Goal: Task Accomplishment & Management: Manage account settings

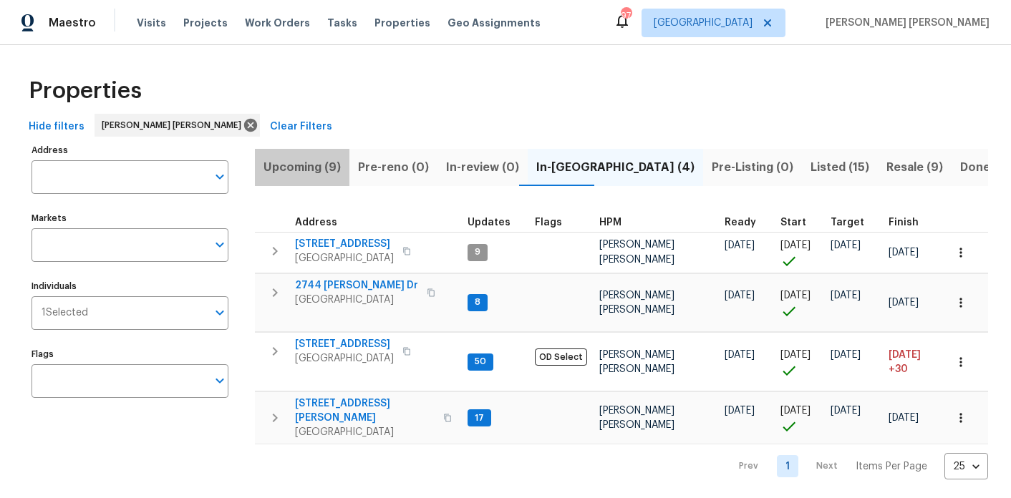
click at [316, 165] on span "Upcoming (9)" at bounding box center [301, 167] width 77 height 20
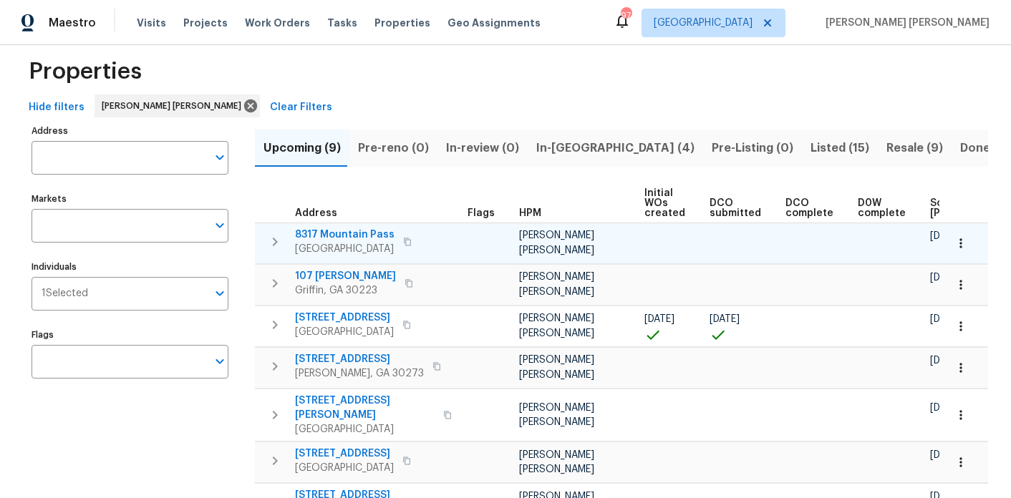
scroll to position [0, 177]
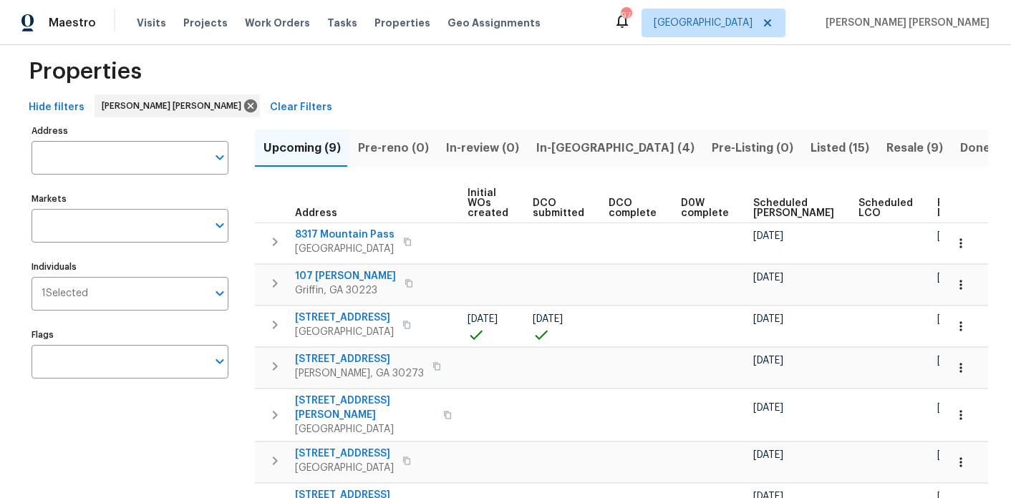
click at [937, 210] on span "Ready Date" at bounding box center [952, 208] width 31 height 20
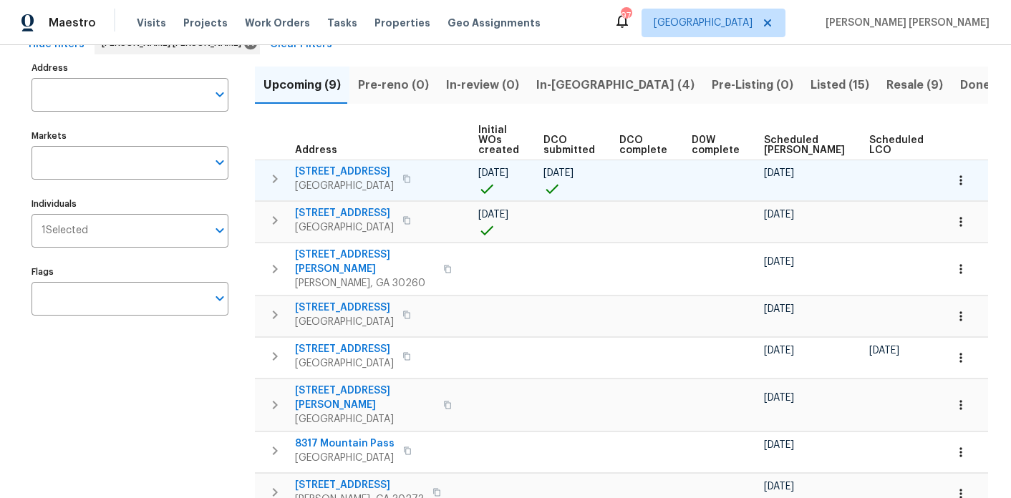
scroll to position [0, 194]
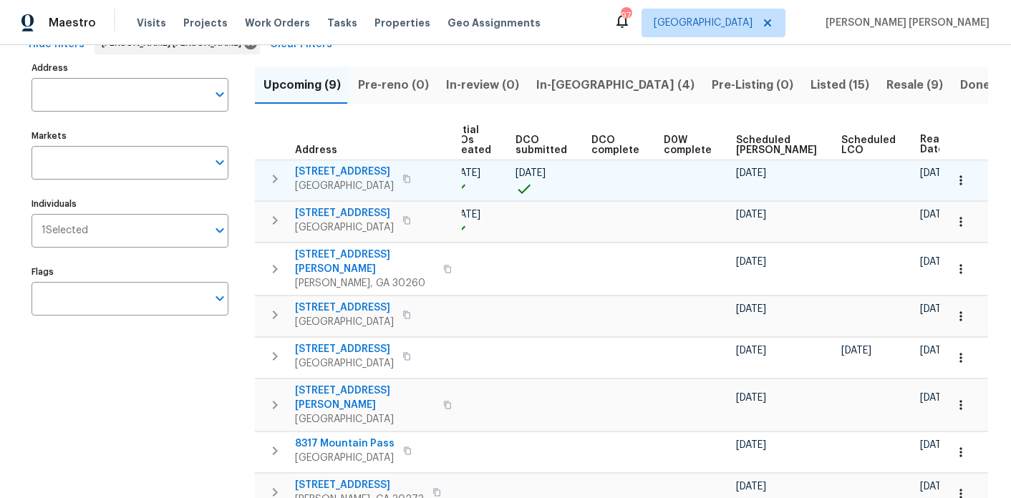
click at [966, 183] on icon "button" at bounding box center [961, 180] width 14 height 14
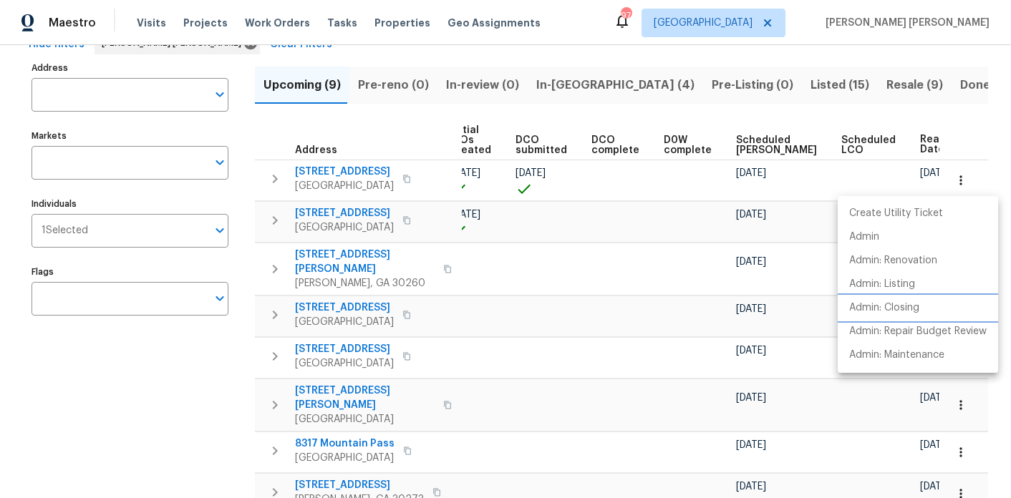
click at [901, 310] on p "Admin: Closing" at bounding box center [884, 308] width 70 height 15
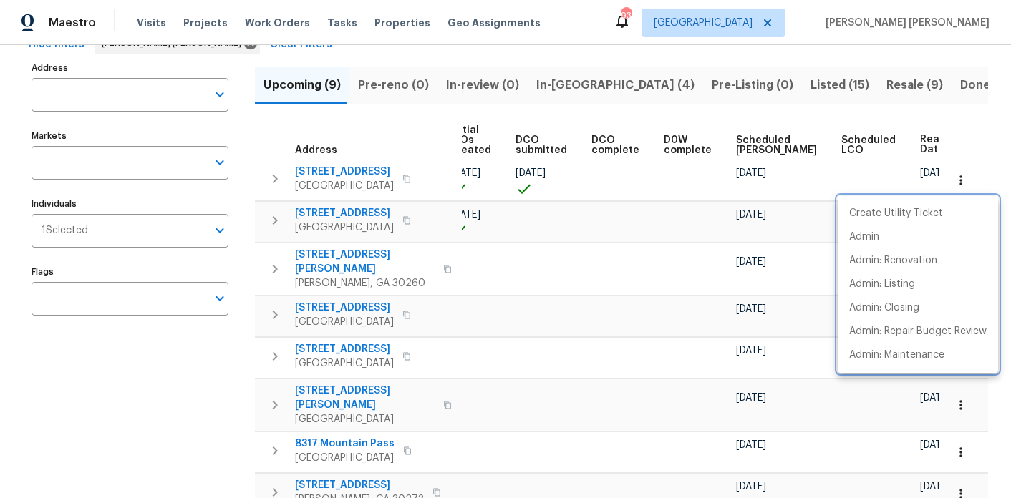
click at [379, 131] on div at bounding box center [505, 249] width 1011 height 498
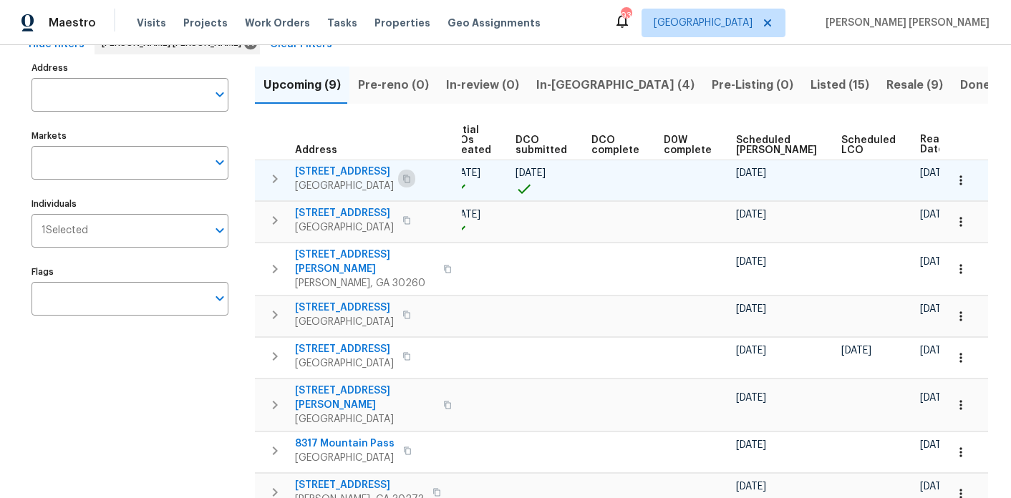
click at [410, 175] on icon "button" at bounding box center [406, 179] width 7 height 8
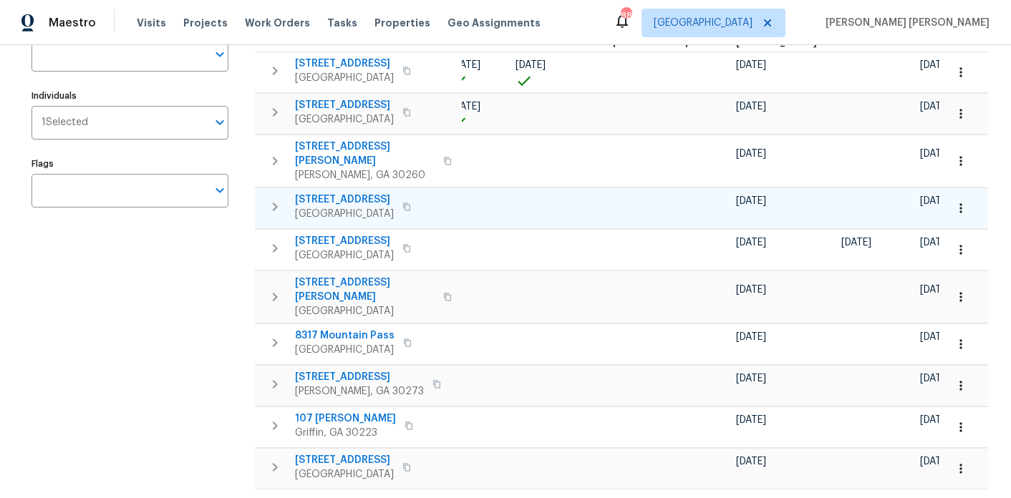
scroll to position [216, 0]
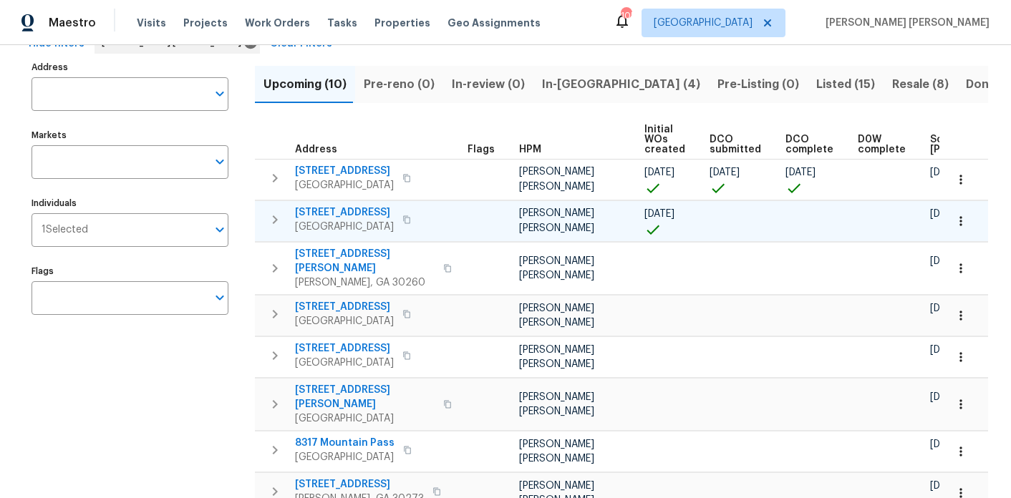
scroll to position [0, 194]
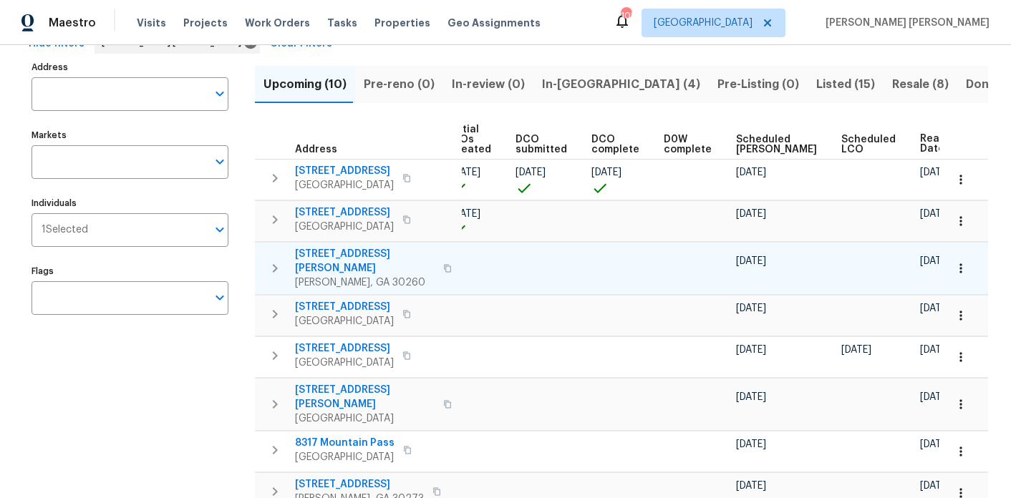
click at [444, 264] on icon "button" at bounding box center [447, 268] width 7 height 8
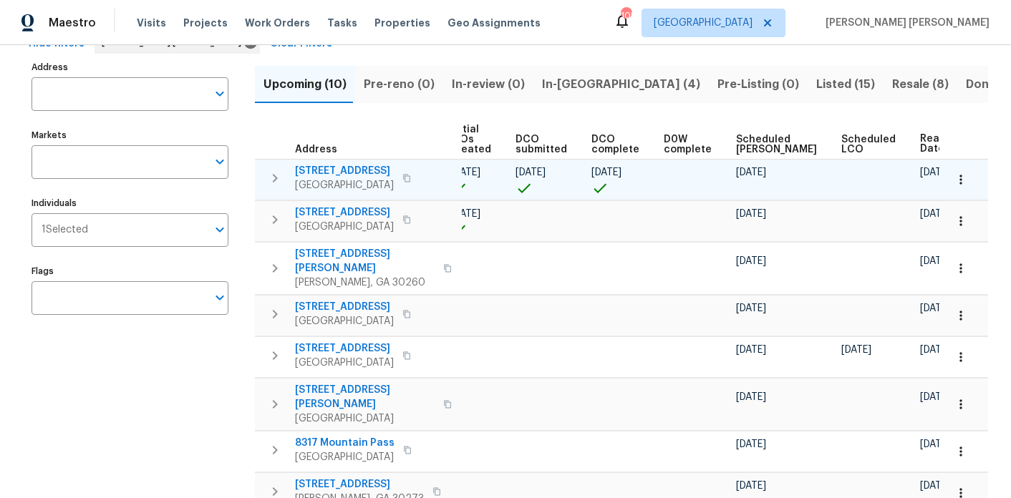
scroll to position [0, 0]
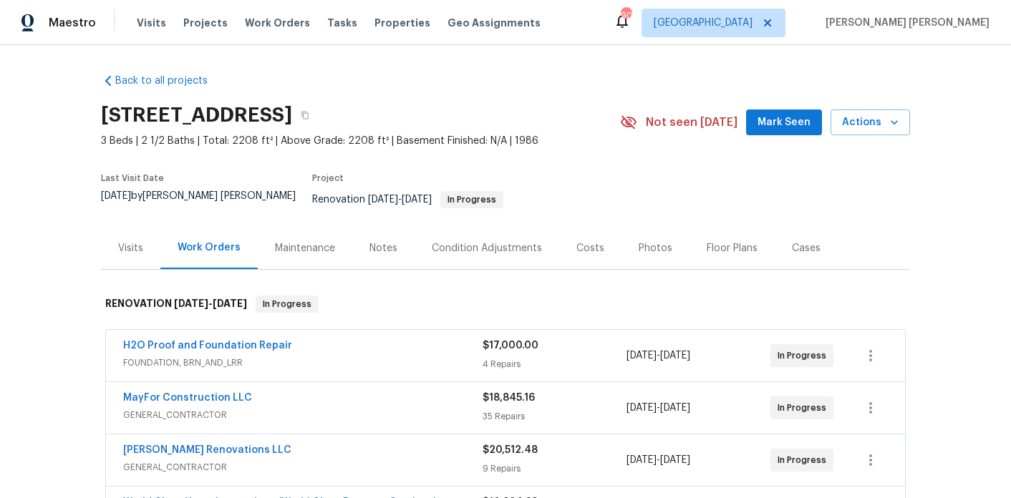
click at [375, 242] on div "Notes" at bounding box center [383, 248] width 28 height 14
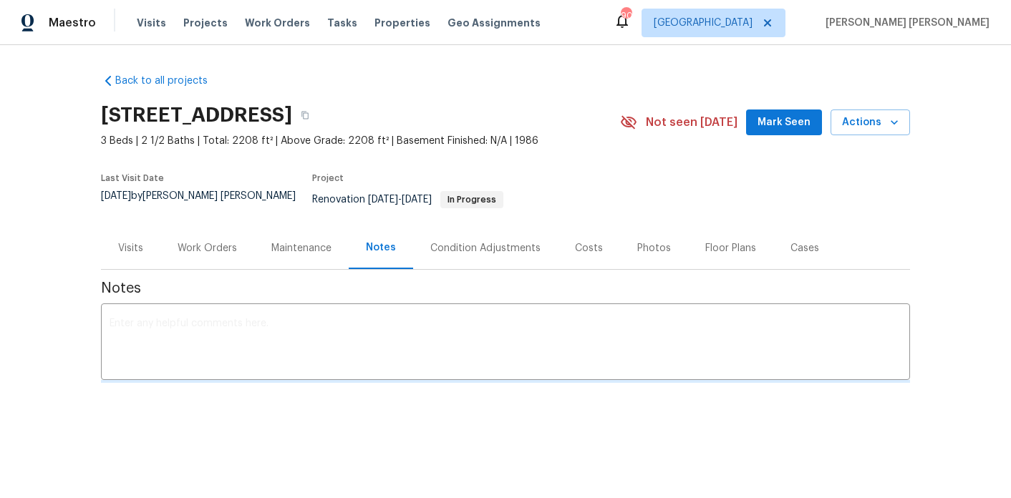
scroll to position [10, 0]
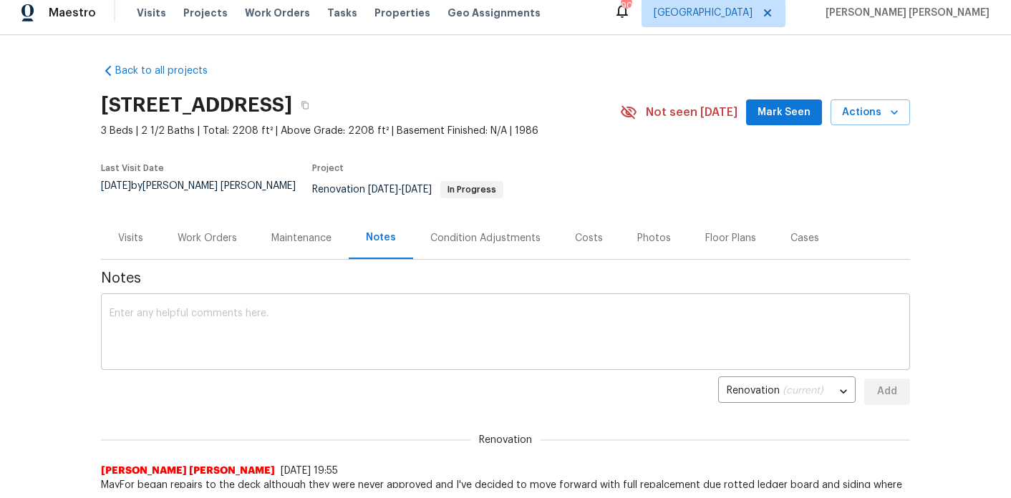
click at [323, 329] on textarea at bounding box center [506, 334] width 792 height 50
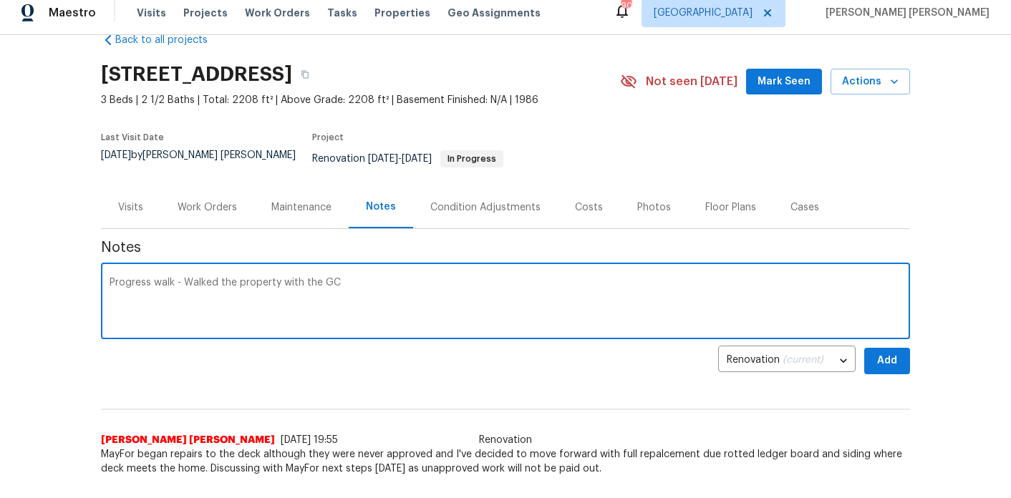
scroll to position [31, 0]
type textarea "Progress walk - Walked the property with the GC"
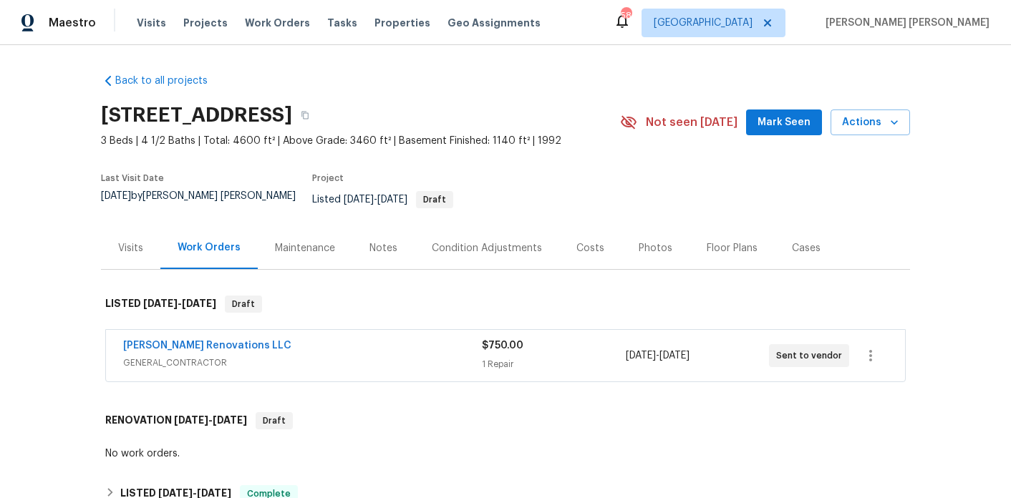
click at [609, 64] on div "Back to all projects [STREET_ADDRESS] 3 Beds | 4 1/2 Baths | Total: 4600 ft² | …" at bounding box center [505, 439] width 809 height 754
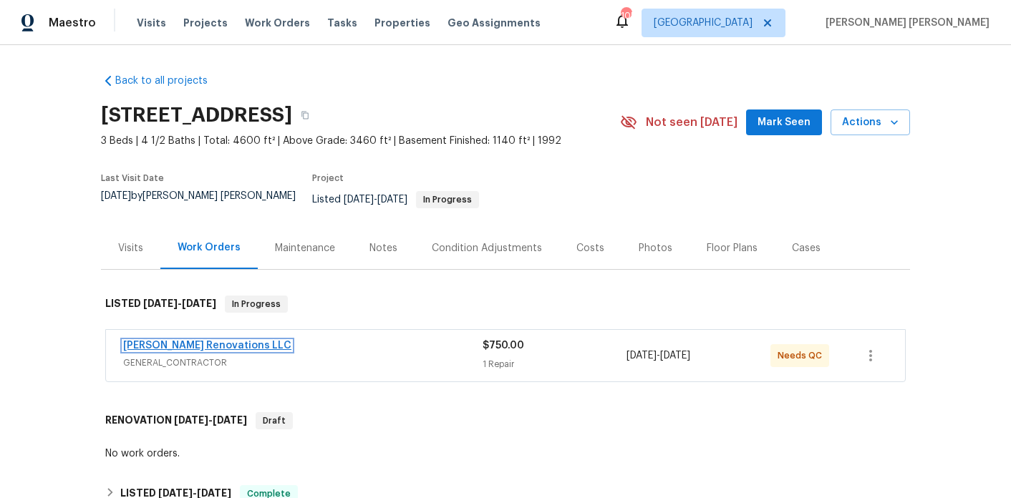
click at [180, 341] on link "[PERSON_NAME] Renovations LLC" at bounding box center [207, 346] width 168 height 10
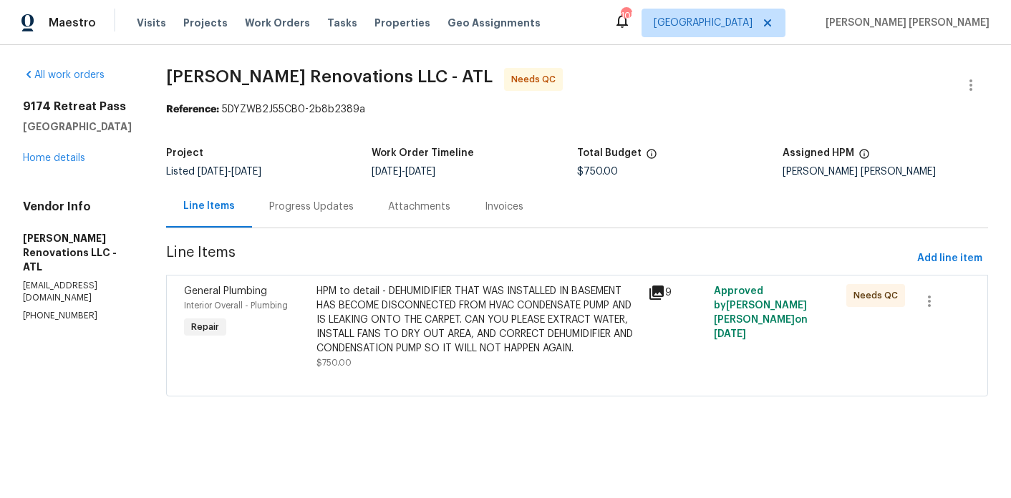
click at [311, 224] on div "Progress Updates" at bounding box center [311, 206] width 119 height 42
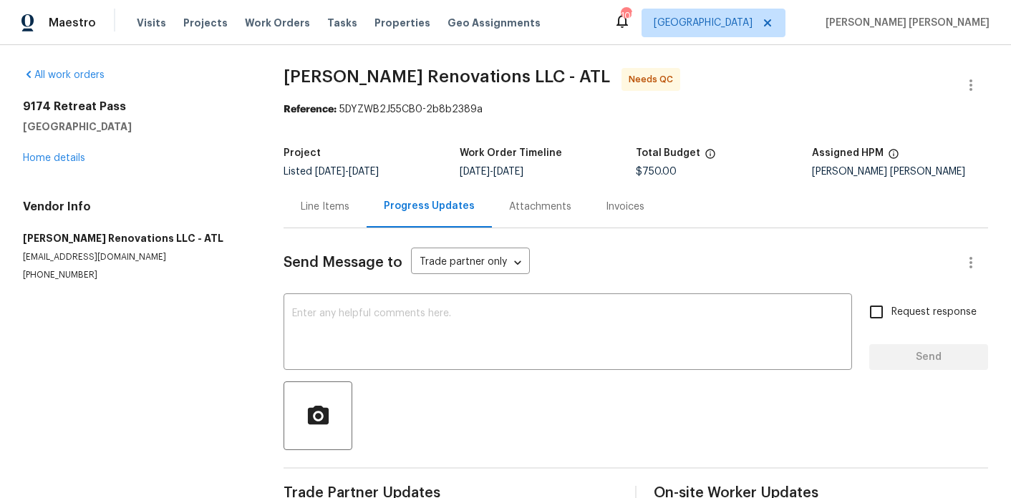
scroll to position [34, 0]
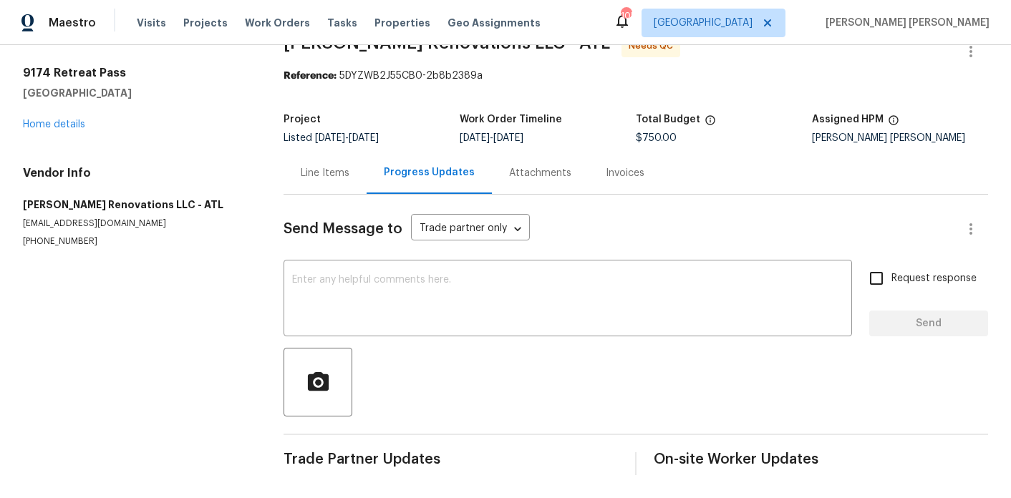
click at [317, 169] on div "Line Items" at bounding box center [325, 173] width 49 height 14
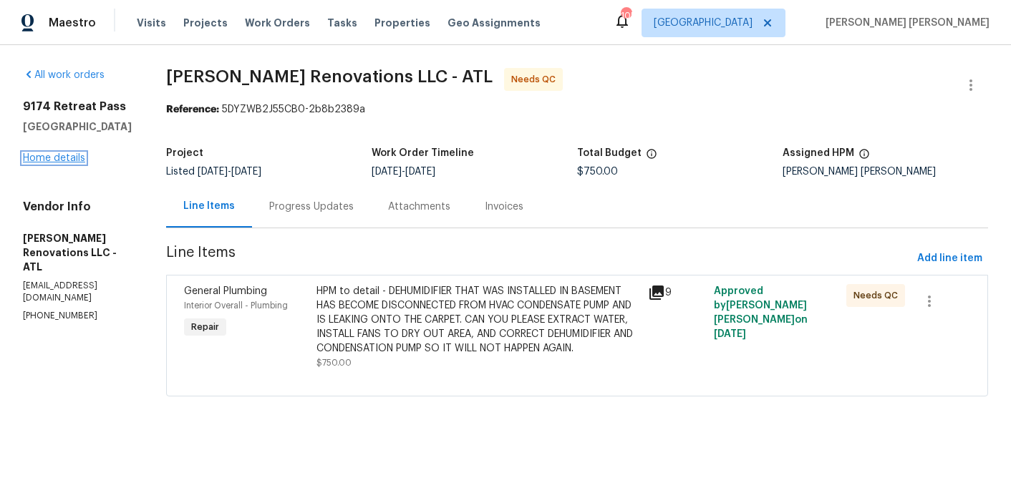
click at [37, 160] on link "Home details" at bounding box center [54, 158] width 62 height 10
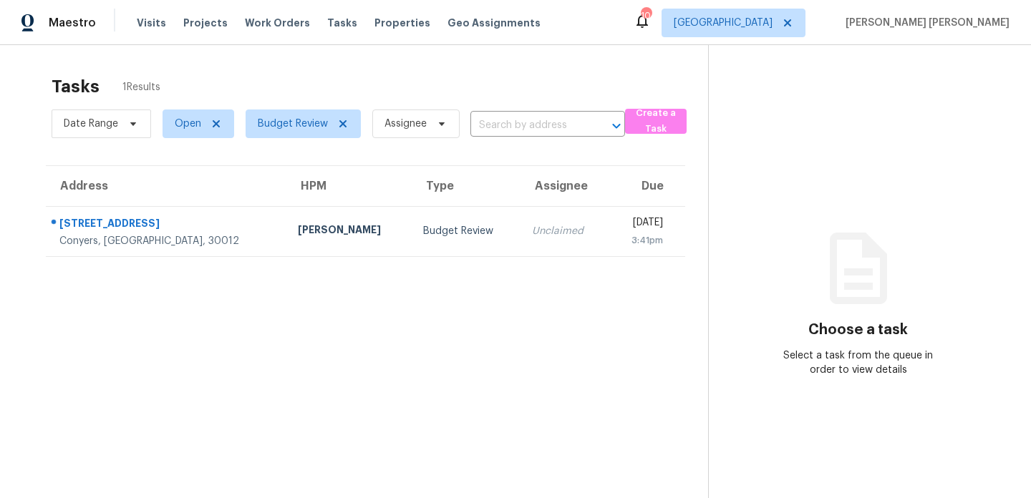
click at [232, 57] on div "Tasks 1 Results Date Range Open Budget Review Assignee ​ Create a Task Address …" at bounding box center [515, 294] width 1031 height 498
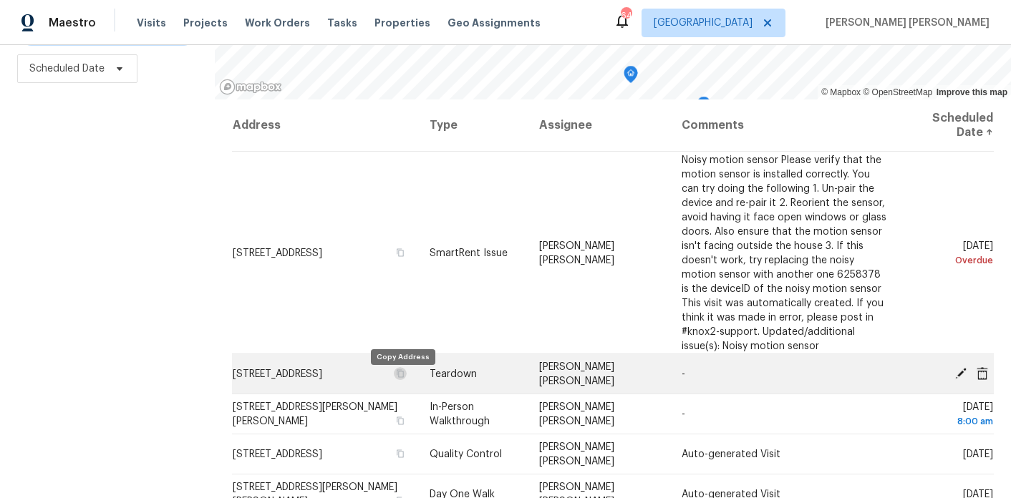
click at [396, 380] on button "button" at bounding box center [400, 373] width 13 height 13
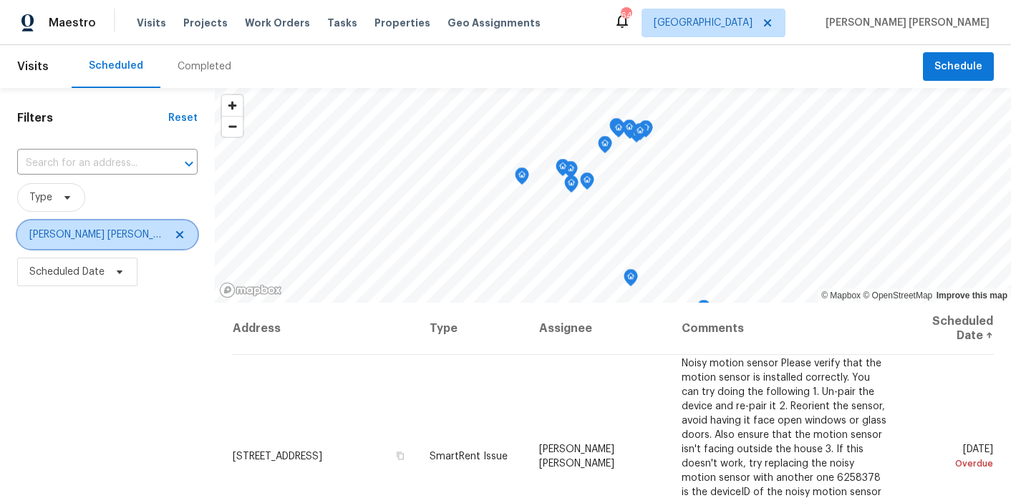
click at [105, 232] on span "[PERSON_NAME] [PERSON_NAME]" at bounding box center [96, 235] width 135 height 14
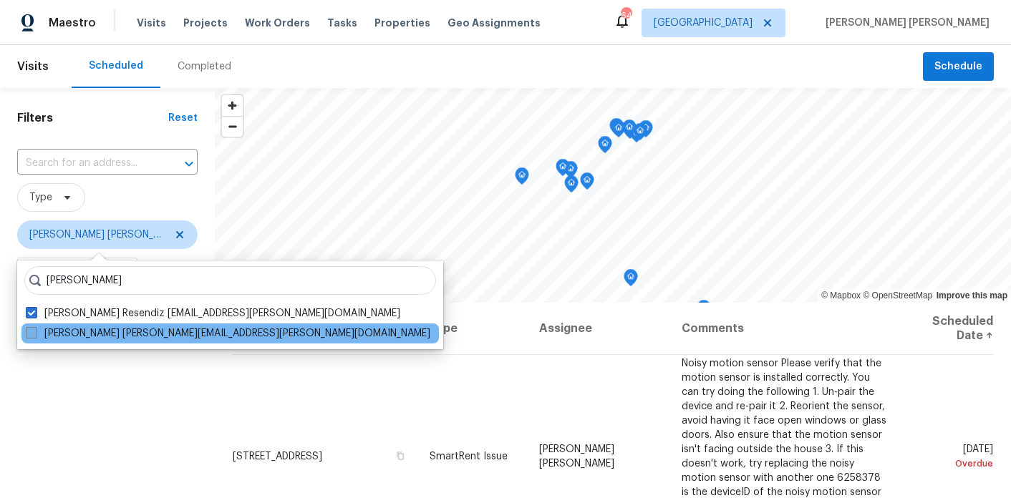
type input "cynthia herriott"
click at [33, 329] on span at bounding box center [31, 332] width 11 height 11
click at [33, 329] on input "Cynthia Herriott cynthia.herriott@opendoor.com" at bounding box center [30, 330] width 9 height 9
checkbox input "true"
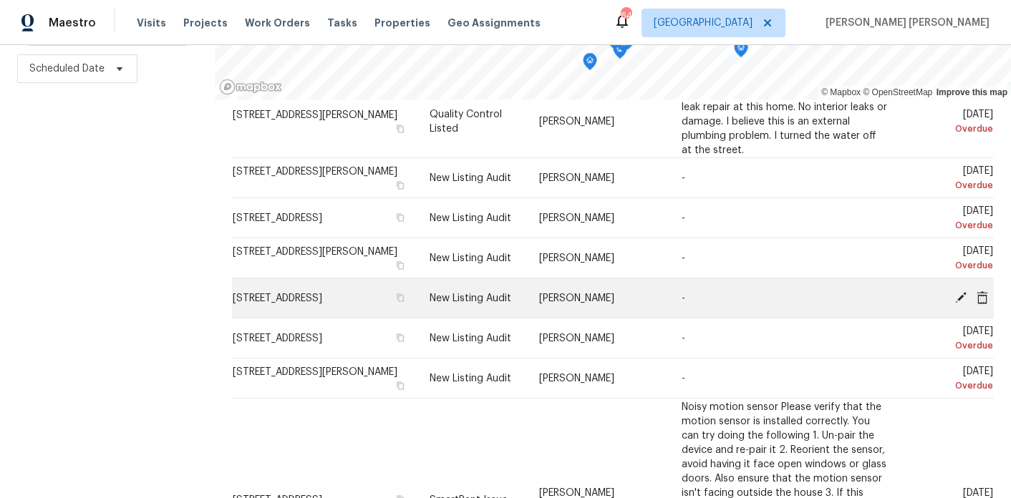
scroll to position [107, 0]
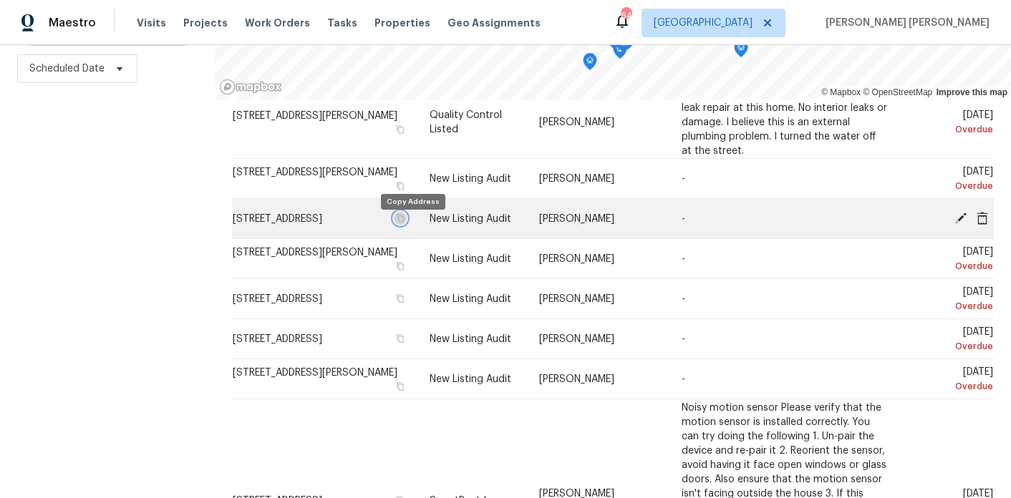
click at [404, 222] on icon "button" at bounding box center [400, 218] width 7 height 8
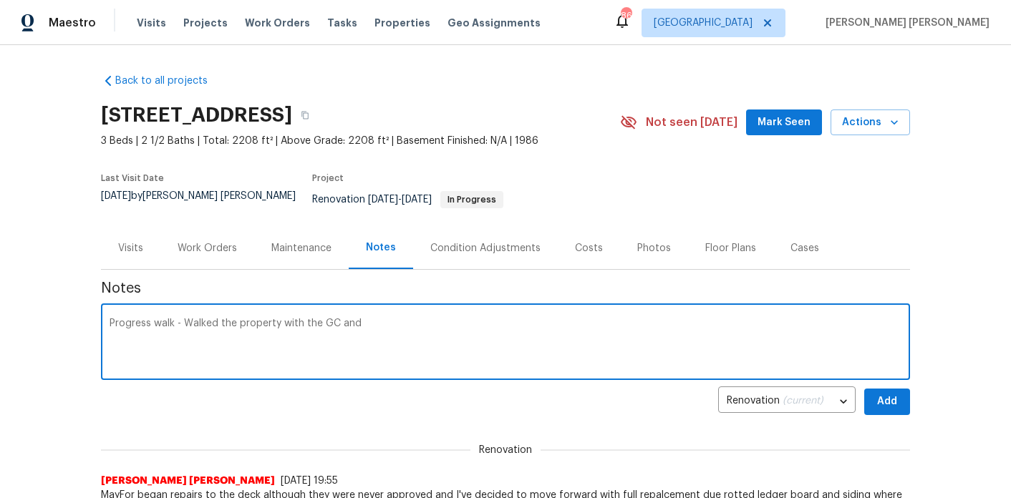
click at [432, 326] on textarea "Progress walk - Walked the property with the GC and" at bounding box center [506, 344] width 792 height 50
click at [193, 319] on textarea "Progress walk - Walked the property with the GC and" at bounding box center [506, 344] width 792 height 50
click at [408, 319] on textarea "Progress walk - walked the property with the GC and" at bounding box center [506, 344] width 792 height 50
click at [730, 319] on textarea "Progress walk - walked the property with the GC and looked through all the jois…" at bounding box center [506, 344] width 792 height 50
click at [762, 319] on textarea "Progress walk - walked the property with the GC and looked through all the jois…" at bounding box center [506, 344] width 792 height 50
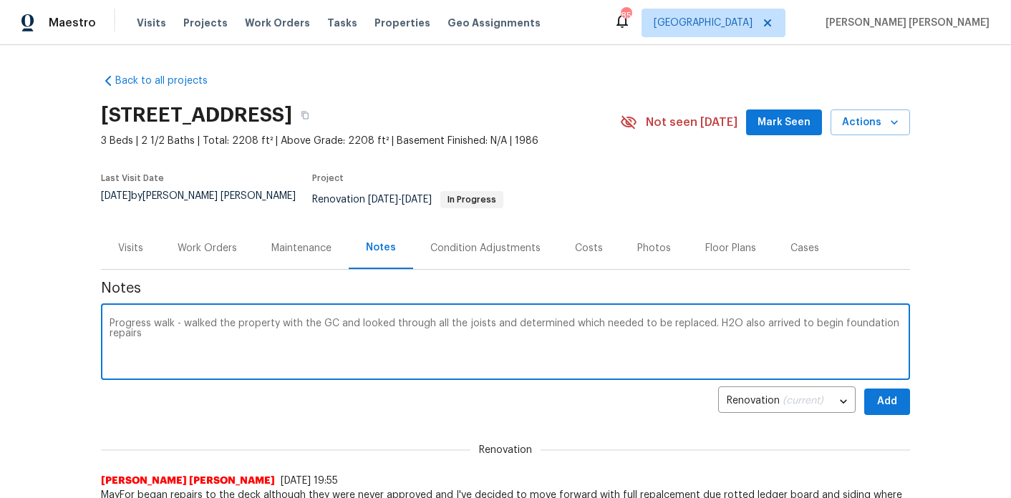
click at [752, 329] on textarea "Progress walk - walked the property with the GC and looked through all the jois…" at bounding box center [506, 344] width 792 height 50
click at [583, 325] on textarea "Progress walk - walked the property with the GC and looked through all the jois…" at bounding box center [506, 344] width 792 height 50
click at [724, 328] on textarea "Progress walk - walked the property with the GC and looked through all the jois…" at bounding box center [506, 344] width 792 height 50
type textarea "Progress walk - walked the property with the GC and looked through all the jois…"
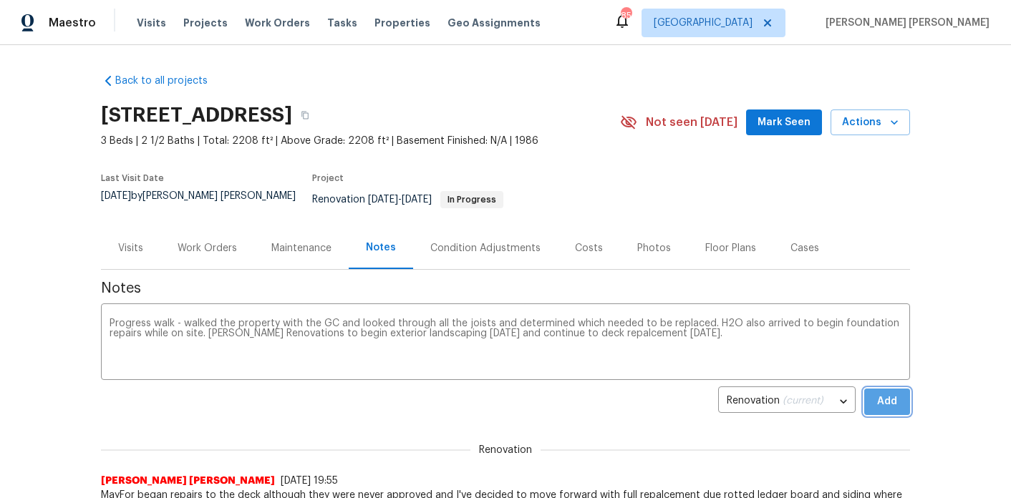
click at [881, 393] on span "Add" at bounding box center [887, 402] width 23 height 18
click at [217, 241] on div "Work Orders" at bounding box center [207, 248] width 59 height 14
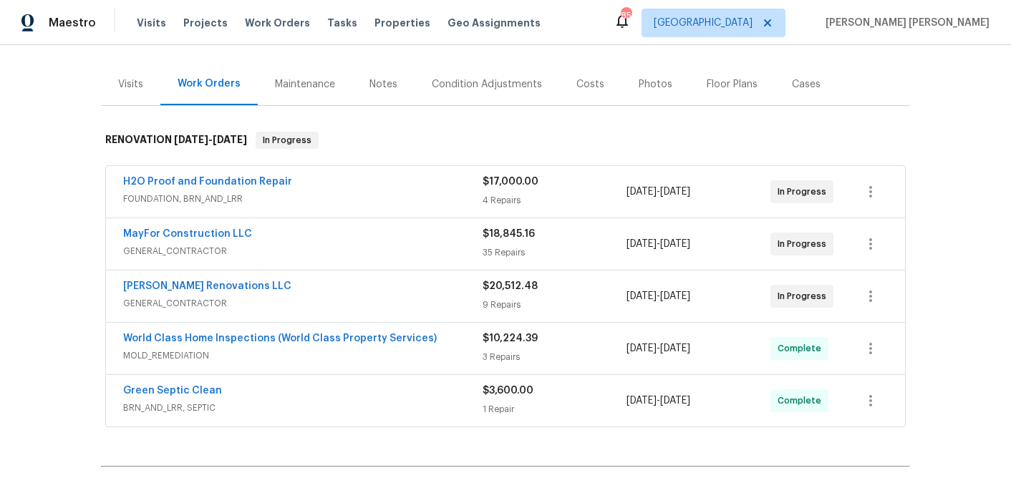
scroll to position [167, 0]
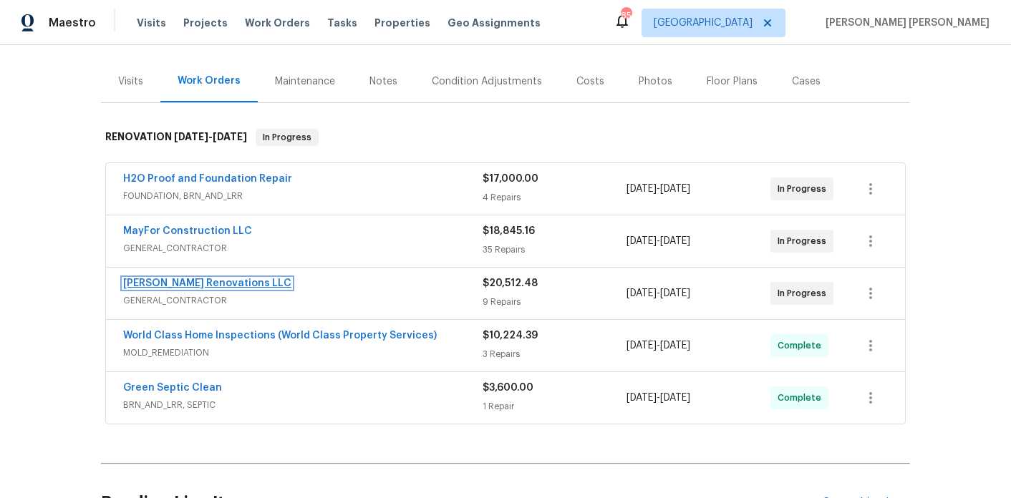
click at [182, 278] on link "Aseem Renovations LLC" at bounding box center [207, 283] width 168 height 10
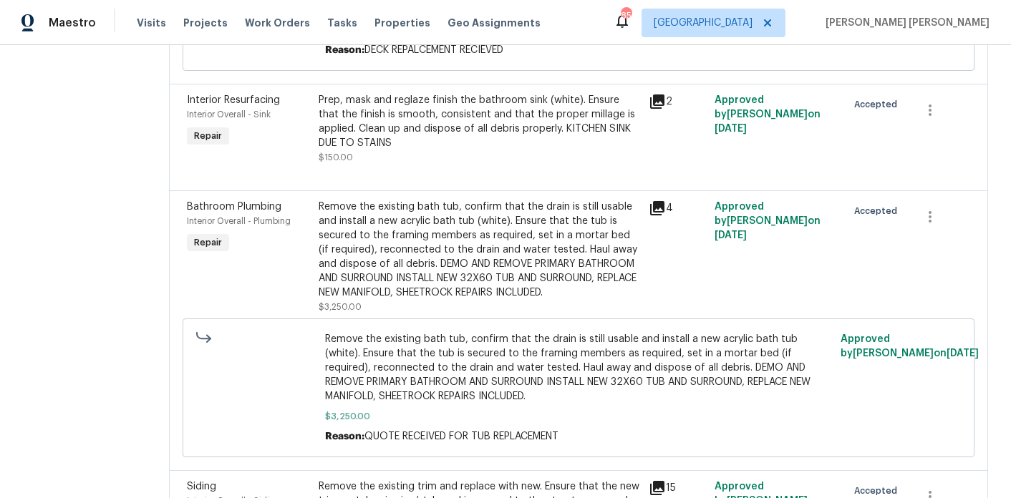
scroll to position [93, 0]
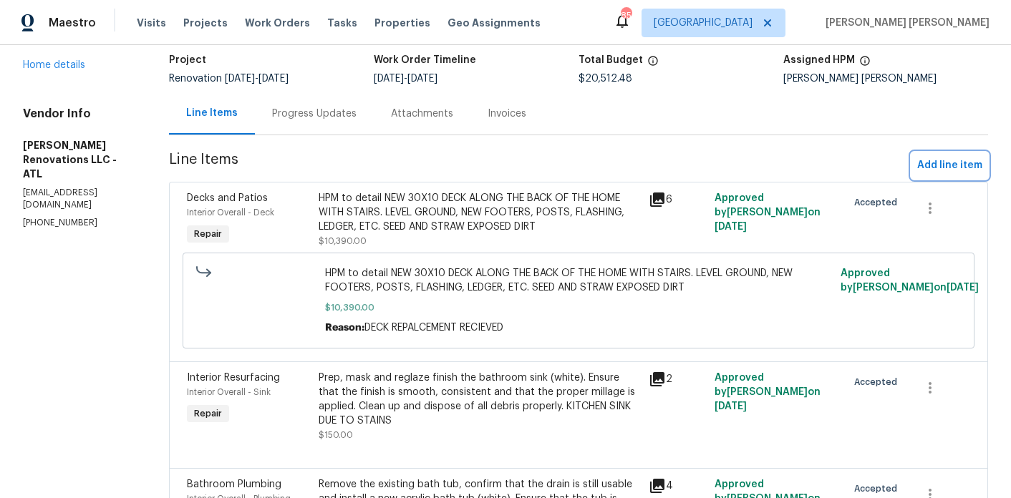
click at [946, 167] on span "Add line item" at bounding box center [949, 166] width 65 height 18
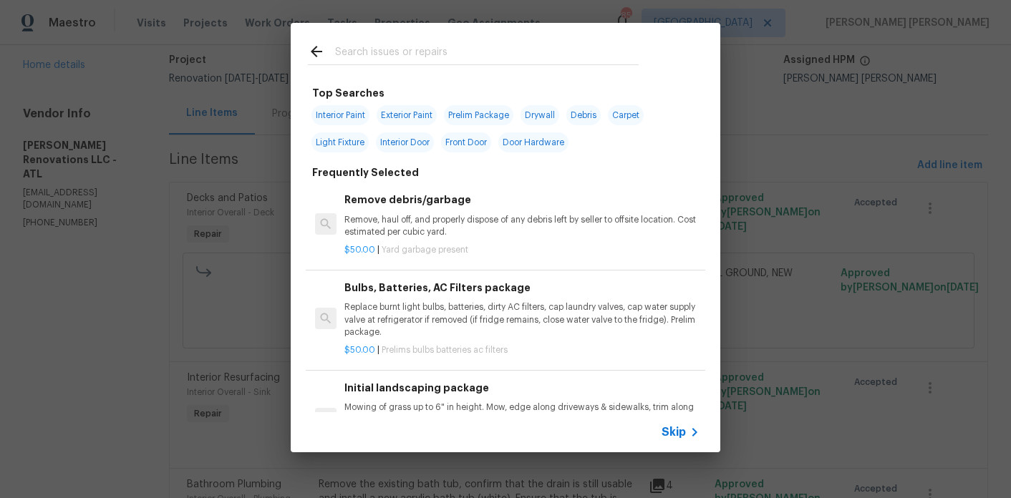
click at [392, 55] on input "text" at bounding box center [487, 53] width 304 height 21
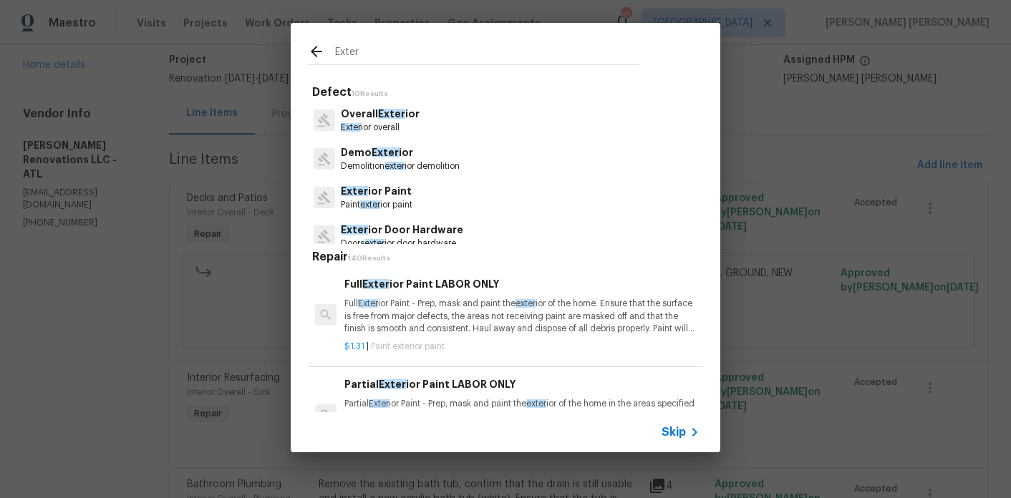
click at [392, 56] on input "Exter" at bounding box center [487, 53] width 304 height 21
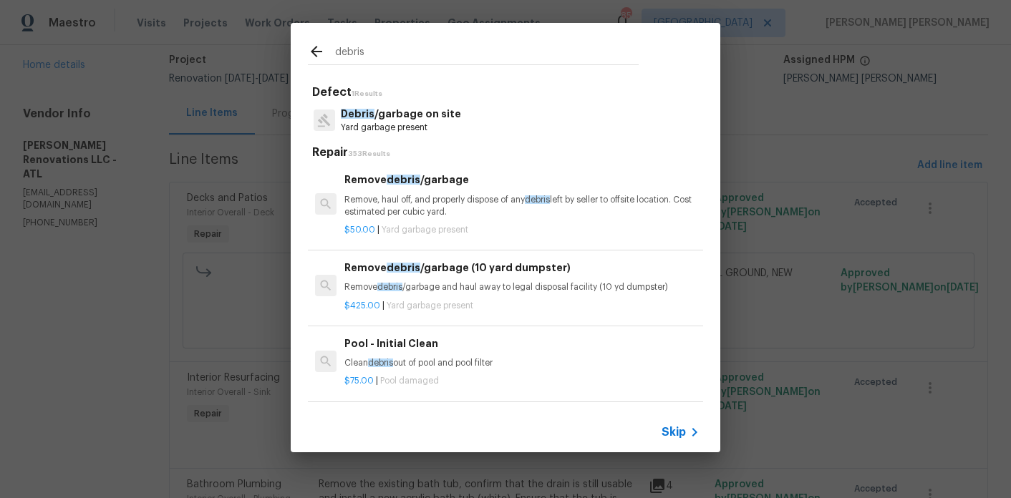
type input "debris"
click at [437, 205] on p "Remove, haul off, and properly dispose of any debris left by seller to offsite …" at bounding box center [521, 206] width 355 height 24
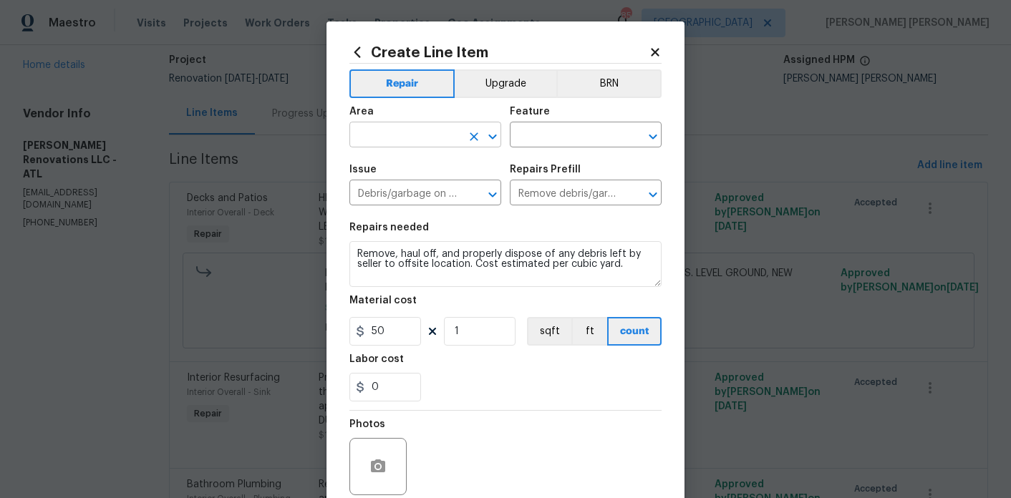
type input "0"
click at [428, 143] on input "text" at bounding box center [405, 136] width 112 height 22
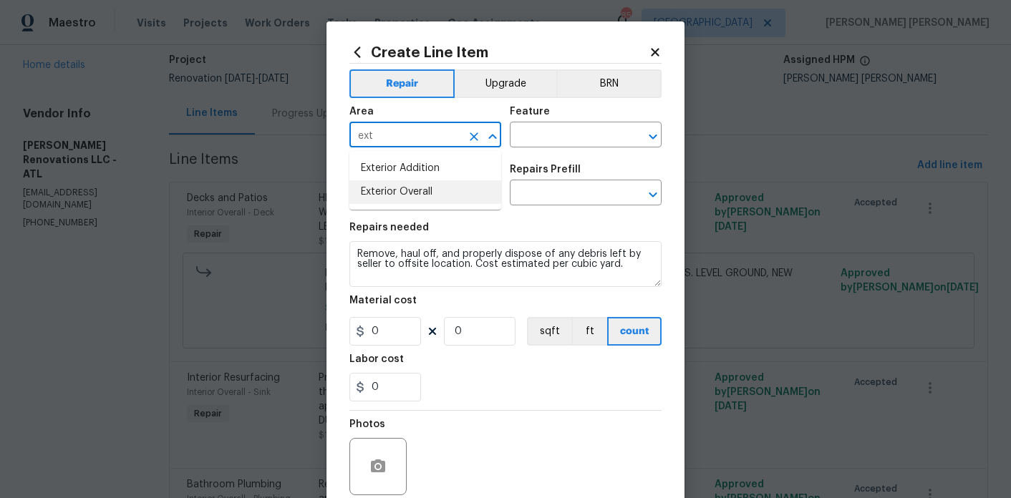
click at [432, 193] on li "Exterior Overall" at bounding box center [425, 192] width 152 height 24
type input "Exterior Overall"
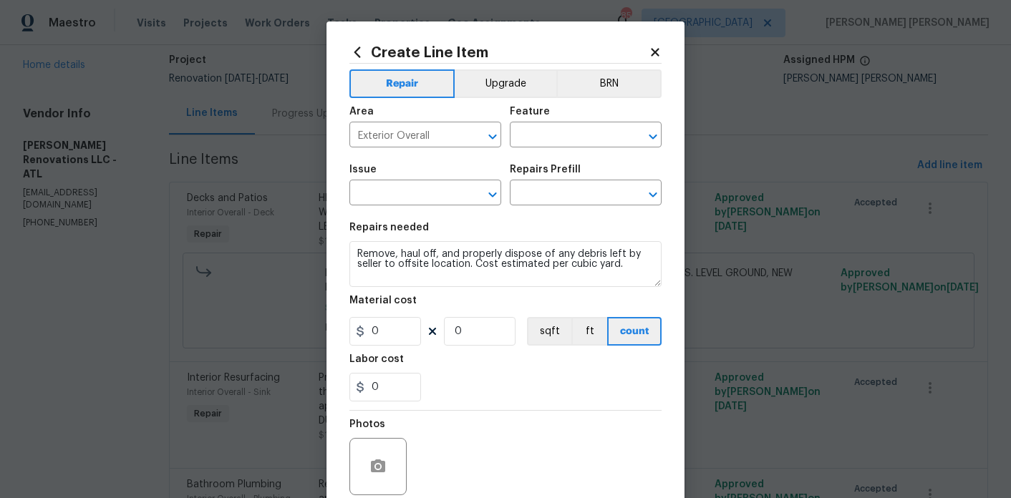
click at [553, 151] on div "Area Exterior Overall ​ Feature ​" at bounding box center [505, 127] width 312 height 58
click at [553, 140] on input "text" at bounding box center [566, 136] width 112 height 22
click at [567, 138] on input "deb" at bounding box center [566, 136] width 112 height 22
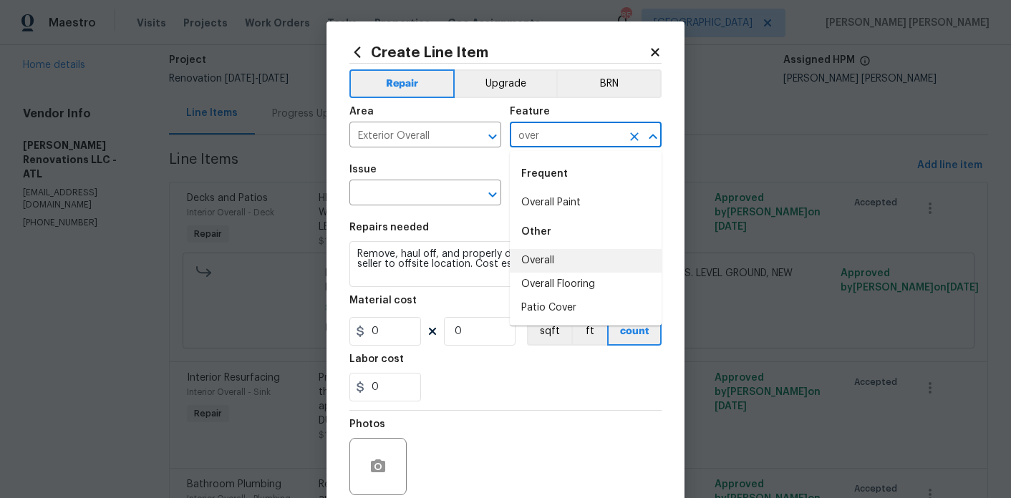
click at [553, 263] on li "Overall" at bounding box center [586, 261] width 152 height 24
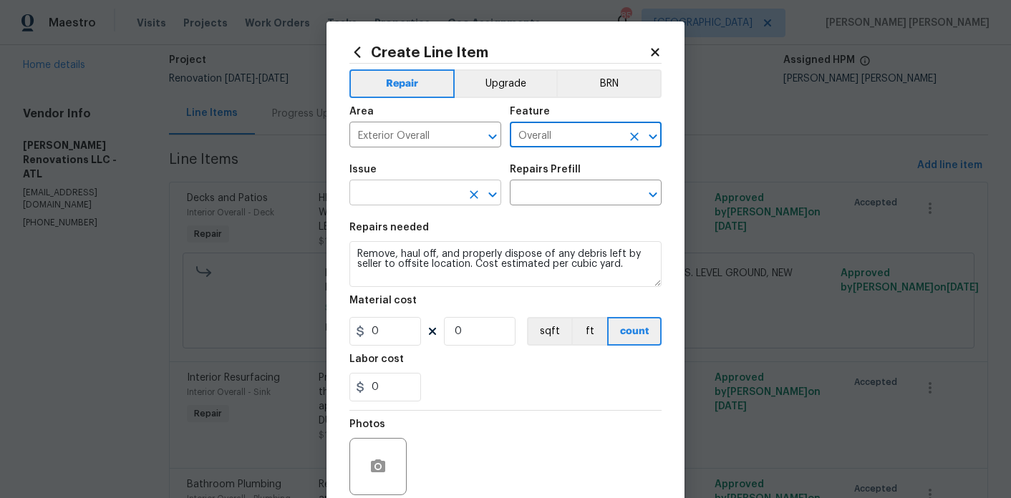
type input "Overall"
click at [427, 202] on input "text" at bounding box center [405, 194] width 112 height 22
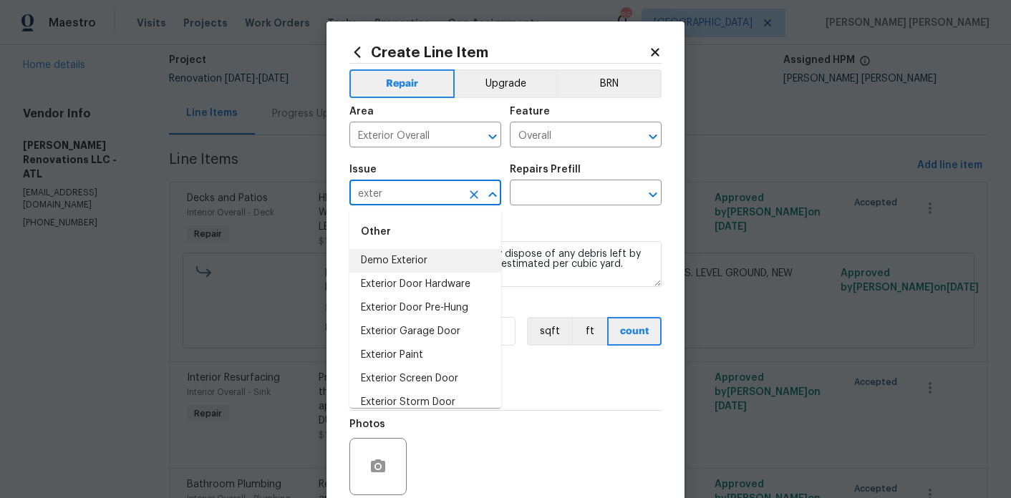
click at [422, 260] on li "Demo Exterior" at bounding box center [425, 261] width 152 height 24
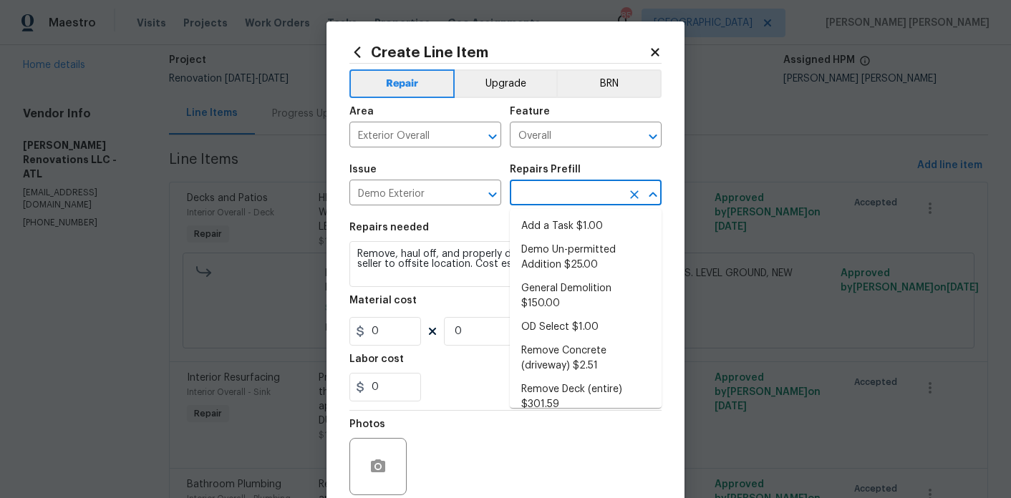
click at [538, 188] on input "text" at bounding box center [566, 194] width 112 height 22
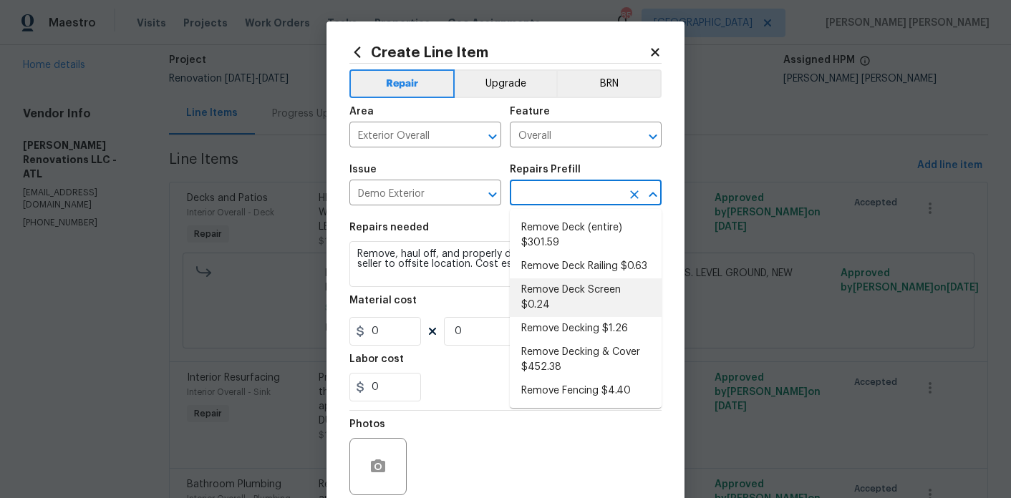
scroll to position [0, 0]
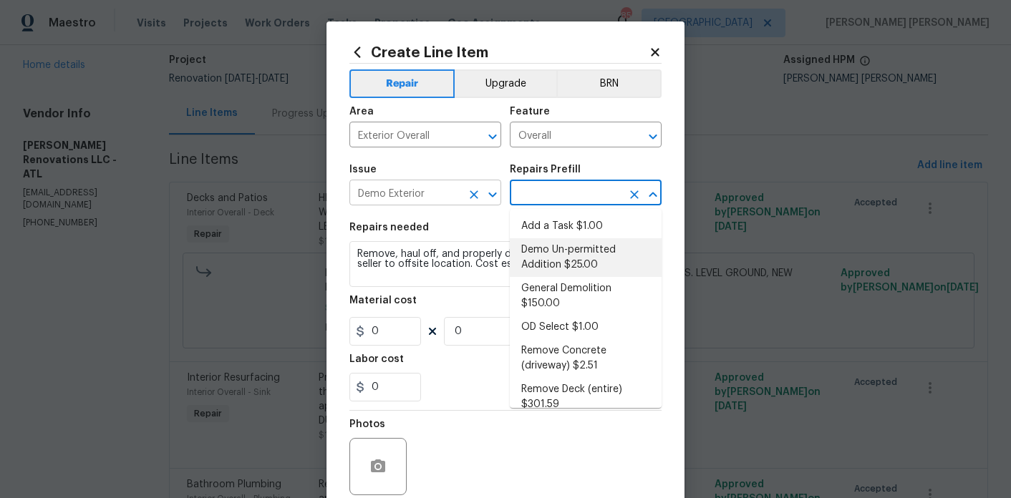
click at [437, 195] on input "Demo Exterior" at bounding box center [405, 194] width 112 height 22
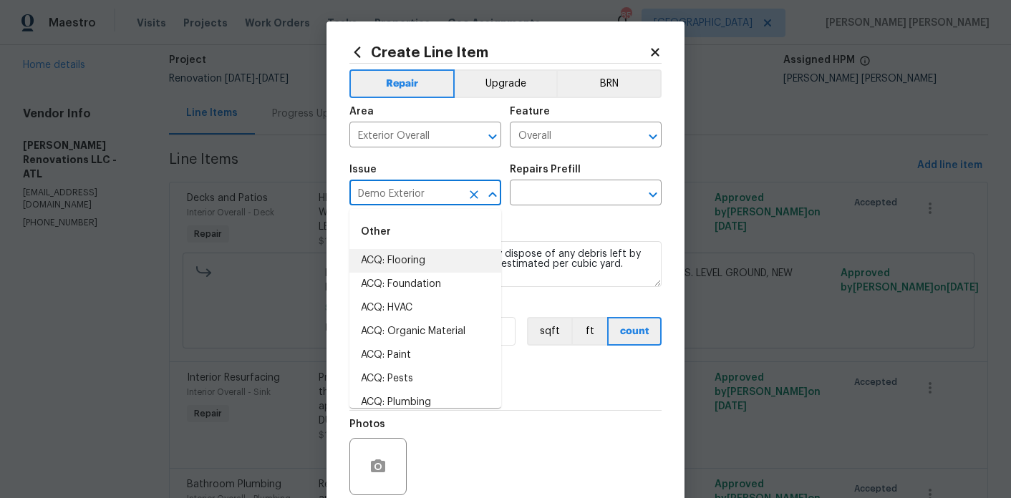
click at [437, 195] on input "Demo Exterior" at bounding box center [405, 194] width 112 height 22
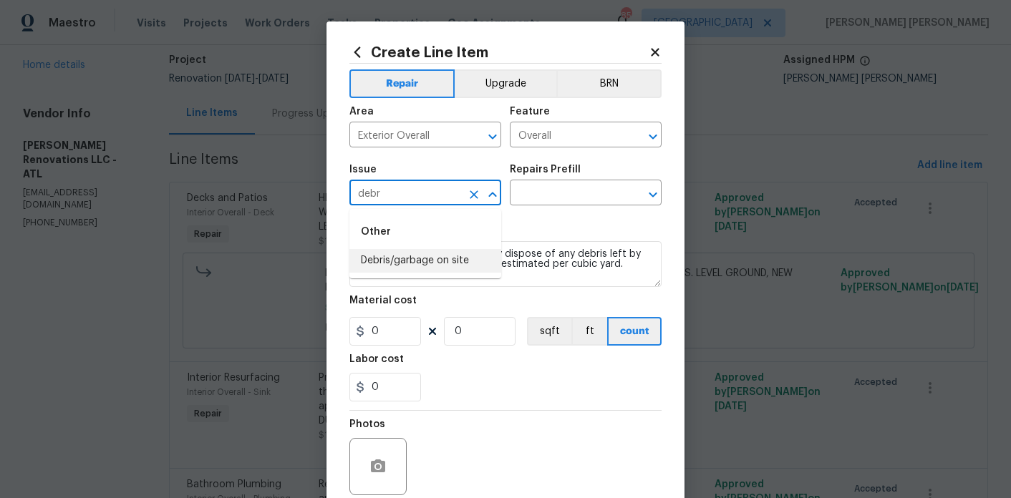
click at [438, 264] on li "Debris/garbage on site" at bounding box center [425, 261] width 152 height 24
type input "Debris/garbage on site"
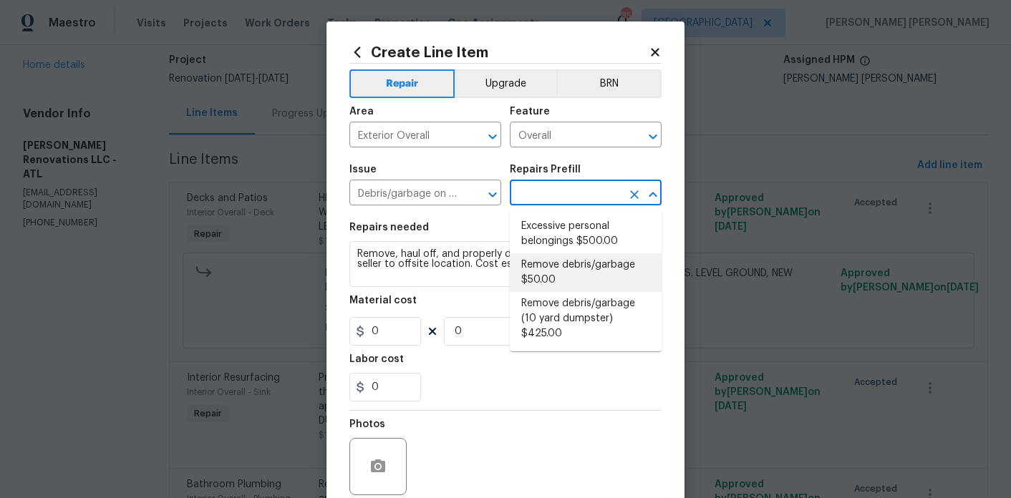
click at [550, 187] on input "text" at bounding box center [566, 194] width 112 height 22
click at [568, 268] on li "Remove debris/garbage $50.00" at bounding box center [586, 272] width 152 height 39
type input "Remove debris/garbage $50.00"
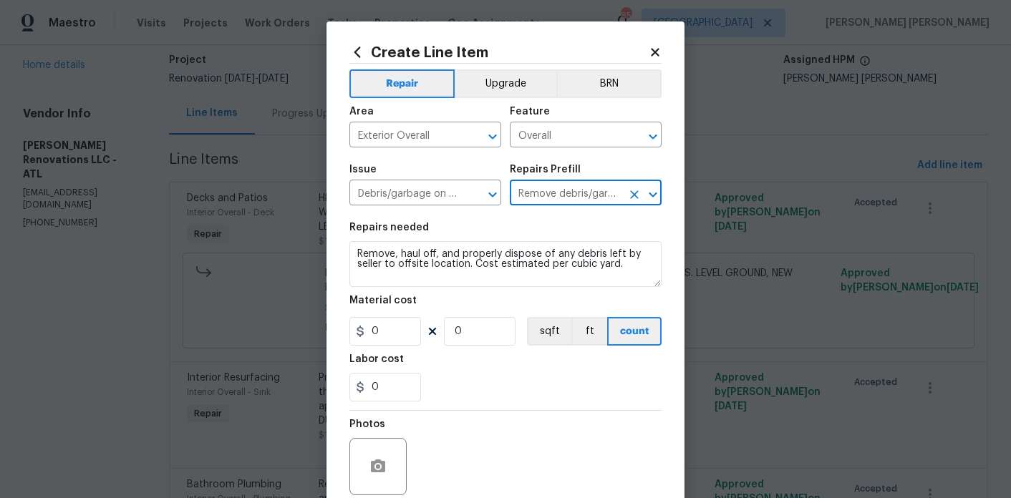
type input "50"
type input "1"
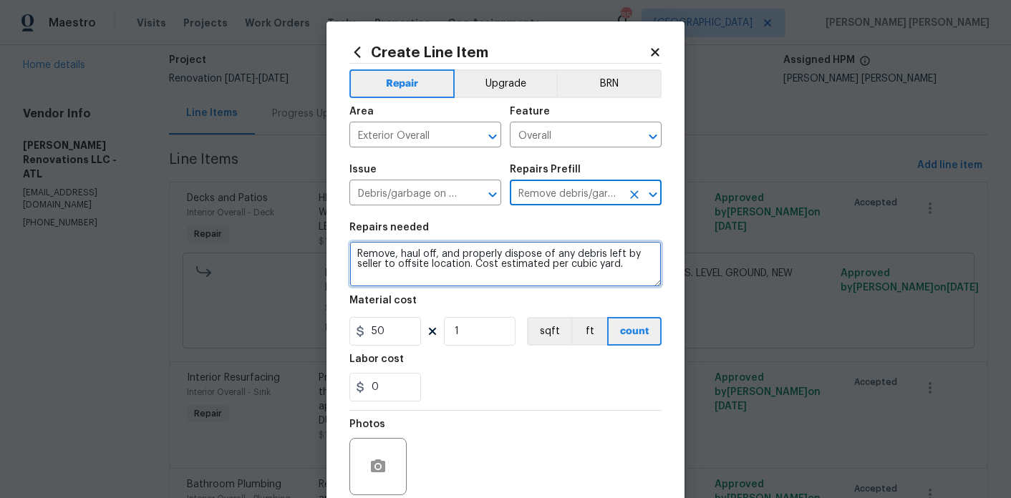
click at [630, 275] on textarea "Remove, haul off, and properly dispose of any debris left by seller to offsite …" at bounding box center [505, 264] width 312 height 46
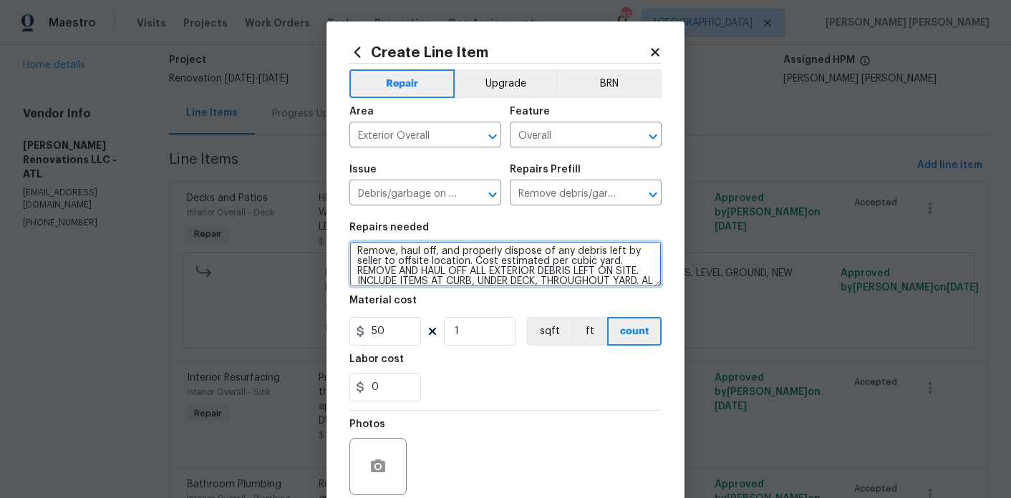
scroll to position [13, 0]
type textarea "Remove, haul off, and properly dispose of any debris left by seller to offsite …"
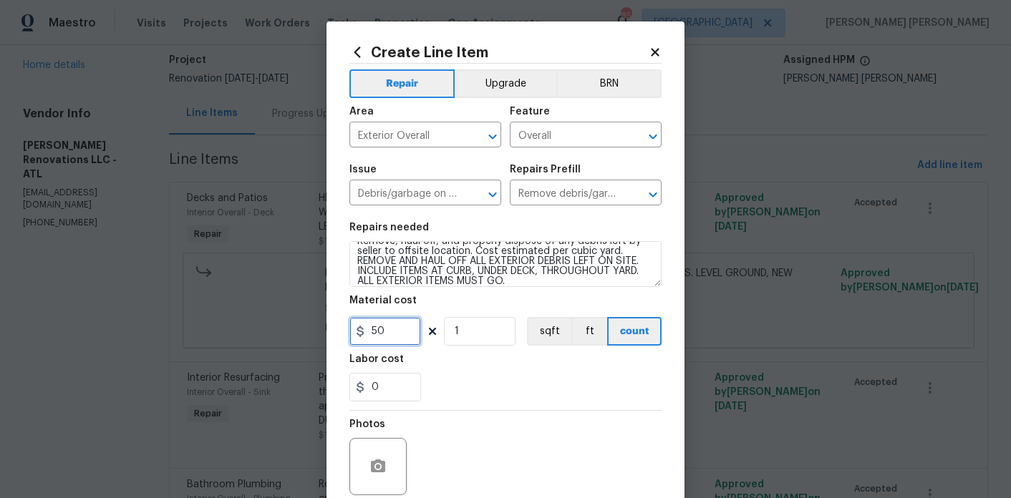
click at [401, 334] on input "50" at bounding box center [385, 331] width 72 height 29
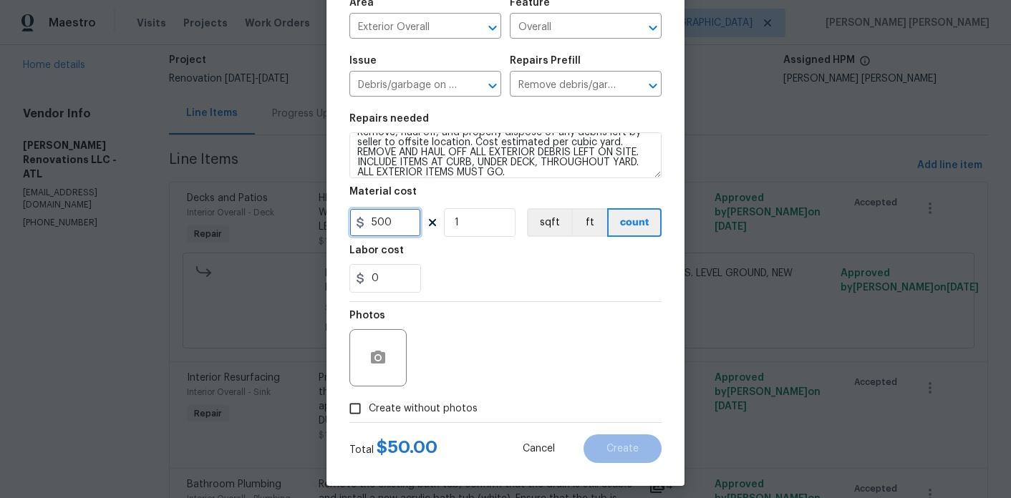
scroll to position [119, 0]
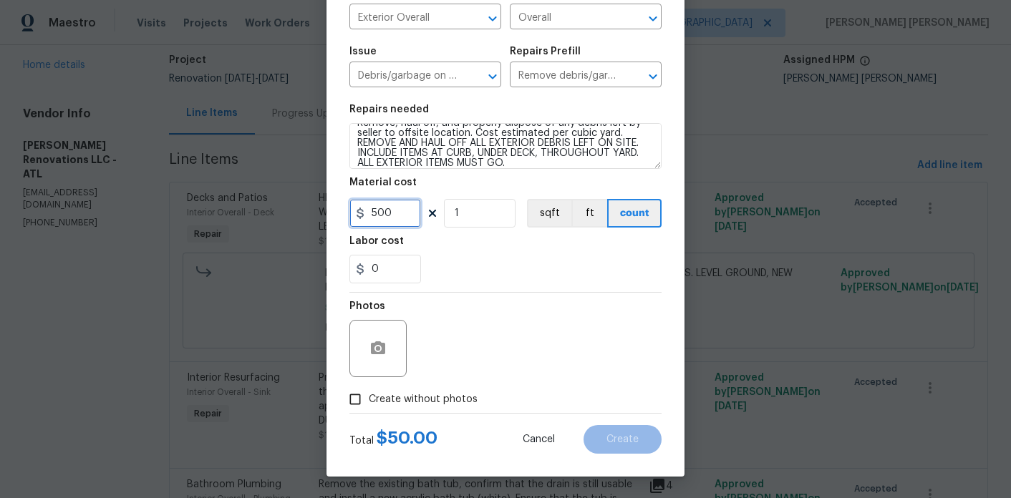
type input "500"
click at [462, 397] on span "Create without photos" at bounding box center [423, 399] width 109 height 15
click at [369, 397] on input "Create without photos" at bounding box center [354, 399] width 27 height 27
checkbox input "true"
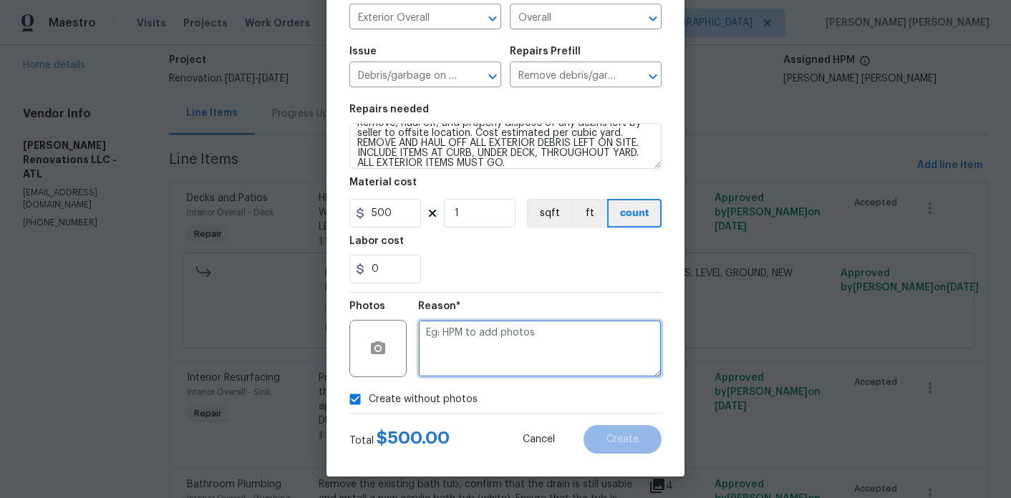
click at [515, 341] on textarea at bounding box center [539, 348] width 243 height 57
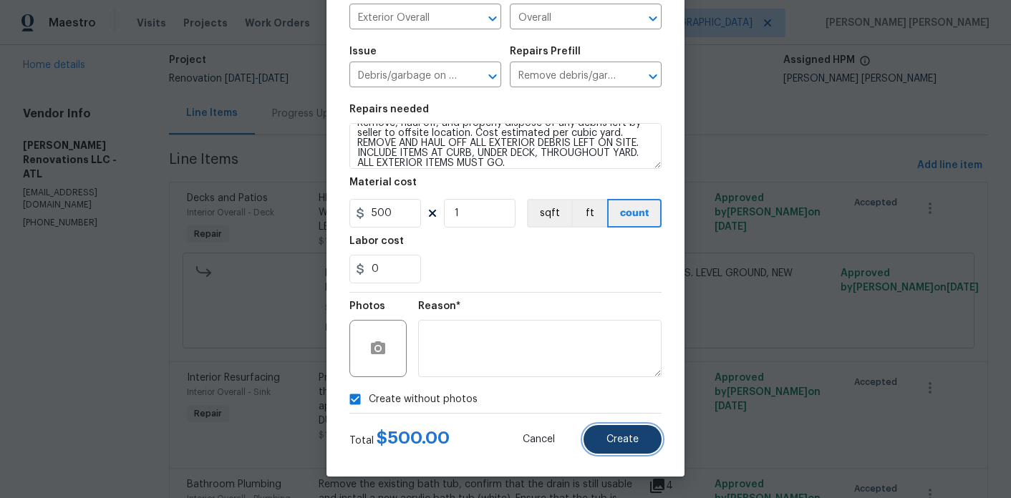
click at [649, 446] on button "Create" at bounding box center [622, 439] width 78 height 29
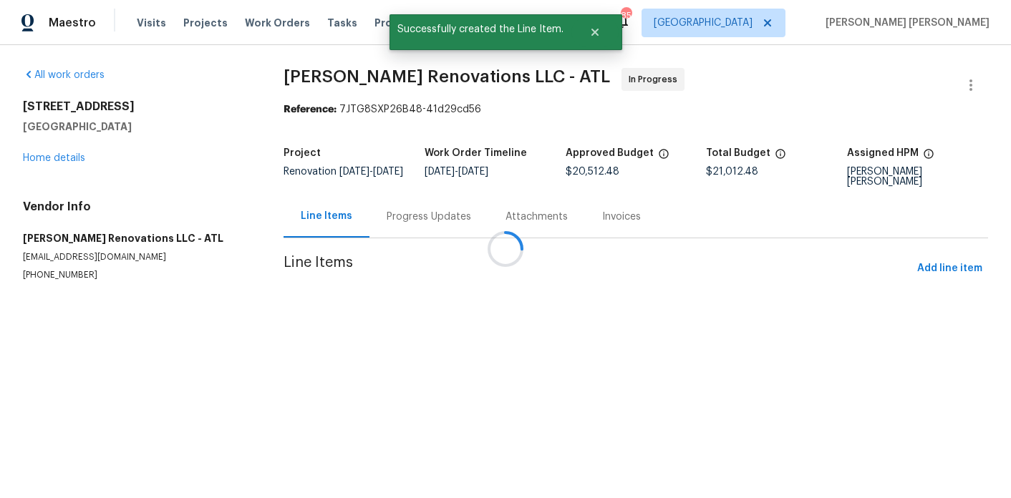
scroll to position [0, 0]
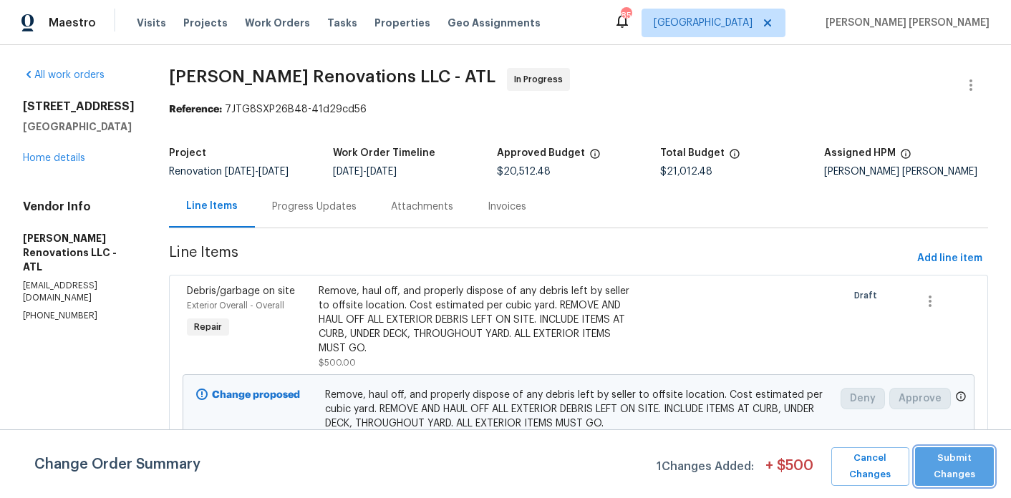
click at [959, 460] on span "Submit Changes" at bounding box center [954, 466] width 65 height 33
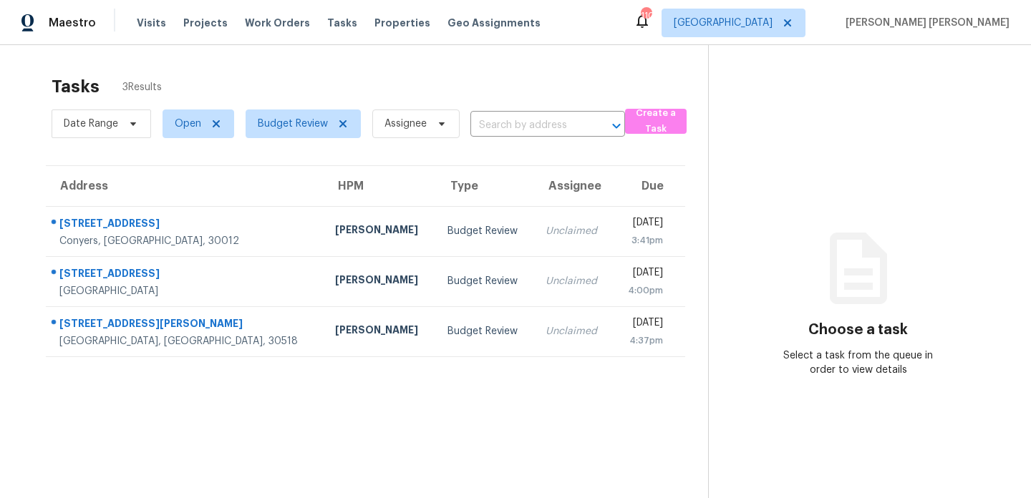
scroll to position [45, 0]
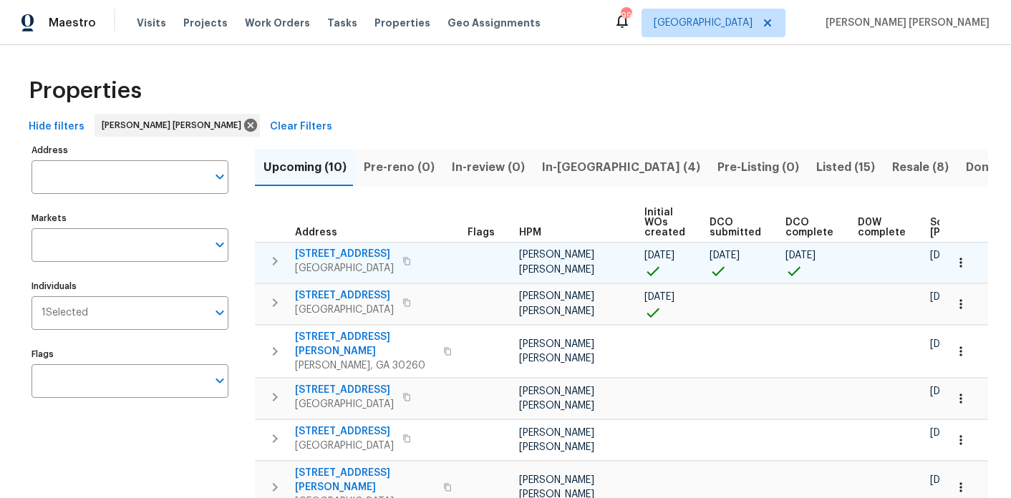
scroll to position [0, 194]
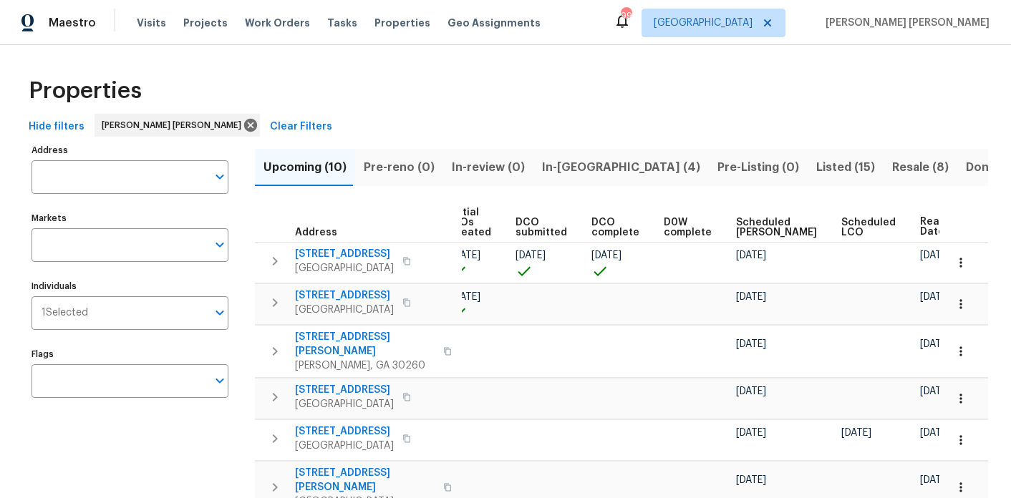
click at [549, 178] on button "In-[GEOGRAPHIC_DATA] (4)" at bounding box center [620, 167] width 175 height 37
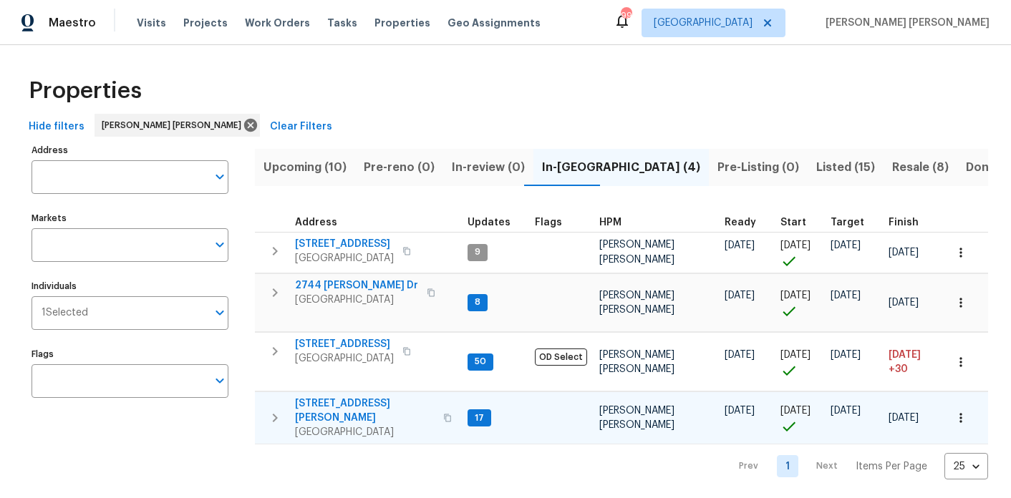
click at [337, 404] on span "[STREET_ADDRESS][PERSON_NAME]" at bounding box center [365, 411] width 140 height 29
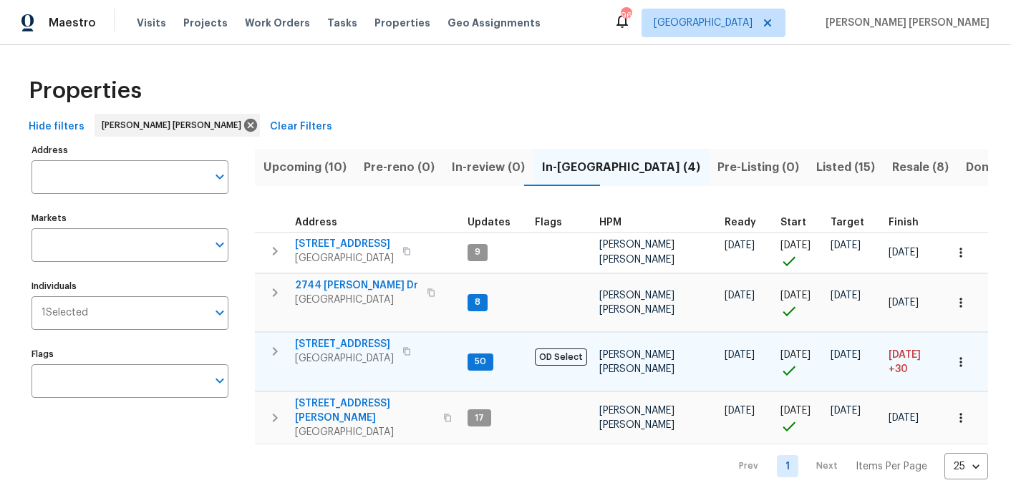
click at [407, 353] on icon "button" at bounding box center [406, 351] width 9 height 9
click at [280, 350] on icon "button" at bounding box center [274, 351] width 17 height 17
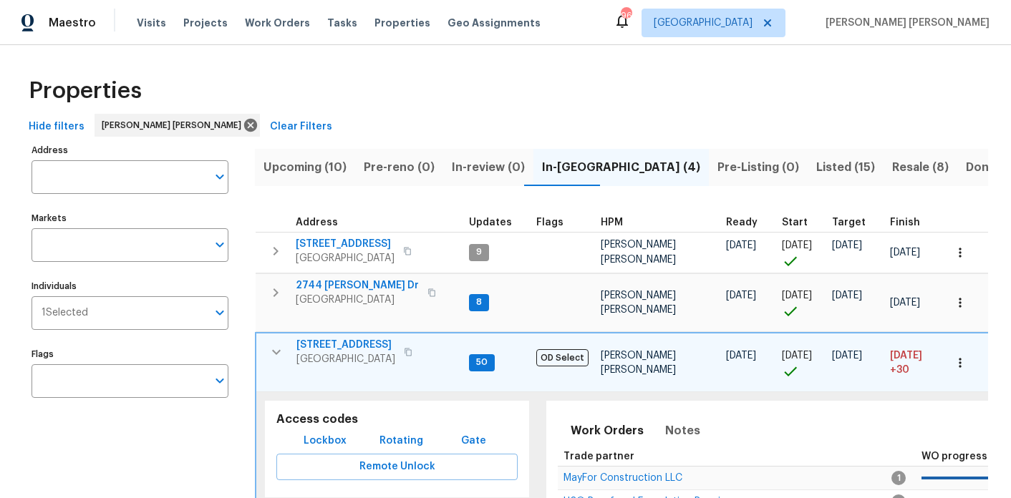
scroll to position [231, 0]
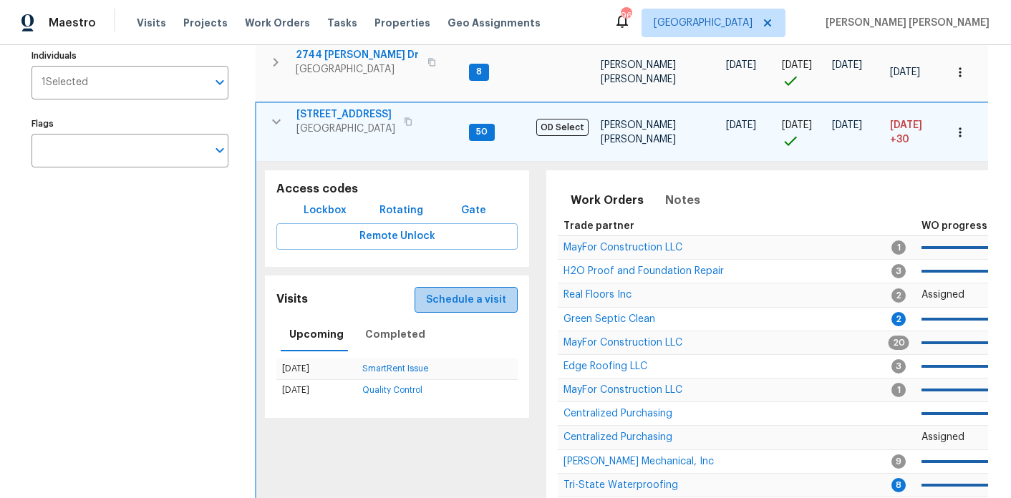
click at [504, 304] on button "Schedule a visit" at bounding box center [466, 300] width 103 height 26
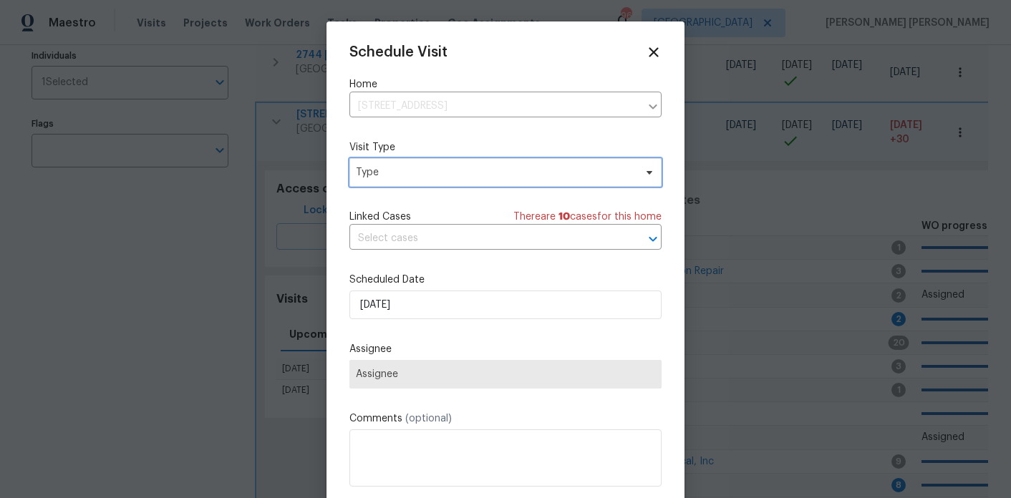
click at [426, 180] on span "Type" at bounding box center [505, 172] width 312 height 29
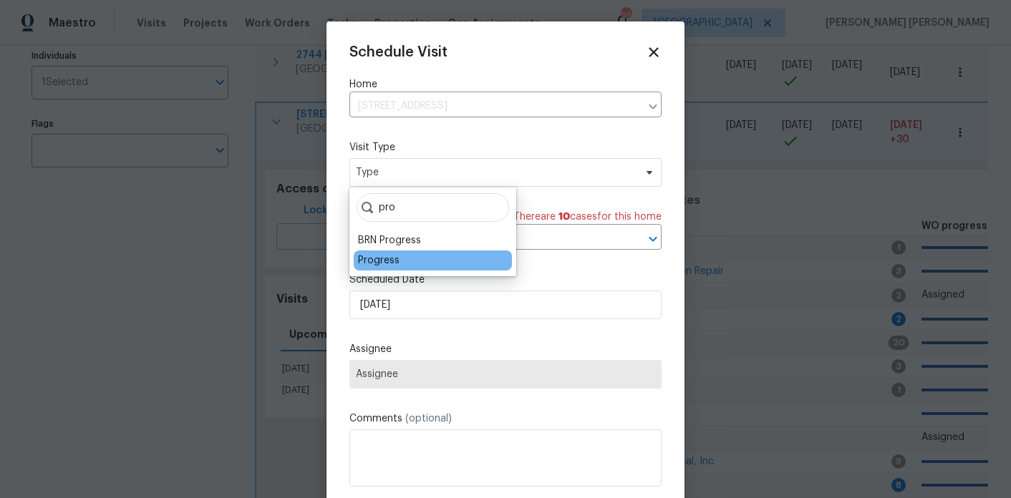
type input "pro"
click at [406, 256] on div "Progress" at bounding box center [433, 261] width 158 height 20
click at [384, 258] on div "Progress" at bounding box center [379, 260] width 42 height 14
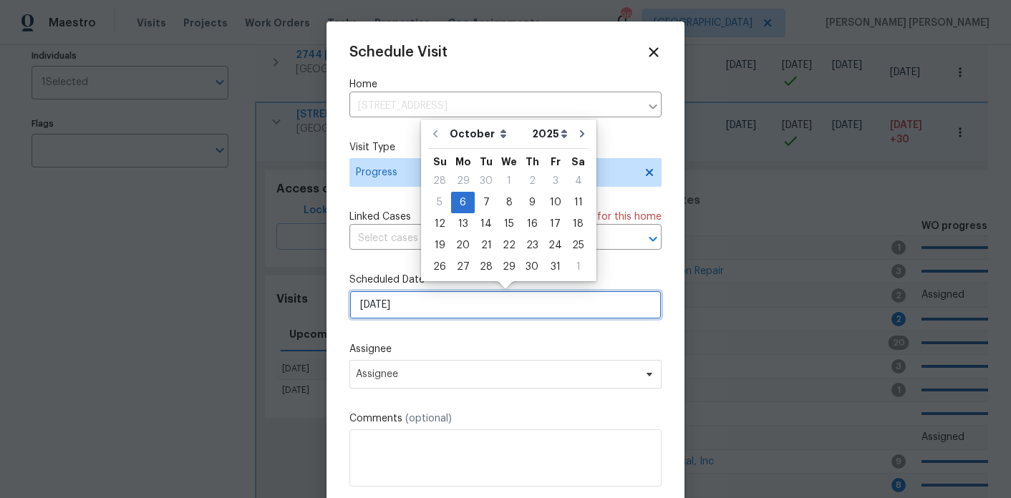
click at [415, 317] on input "[DATE]" at bounding box center [505, 305] width 312 height 29
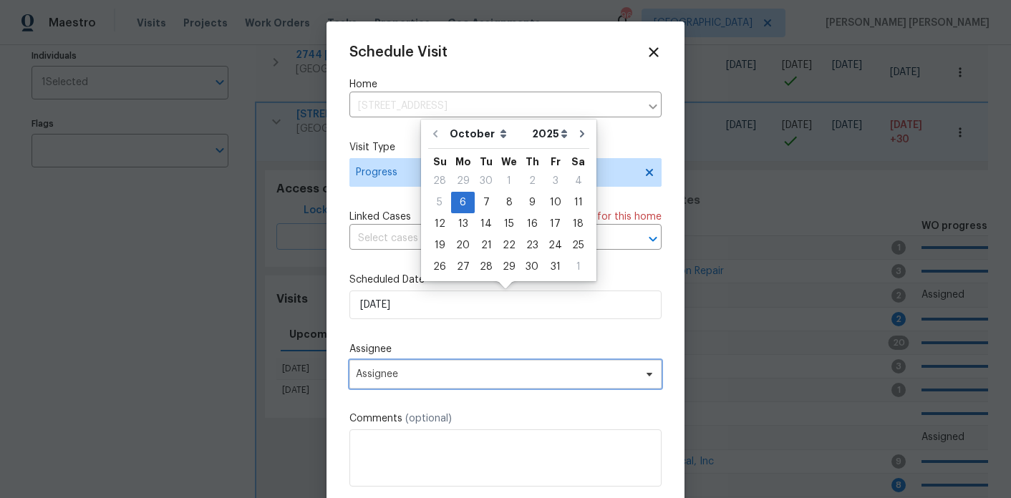
click at [426, 377] on span "Assignee" at bounding box center [496, 374] width 281 height 11
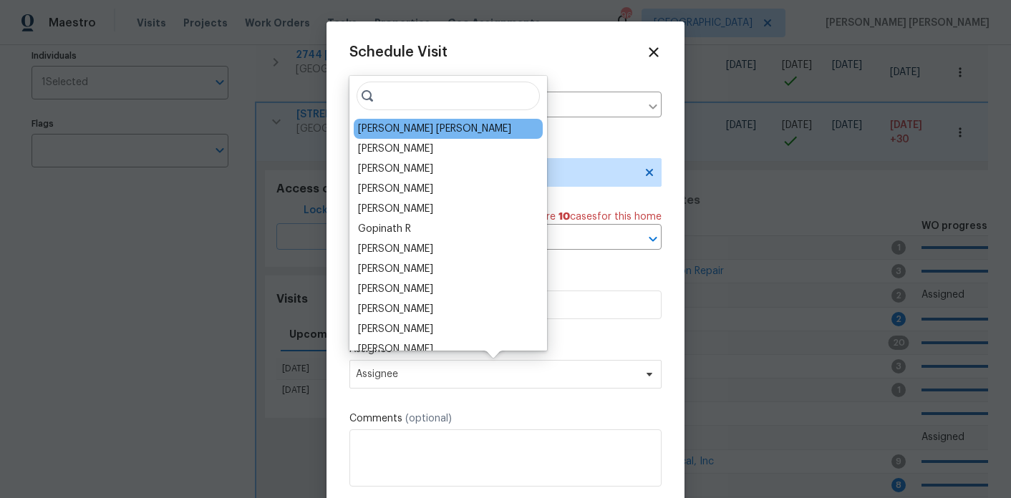
click at [419, 125] on div "[PERSON_NAME] [PERSON_NAME]" at bounding box center [434, 129] width 153 height 14
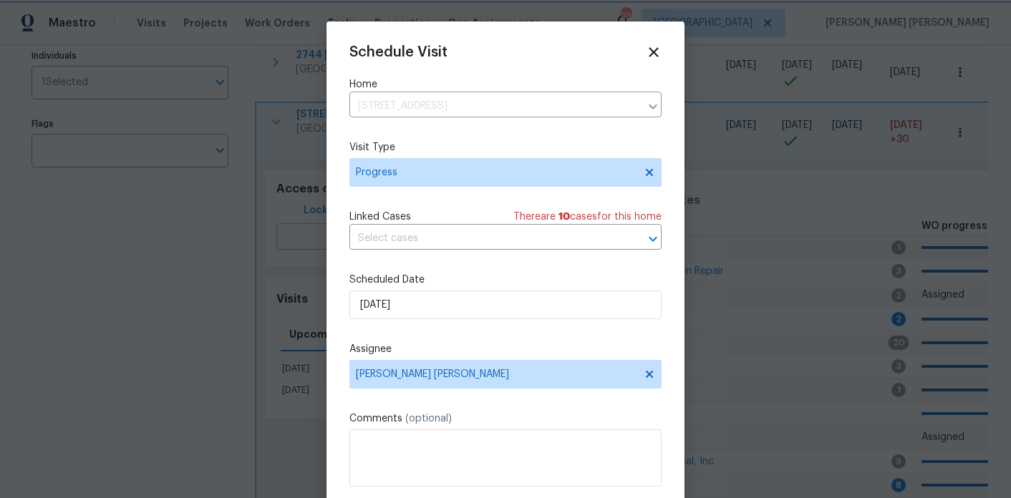
scroll to position [26, 0]
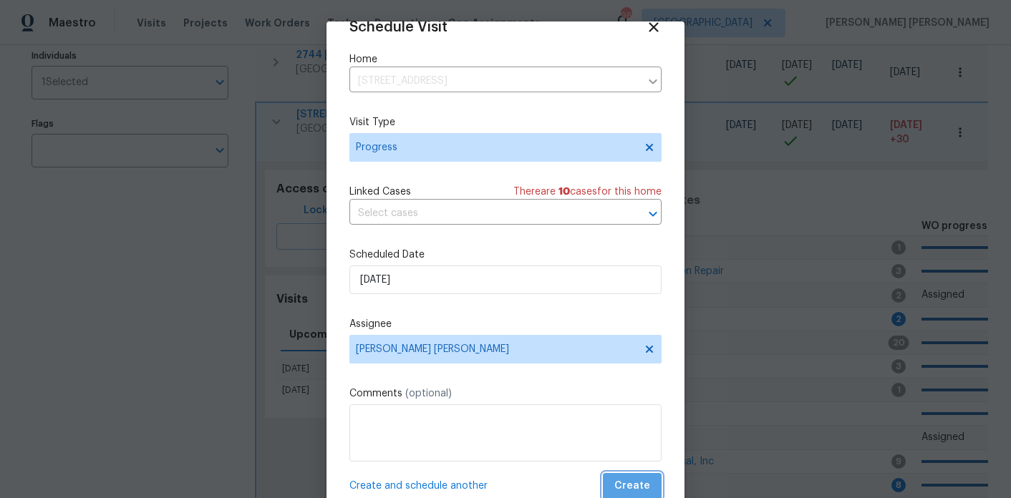
click at [649, 488] on span "Create" at bounding box center [632, 487] width 36 height 18
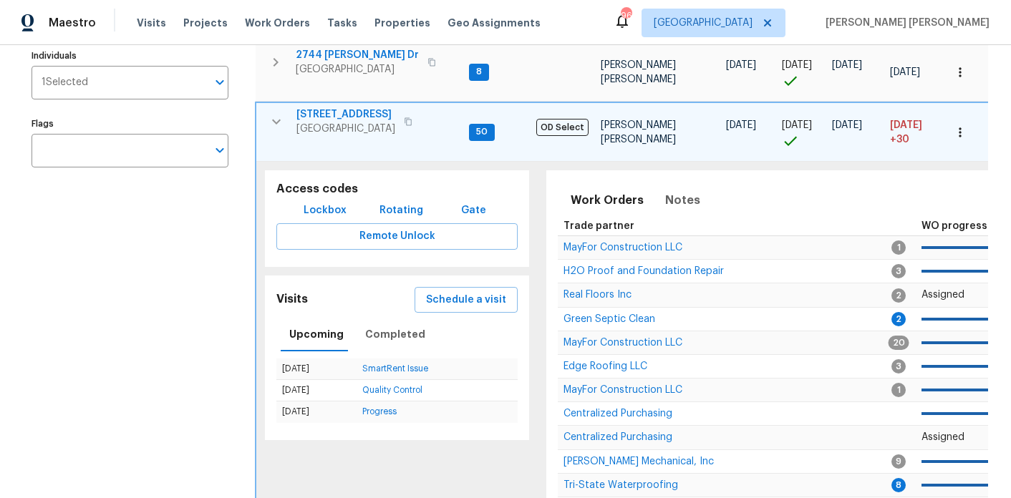
click at [318, 119] on span "3117 Jodeco Dr" at bounding box center [345, 114] width 99 height 14
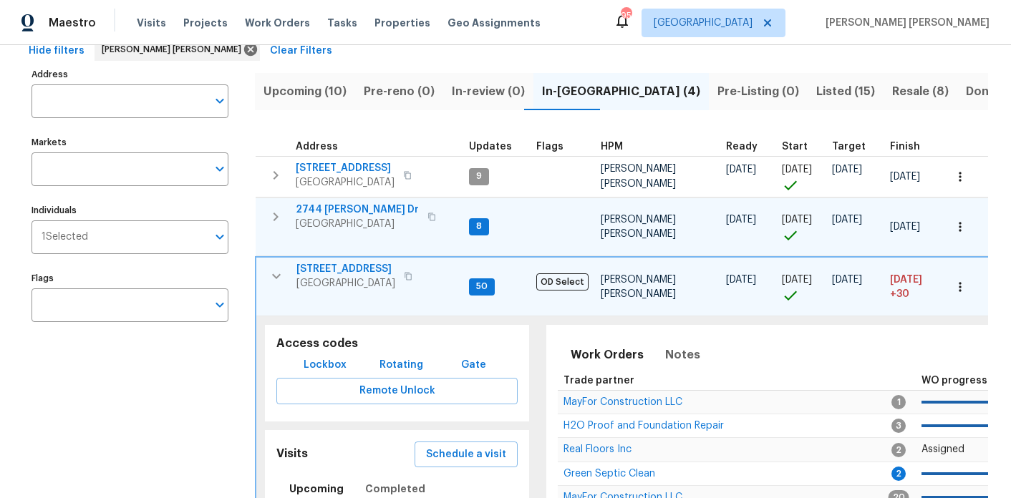
scroll to position [362, 0]
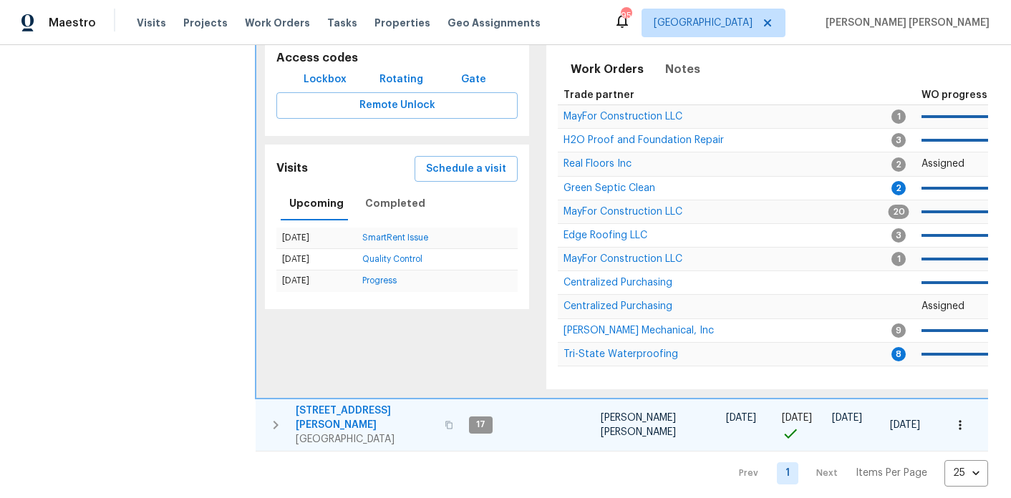
click at [346, 432] on span "Jonesboro, GA 30236" at bounding box center [366, 439] width 140 height 14
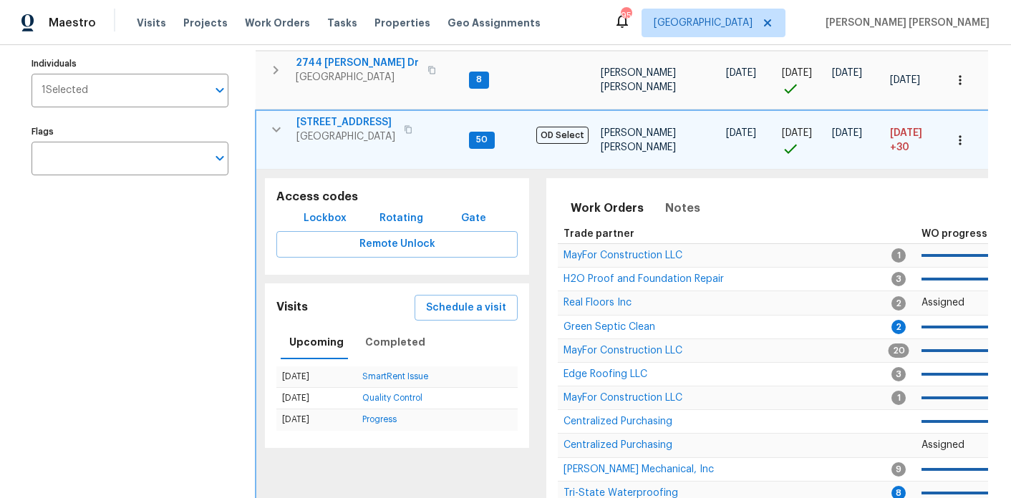
scroll to position [218, 0]
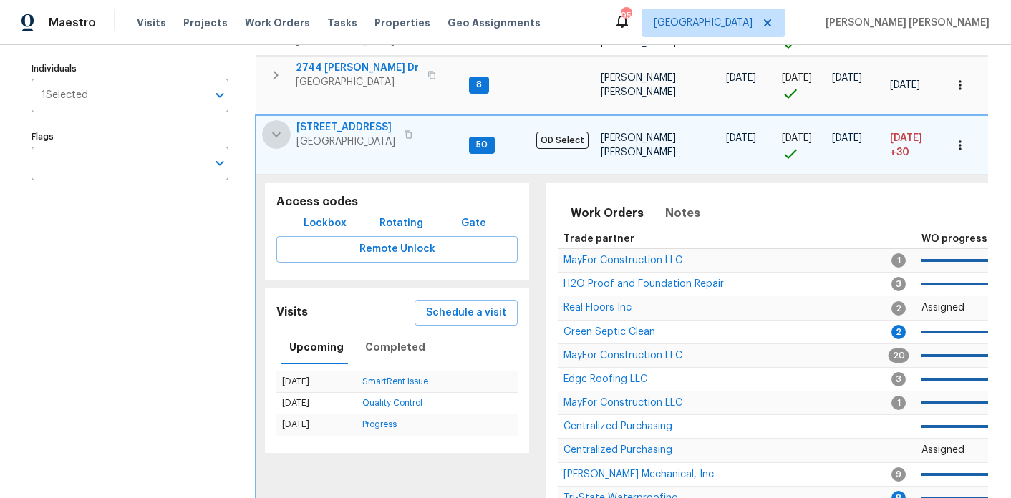
click at [279, 132] on icon "button" at bounding box center [276, 134] width 17 height 17
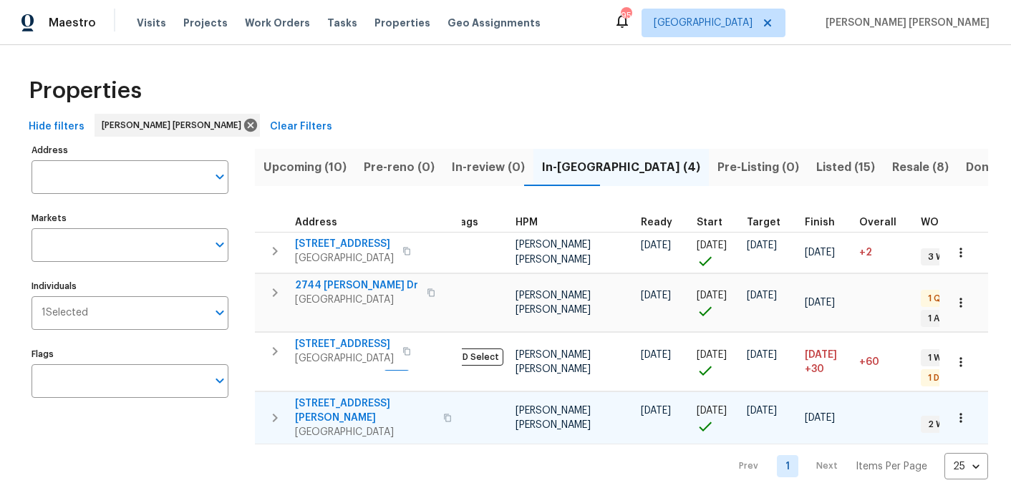
scroll to position [0, 94]
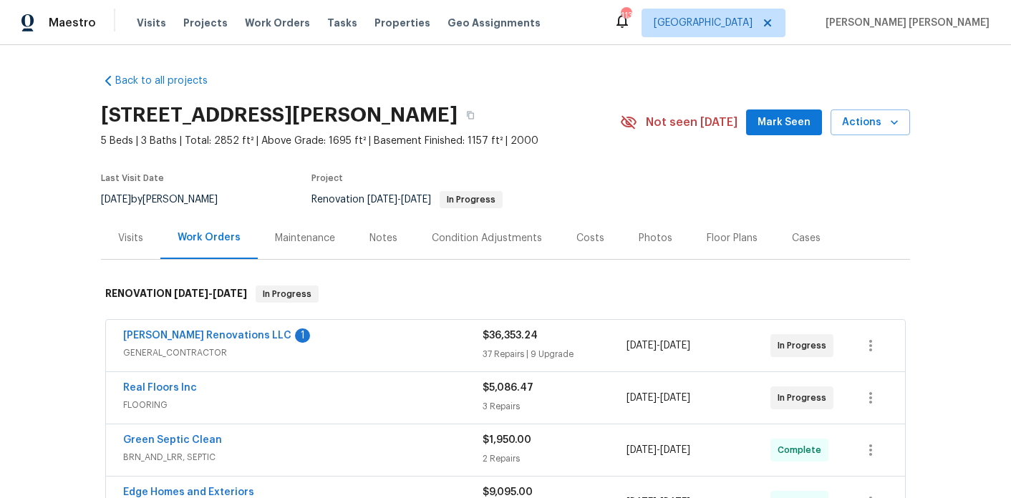
click at [423, 243] on div "Condition Adjustments" at bounding box center [487, 238] width 145 height 42
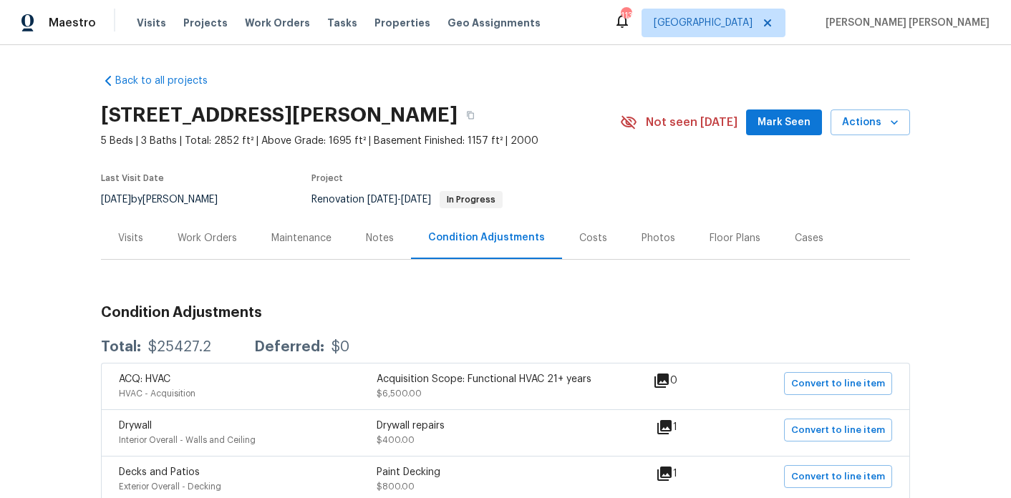
click at [206, 227] on div "Work Orders" at bounding box center [207, 238] width 94 height 42
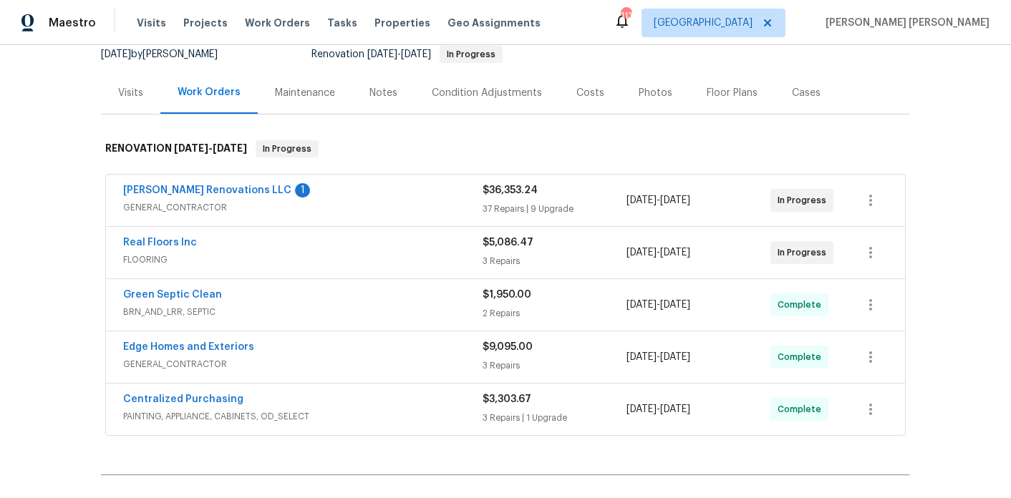
scroll to position [146, 0]
click at [212, 192] on link "[PERSON_NAME] Renovations LLC" at bounding box center [207, 190] width 168 height 10
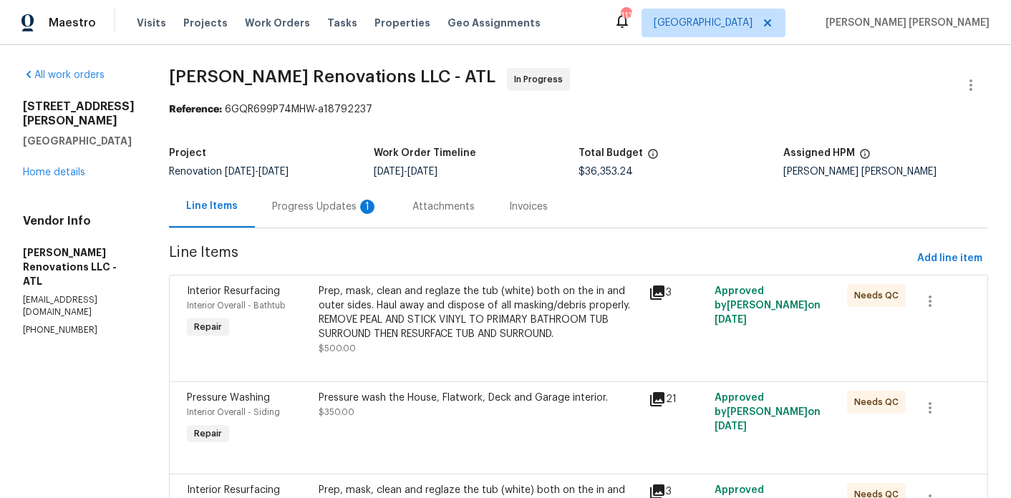
click at [339, 216] on div "Progress Updates 1" at bounding box center [325, 206] width 140 height 42
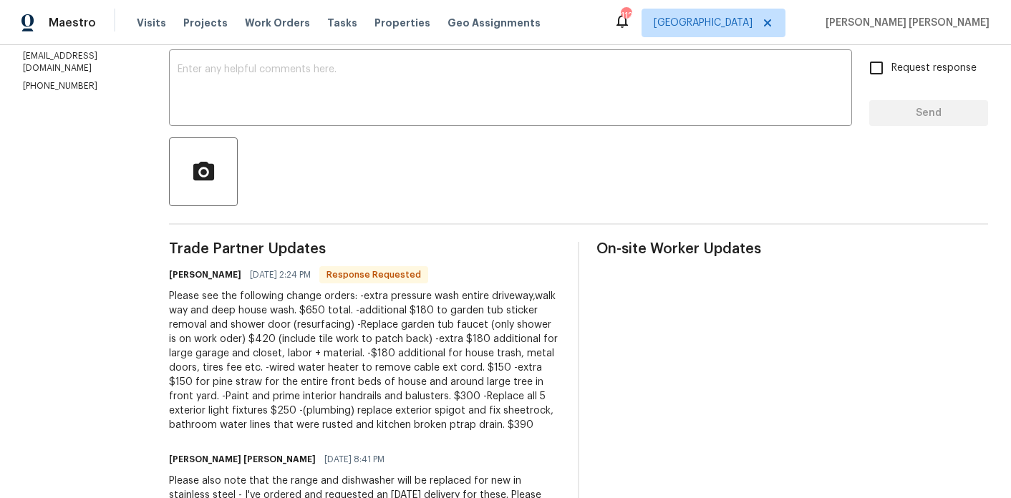
scroll to position [281, 0]
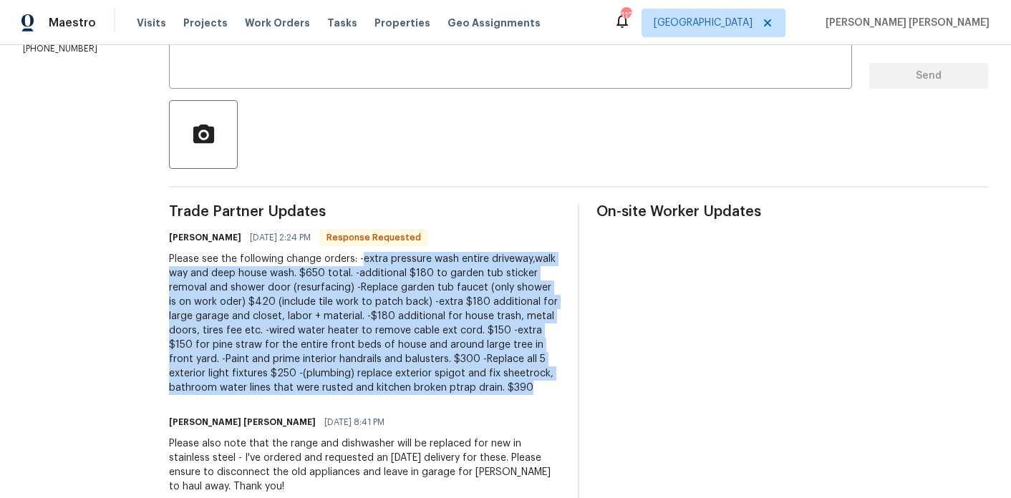
drag, startPoint x: 543, startPoint y: 387, endPoint x: 372, endPoint y: 259, distance: 213.3
click at [372, 259] on div "Please see the following change orders: -extra pressure wash entire driveway,wa…" at bounding box center [365, 323] width 392 height 143
copy div "extra pressure wash entire driveway,walk way and deep house wash. $650 total. -…"
click at [440, 333] on div "Please see the following change orders: -extra pressure wash entire driveway,wa…" at bounding box center [365, 323] width 392 height 143
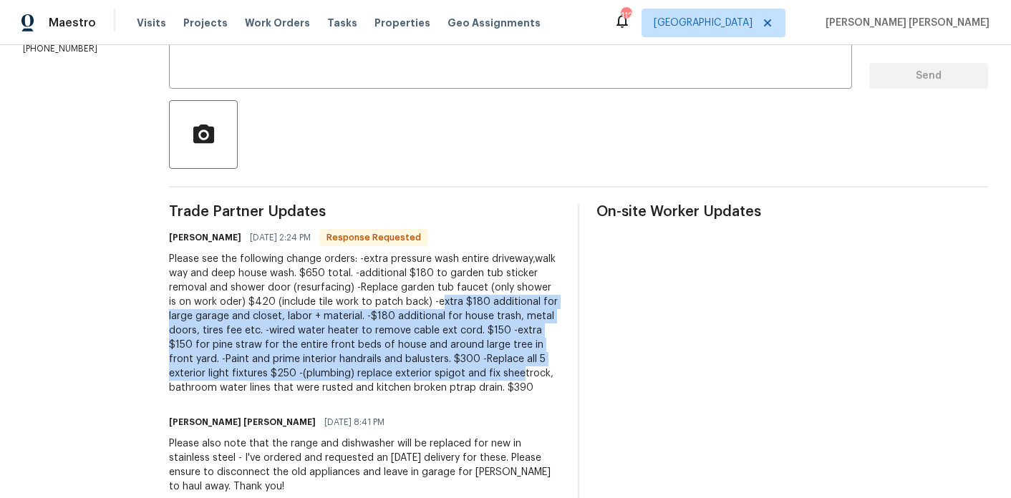
drag, startPoint x: 437, startPoint y: 298, endPoint x: 531, endPoint y: 376, distance: 122.6
click at [531, 376] on div "Please see the following change orders: -extra pressure wash entire driveway,wa…" at bounding box center [365, 323] width 392 height 143
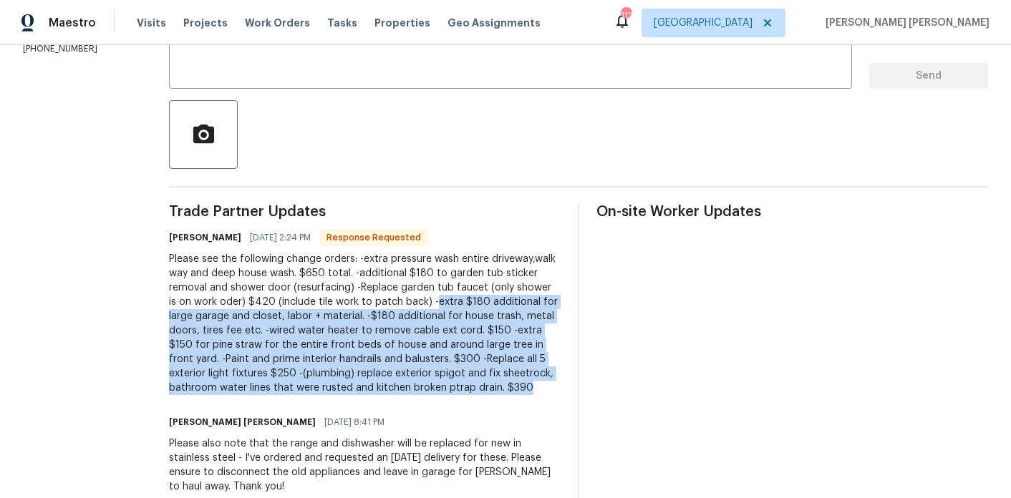
drag, startPoint x: 537, startPoint y: 388, endPoint x: 433, endPoint y: 304, distance: 133.4
click at [433, 304] on div "Please see the following change orders: -extra pressure wash entire driveway,wa…" at bounding box center [365, 323] width 392 height 143
copy div "extra $180 additional for large garage and closet, labor + material. -$180 addi…"
click at [528, 291] on div "Please see the following change orders: -extra pressure wash entire driveway,wa…" at bounding box center [365, 323] width 392 height 143
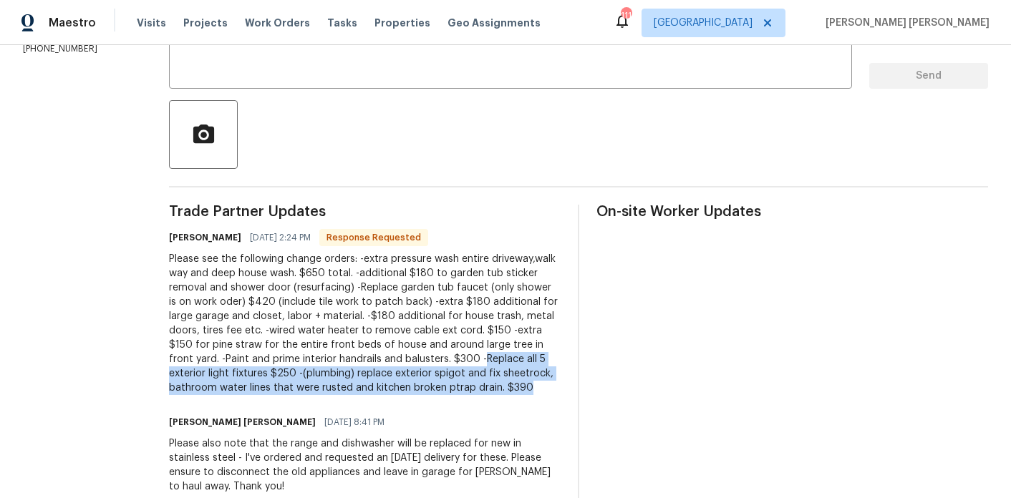
drag, startPoint x: 495, startPoint y: 362, endPoint x: 549, endPoint y: 392, distance: 61.9
click at [549, 392] on div "Please see the following change orders: -extra pressure wash entire driveway,wa…" at bounding box center [365, 323] width 392 height 143
copy div "Replace all 5 exterior light fixtures $250 -(plumbing) replace exterior spigot …"
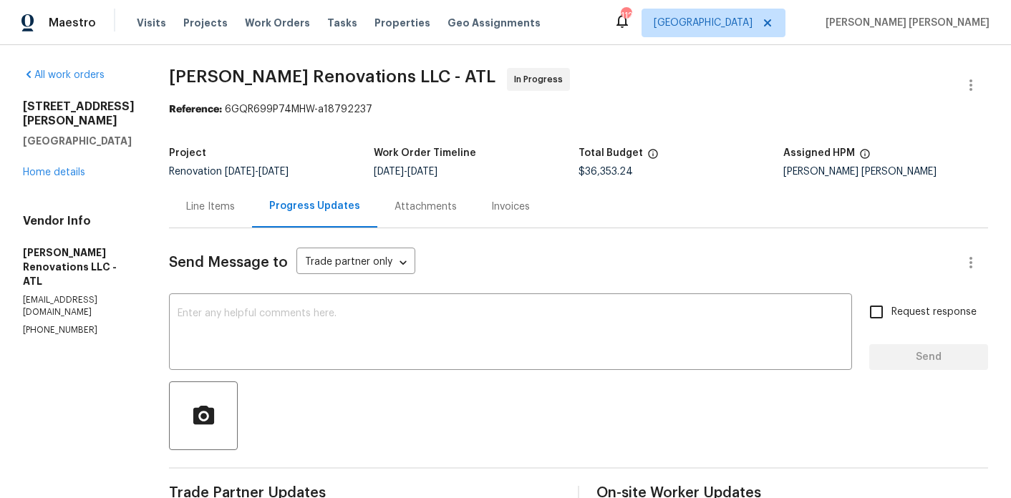
click at [228, 211] on div "Line Items" at bounding box center [210, 207] width 49 height 14
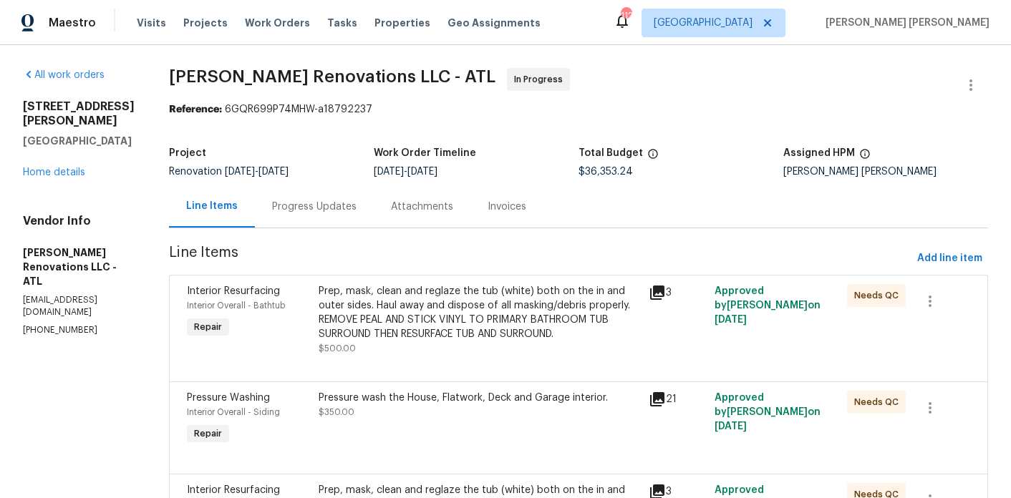
click at [432, 397] on div "Pressure wash the House, Flatwork, Deck and Garage interior." at bounding box center [479, 398] width 321 height 14
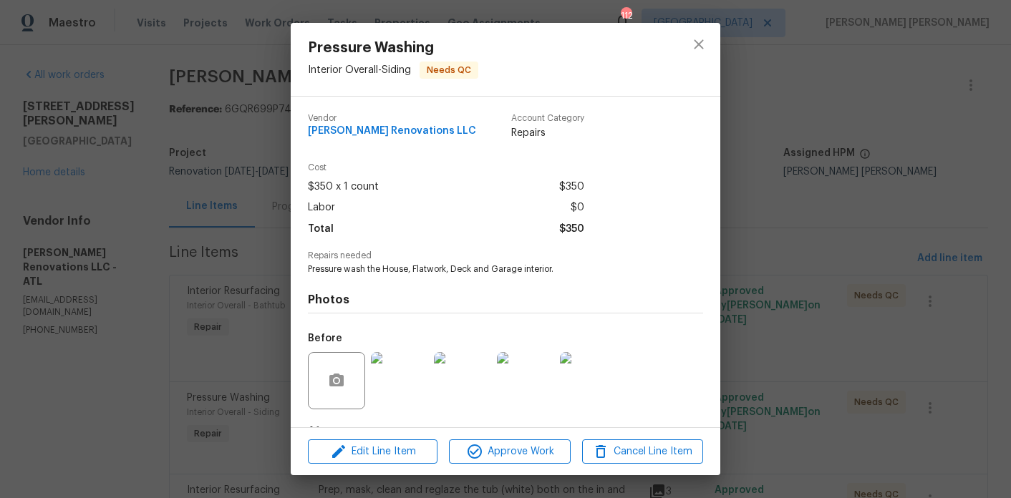
scroll to position [84, 0]
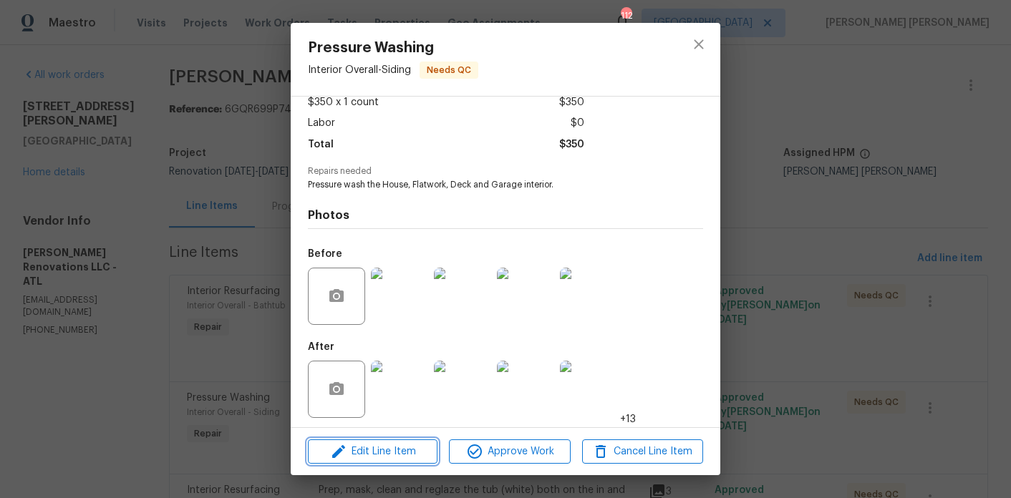
click at [387, 454] on span "Edit Line Item" at bounding box center [372, 452] width 121 height 18
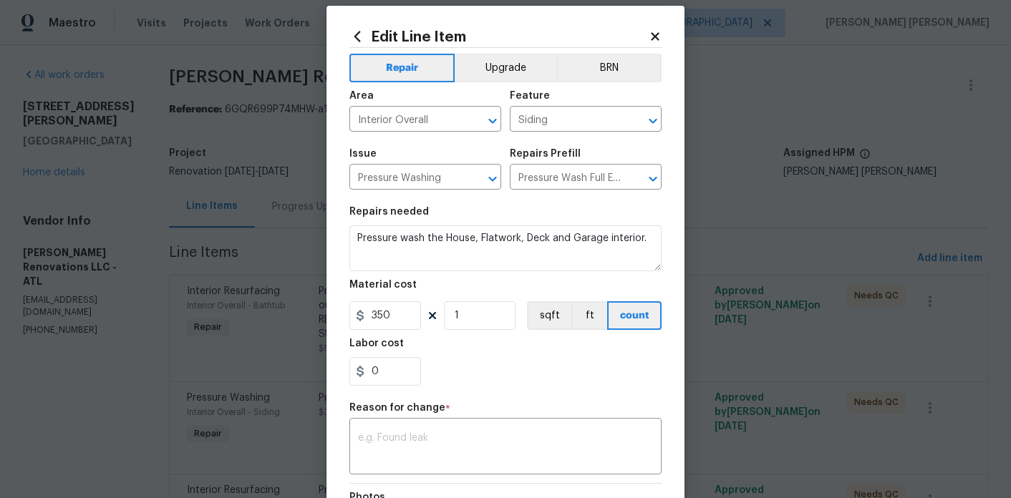
scroll to position [29, 0]
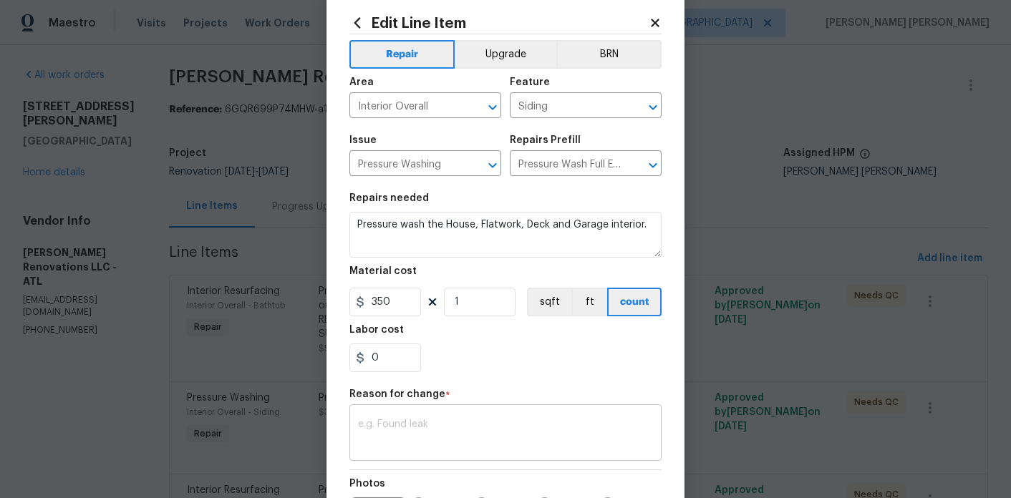
click at [399, 417] on div "x ​" at bounding box center [505, 434] width 312 height 53
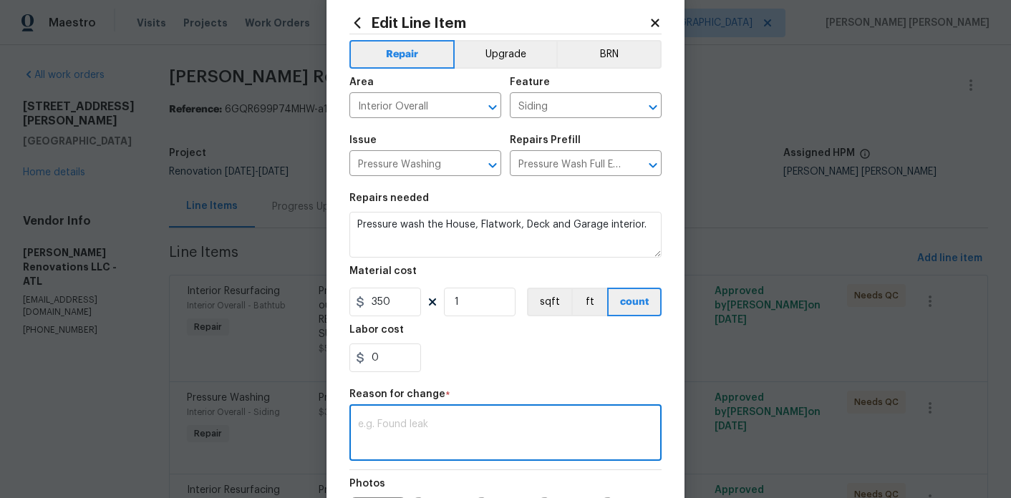
paste textarea "extra pressure wash entire driveway,walk way and deep house wash. $650 total. -…"
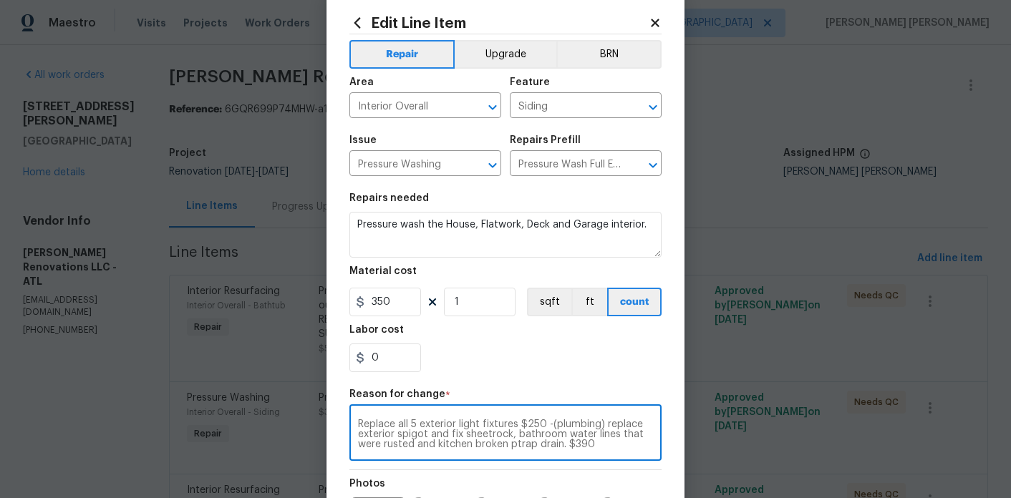
scroll to position [0, 0]
drag, startPoint x: 500, startPoint y: 445, endPoint x: 413, endPoint y: 434, distance: 88.0
click at [413, 434] on textarea "extra pressure wash entire driveway,walk way and deep house wash. $650 total. -…" at bounding box center [505, 435] width 295 height 30
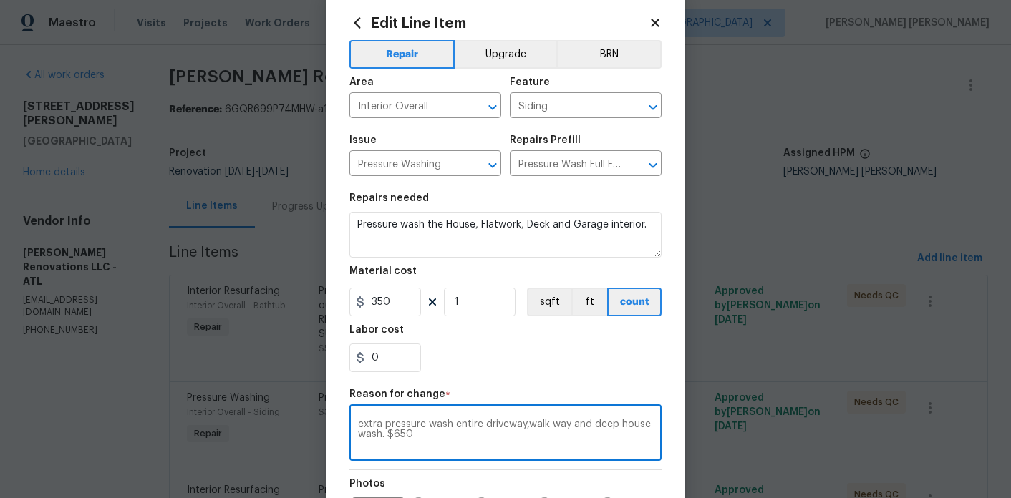
type textarea "extra pressure wash entire driveway,walk way and deep house wash. $650"
click at [399, 367] on input "0" at bounding box center [385, 358] width 72 height 29
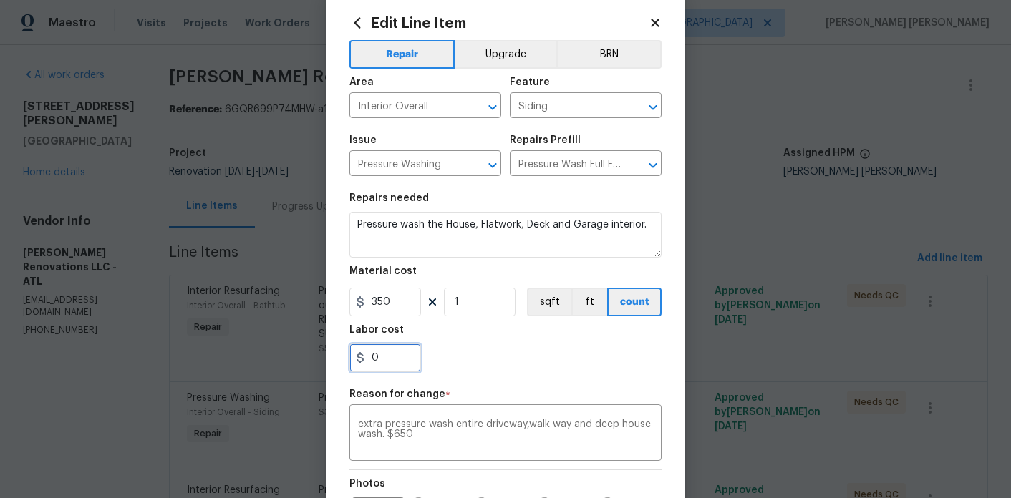
click at [399, 367] on input "0" at bounding box center [385, 358] width 72 height 29
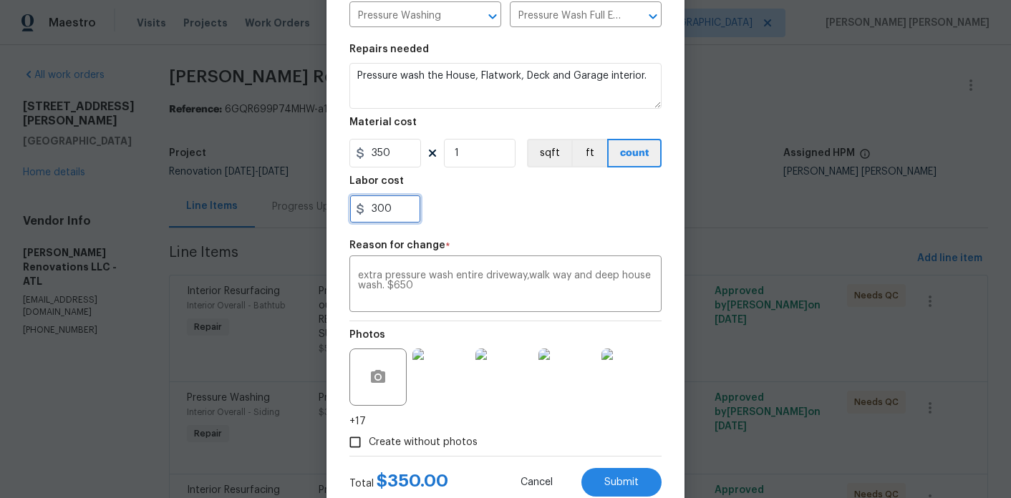
scroll to position [205, 0]
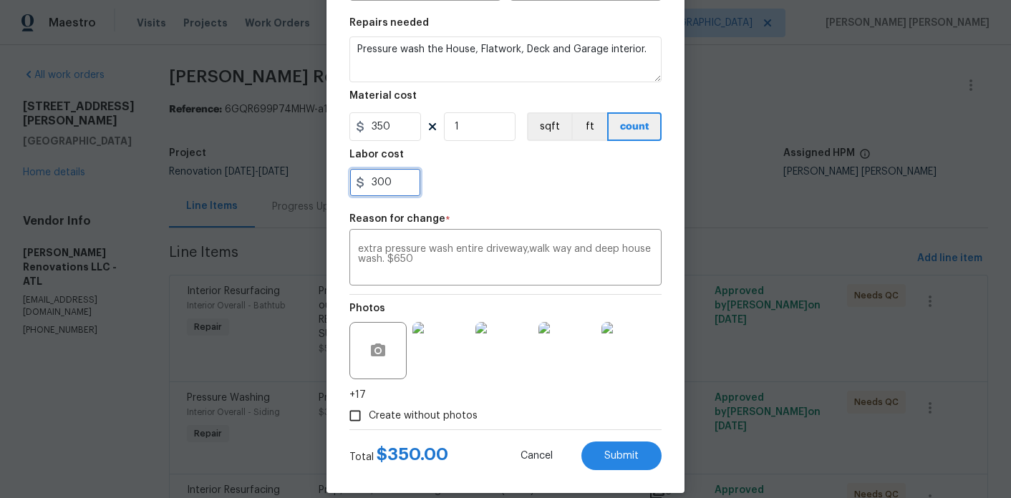
type input "300"
click at [638, 431] on div "Total $ 350.00 Cancel Submit" at bounding box center [505, 450] width 312 height 40
click at [629, 468] on button "Submit" at bounding box center [621, 456] width 80 height 29
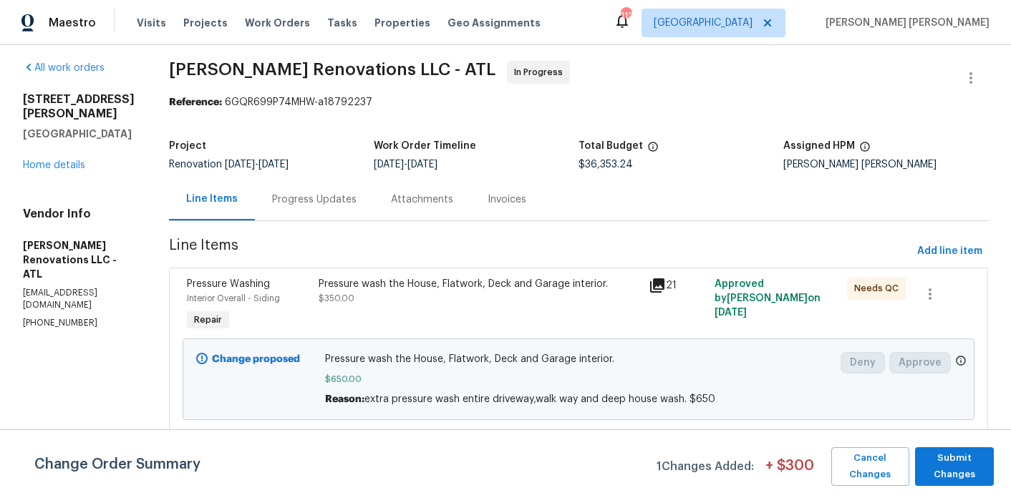
scroll to position [321, 0]
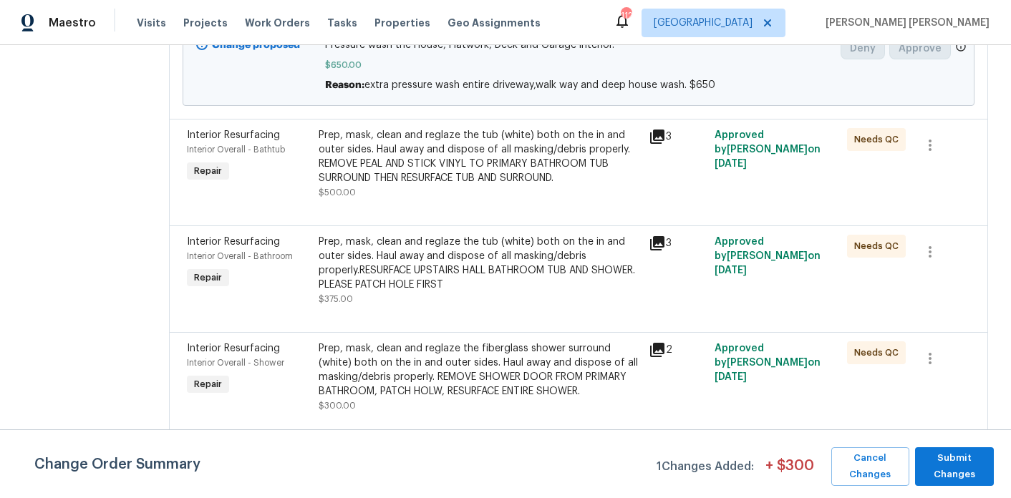
click at [509, 145] on div "Prep, mask, clean and reglaze the tub (white) both on the in and outer sides. H…" at bounding box center [479, 156] width 321 height 57
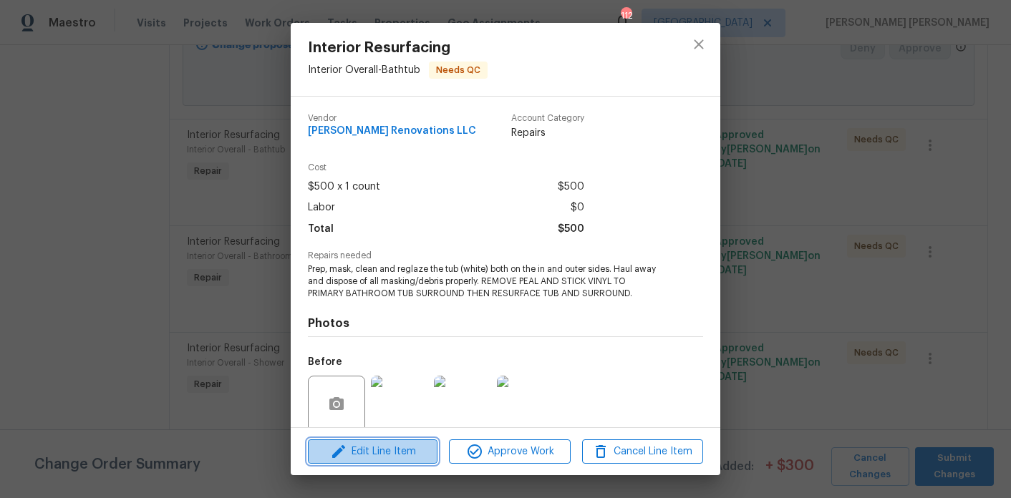
click at [377, 450] on span "Edit Line Item" at bounding box center [372, 452] width 121 height 18
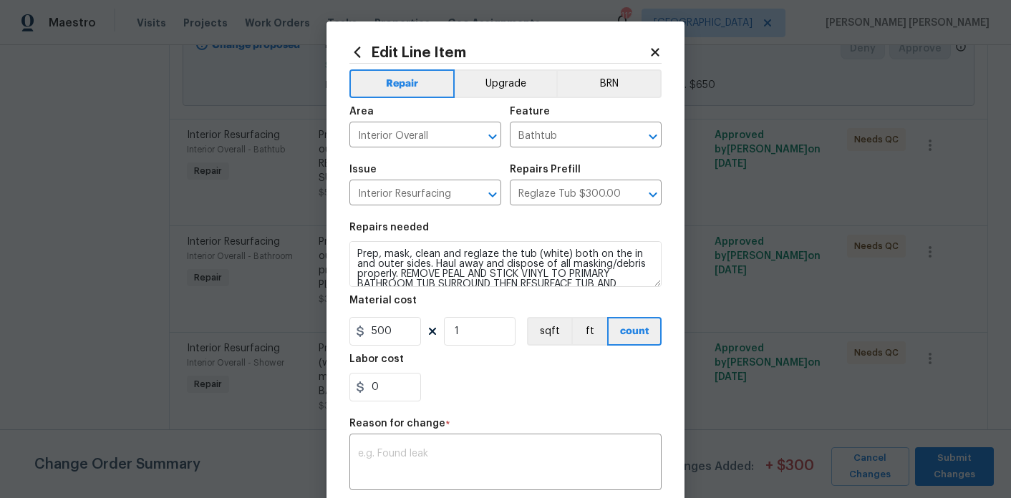
scroll to position [208, 0]
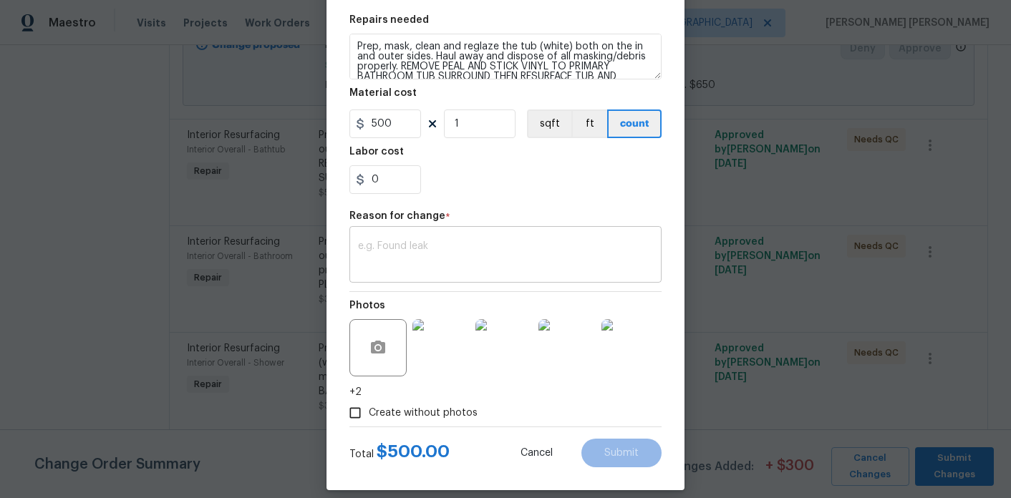
click at [447, 268] on textarea at bounding box center [505, 256] width 295 height 30
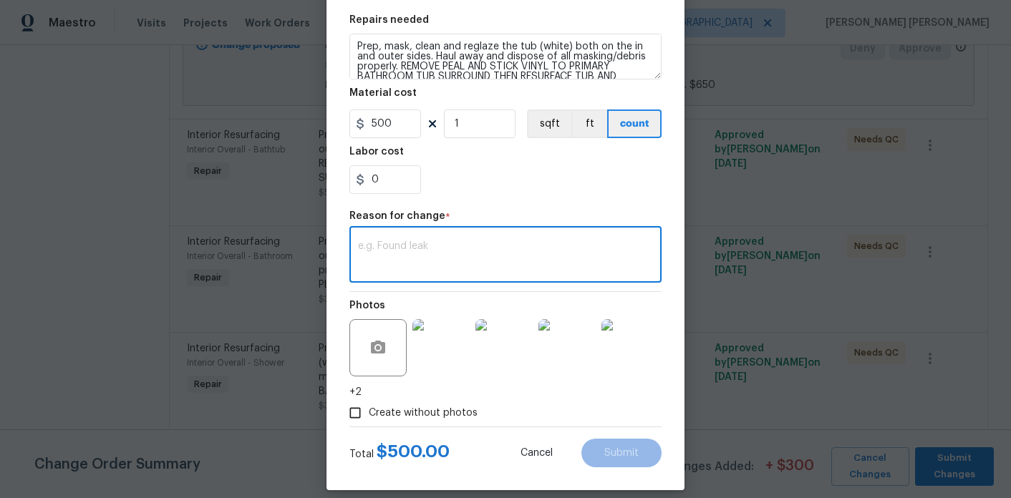
paste textarea "total. -additional $180 to garden tub sticker removal and shower door (resurfac…"
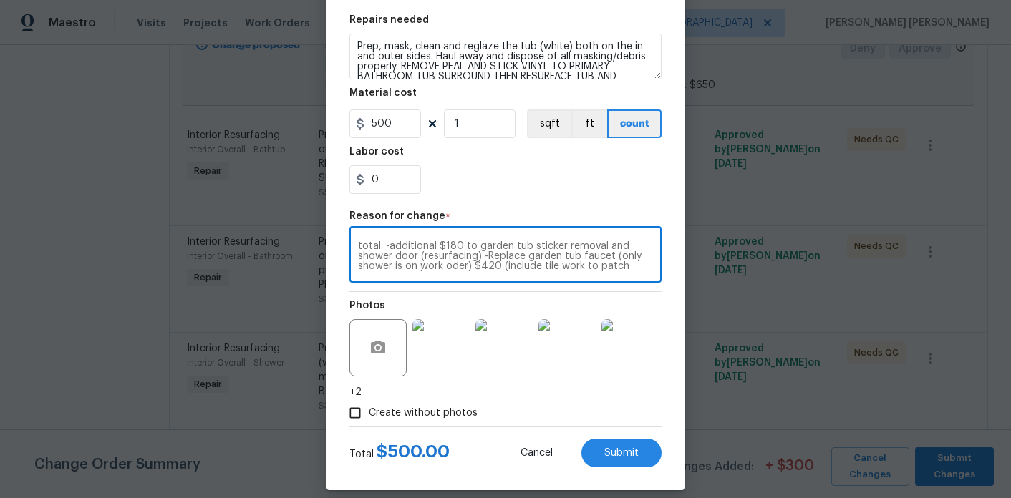
scroll to position [90, 0]
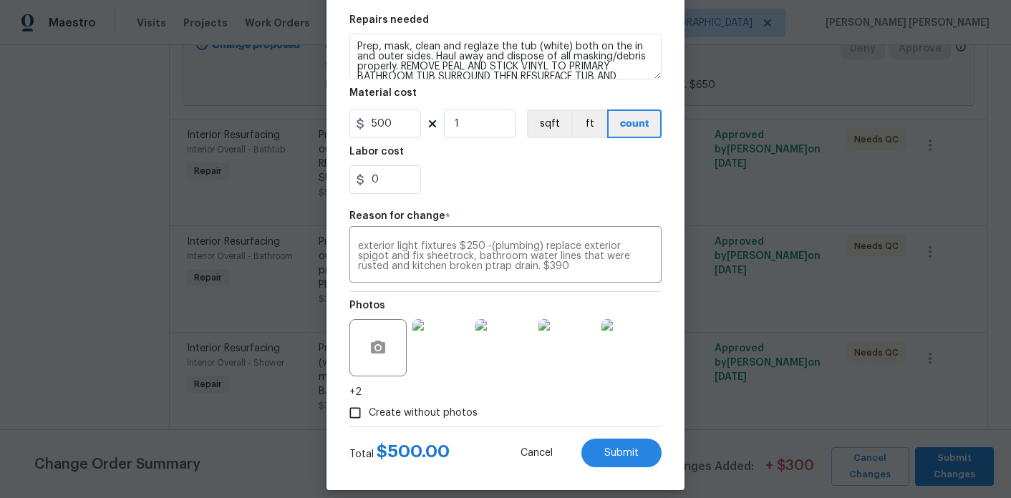
drag, startPoint x: 490, startPoint y: 272, endPoint x: 453, endPoint y: 221, distance: 62.6
click at [453, 221] on figure "Reason for change * total. -additional $180 to garden tub sticker removal and s…" at bounding box center [505, 247] width 312 height 72
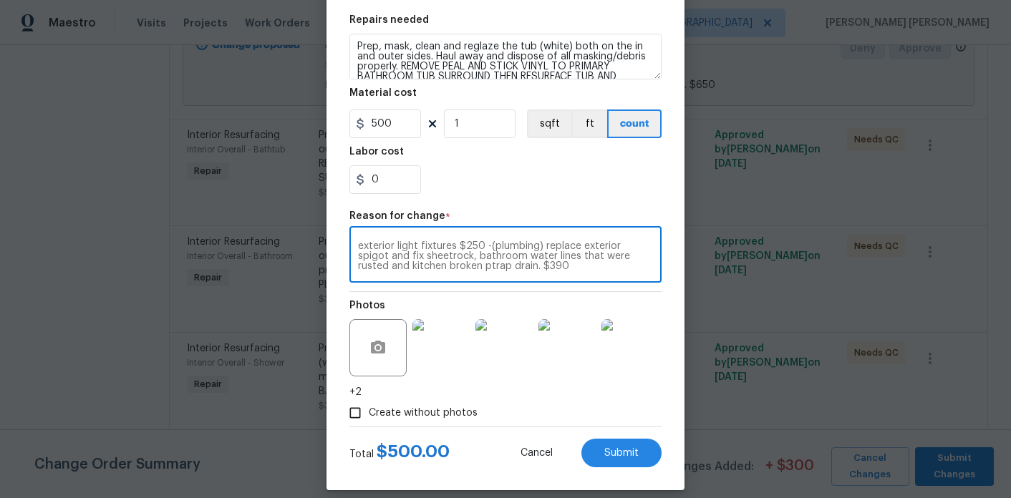
scroll to position [0, 0]
click at [483, 258] on textarea "total. -additional $180 to garden tub sticker removal and shower door (resurfac…" at bounding box center [505, 256] width 295 height 30
type textarea "total. -additional $180 to garden tub sticker removal and shower door (resurfac…"
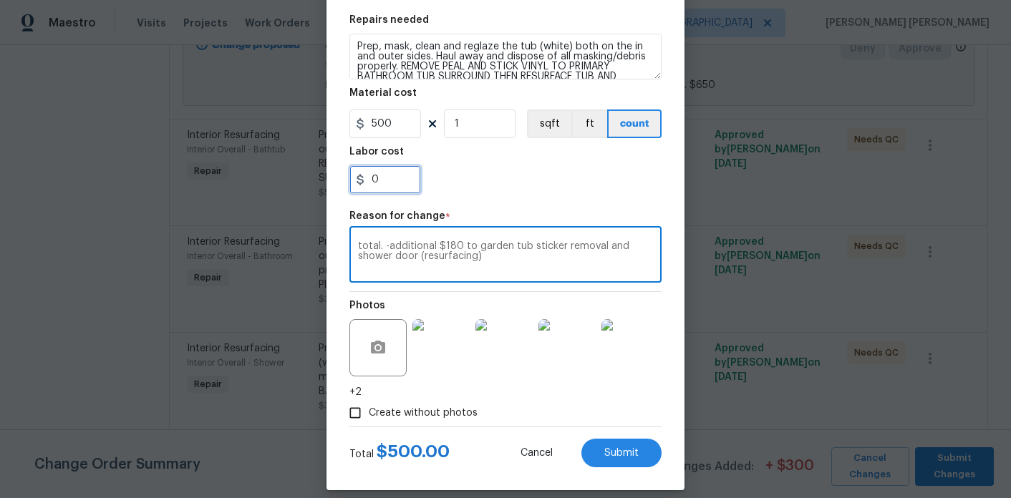
click at [407, 187] on input "0" at bounding box center [385, 179] width 72 height 29
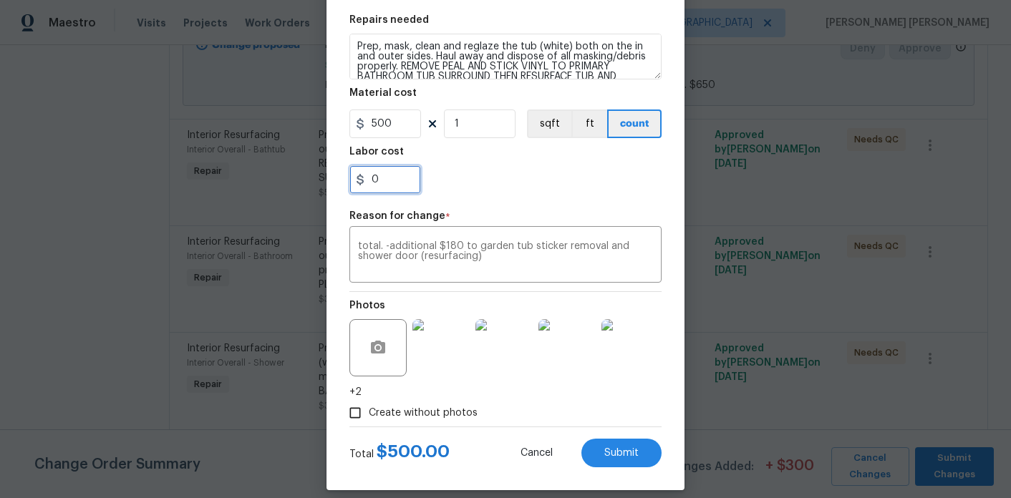
click at [407, 187] on input "0" at bounding box center [385, 179] width 72 height 29
type input "180"
click at [595, 195] on section "Repairs needed Prep, mask, clean and reglaze the tub (white) both on the in and…" at bounding box center [505, 104] width 312 height 196
click at [608, 437] on div "Total $ 680.00 Cancel Submit" at bounding box center [505, 447] width 312 height 40
click at [614, 454] on span "Submit" at bounding box center [621, 453] width 34 height 11
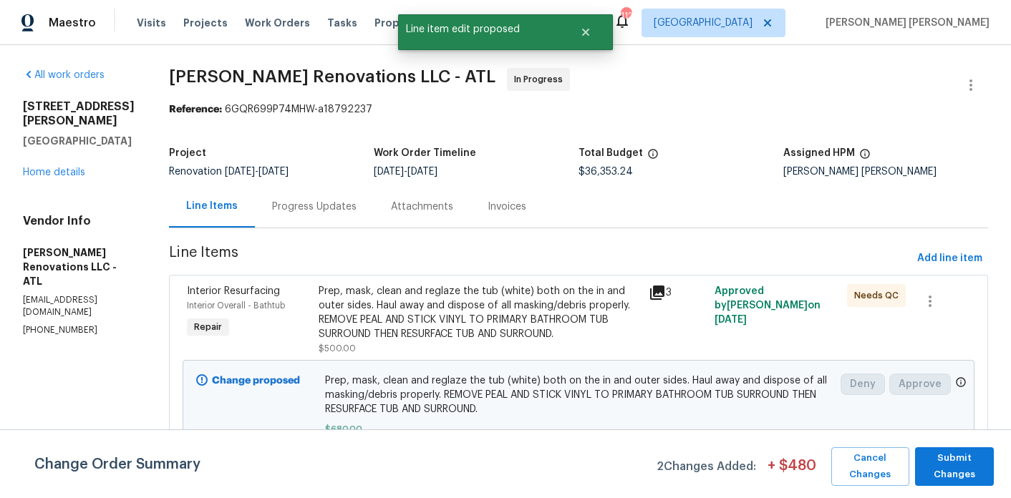
scroll to position [19, 0]
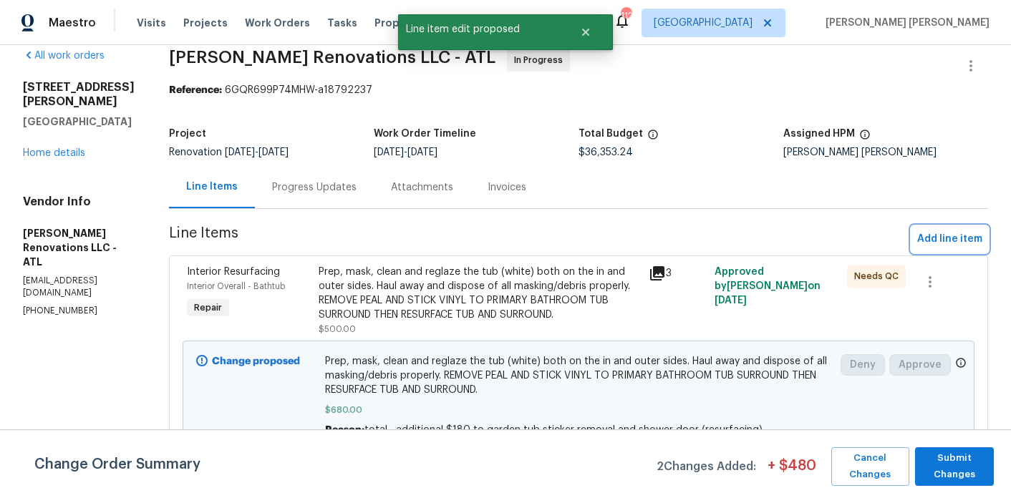
click at [935, 239] on span "Add line item" at bounding box center [949, 240] width 65 height 18
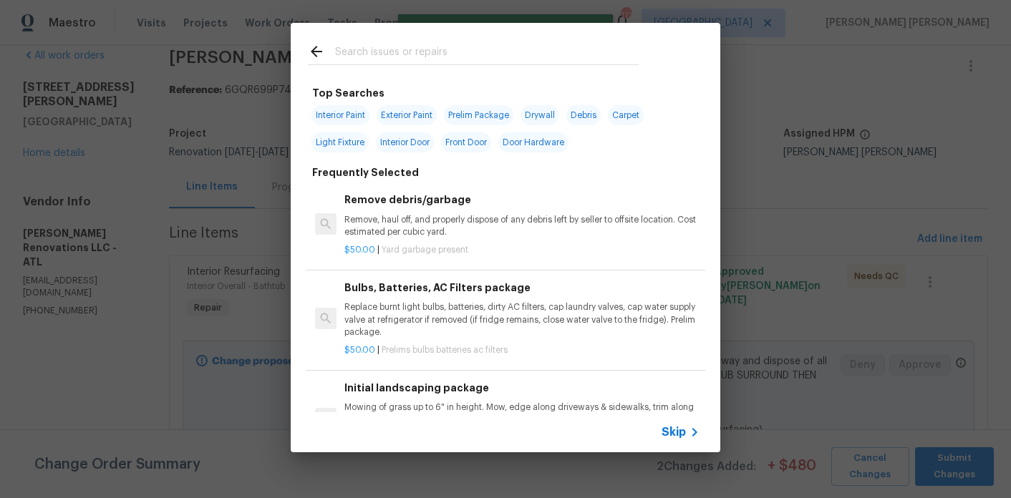
click at [405, 60] on input "text" at bounding box center [487, 53] width 304 height 21
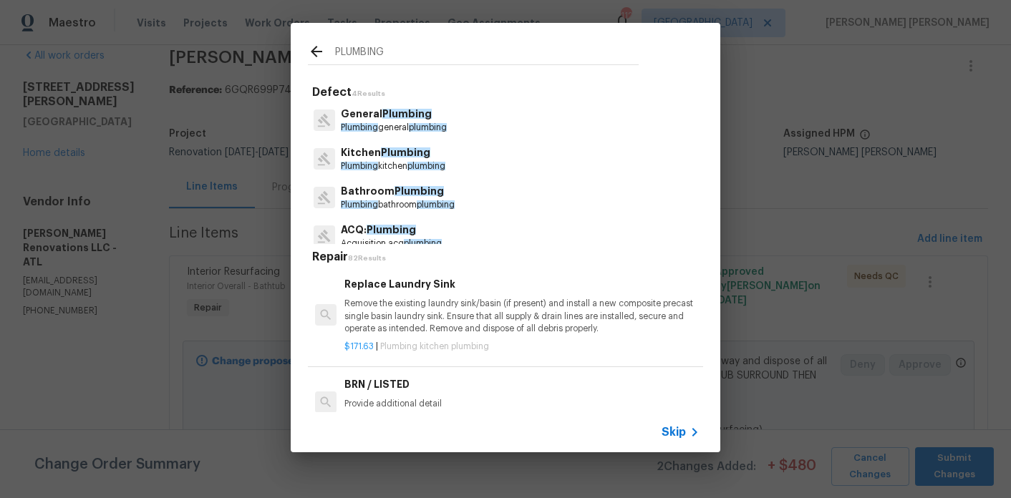
type input "PLUMBING"
click at [390, 190] on p "Bathroom Plumbing" at bounding box center [398, 191] width 114 height 15
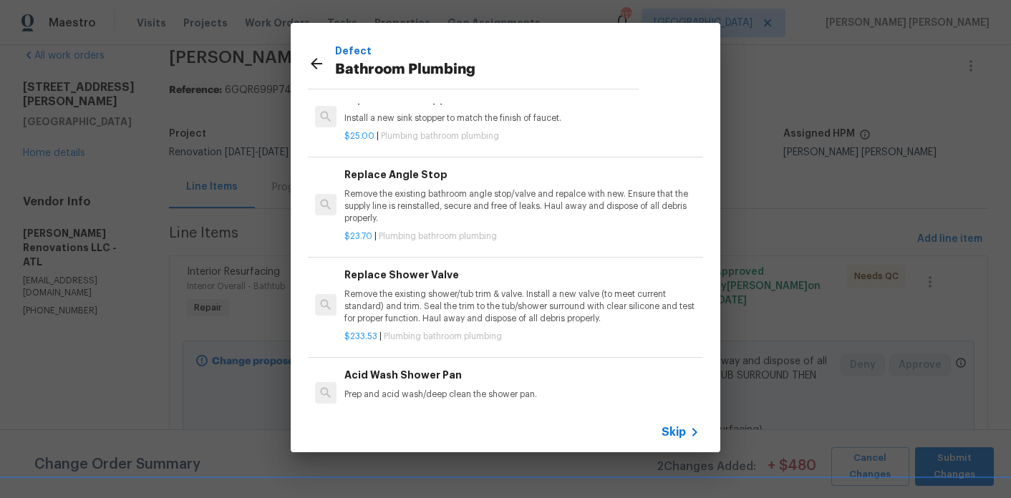
scroll to position [1395, 0]
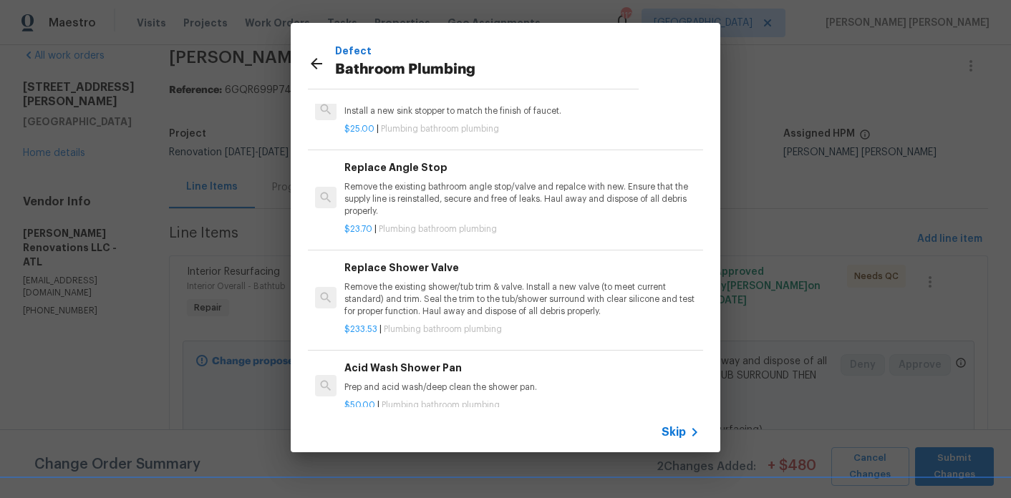
click at [445, 289] on p "Remove the existing shower/tub trim & valve. Install a new valve (to meet curre…" at bounding box center [521, 299] width 355 height 37
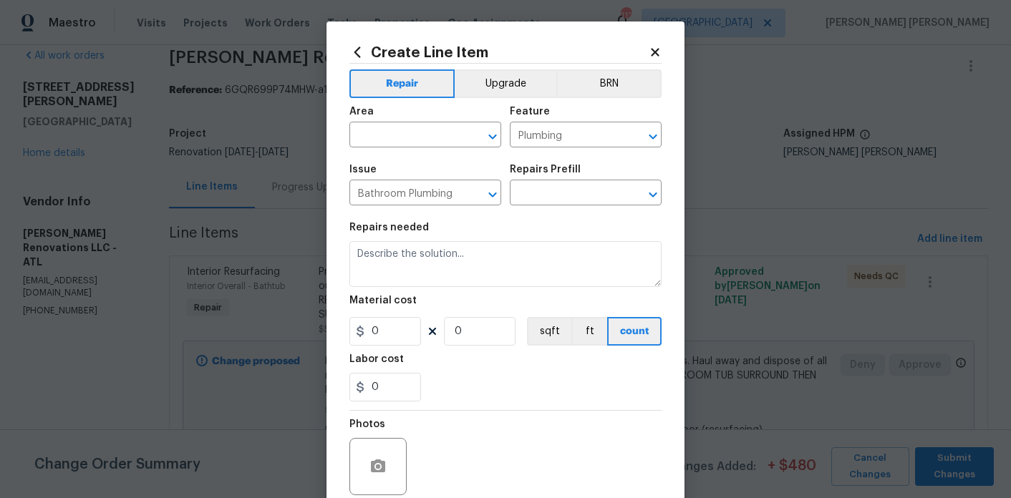
type input "Replace Shower Valve $233.53"
type textarea "Remove the existing shower/tub trim & valve. Install a new valve (to meet curre…"
type input "233.53"
type input "1"
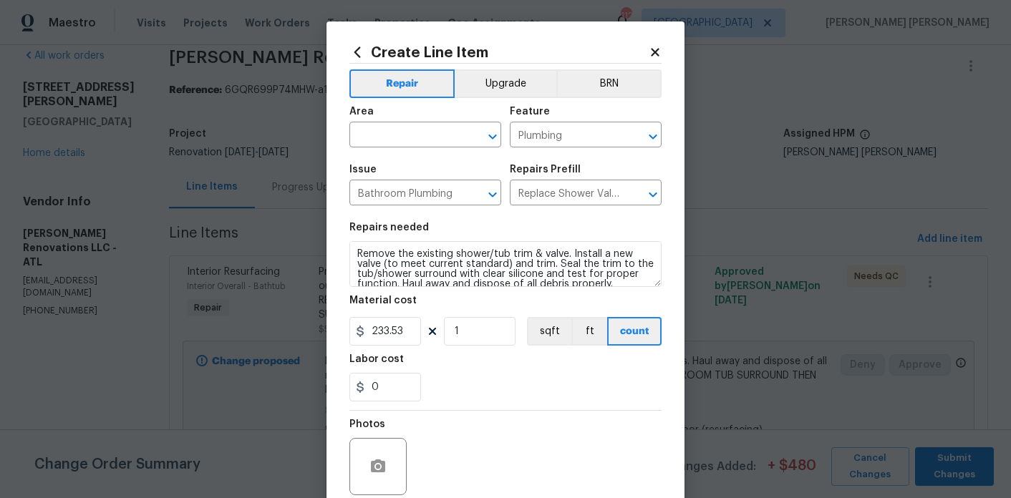
scroll to position [10, 0]
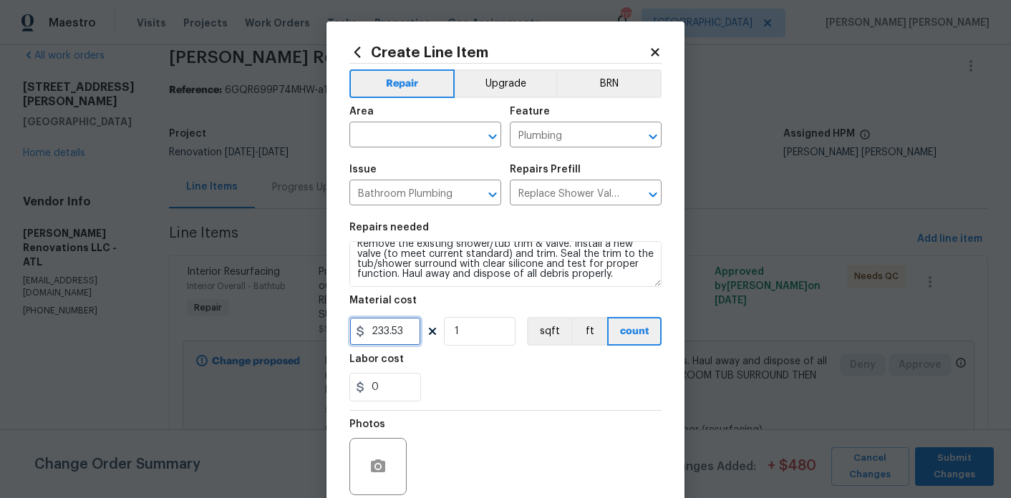
click at [381, 336] on input "233.53" at bounding box center [385, 331] width 72 height 29
type input "420"
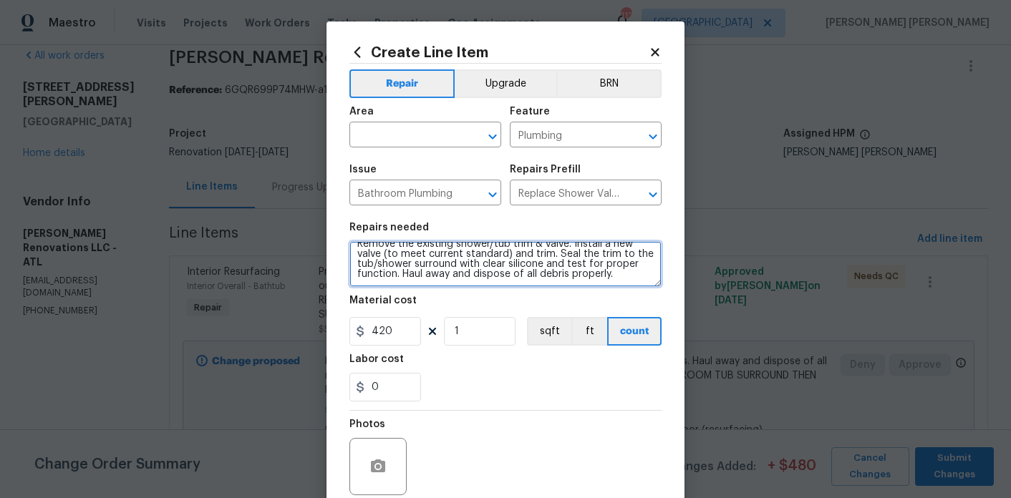
click at [636, 278] on textarea "Remove the existing shower/tub trim & valve. Install a new valve (to meet curre…" at bounding box center [505, 264] width 312 height 46
click at [379, 281] on textarea "Remove the existing shower/tub trim & valve. Install a new valve (to meet curre…" at bounding box center [505, 264] width 312 height 46
click at [504, 281] on textarea "Remove the existing shower/tub trim & valve. Install a new valve (to meet curre…" at bounding box center [505, 264] width 312 height 46
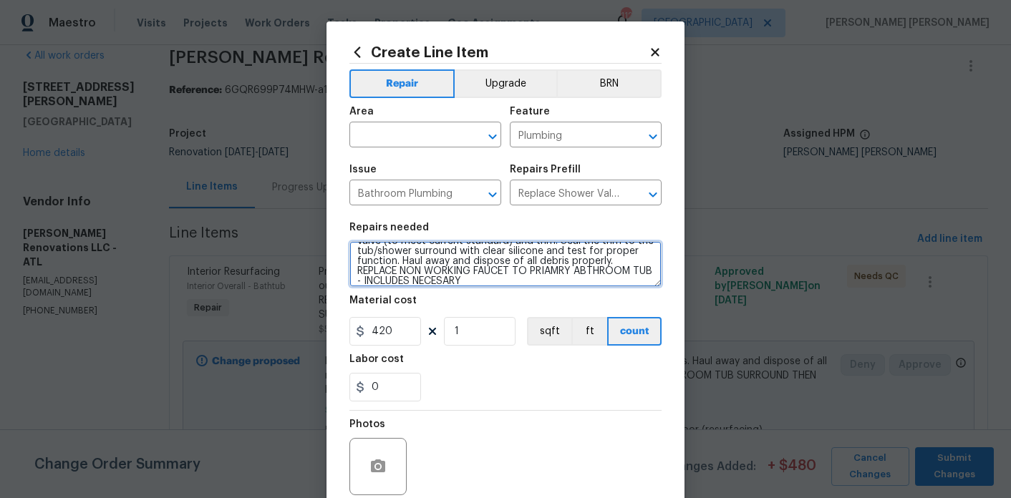
click at [553, 271] on textarea "Remove the existing shower/tub trim & valve. Install a new valve (to meet curre…" at bounding box center [505, 264] width 312 height 46
click at [583, 275] on textarea "Remove the existing shower/tub trim & valve. Install a new valve (to meet curre…" at bounding box center [505, 264] width 312 height 46
click at [458, 284] on textarea "Remove the existing shower/tub trim & valve. Install a new valve (to meet curre…" at bounding box center [505, 264] width 312 height 46
click at [514, 281] on textarea "Remove the existing shower/tub trim & valve. Install a new valve (to meet curre…" at bounding box center [505, 264] width 312 height 46
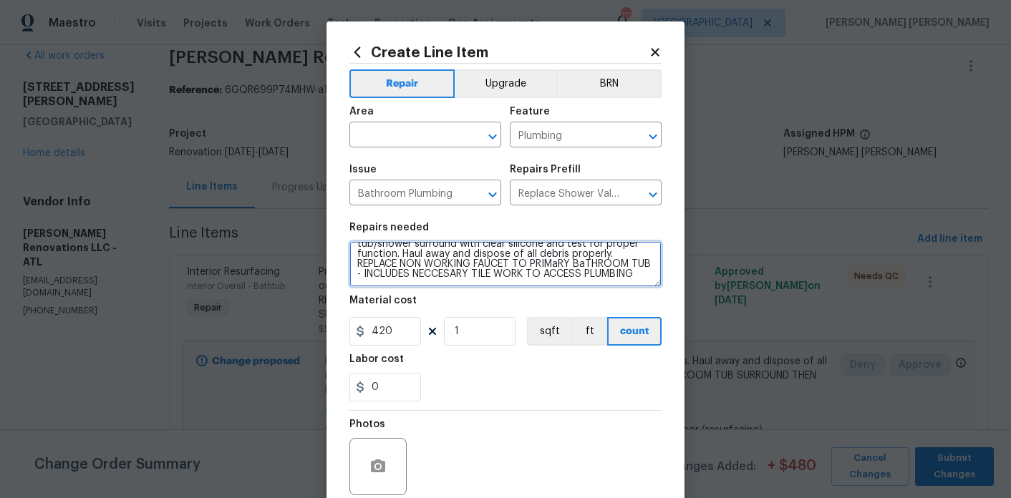
click at [447, 277] on textarea "Remove the existing shower/tub trim & valve. Install a new valve (to meet curre…" at bounding box center [505, 264] width 312 height 46
click at [466, 270] on textarea "Remove the existing shower/tub trim & valve. Install a new valve (to meet curre…" at bounding box center [505, 264] width 312 height 46
type textarea "Remove the existing shower/tub trim & valve. Install a new valve (to meet curre…"
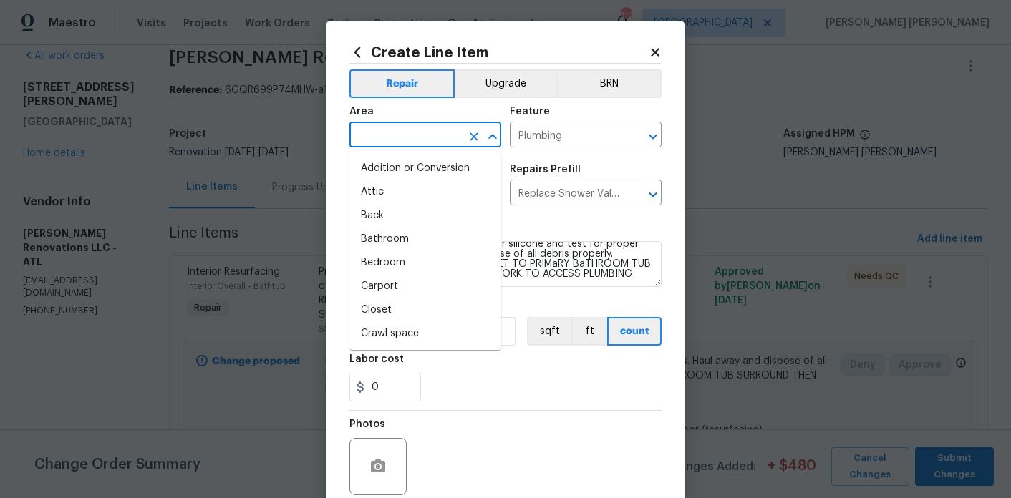
click at [399, 142] on input "text" at bounding box center [405, 136] width 112 height 22
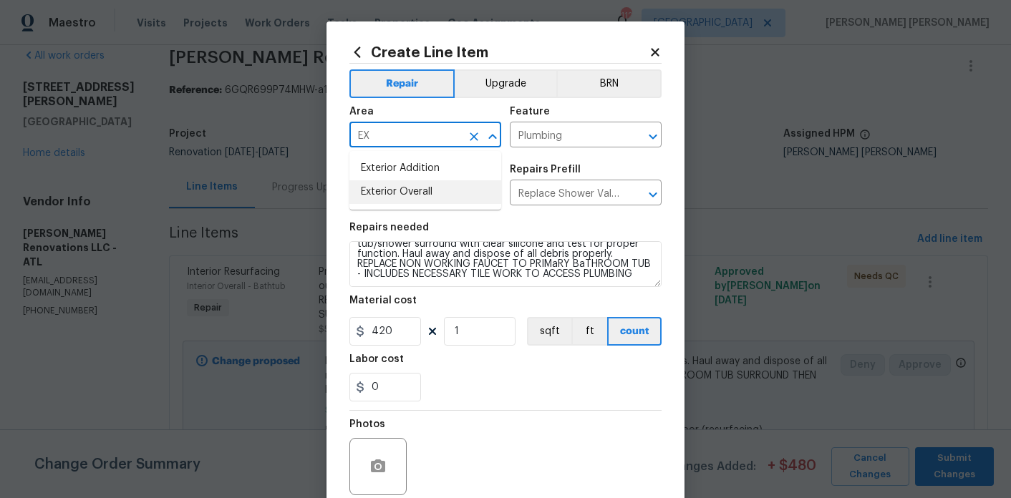
click at [398, 193] on li "Exterior Overall" at bounding box center [425, 192] width 152 height 24
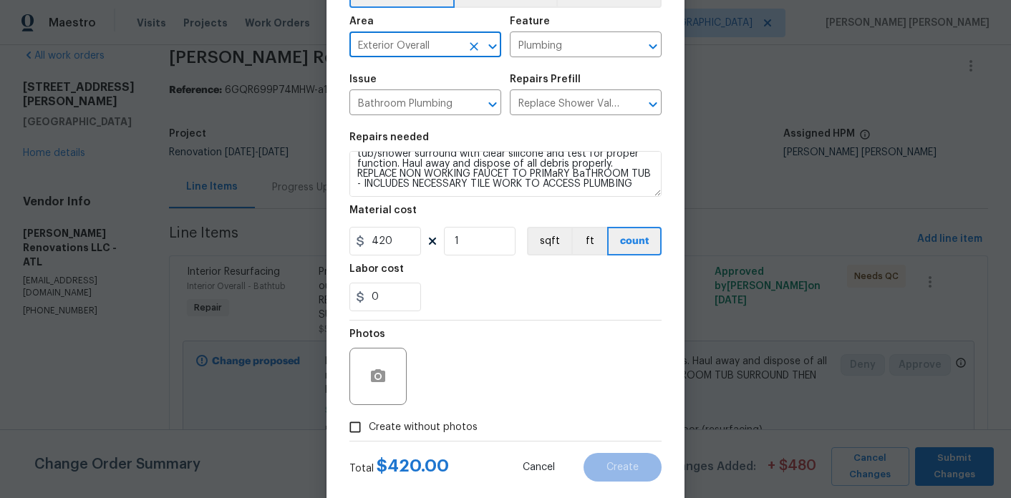
scroll to position [119, 0]
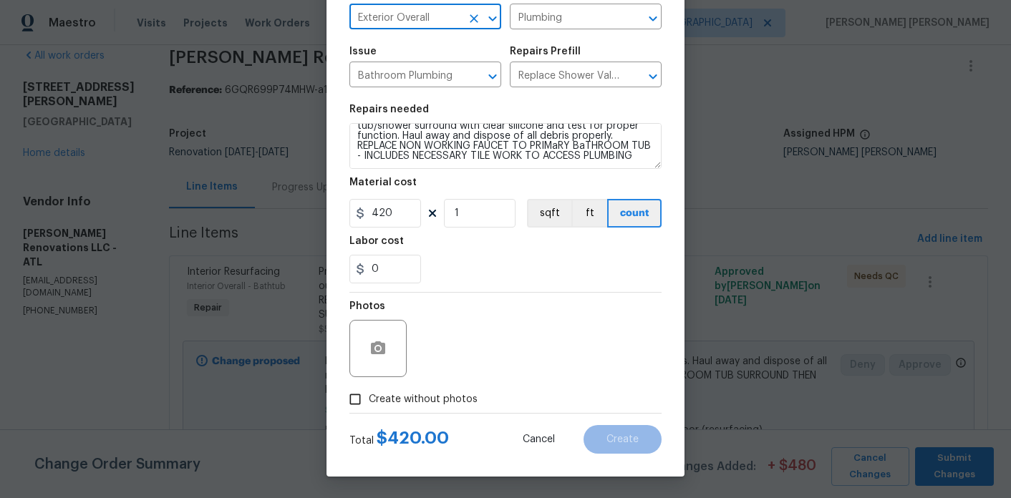
type input "Exterior Overall"
click at [425, 397] on span "Create without photos" at bounding box center [423, 399] width 109 height 15
click at [369, 397] on input "Create without photos" at bounding box center [354, 399] width 27 height 27
checkbox input "true"
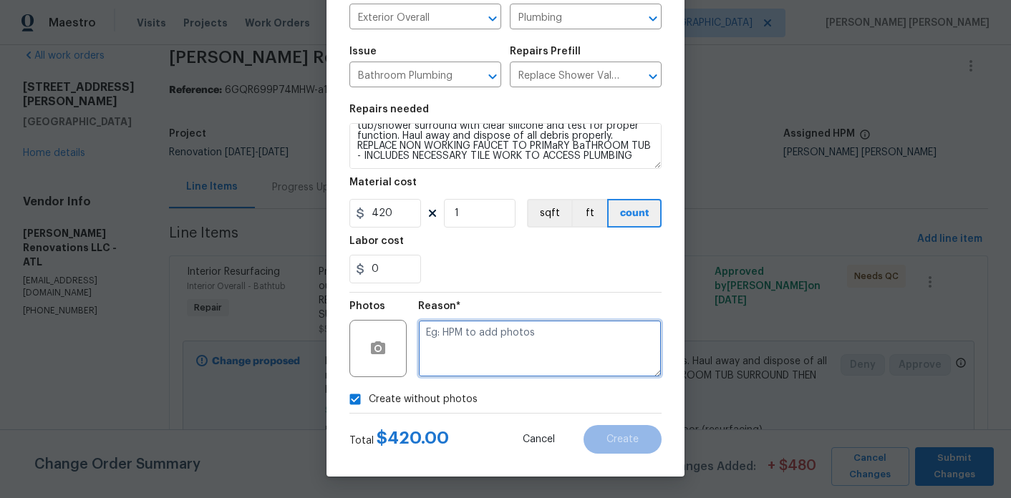
click at [518, 358] on textarea at bounding box center [539, 348] width 243 height 57
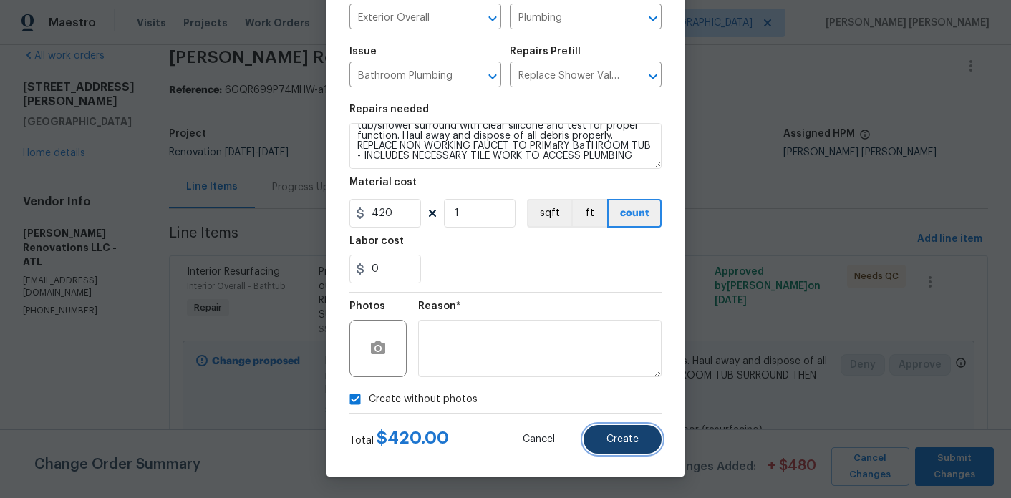
click at [639, 438] on button "Create" at bounding box center [622, 439] width 78 height 29
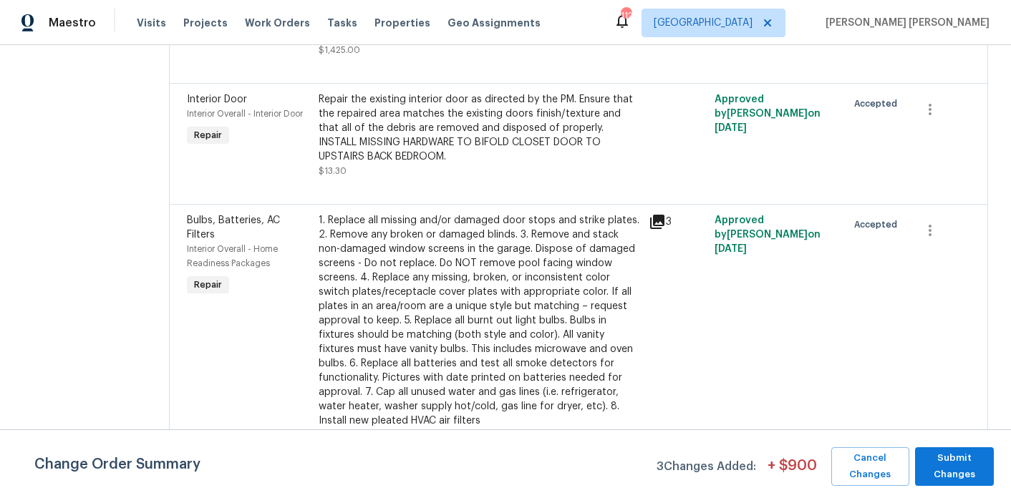
scroll to position [4059, 0]
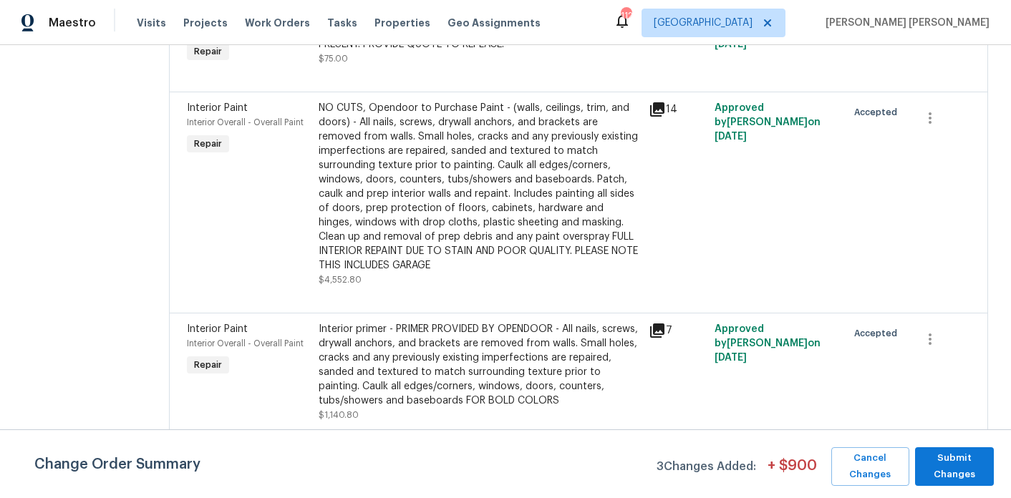
click at [536, 252] on div "NO CUTS, Opendoor to Purchase Paint - (walls, ceilings, trim, and doors) - All …" at bounding box center [479, 187] width 321 height 172
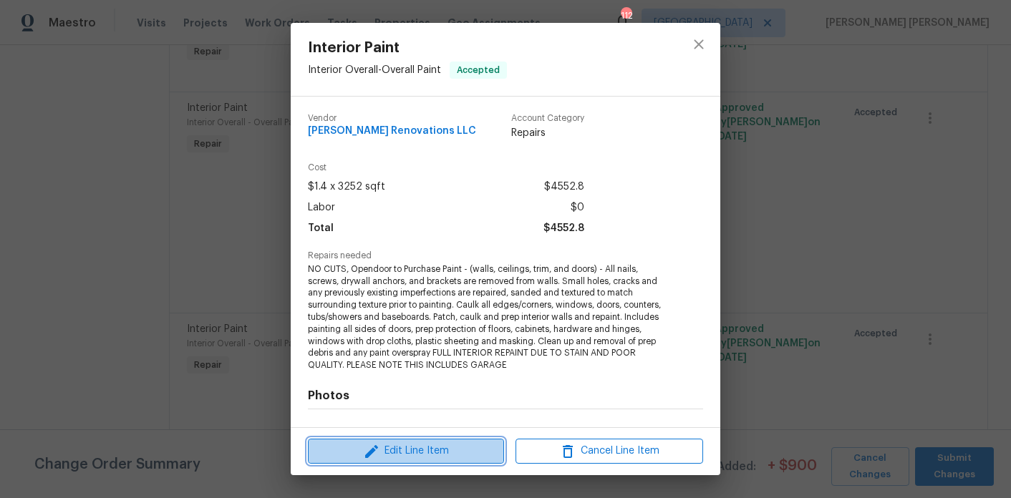
click at [402, 459] on span "Edit Line Item" at bounding box center [406, 451] width 188 height 18
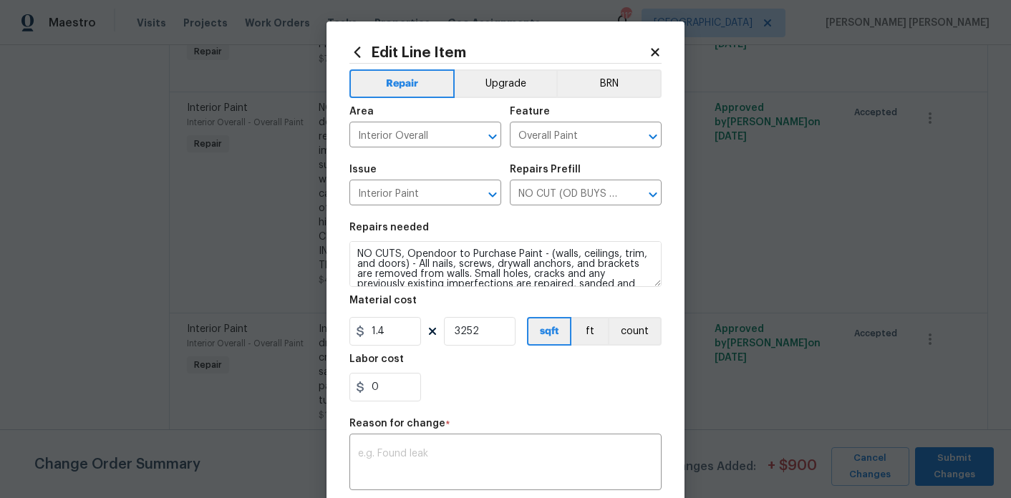
scroll to position [222, 0]
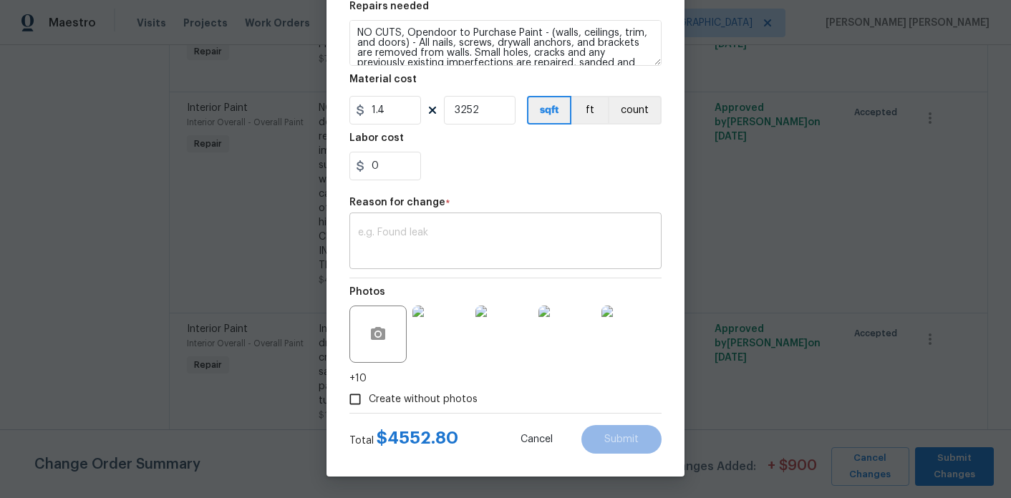
click at [474, 256] on textarea at bounding box center [505, 243] width 295 height 30
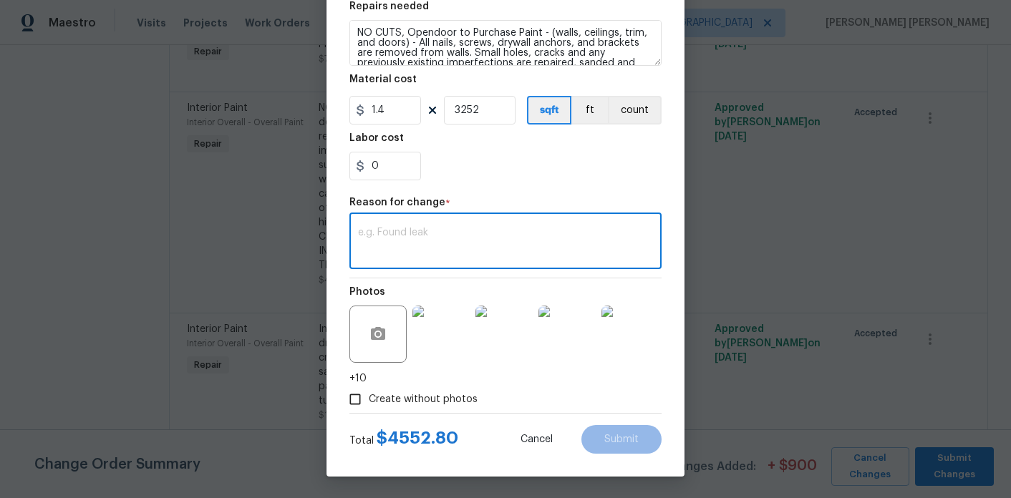
paste textarea "extra $180 additional for large garage and closet, labor + material. -$180 addi…"
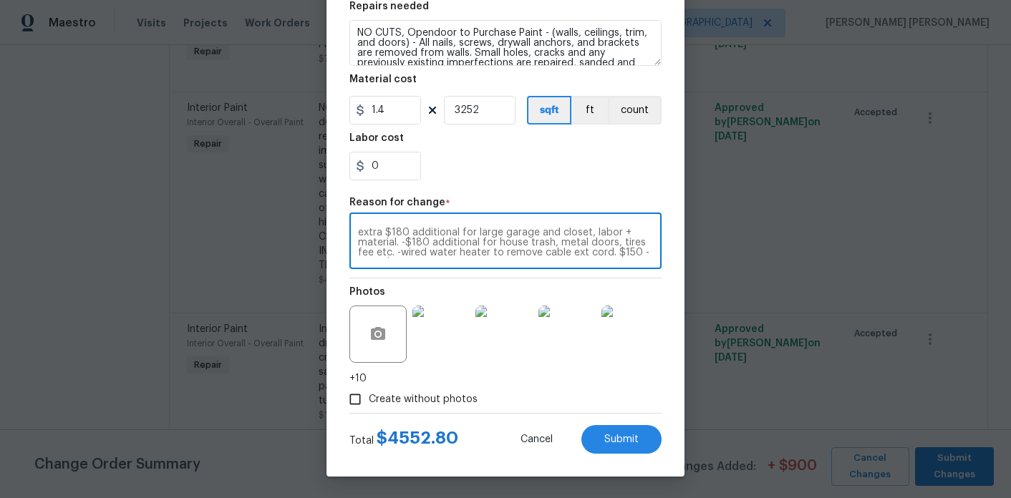
scroll to position [60, 0]
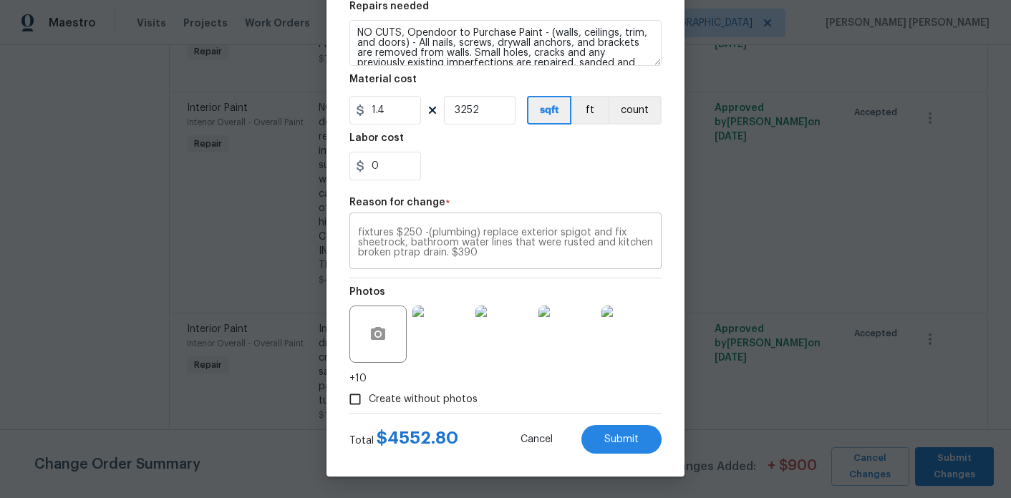
drag, startPoint x: 501, startPoint y: 262, endPoint x: 436, endPoint y: 218, distance: 78.8
click at [438, 218] on div "extra $180 additional for large garage and closet, labor + material. -$180 addi…" at bounding box center [505, 242] width 312 height 53
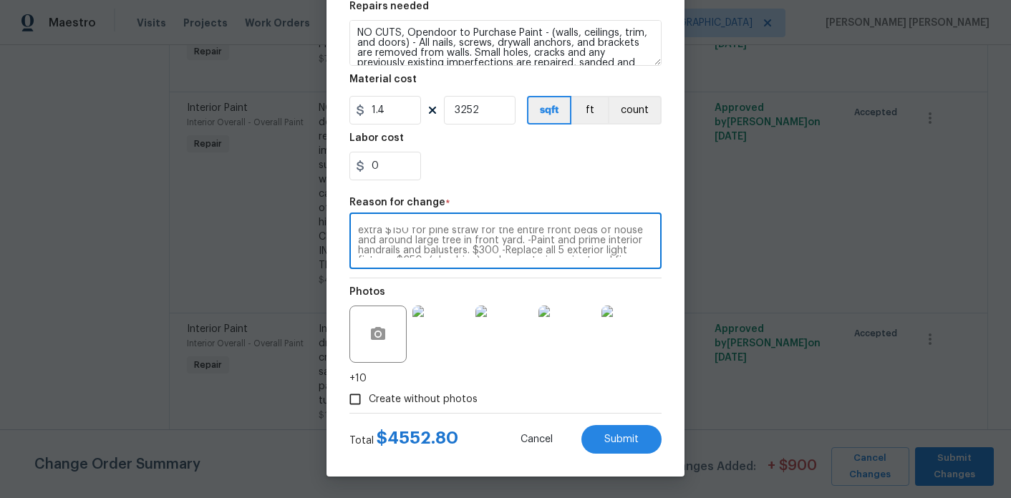
scroll to position [0, 0]
drag, startPoint x: 484, startPoint y: 255, endPoint x: 402, endPoint y: 243, distance: 82.5
click at [402, 243] on textarea "extra $180 additional for large garage and closet, labor + material. -$180 addi…" at bounding box center [505, 243] width 295 height 30
type textarea "extra $180 additional for large garage and closet, labor + material."
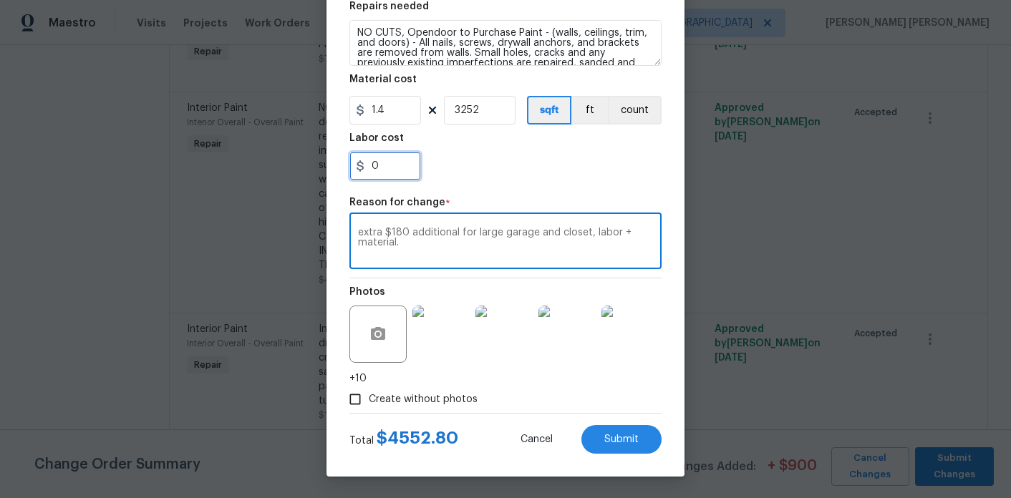
click at [395, 162] on input "0" at bounding box center [385, 166] width 72 height 29
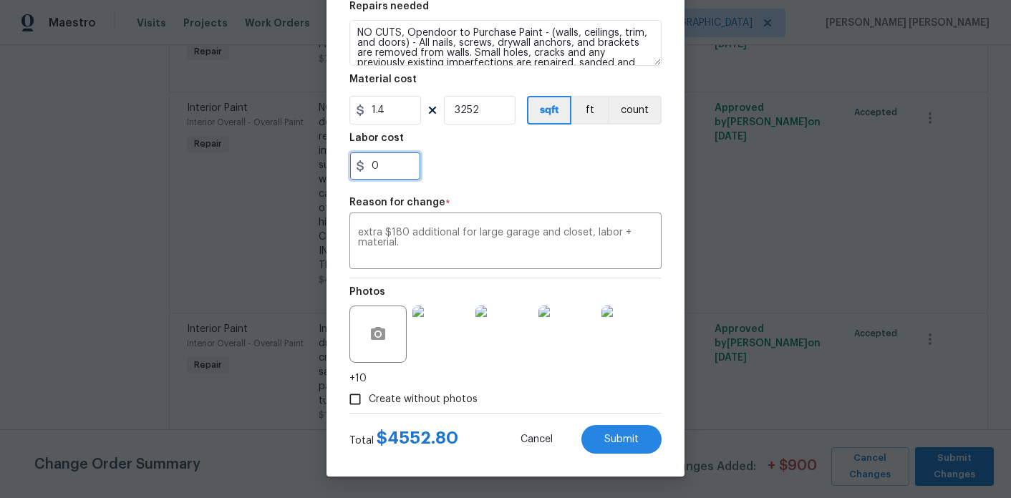
click at [395, 162] on input "0" at bounding box center [385, 166] width 72 height 29
type input "180"
click at [515, 177] on div "180" at bounding box center [505, 166] width 312 height 29
click at [617, 445] on button "Submit" at bounding box center [621, 439] width 80 height 29
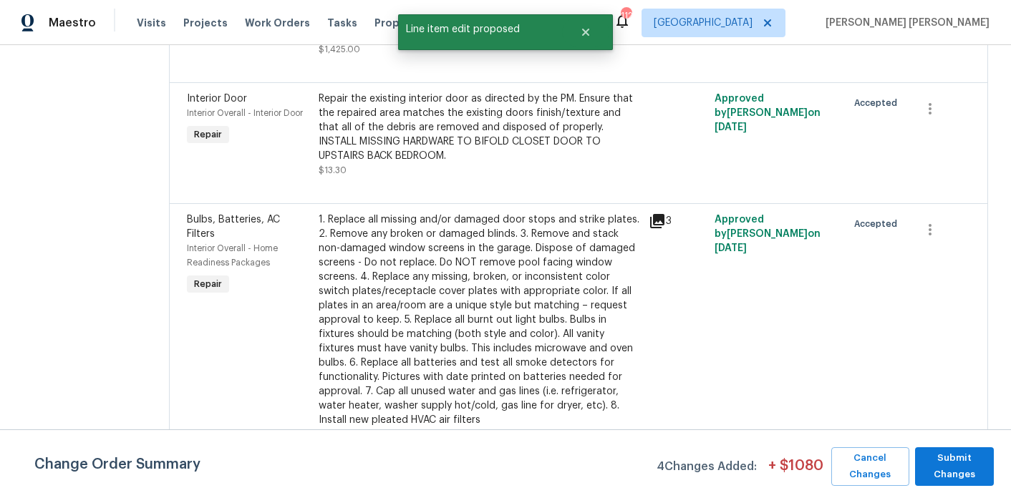
scroll to position [3491, 0]
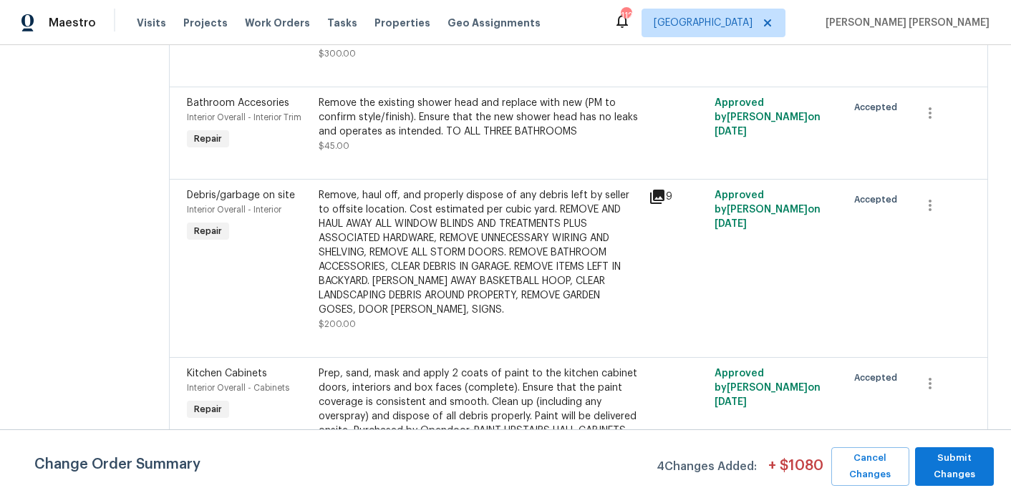
click at [465, 253] on div "Remove, haul off, and properly dispose of any debris left by seller to offsite …" at bounding box center [479, 252] width 321 height 129
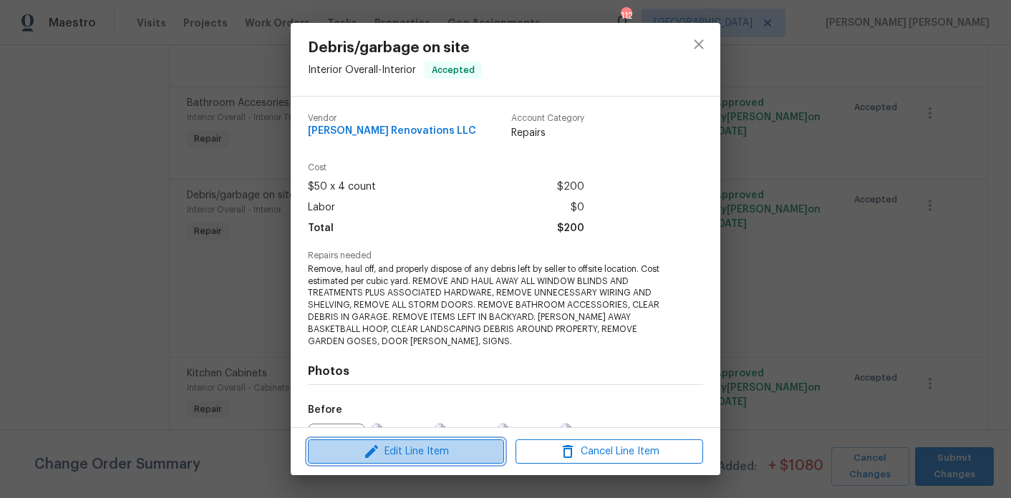
click at [416, 450] on span "Edit Line Item" at bounding box center [406, 452] width 188 height 18
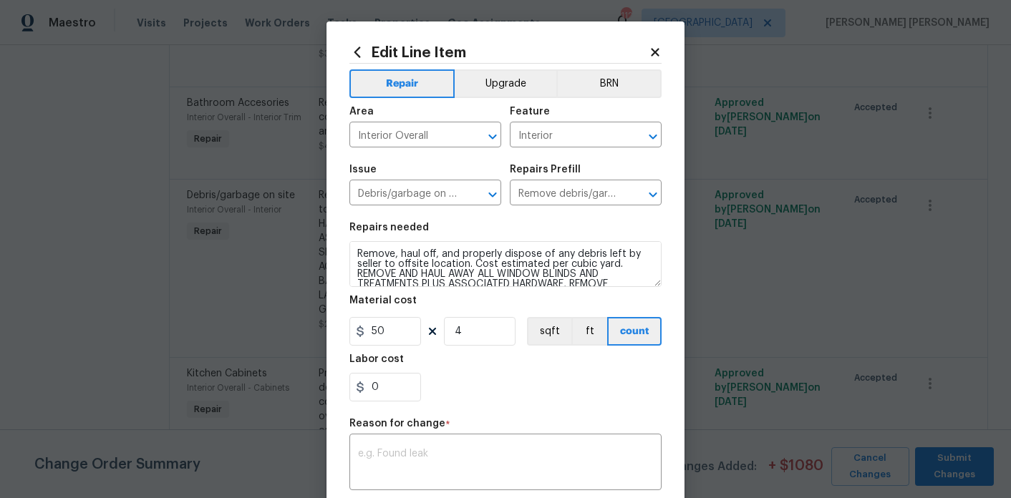
scroll to position [82, 0]
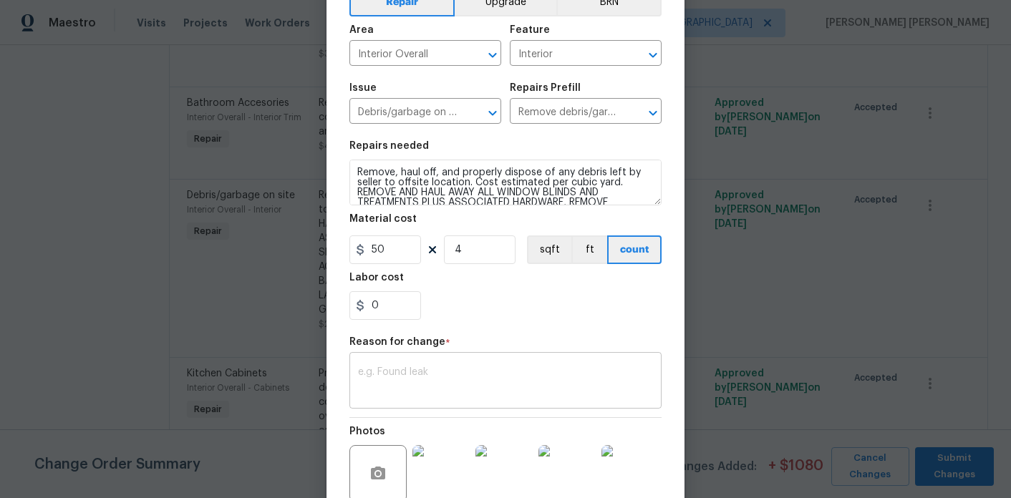
click at [438, 362] on div "x ​" at bounding box center [505, 382] width 312 height 53
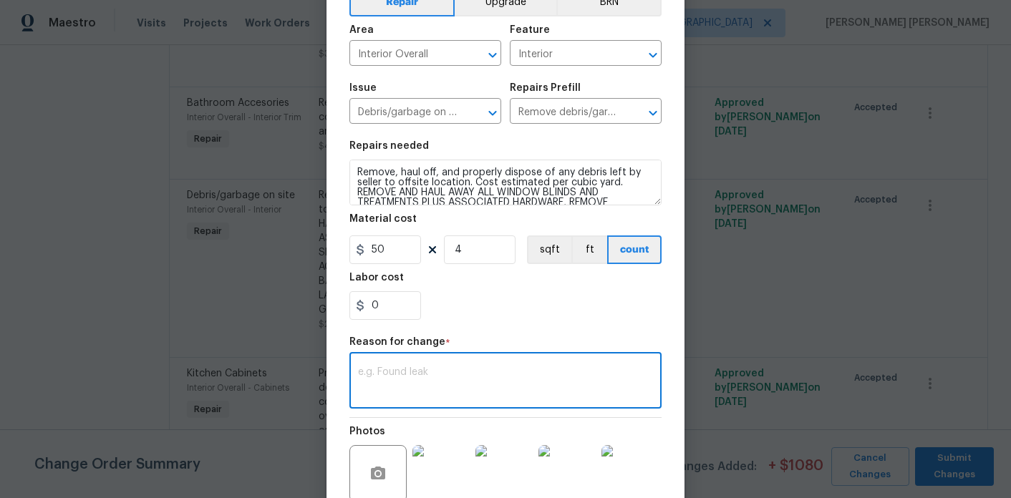
paste textarea "-$180 additional for house trash, metal doors, tires fee etc. -wired water heat…"
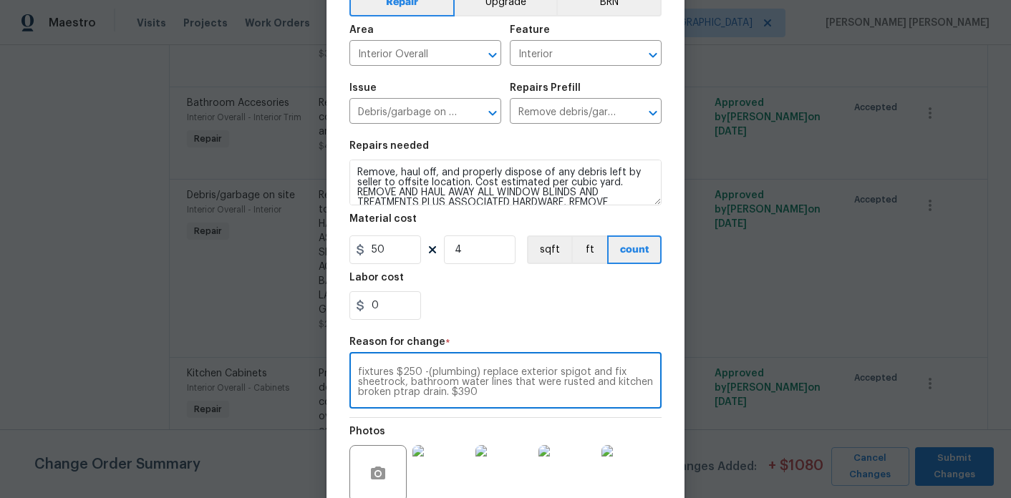
scroll to position [0, 0]
drag, startPoint x: 423, startPoint y: 392, endPoint x: 357, endPoint y: 387, distance: 66.1
click at [358, 387] on textarea "-$180 additional for house trash, metal doors, tires fee etc. -wired water heat…" at bounding box center [505, 382] width 295 height 30
click at [364, 377] on textarea "-$180 additional for house trash, metal doors, tires fee etc." at bounding box center [505, 382] width 295 height 30
type textarea "$180 additional for house trash, metal doors, tires fee etc."
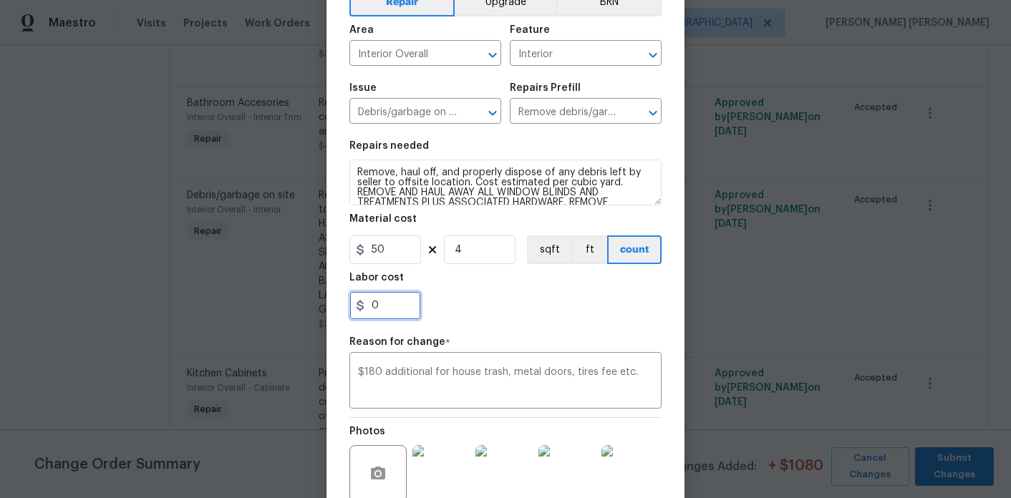
click at [384, 312] on input "0" at bounding box center [385, 305] width 72 height 29
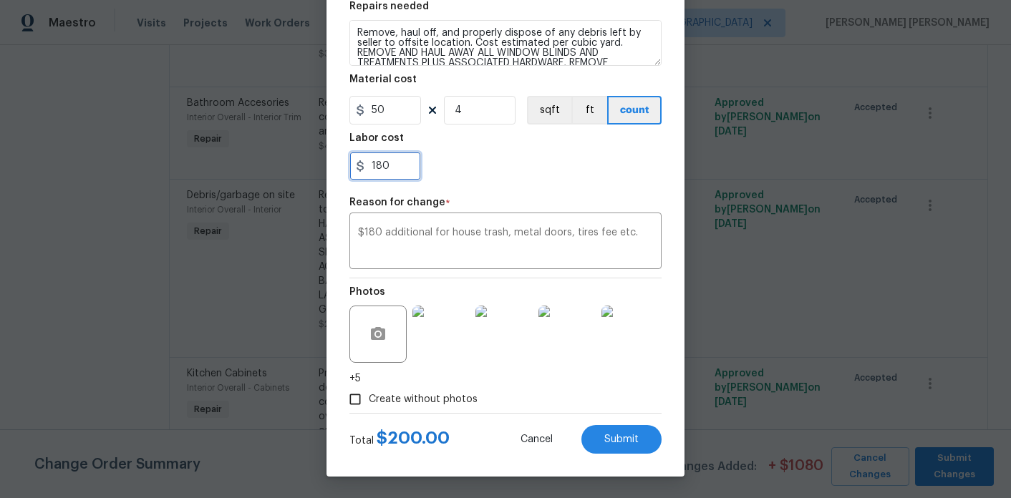
type input "180"
click at [611, 387] on div "Create without photos" at bounding box center [505, 399] width 312 height 27
click at [634, 442] on span "Submit" at bounding box center [621, 440] width 34 height 11
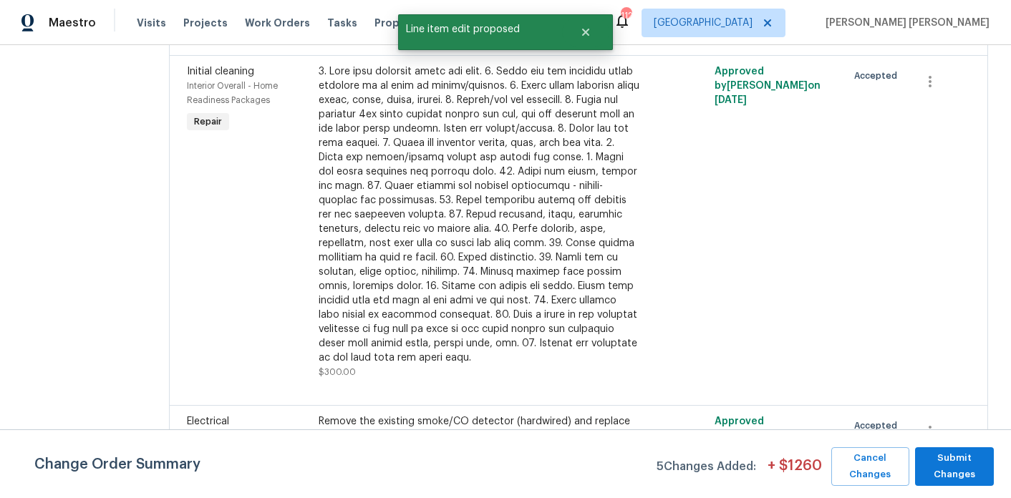
scroll to position [5263, 0]
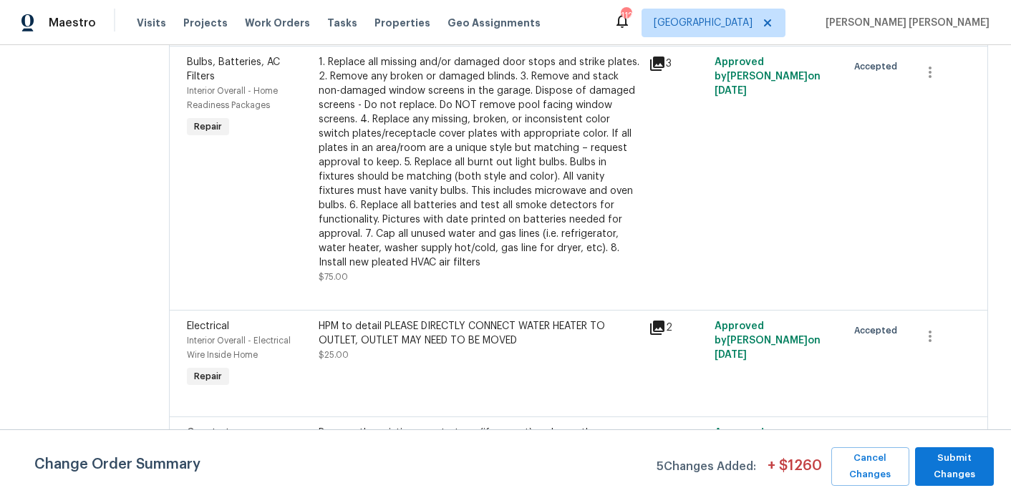
click at [470, 348] on div "HPM to detail PLEASE DIRECTLY CONNECT WATER HEATER TO OUTLET, OUTLET MAY NEED T…" at bounding box center [479, 333] width 321 height 29
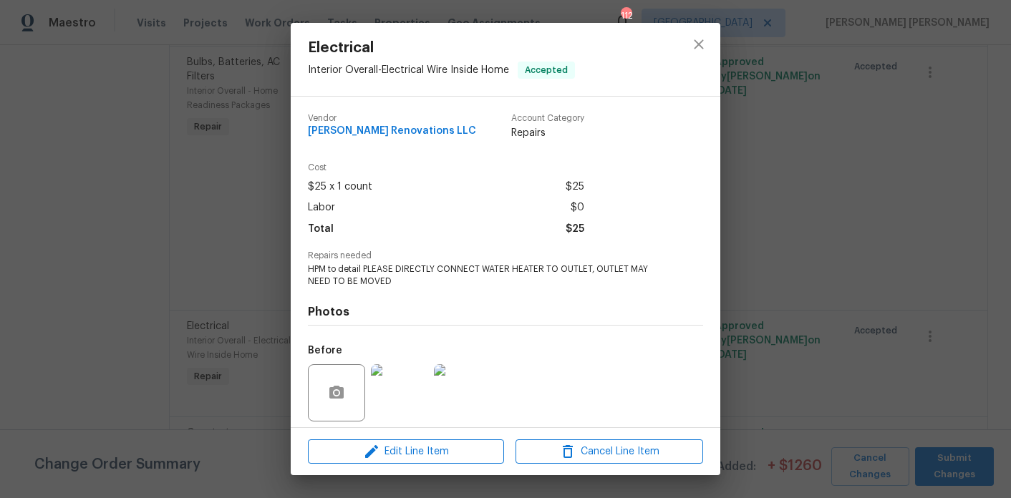
scroll to position [102, 0]
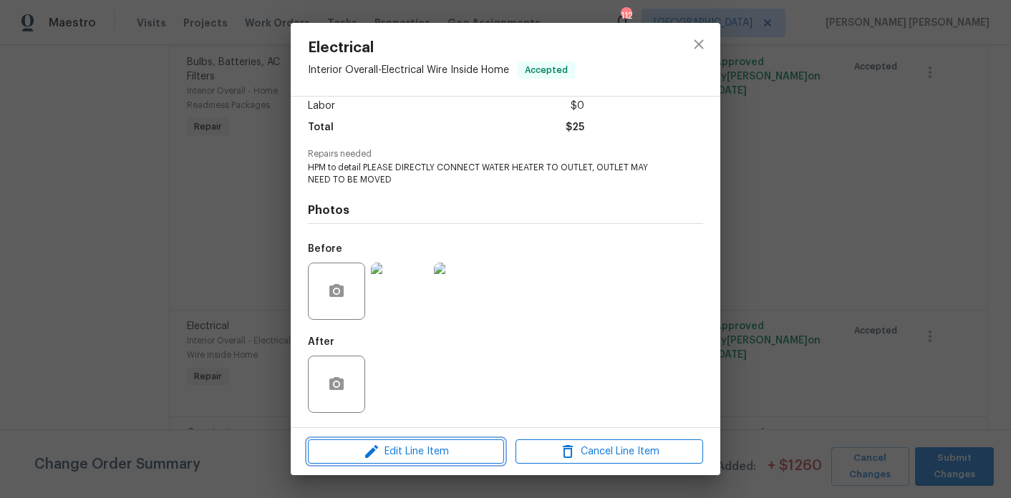
click at [440, 446] on span "Edit Line Item" at bounding box center [406, 452] width 188 height 18
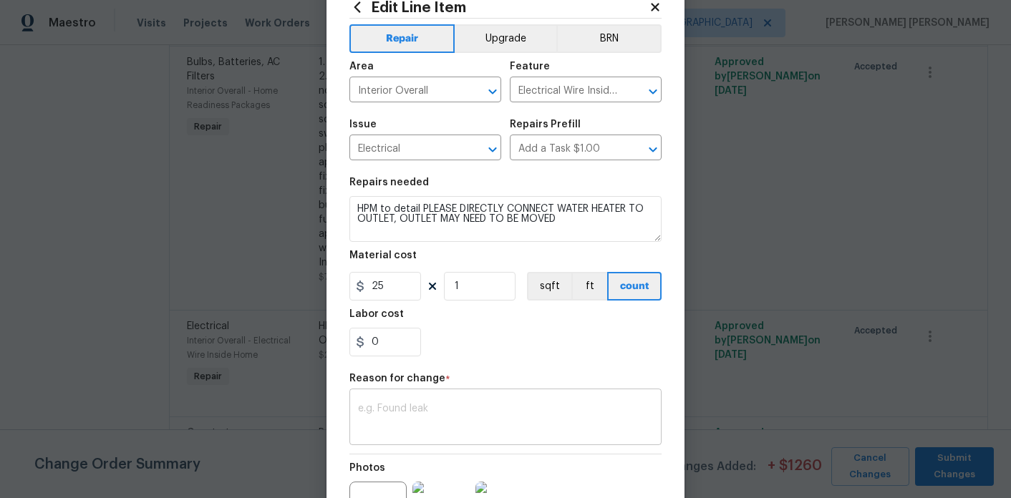
scroll to position [73, 0]
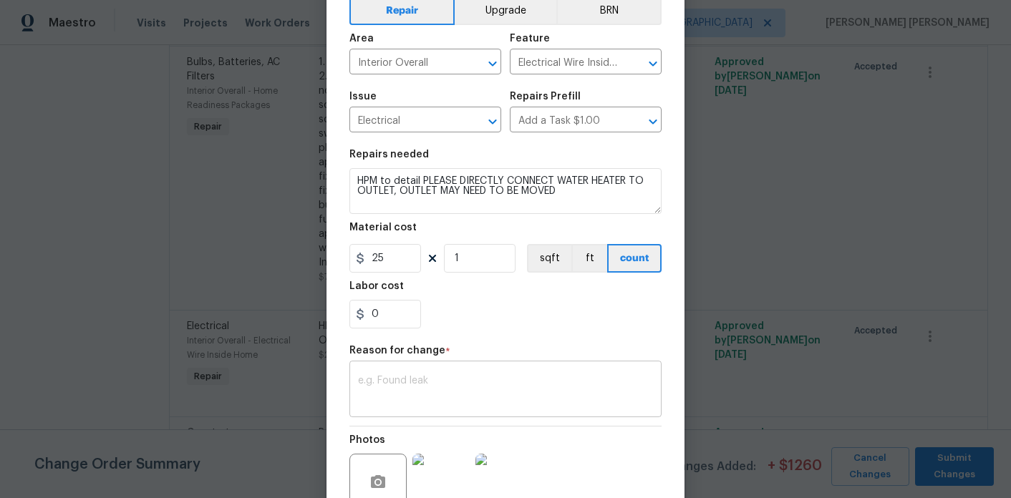
click at [456, 394] on textarea at bounding box center [505, 391] width 295 height 30
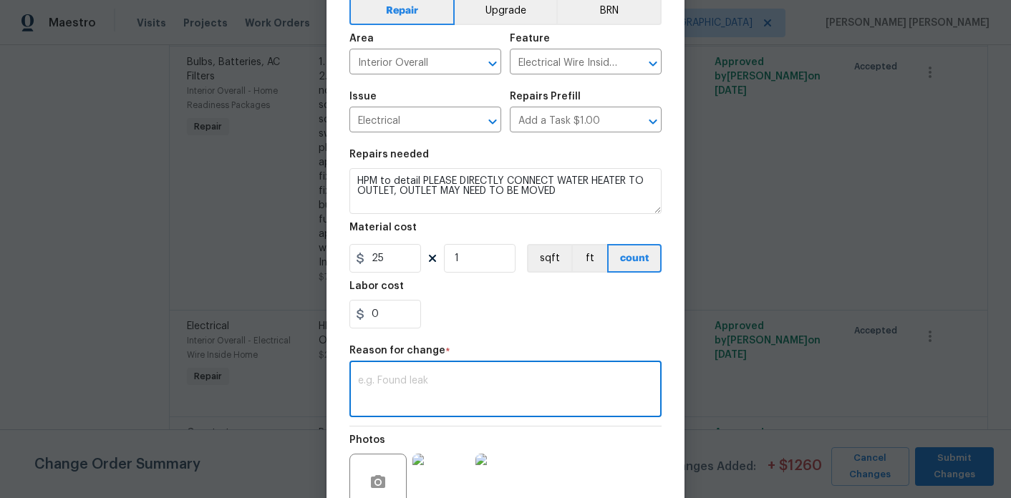
paste textarea "wired water heater to remove cable ext cord. $150 -extra $150 for pine straw fo…"
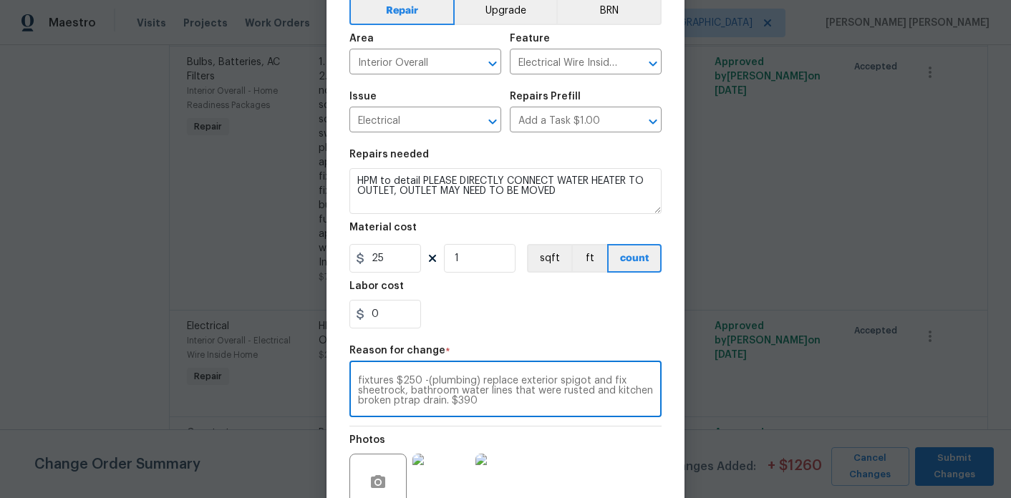
scroll to position [0, 0]
drag, startPoint x: 535, startPoint y: 404, endPoint x: 596, endPoint y: 378, distance: 66.1
click at [596, 378] on textarea "wired water heater to remove cable ext cord. $150 -extra $150 for pine straw fo…" at bounding box center [505, 391] width 295 height 30
type textarea "wired water heater to remove cable ext cord. $150"
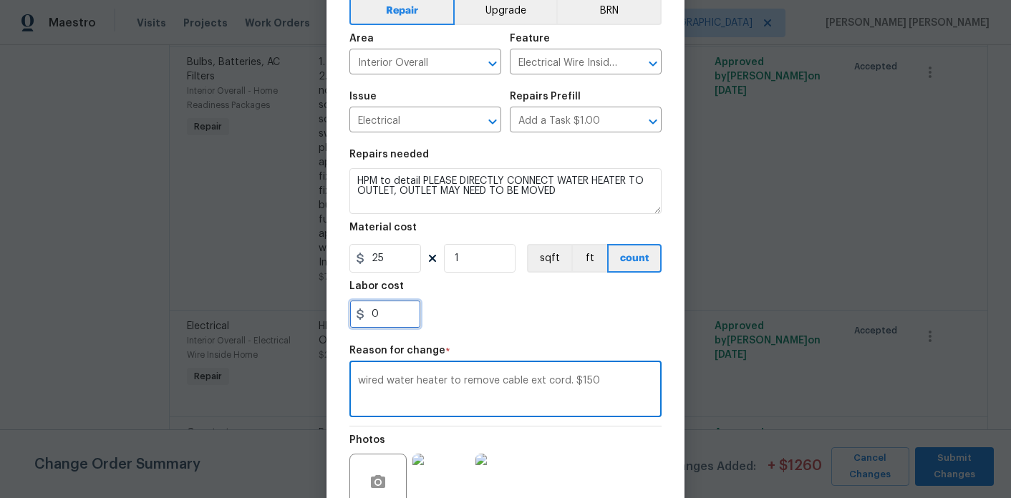
click at [402, 312] on input "0" at bounding box center [385, 314] width 72 height 29
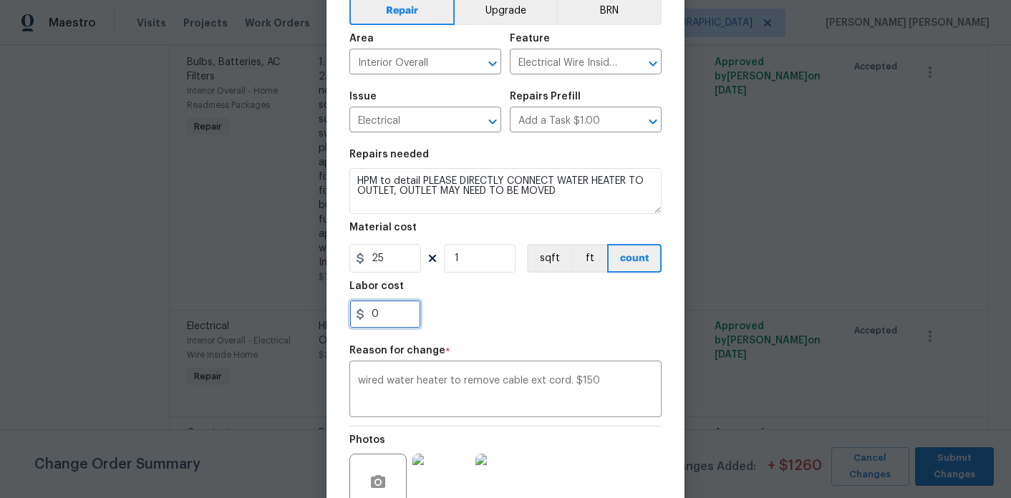
click at [402, 312] on input "0" at bounding box center [385, 314] width 72 height 29
type input "150"
click at [483, 311] on div "150" at bounding box center [505, 314] width 312 height 29
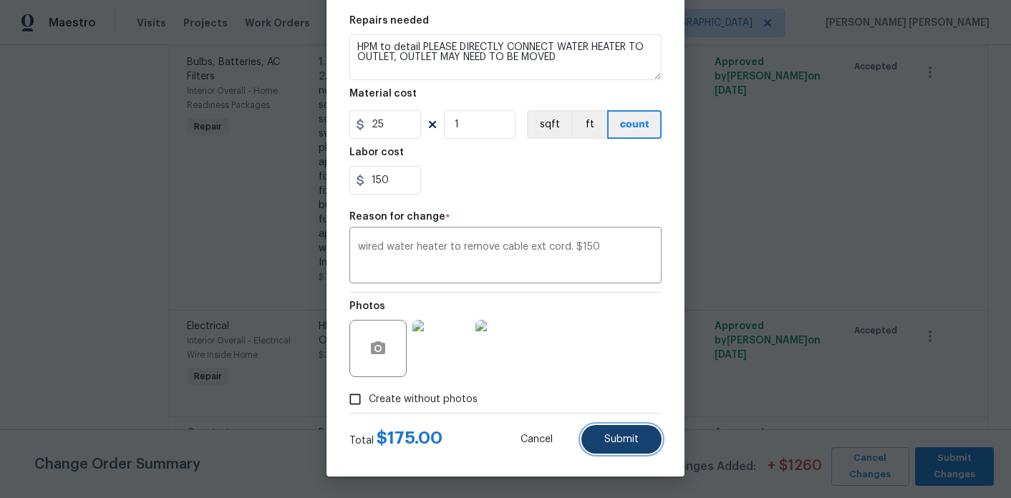
click at [653, 440] on button "Submit" at bounding box center [621, 439] width 80 height 29
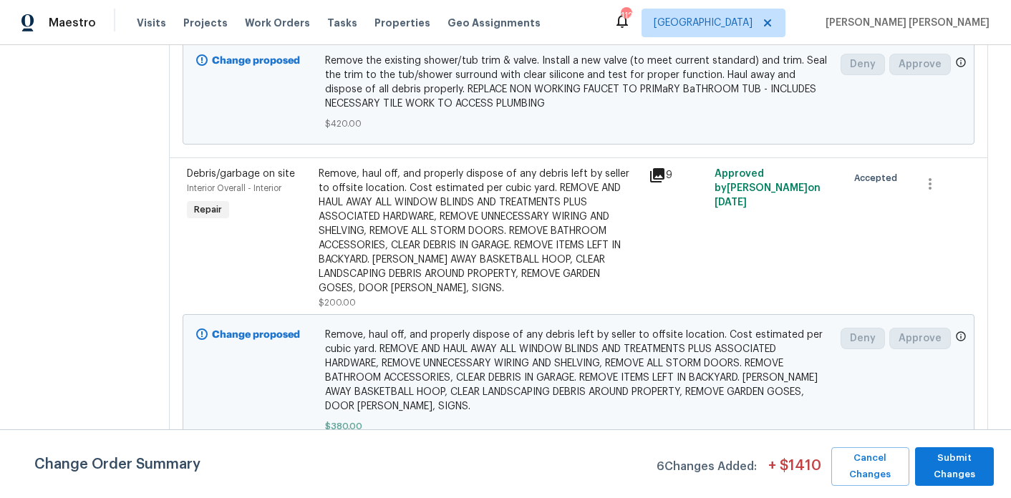
scroll to position [3302, 0]
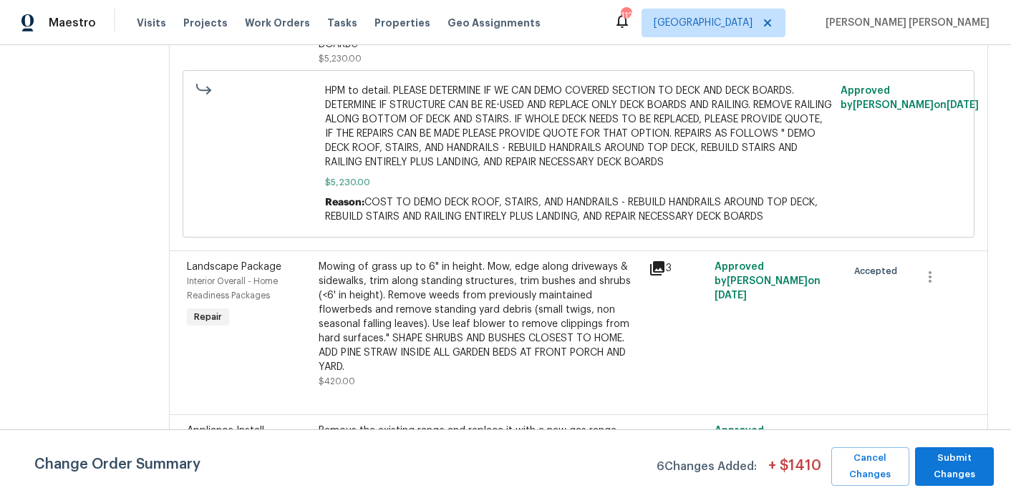
click at [451, 362] on div "Mowing of grass up to 6" in height. Mow, edge along driveways & sidewalks, trim…" at bounding box center [479, 317] width 321 height 115
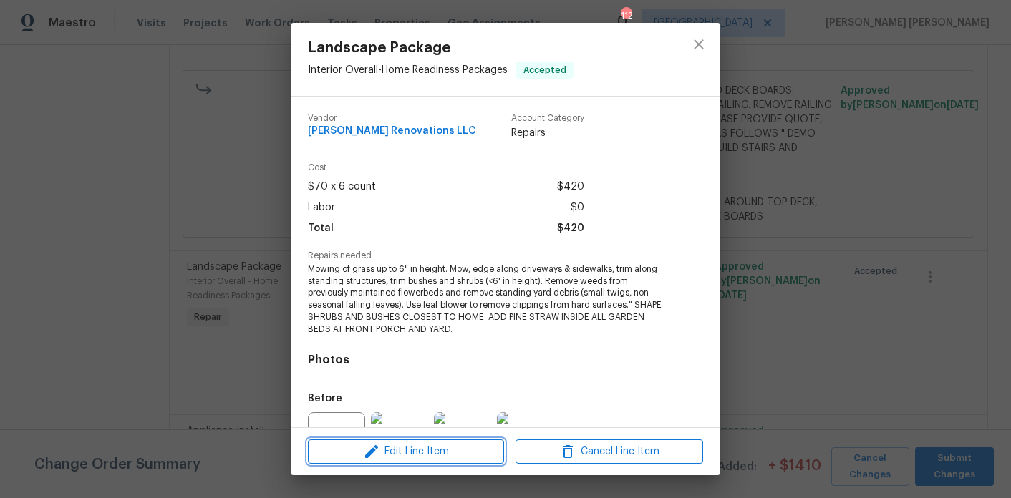
click at [407, 460] on span "Edit Line Item" at bounding box center [406, 452] width 188 height 18
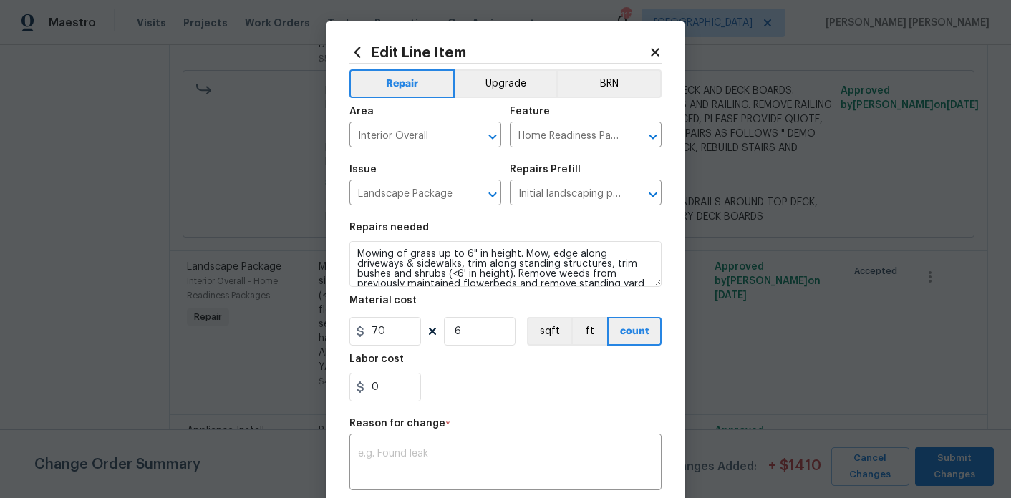
scroll to position [109, 0]
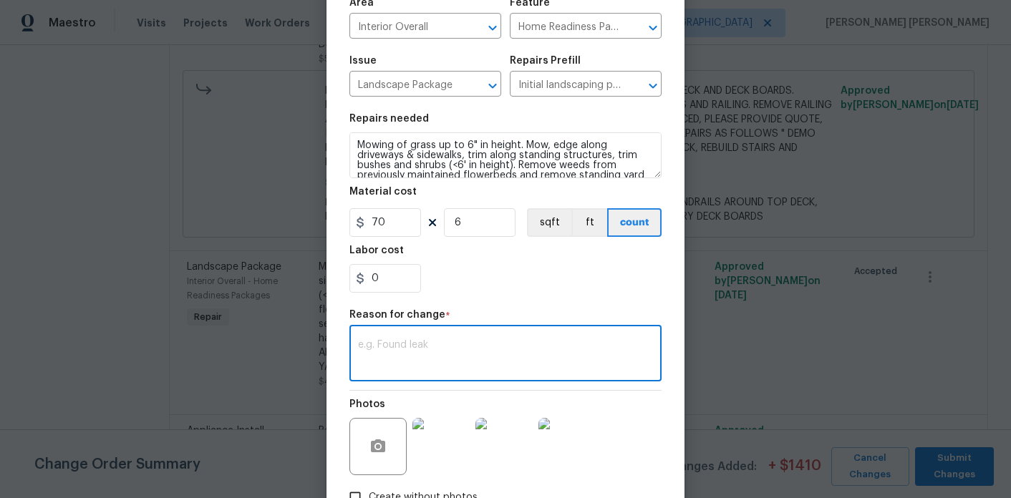
click at [441, 359] on textarea at bounding box center [505, 355] width 295 height 30
paste textarea "-extra $150 for pine straw for the entire front beds of house and around large …"
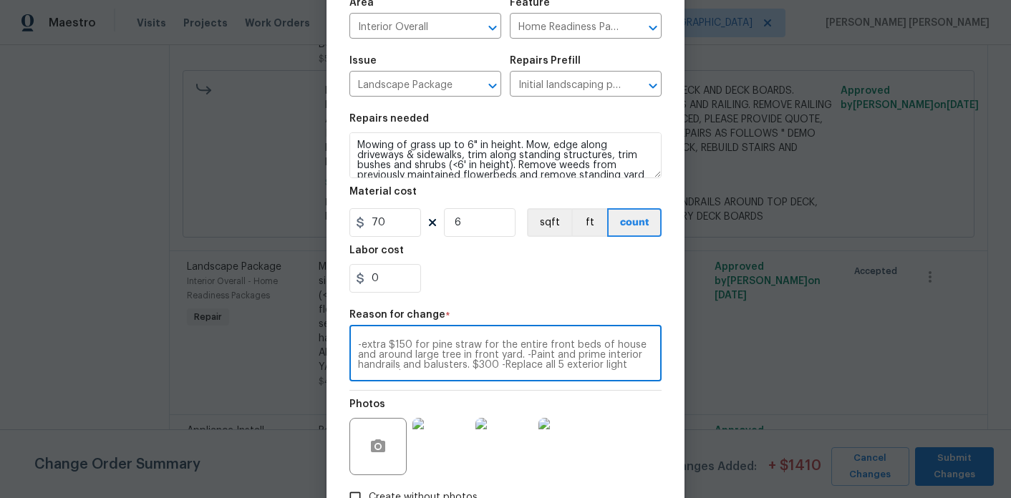
drag, startPoint x: 487, startPoint y: 369, endPoint x: 525, endPoint y: 355, distance: 40.3
click at [525, 355] on textarea "-extra $150 for pine straw for the entire front beds of house and around large …" at bounding box center [505, 355] width 295 height 30
click at [361, 347] on textarea "-extra $150 for pine straw for the entire front beds of house and around large …" at bounding box center [505, 355] width 295 height 30
type textarea "extra $150 for pine straw for the entire front beds of house and around large t…"
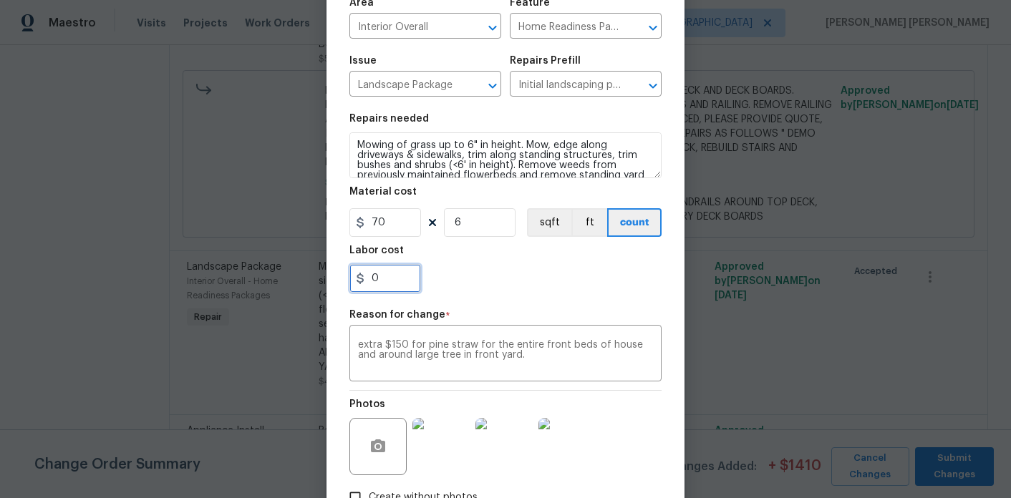
click at [384, 289] on input "0" at bounding box center [385, 278] width 72 height 29
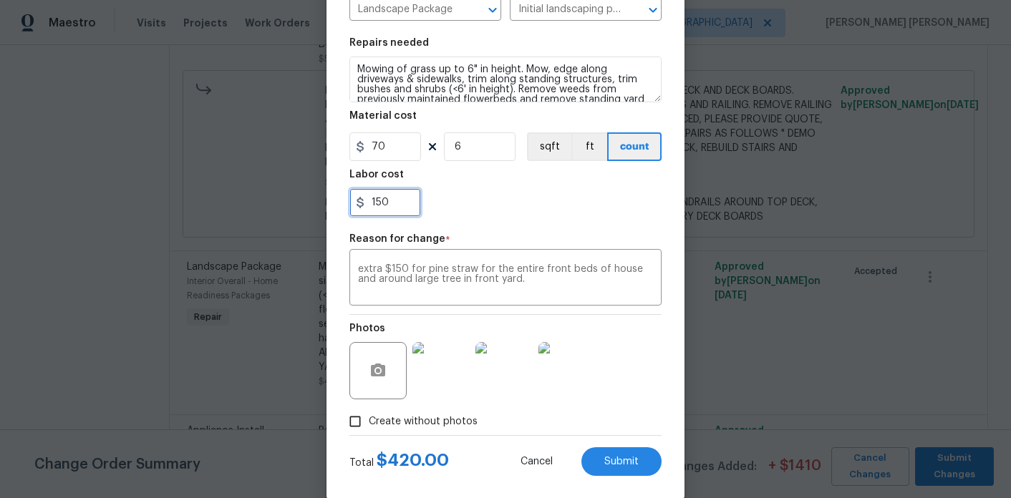
scroll to position [208, 0]
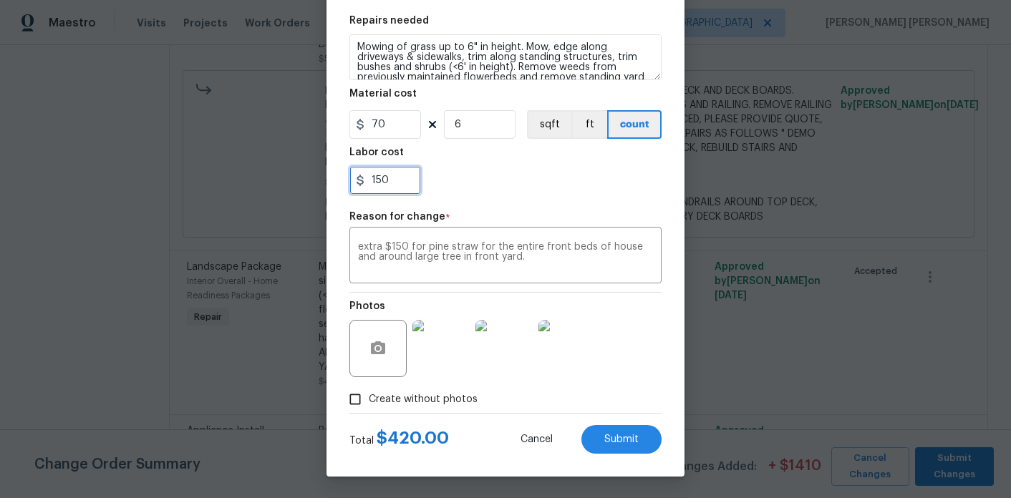
type input "150"
click at [638, 383] on div "Photos" at bounding box center [505, 339] width 312 height 93
click at [634, 447] on button "Submit" at bounding box center [621, 439] width 80 height 29
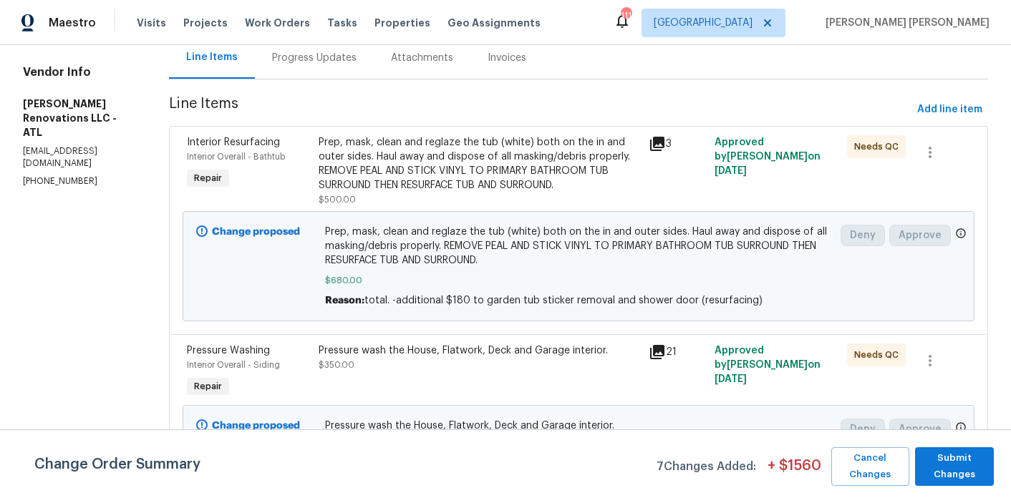
scroll to position [0, 0]
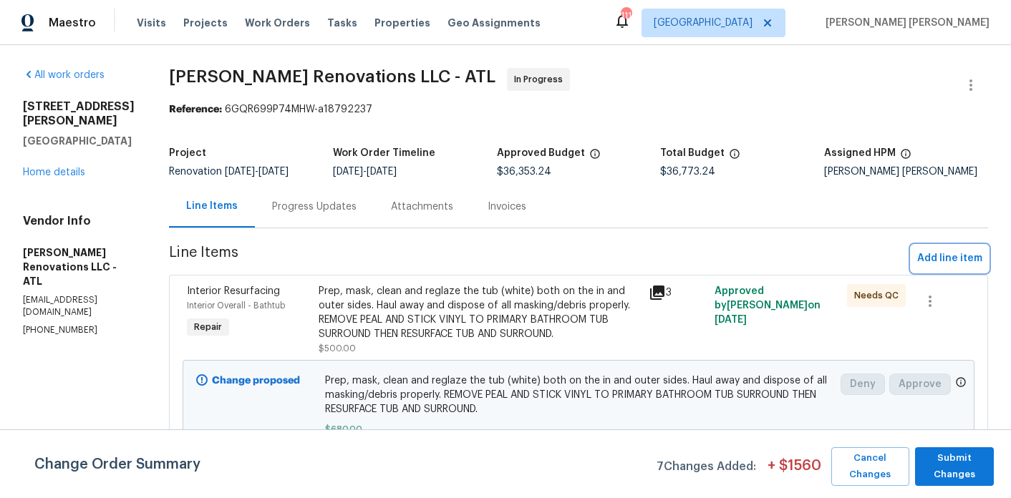
click at [946, 262] on span "Add line item" at bounding box center [949, 259] width 65 height 18
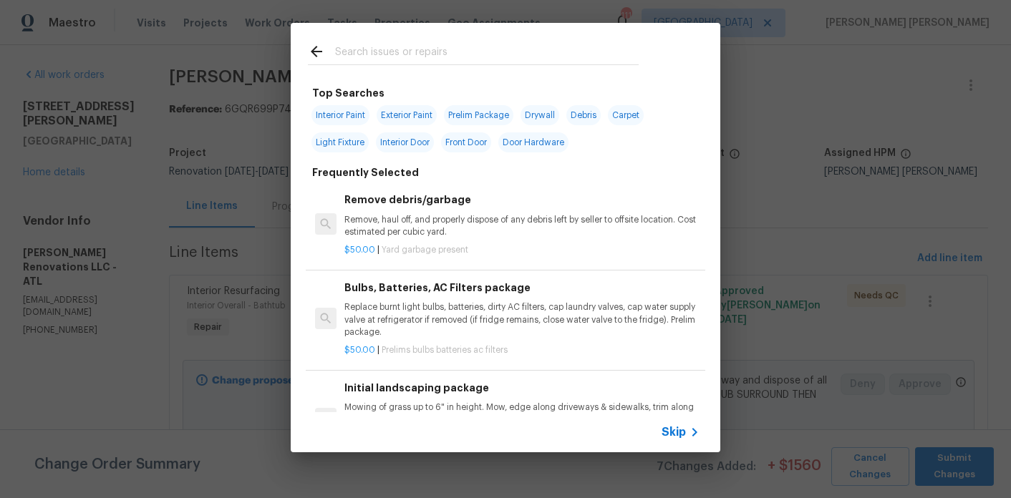
click at [390, 54] on input "text" at bounding box center [487, 53] width 304 height 21
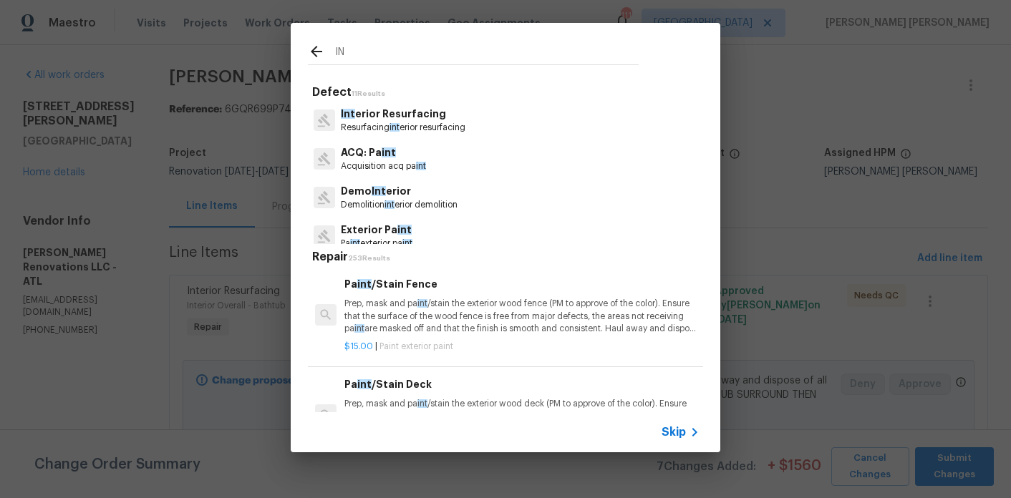
type input "I"
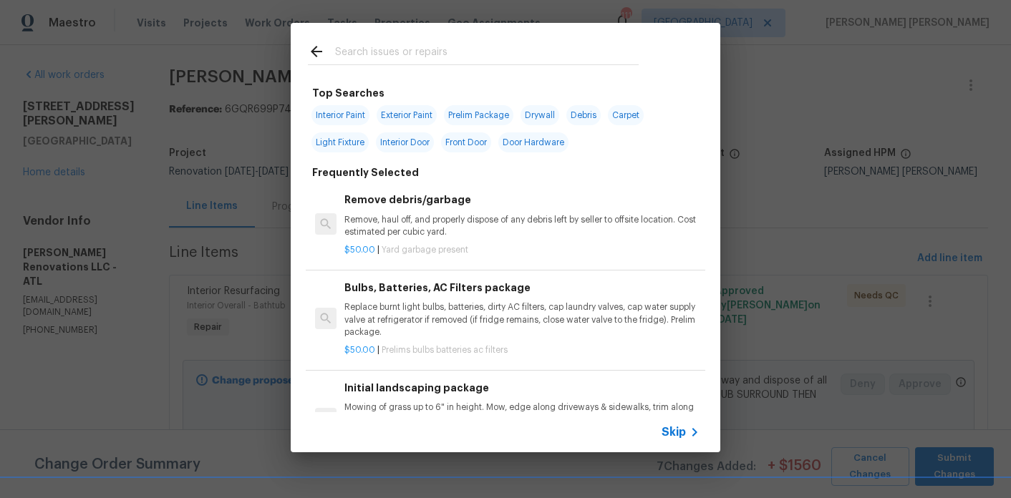
click at [347, 117] on span "Interior Paint" at bounding box center [340, 115] width 58 height 20
type input "Interior Paint"
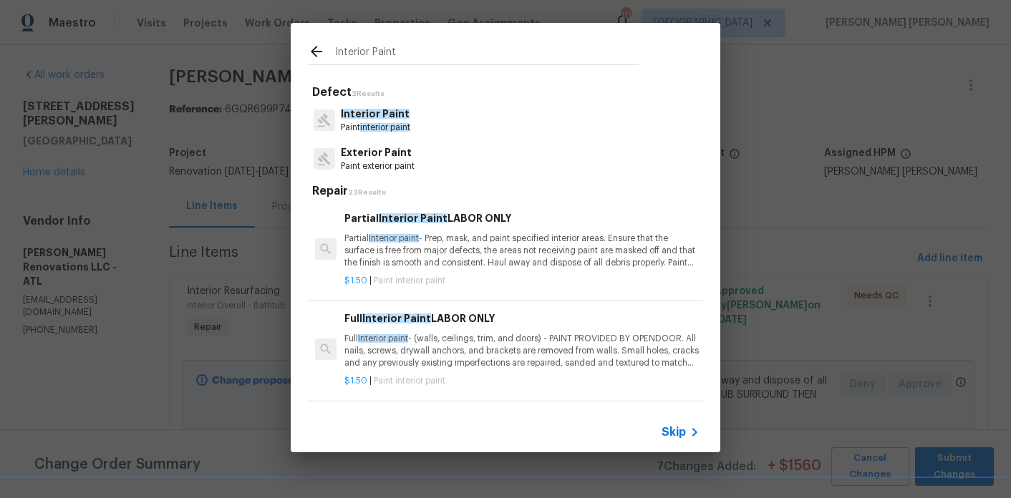
click at [448, 238] on p "Partial Interior paint - Prep, mask, and paint specified interior areas. Ensure…" at bounding box center [521, 251] width 355 height 37
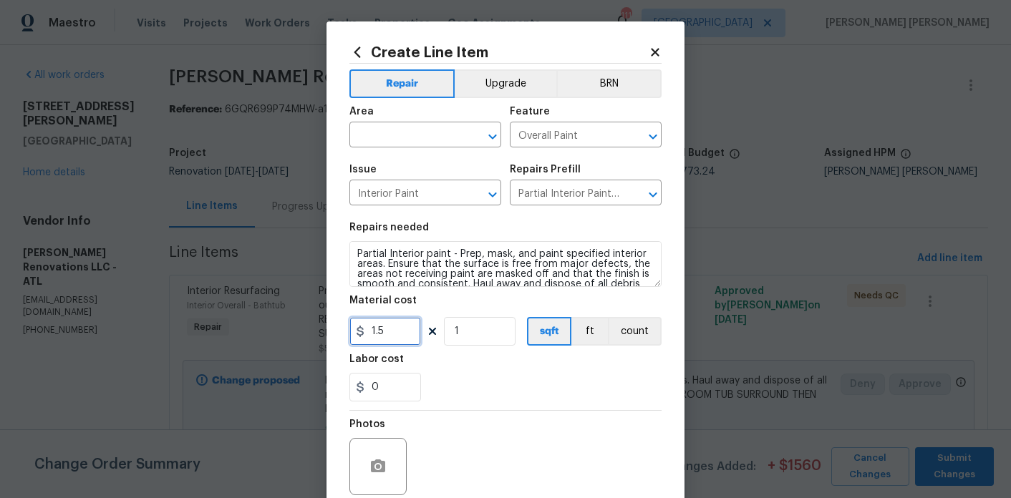
click at [394, 331] on input "1.5" at bounding box center [385, 331] width 72 height 29
type input "300"
click at [411, 131] on input "text" at bounding box center [405, 136] width 112 height 22
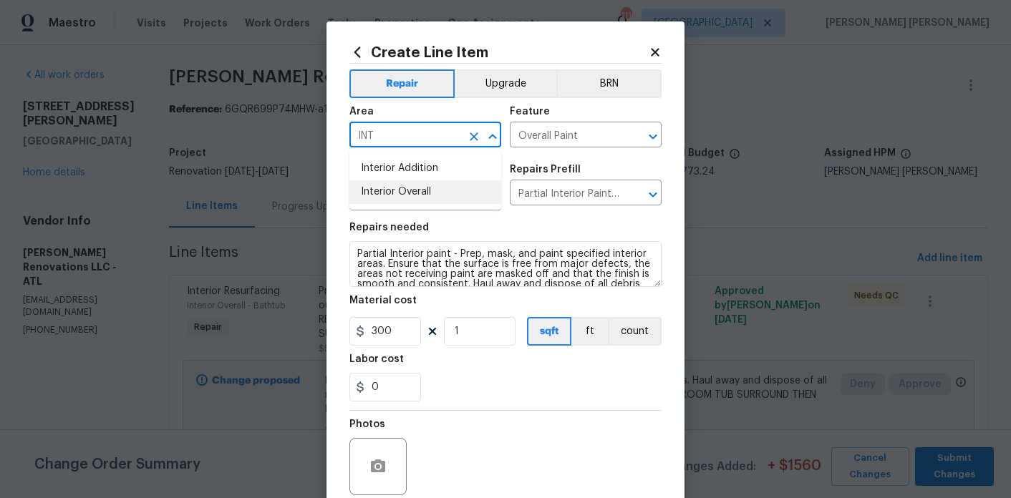
click at [415, 189] on li "Interior Overall" at bounding box center [425, 192] width 152 height 24
type input "Interior Overall"
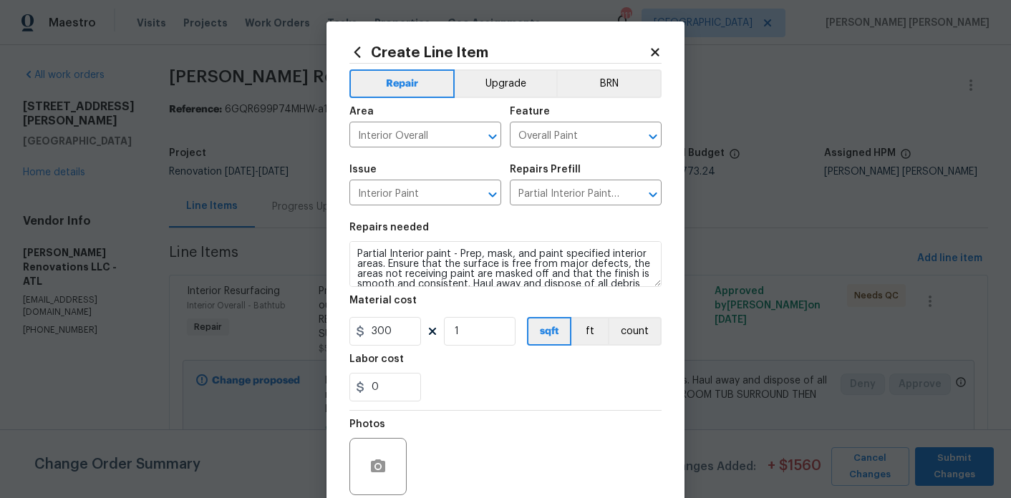
click at [498, 99] on span "Area Interior Overall ​" at bounding box center [425, 127] width 152 height 58
click at [498, 86] on button "Upgrade" at bounding box center [506, 83] width 102 height 29
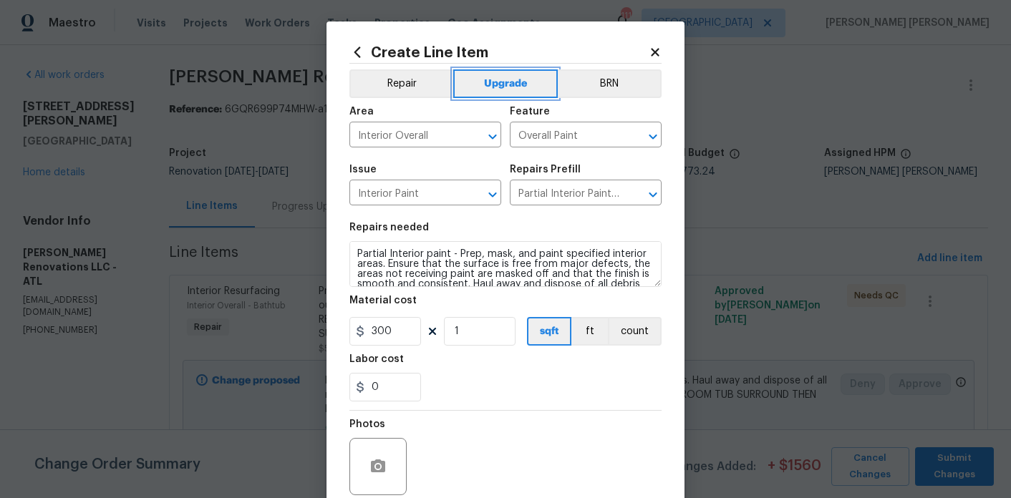
scroll to position [30, 0]
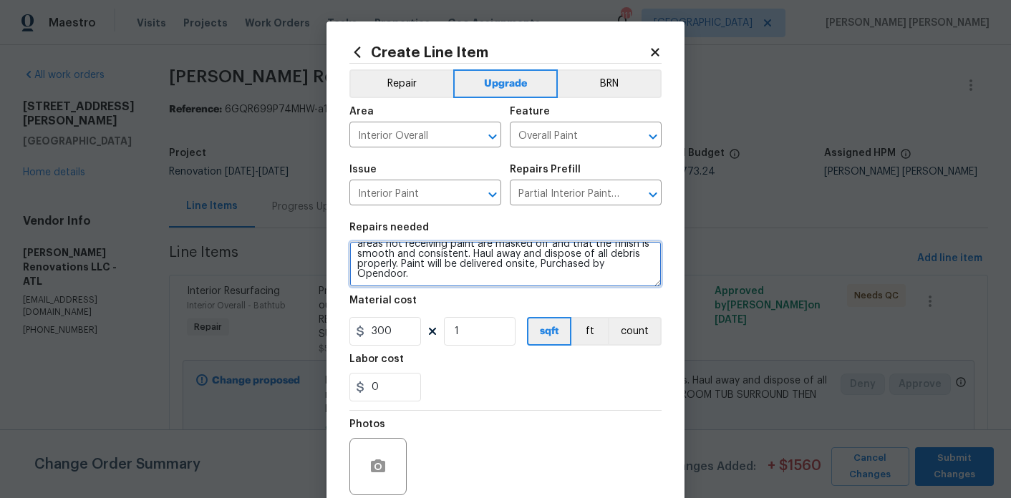
click at [556, 277] on textarea "Partial Interior paint - Prep, mask, and paint specified interior areas. Ensure…" at bounding box center [505, 264] width 312 height 46
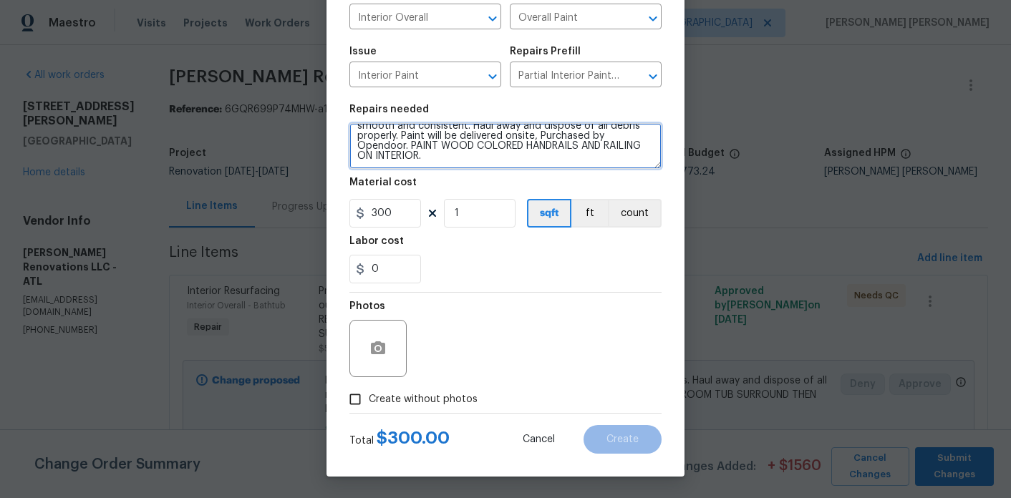
type textarea "Partial Interior paint - Prep, mask, and paint specified interior areas. Ensure…"
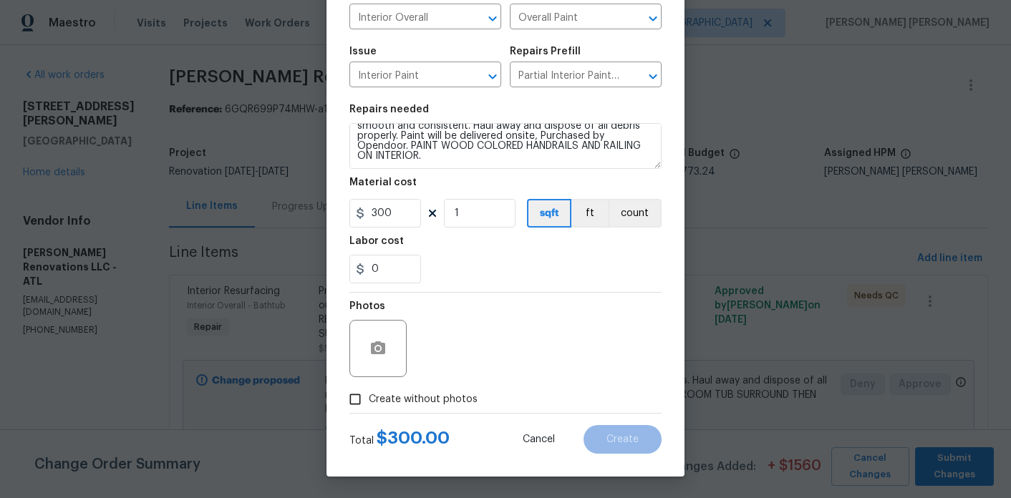
click at [428, 399] on span "Create without photos" at bounding box center [423, 399] width 109 height 15
click at [369, 399] on input "Create without photos" at bounding box center [354, 399] width 27 height 27
checkbox input "true"
click at [475, 365] on textarea at bounding box center [539, 348] width 243 height 57
click at [606, 444] on button "Create" at bounding box center [622, 439] width 78 height 29
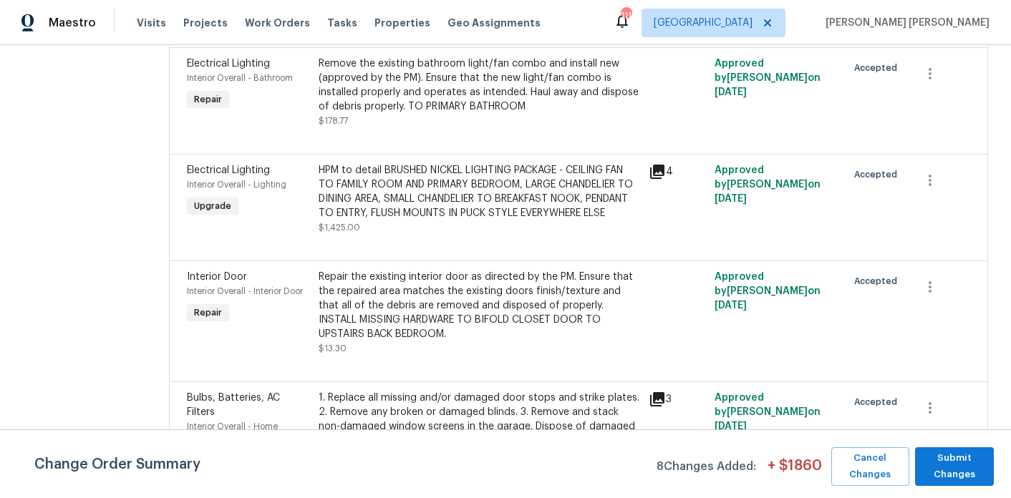
scroll to position [5469, 0]
click at [509, 209] on div "HPM to detail BRUSHED NICKEL LIGHTING PACKAGE - CEILING FAN TO FAMILY ROOM AND …" at bounding box center [479, 191] width 321 height 57
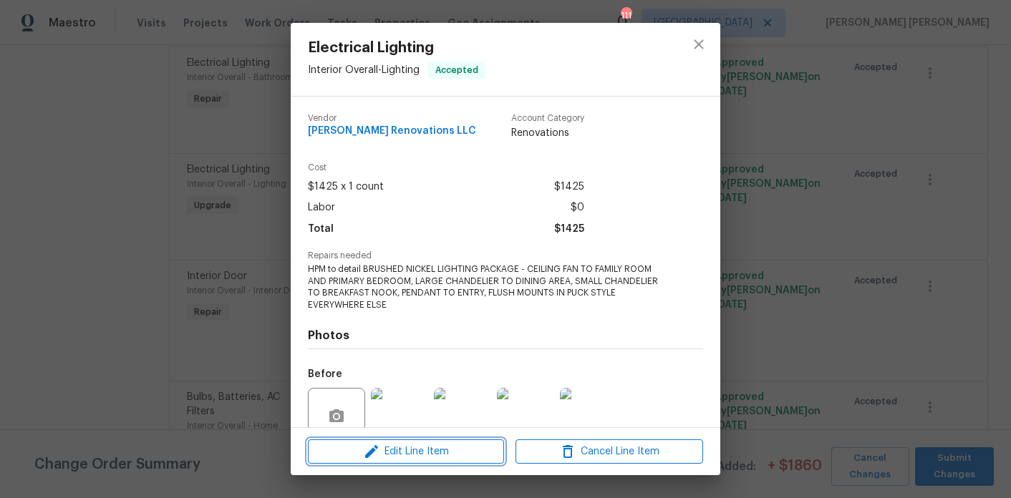
click at [415, 450] on span "Edit Line Item" at bounding box center [406, 452] width 188 height 18
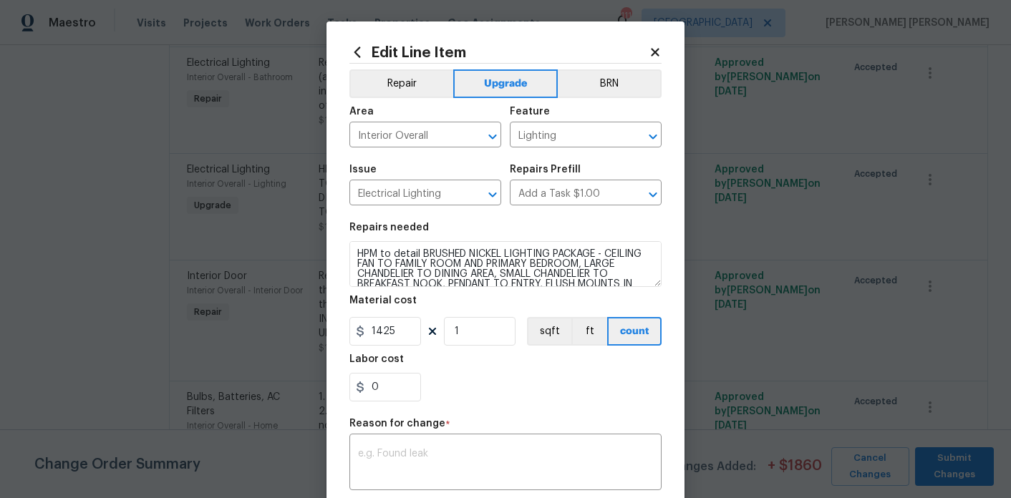
scroll to position [208, 0]
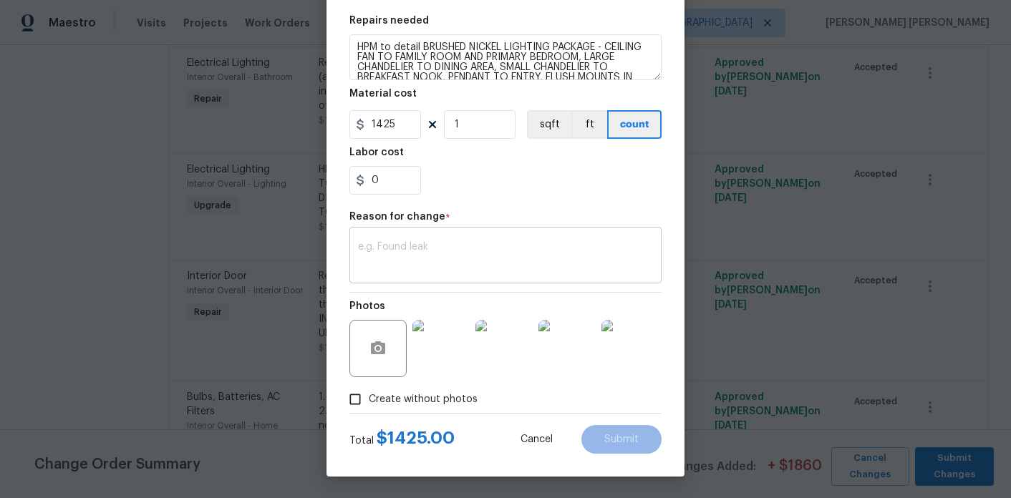
click at [476, 247] on textarea at bounding box center [505, 257] width 295 height 30
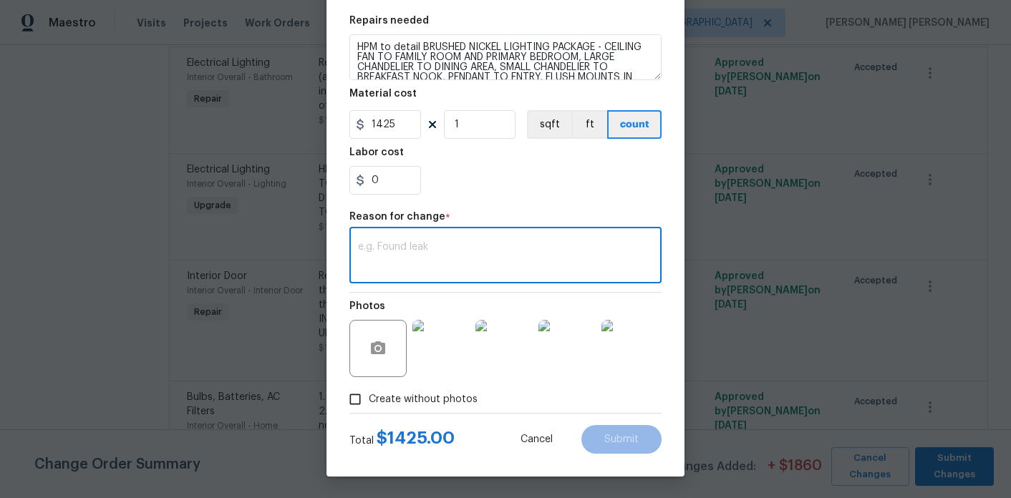
paste textarea "Replace all 5 exterior light fixtures $250 -(plumbing) replace exterior spigot …"
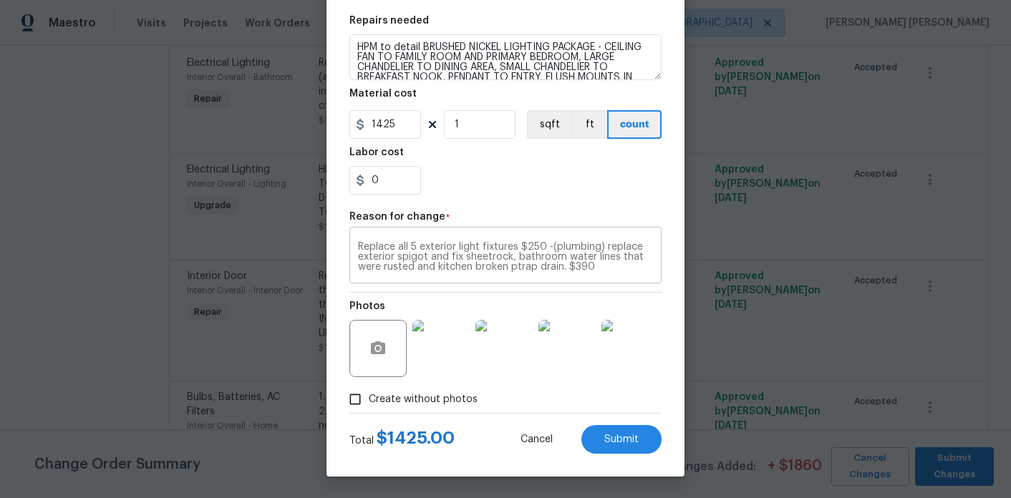
drag, startPoint x: 604, startPoint y: 273, endPoint x: 549, endPoint y: 248, distance: 60.6
click at [549, 248] on div "Replace all 5 exterior light fixtures $250 -(plumbing) replace exterior spigot …" at bounding box center [505, 257] width 312 height 53
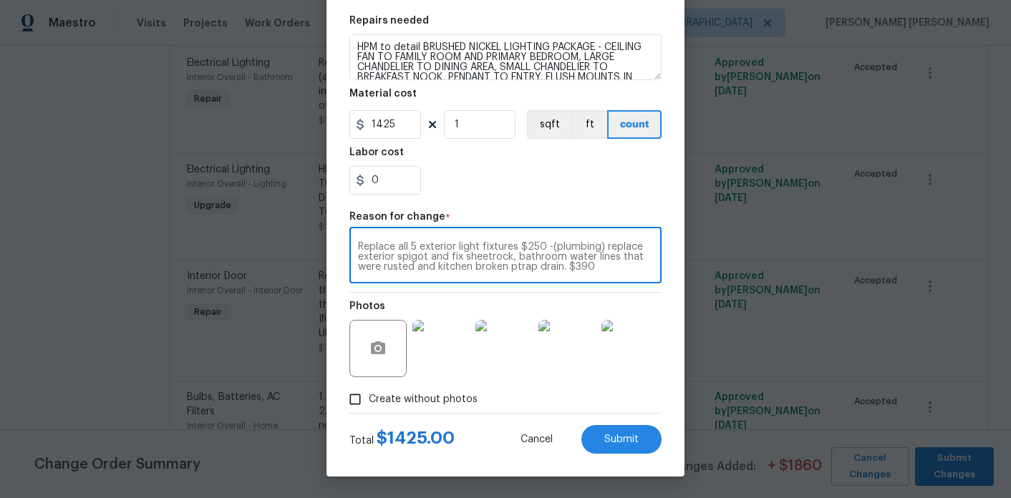
drag, startPoint x: 610, startPoint y: 267, endPoint x: 552, endPoint y: 248, distance: 60.9
click at [552, 248] on textarea "Replace all 5 exterior light fixtures $250 -(plumbing) replace exterior spigot …" at bounding box center [505, 257] width 295 height 30
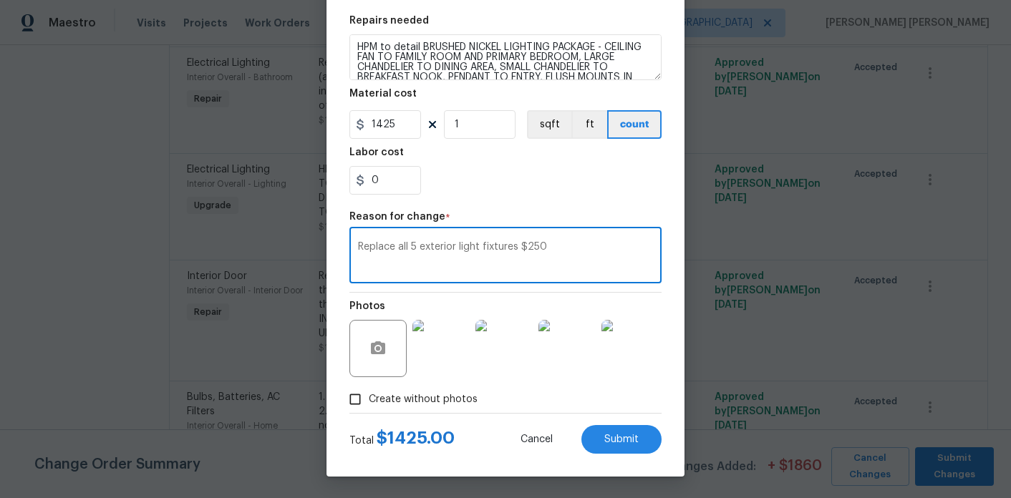
type textarea "Replace all 5 exterior light fixtures $250"
click at [400, 185] on input "0" at bounding box center [385, 180] width 72 height 29
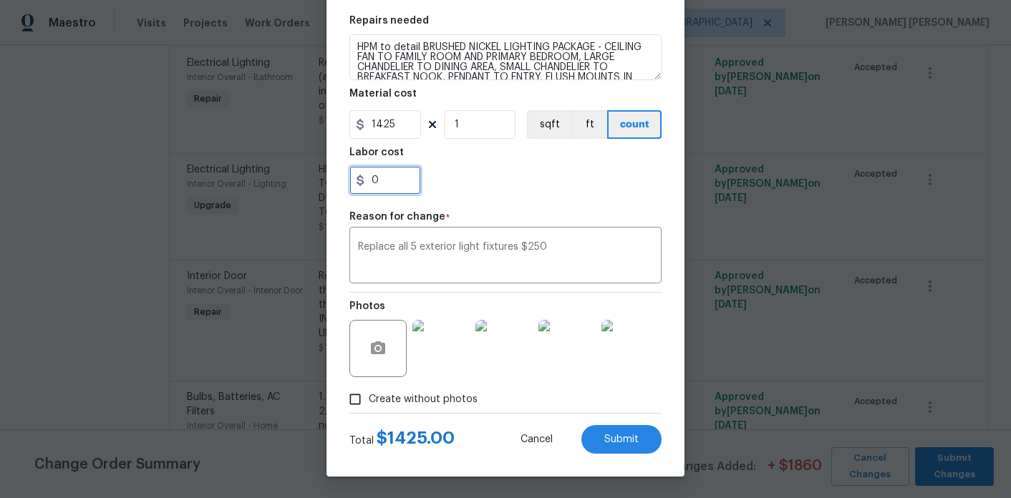
click at [400, 185] on input "0" at bounding box center [385, 180] width 72 height 29
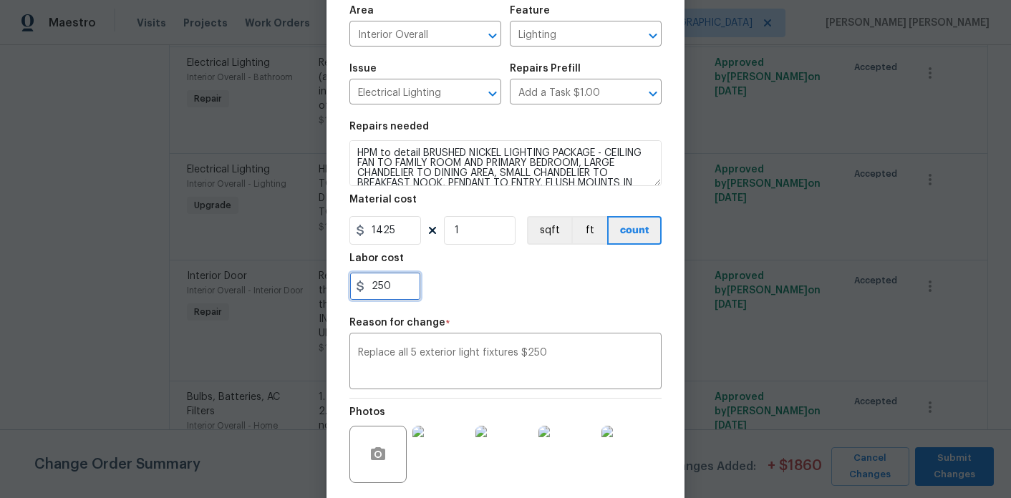
scroll to position [20, 0]
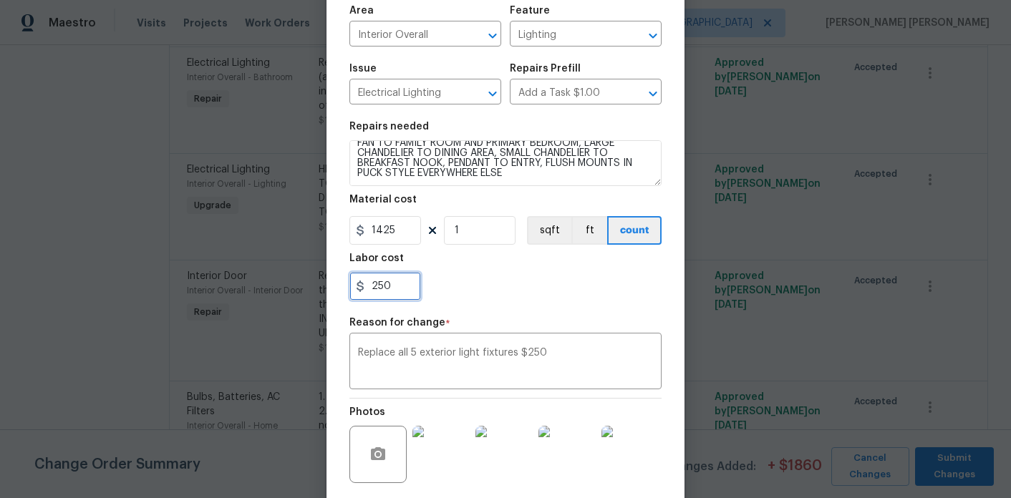
type input "250"
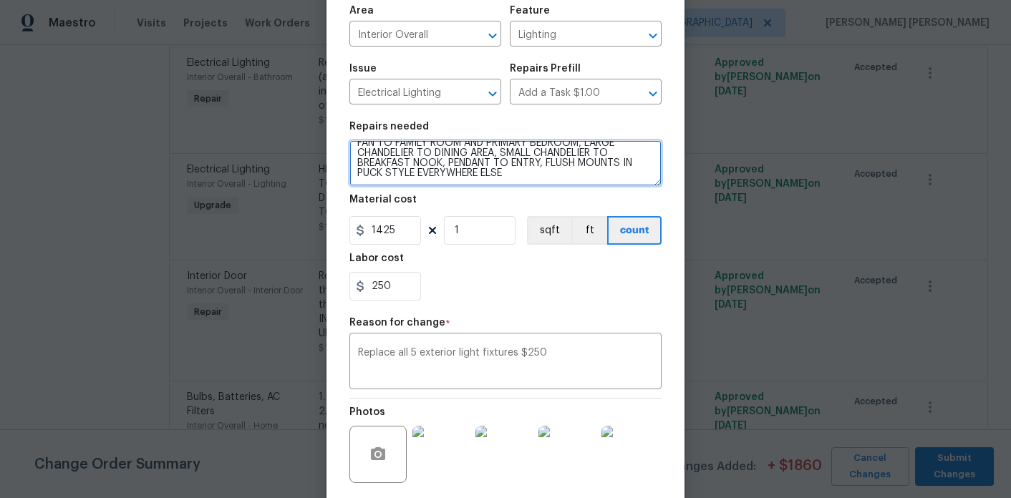
click at [546, 183] on textarea "HPM to detail BRUSHED NICKEL LIGHTING PACKAGE - CEILING FAN TO FAMILY ROOM AND …" at bounding box center [505, 163] width 312 height 46
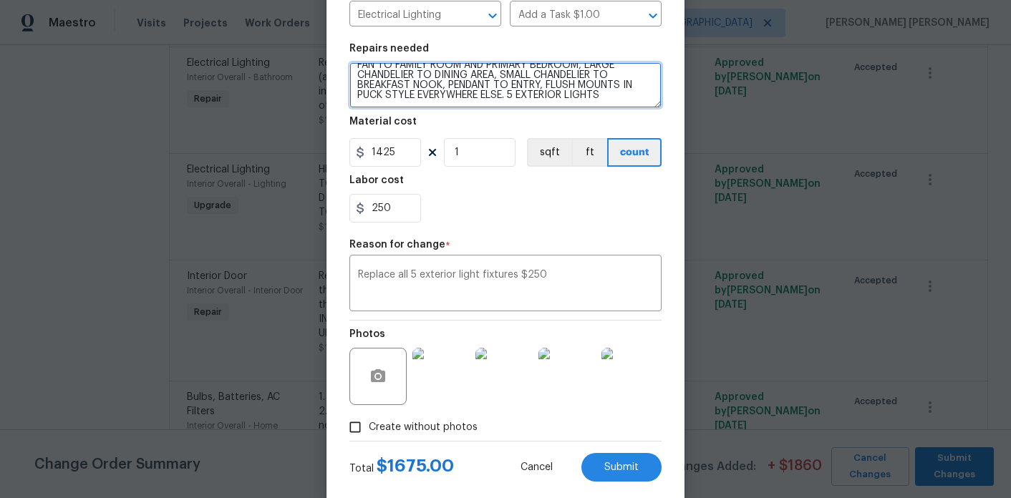
scroll to position [208, 0]
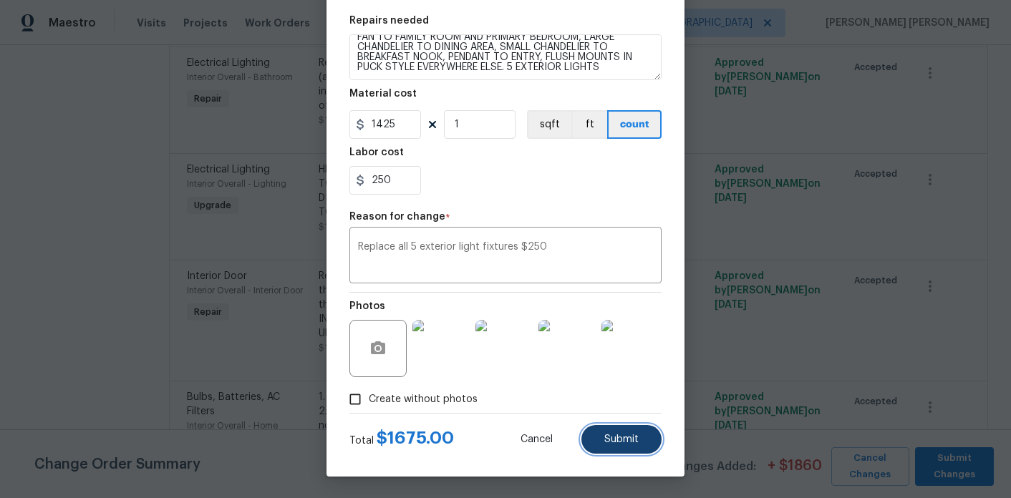
click at [641, 438] on button "Submit" at bounding box center [621, 439] width 80 height 29
type textarea "HPM to detail BRUSHED NICKEL LIGHTING PACKAGE - CEILING FAN TO FAMILY ROOM AND …"
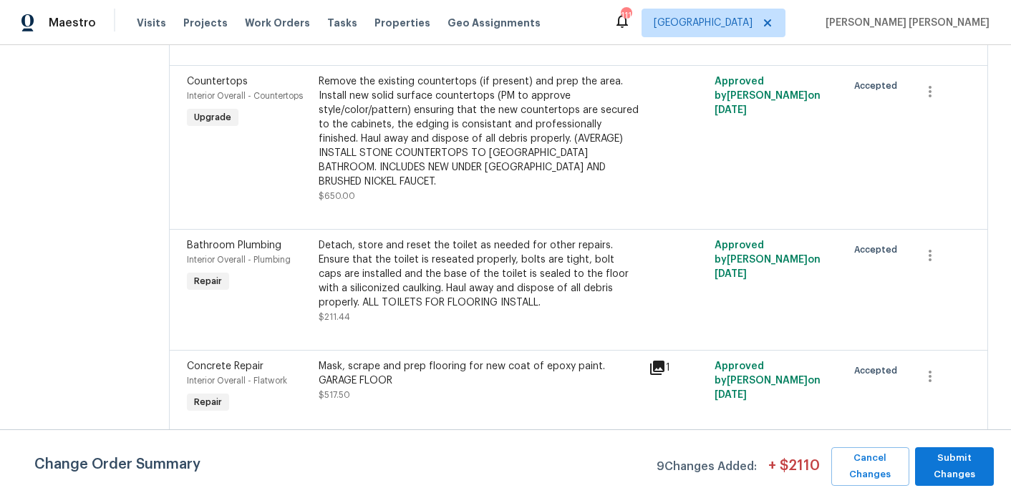
scroll to position [7387, 0]
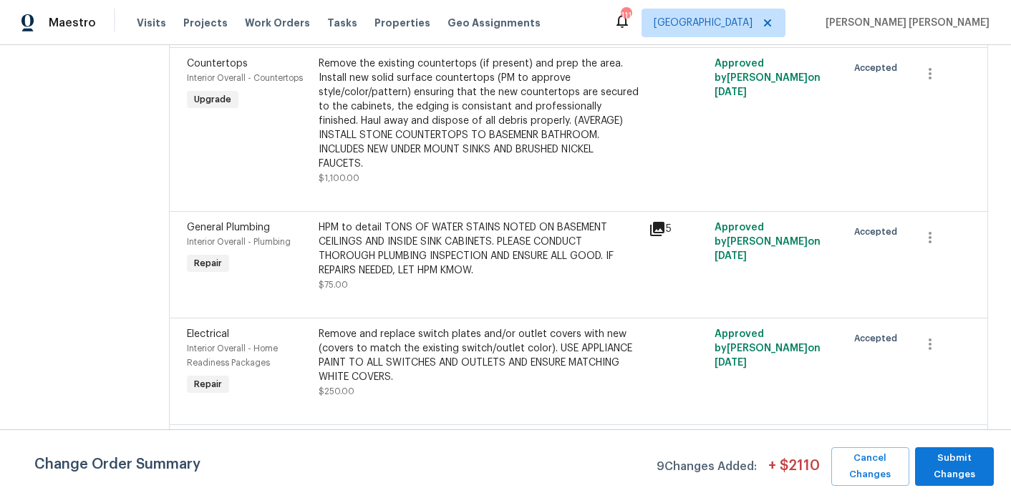
click at [492, 278] on div "HPM to detail TONS OF WATER STAINS NOTED ON BASEMENT CEILINGS AND INSIDE SINK C…" at bounding box center [479, 248] width 321 height 57
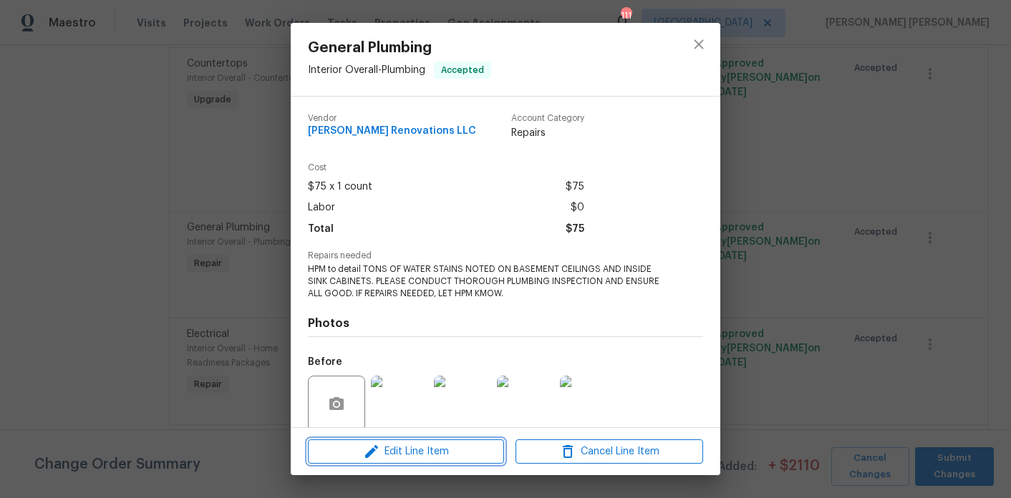
click at [396, 443] on span "Edit Line Item" at bounding box center [406, 452] width 188 height 18
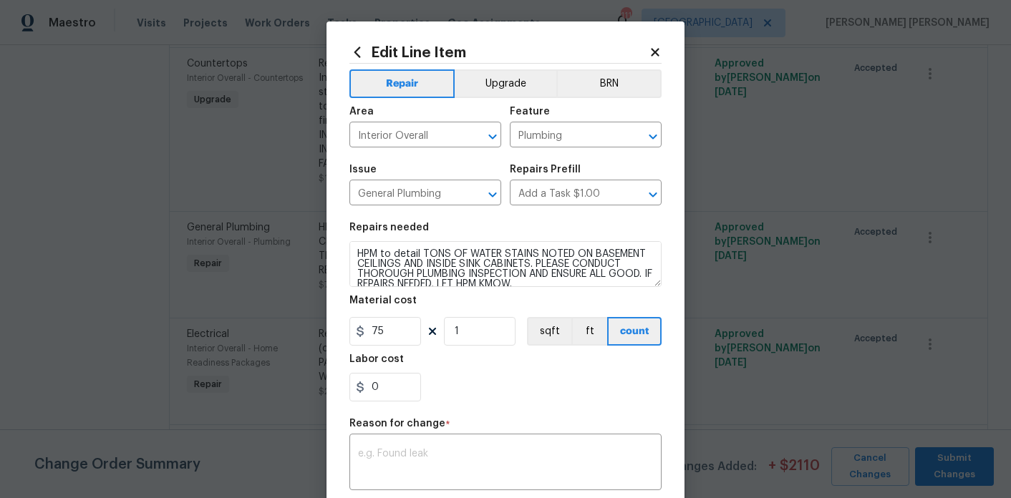
scroll to position [157, 0]
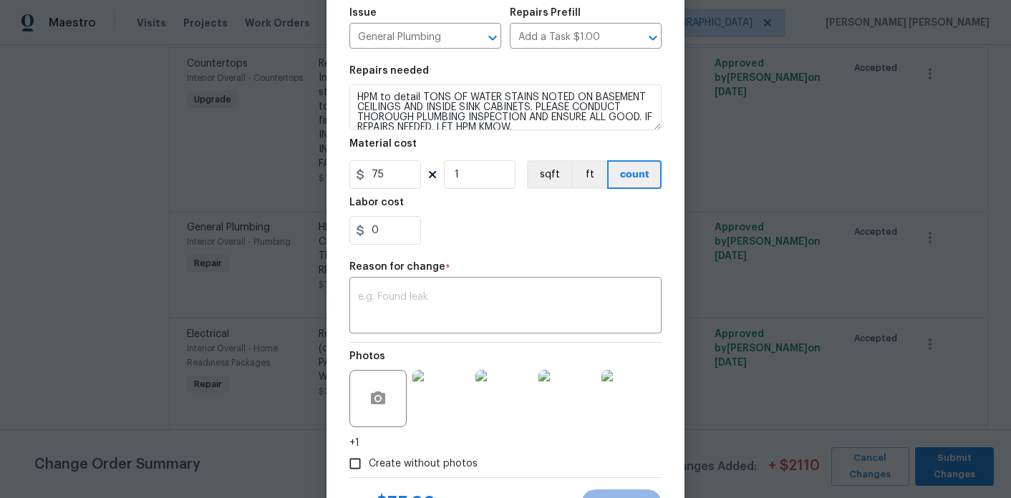
click at [444, 341] on div "Repair Upgrade BRN Area Interior Overall ​ Feature Plumbing ​ Issue General Plu…" at bounding box center [505, 192] width 312 height 571
click at [446, 314] on textarea at bounding box center [505, 307] width 295 height 30
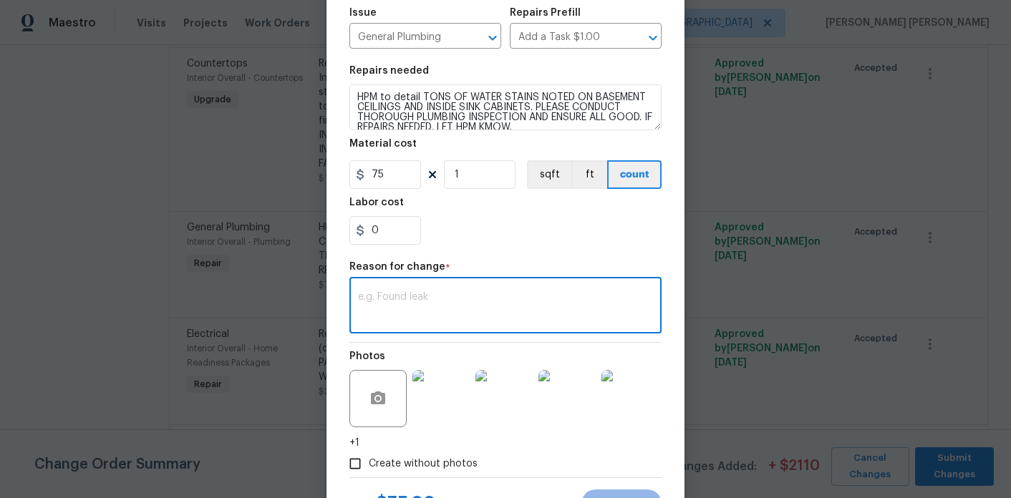
paste textarea "(plumbing) replace exterior spigot and fix sheetrock, bathroom water lines that…"
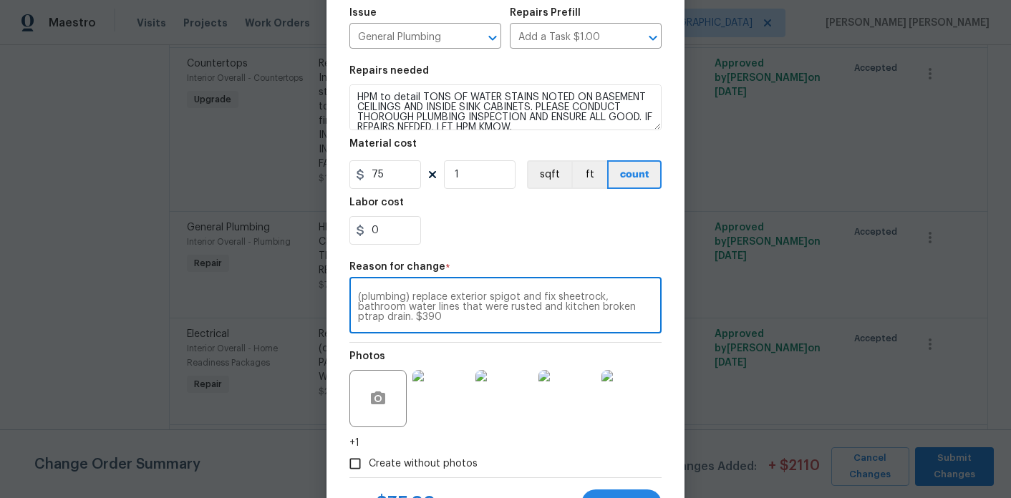
type textarea "(plumbing) replace exterior spigot and fix sheetrock, bathroom water lines that…"
click at [385, 234] on input "0" at bounding box center [385, 230] width 72 height 29
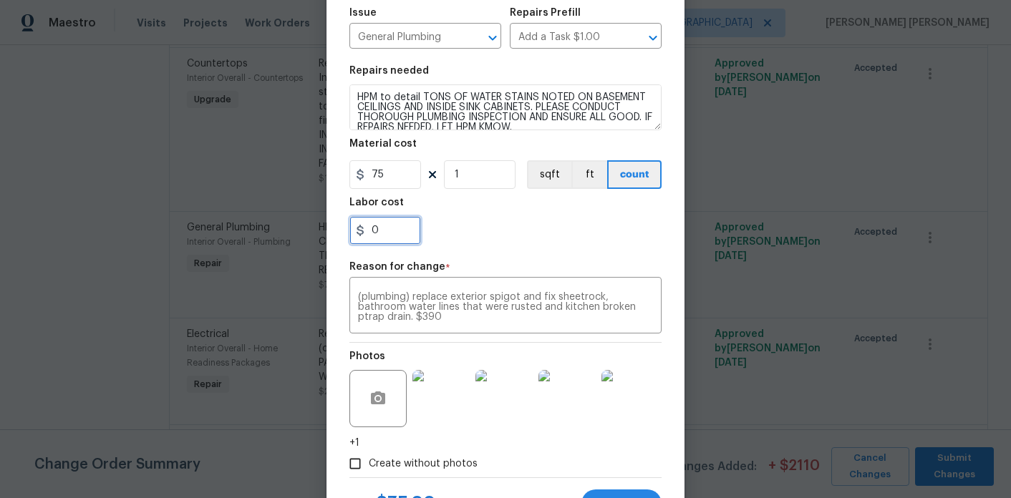
click at [385, 234] on input "0" at bounding box center [385, 230] width 72 height 29
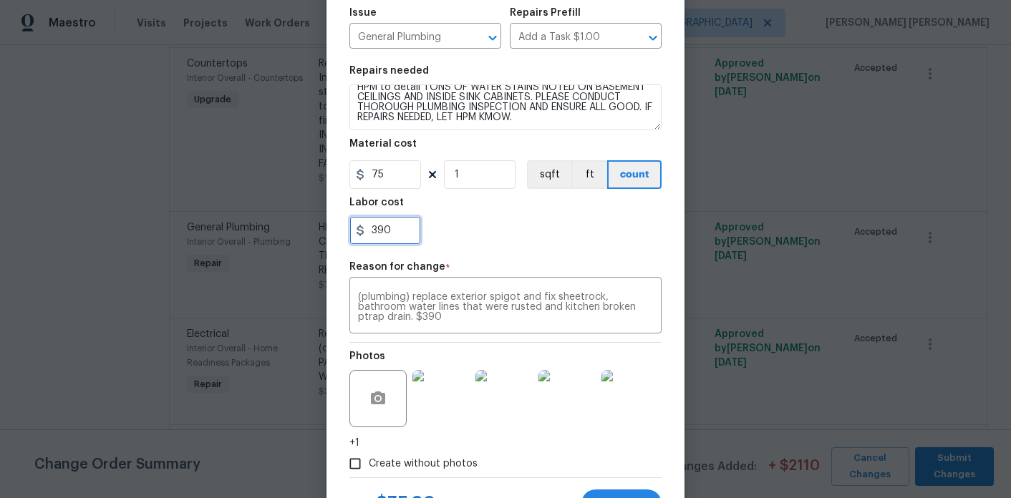
type input "390"
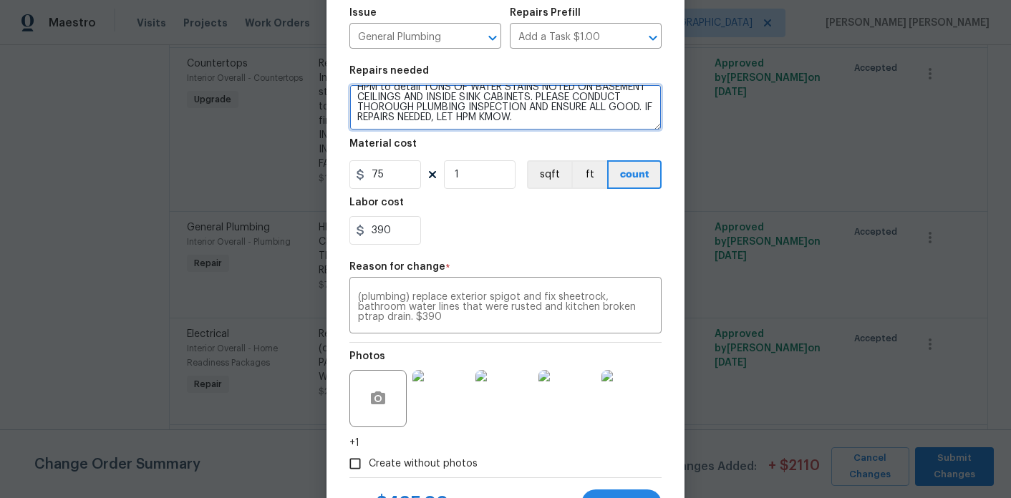
click at [550, 121] on textarea "HPM to detail TONS OF WATER STAINS NOTED ON BASEMENT CEILINGS AND INSIDE SINK C…" at bounding box center [505, 107] width 312 height 46
click at [380, 118] on textarea "HPM to detail TONS OF WATER STAINS NOTED ON BASEMENT CEILINGS AND INSIDE SINK C…" at bounding box center [505, 107] width 312 height 46
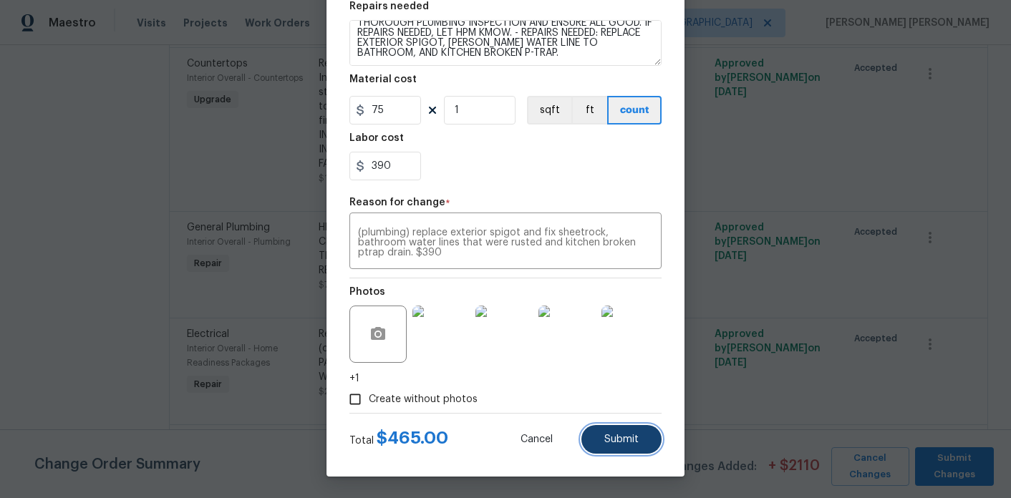
click at [612, 446] on button "Submit" at bounding box center [621, 439] width 80 height 29
type textarea "HPM to detail TONS OF WATER STAINS NOTED ON BASEMENT CEILINGS AND INSIDE SINK C…"
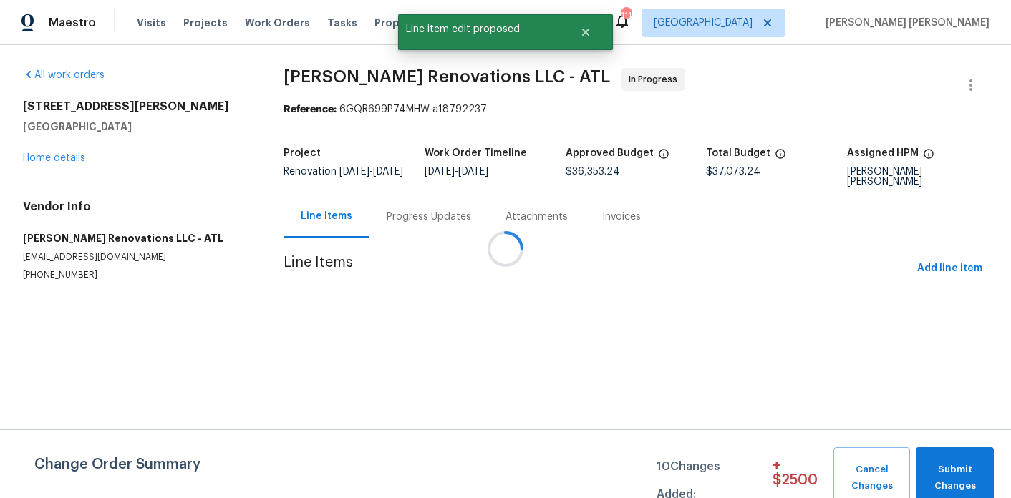
scroll to position [0, 0]
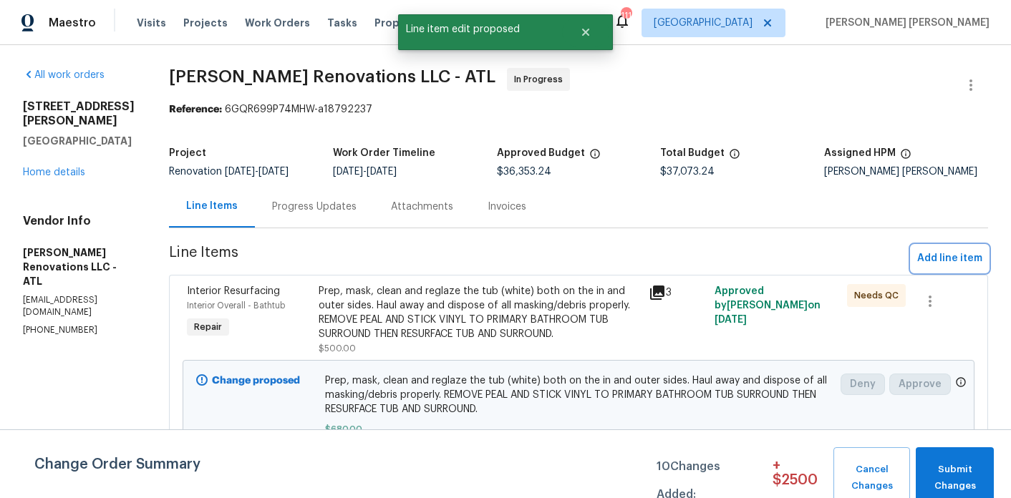
click at [954, 268] on span "Add line item" at bounding box center [949, 259] width 65 height 18
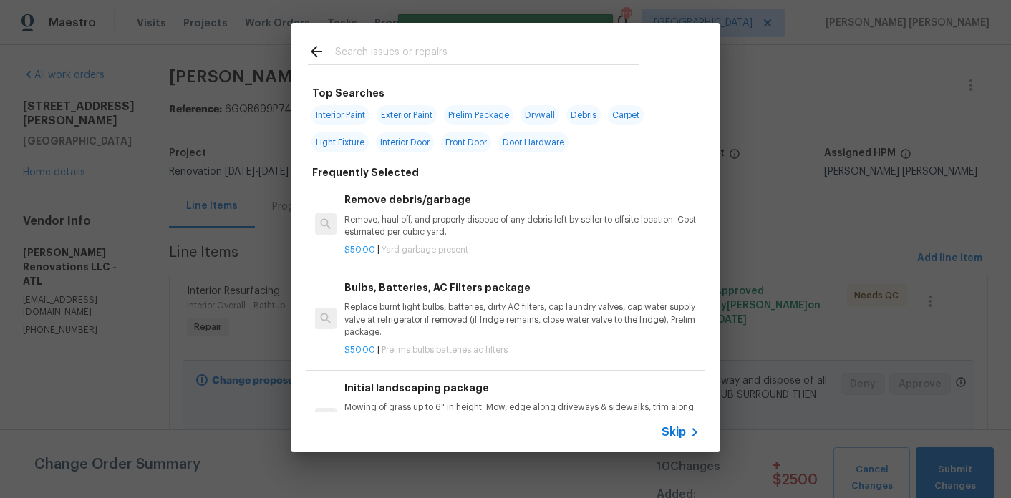
click at [423, 114] on span "Exterior Paint" at bounding box center [407, 115] width 60 height 20
type input "Exterior Paint"
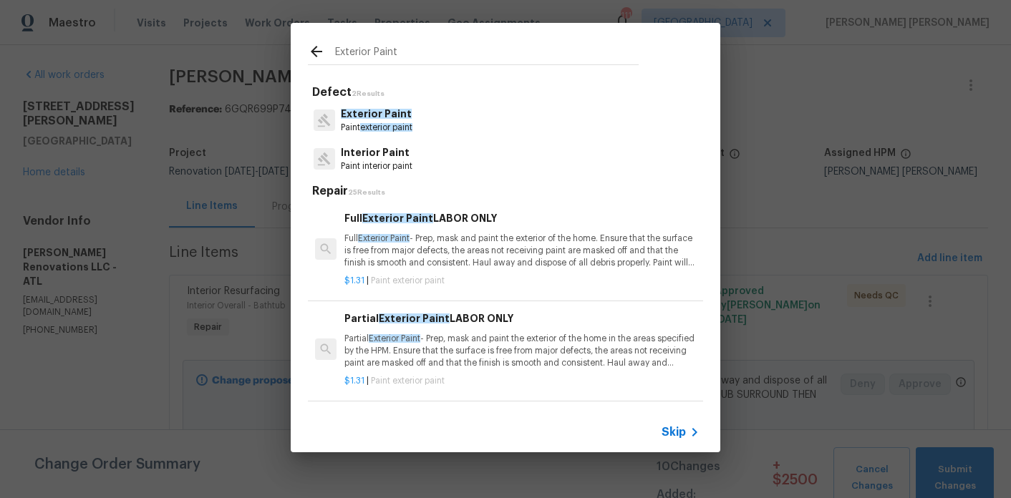
click at [480, 355] on p "Partial Exterior Paint - Prep, mask and paint the exterior of the home in the a…" at bounding box center [521, 351] width 355 height 37
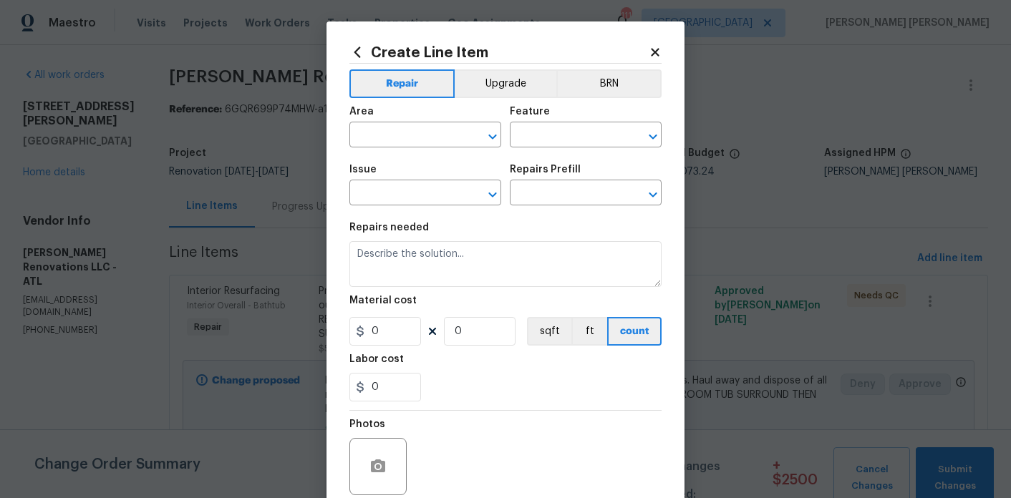
type input "Overall Paint"
type input "Exterior Paint"
type textarea "Partial Exterior Paint - Prep, mask and paint the exterior of the home in the a…"
type input "1"
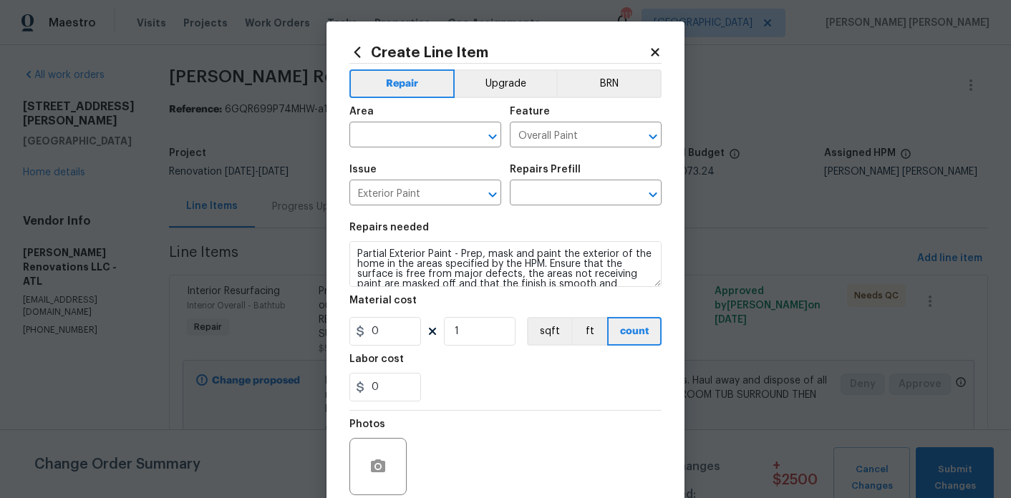
type input "Partial Exterior Paint LABOR ONLY $1.31"
type input "1.31"
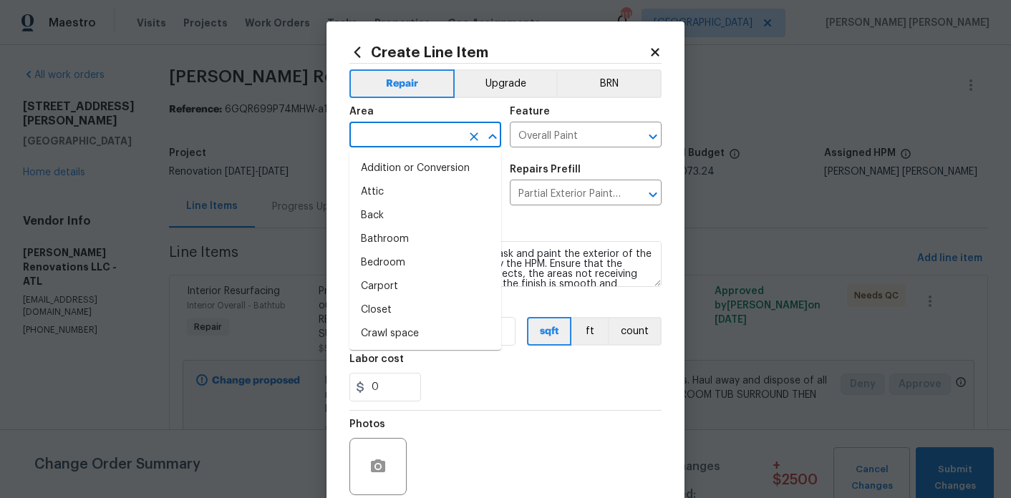
click at [395, 137] on input "text" at bounding box center [405, 136] width 112 height 22
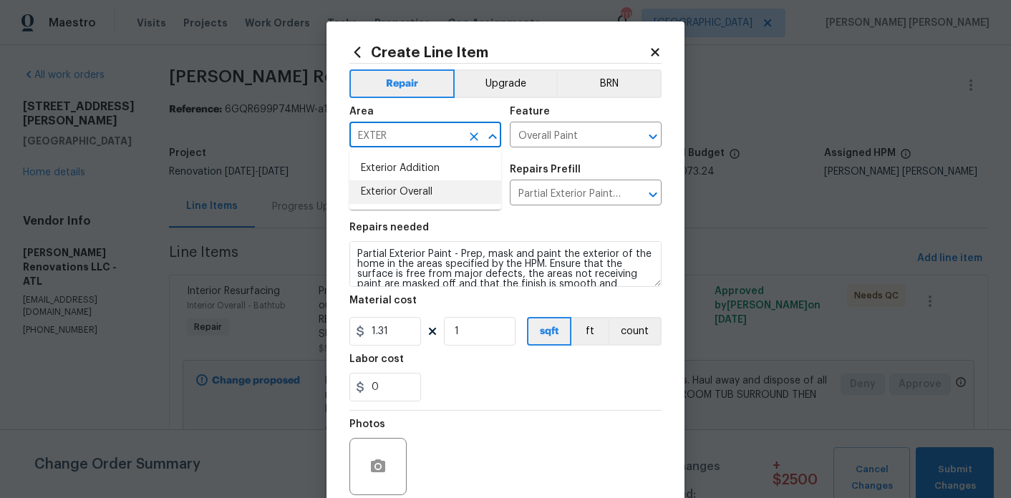
click at [435, 190] on li "Exterior Overall" at bounding box center [425, 192] width 152 height 24
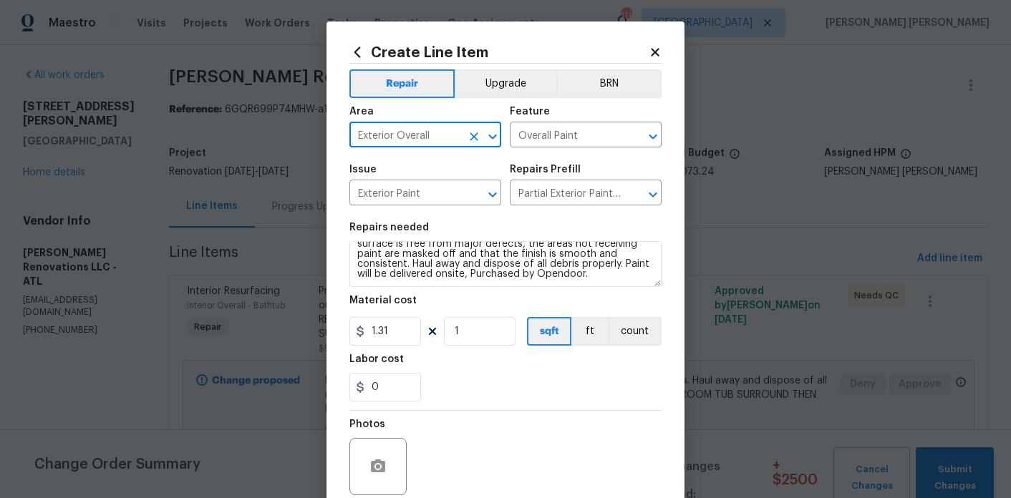
type input "Exterior Overall"
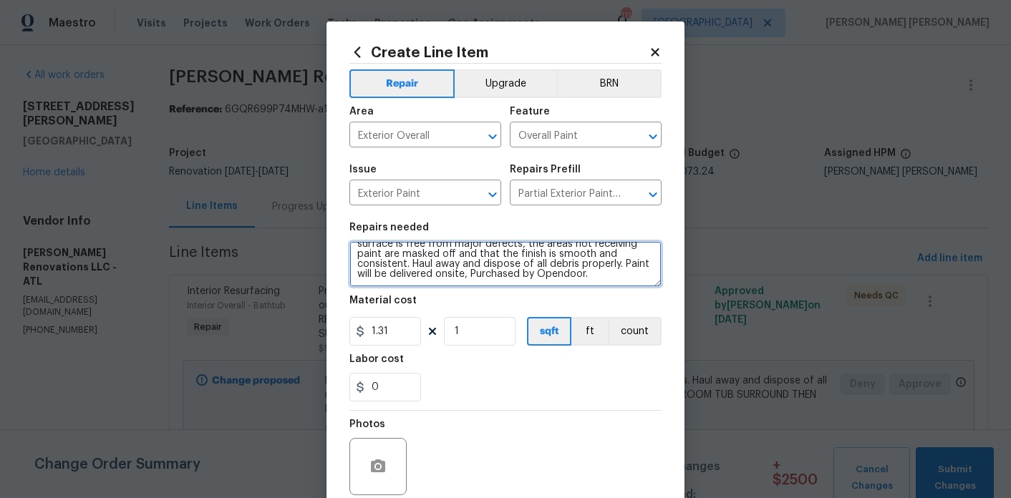
click at [604, 273] on textarea "Partial Exterior Paint - Prep, mask and paint the exterior of the home in the a…" at bounding box center [505, 264] width 312 height 46
type textarea "Partial Exterior Paint - Prep, mask and paint the exterior of the home in the a…"
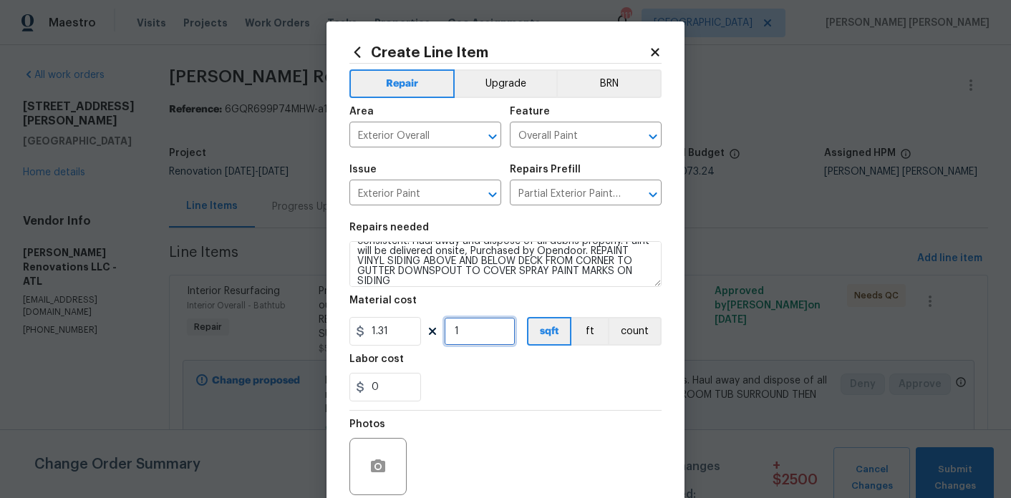
click at [492, 341] on input "1" at bounding box center [480, 331] width 72 height 29
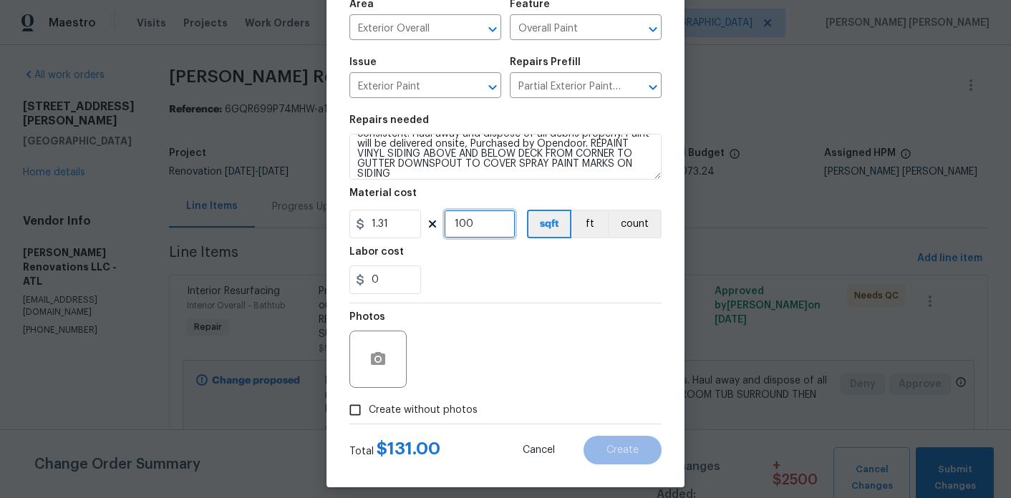
scroll to position [119, 0]
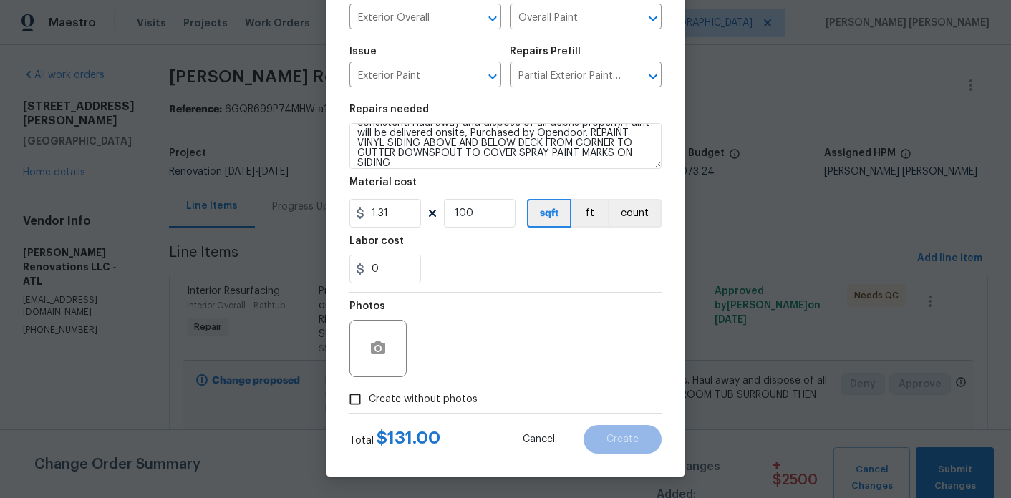
click at [505, 264] on div "0" at bounding box center [505, 269] width 312 height 29
click at [491, 219] on input "100" at bounding box center [480, 213] width 72 height 29
click at [485, 284] on section "Repairs needed Partial Exterior Paint - Prep, mask and paint the exterior of th…" at bounding box center [505, 194] width 312 height 196
click at [474, 212] on input "100" at bounding box center [480, 213] width 72 height 29
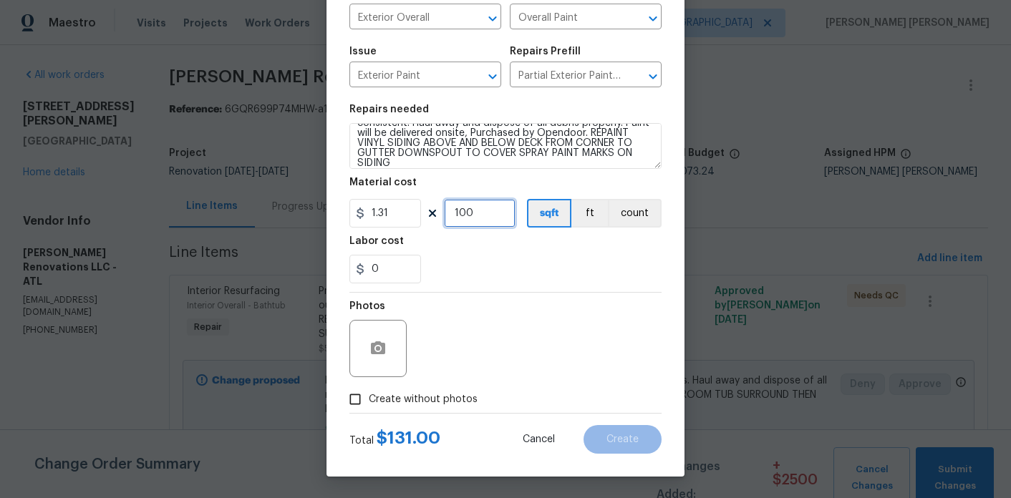
click at [474, 212] on input "100" at bounding box center [480, 213] width 72 height 29
type input "200"
click at [551, 268] on div "0" at bounding box center [505, 269] width 312 height 29
click at [434, 396] on span "Create without photos" at bounding box center [423, 399] width 109 height 15
click at [369, 396] on input "Create without photos" at bounding box center [354, 399] width 27 height 27
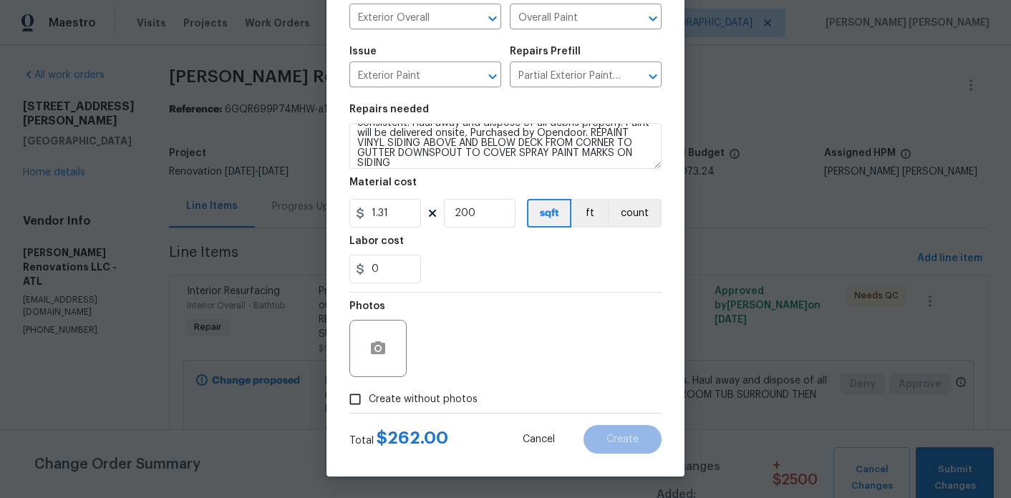
checkbox input "true"
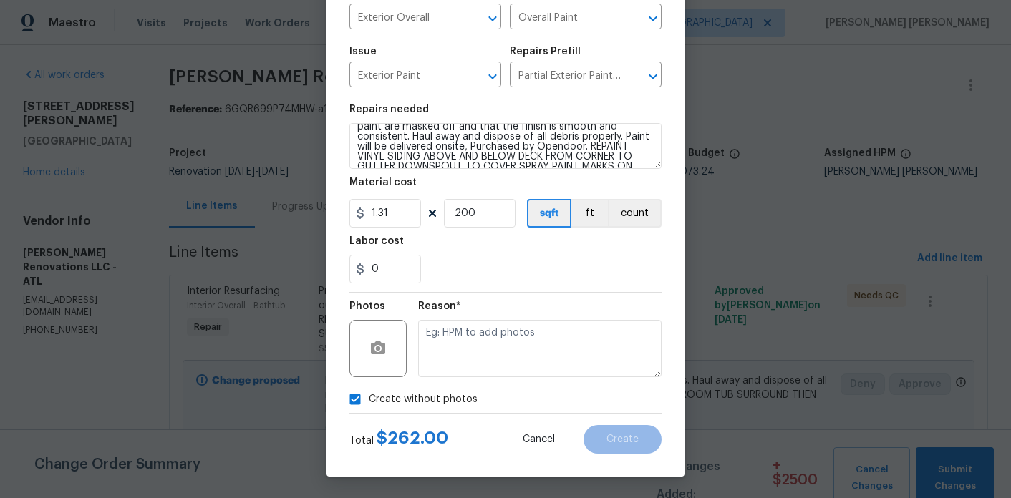
scroll to position [39, 0]
click at [543, 363] on textarea at bounding box center [539, 348] width 243 height 57
click at [629, 442] on span "Create" at bounding box center [622, 440] width 32 height 11
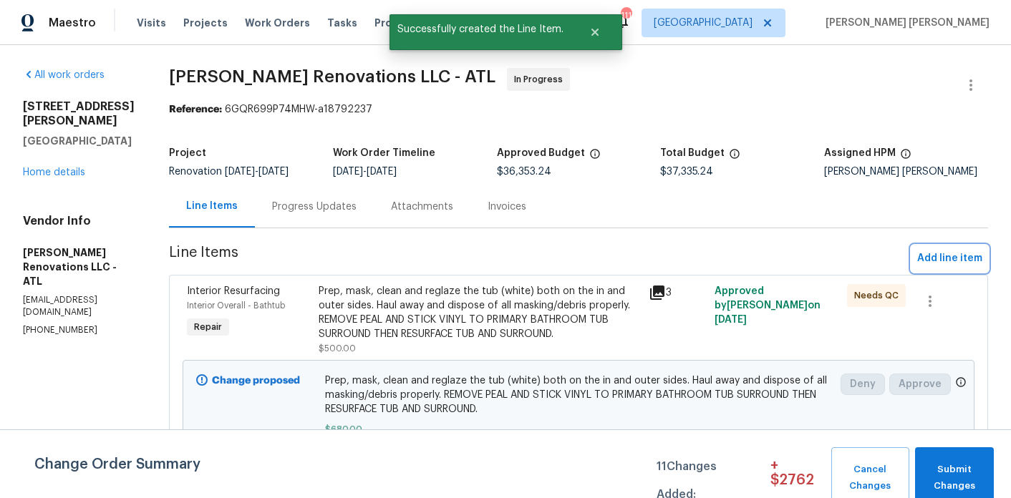
click at [971, 267] on span "Add line item" at bounding box center [949, 259] width 65 height 18
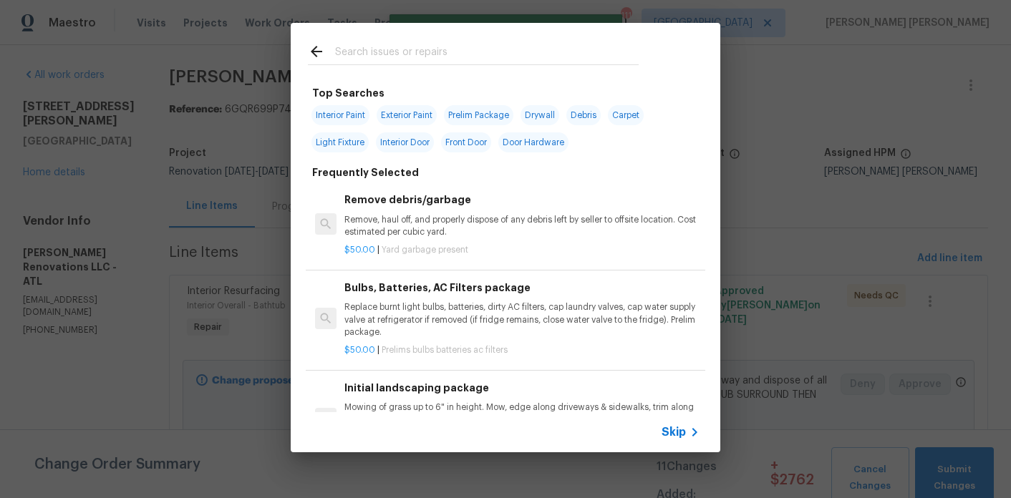
click at [412, 48] on input "text" at bounding box center [487, 53] width 304 height 21
click at [700, 236] on div "Remove debris/garbage Remove, haul off, and properly dispose of any debris left…" at bounding box center [521, 224] width 359 height 69
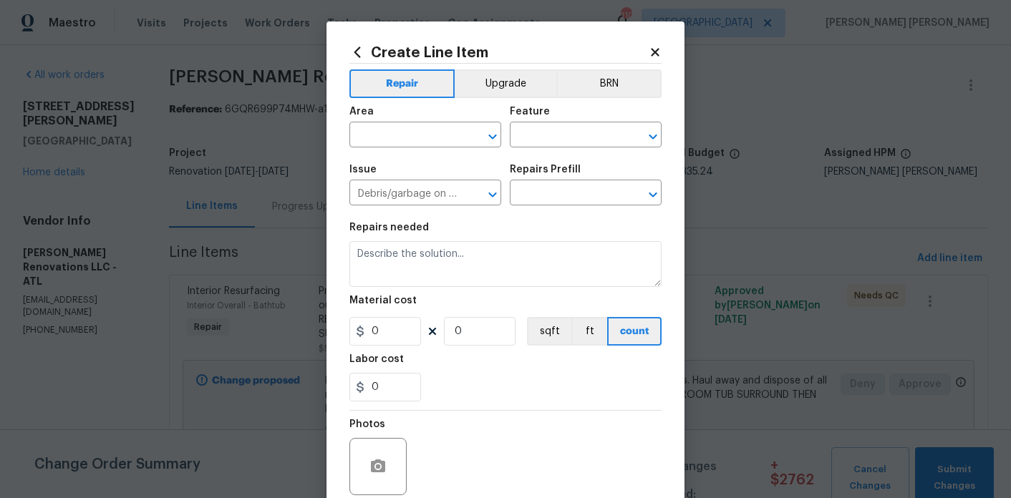
type textarea "Remove, haul off, and properly dispose of any debris left by seller to offsite …"
type input "1"
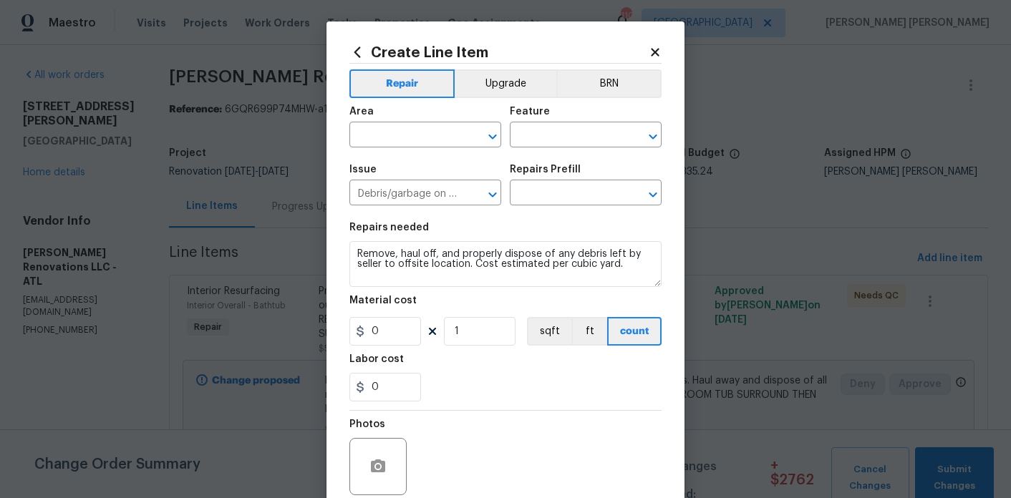
type input "Remove debris/garbage $50.00"
type input "50"
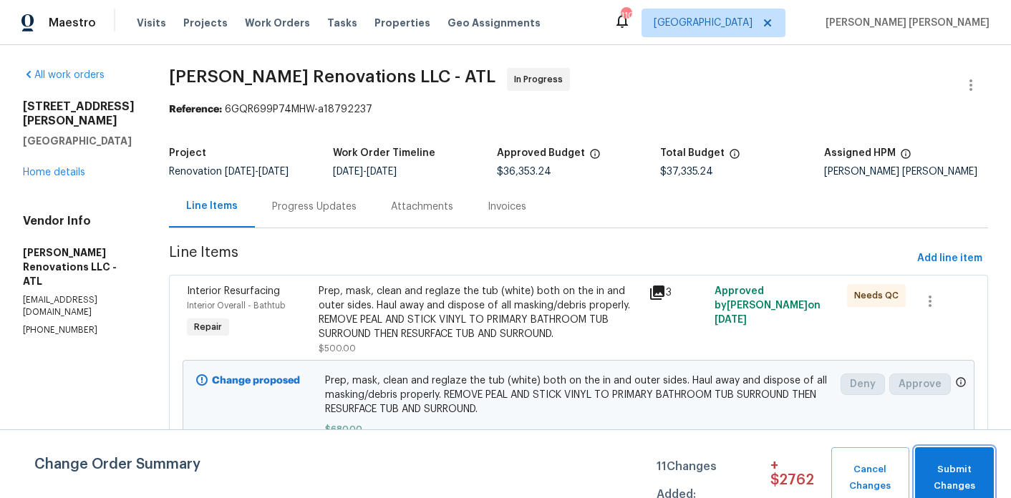
click at [986, 472] on span "Submit Changes" at bounding box center [954, 478] width 64 height 33
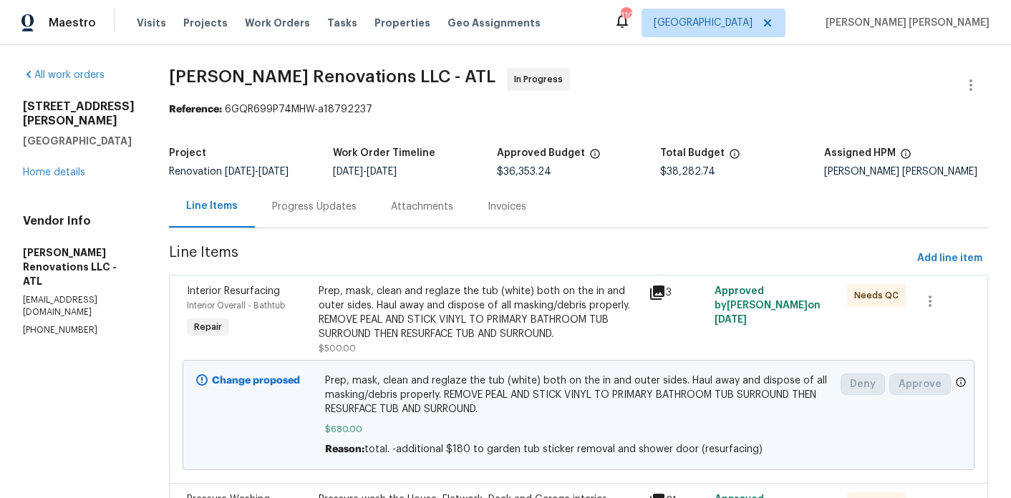
click at [299, 214] on div "Progress Updates" at bounding box center [314, 207] width 84 height 14
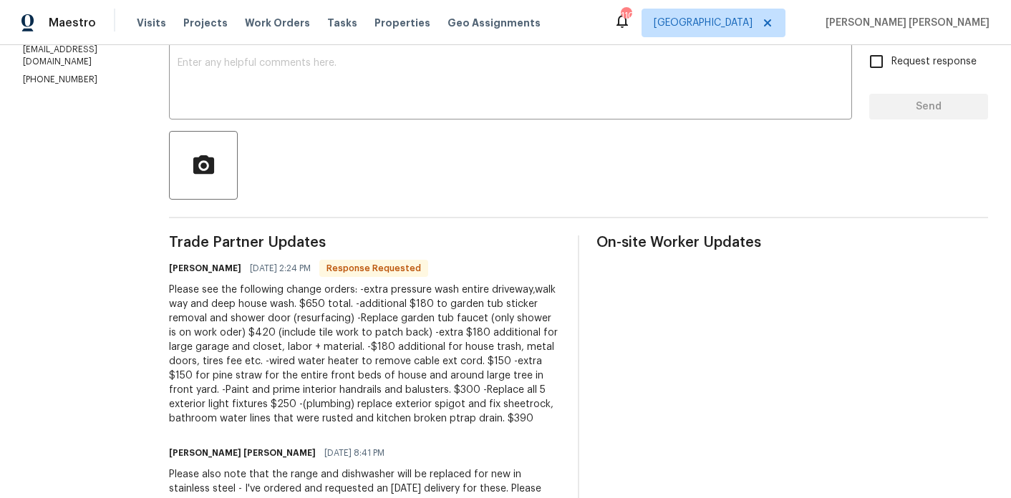
scroll to position [253, 0]
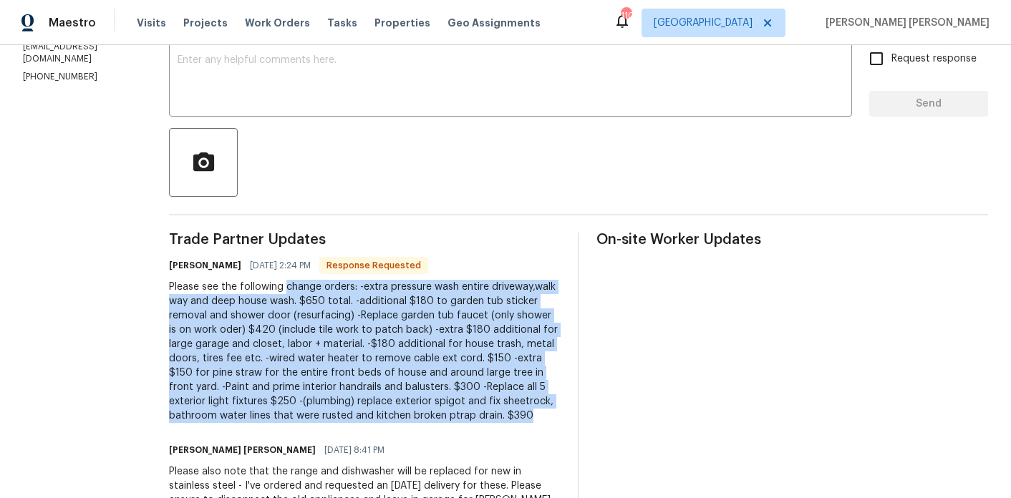
drag, startPoint x: 542, startPoint y: 426, endPoint x: 296, endPoint y: 301, distance: 275.7
click at [296, 301] on div "Please see the following change orders: -extra pressure wash entire driveway,wa…" at bounding box center [365, 351] width 392 height 143
copy div "change orders: -extra pressure wash entire driveway,walk way and deep house was…"
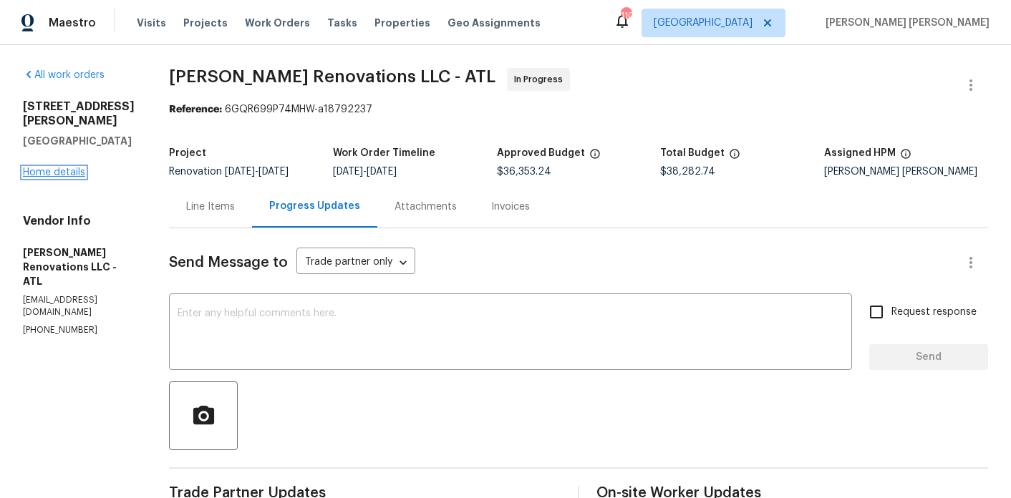
click at [67, 168] on link "Home details" at bounding box center [54, 173] width 62 height 10
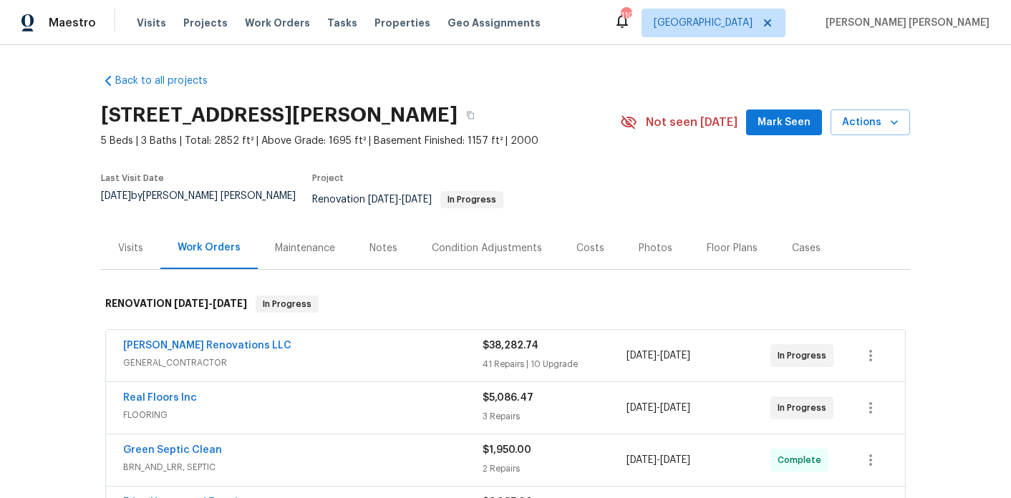
click at [374, 241] on div "Notes" at bounding box center [383, 248] width 28 height 14
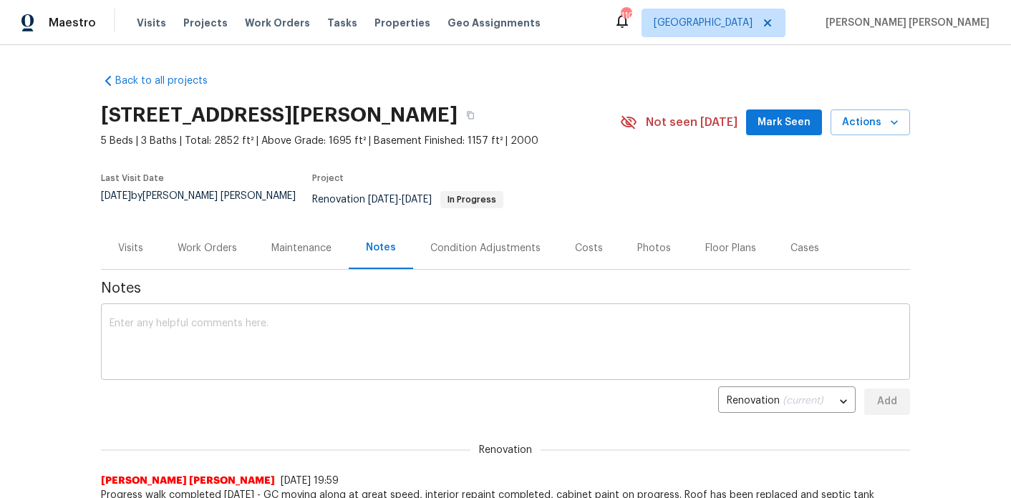
click at [364, 347] on textarea at bounding box center [506, 344] width 792 height 50
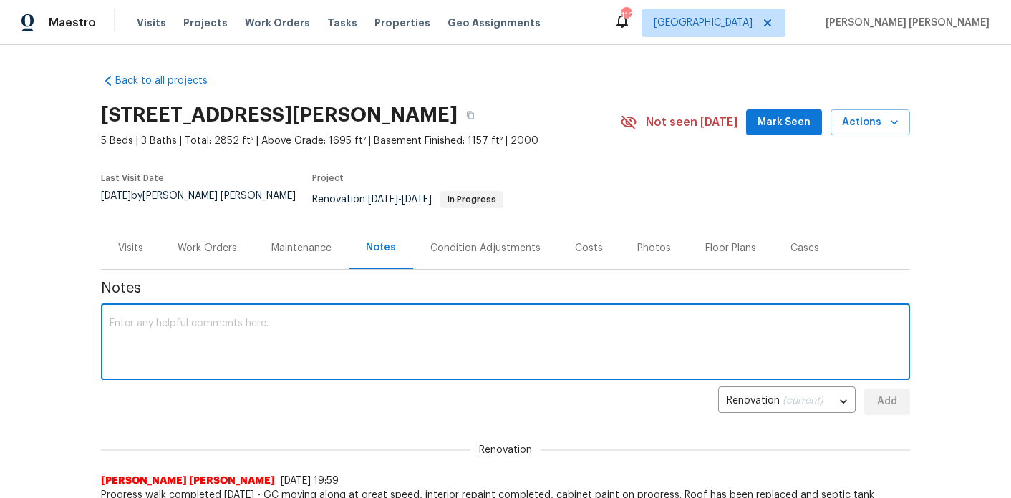
paste textarea "change orders: -extra pressure wash entire driveway,walk way and deep house was…"
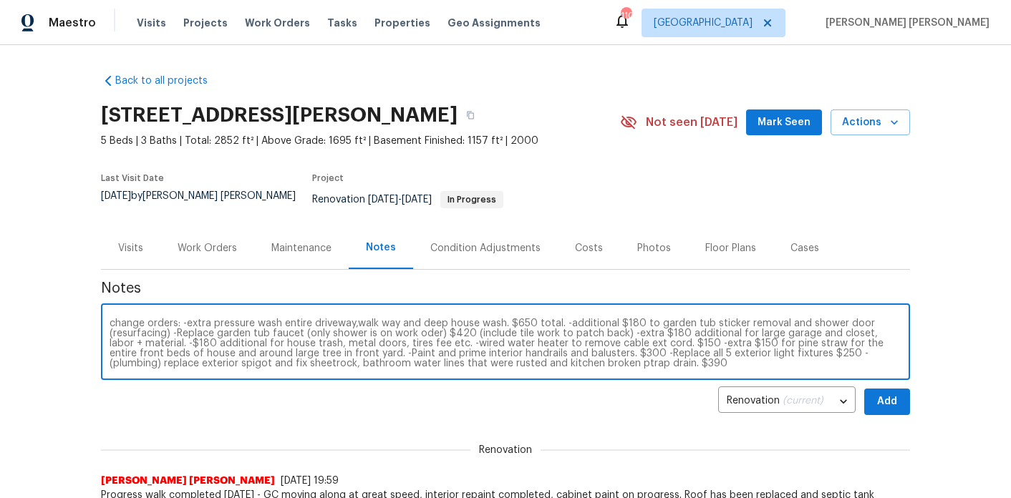
click at [179, 319] on textarea "change orders: -extra pressure wash entire driveway,walk way and deep house was…" at bounding box center [506, 344] width 792 height 50
type textarea "change orders submitted as follows to Aseem Renovation -extra pressure wash ent…"
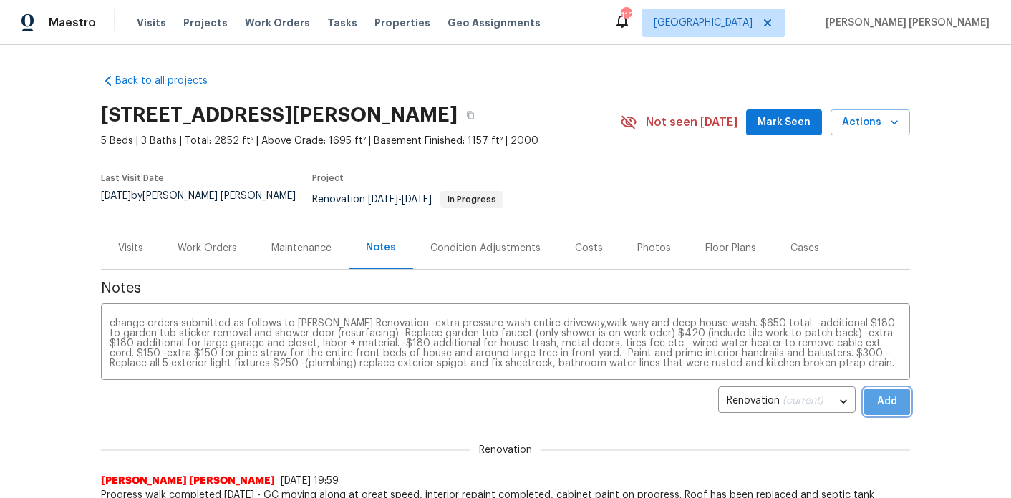
click at [903, 391] on button "Add" at bounding box center [887, 402] width 46 height 26
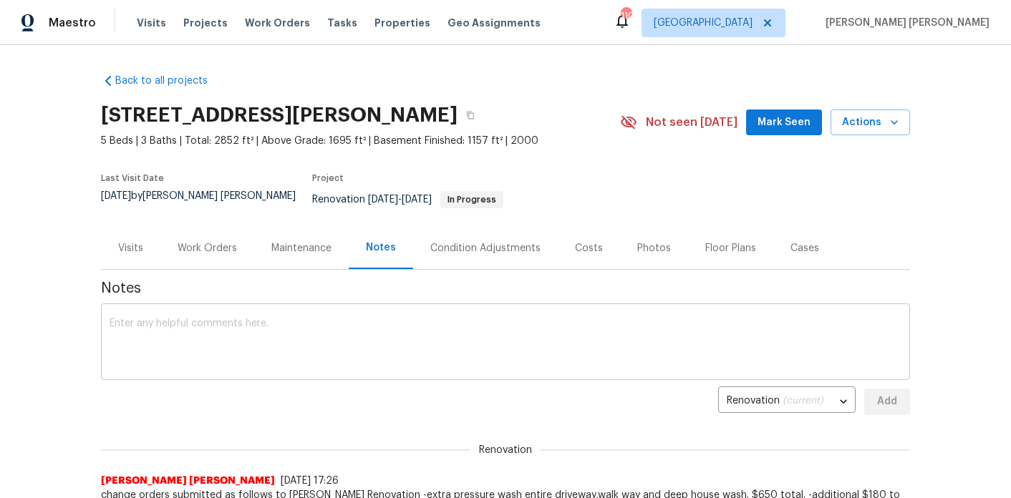
click at [700, 350] on textarea at bounding box center [506, 344] width 792 height 50
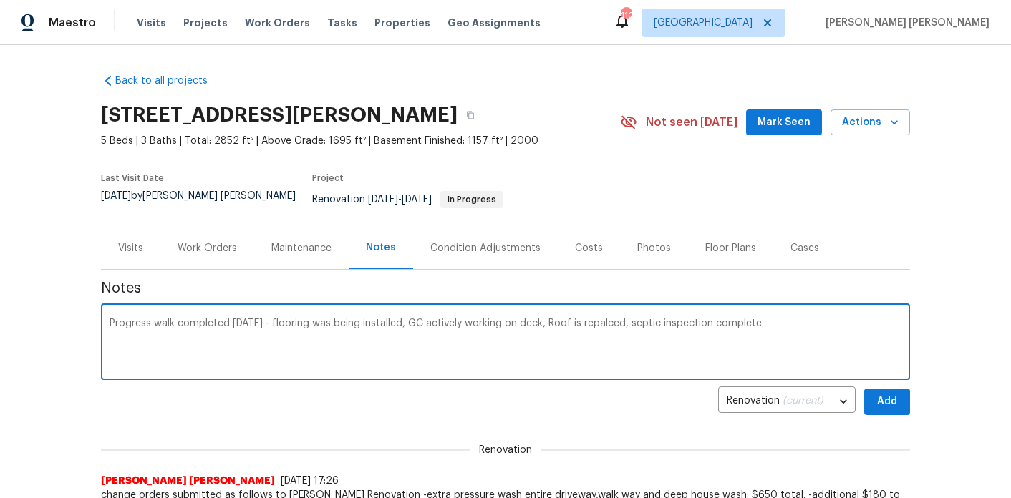
click at [592, 319] on textarea "Progress walk completed today - flooring was being installed, GC actively worki…" at bounding box center [506, 344] width 792 height 50
click at [828, 319] on textarea "Progress walk completed today - flooring was being installed, GC actively worki…" at bounding box center [506, 344] width 792 height 50
click at [342, 346] on textarea "Progress walk completed today - flooring was being installed, GC actively worki…" at bounding box center [506, 344] width 792 height 50
click at [357, 324] on textarea "Progress walk completed today - flooring was being installed, GC actively worki…" at bounding box center [506, 344] width 792 height 50
click at [444, 319] on textarea "Progress walk completed today - flooring was being installed, GC actively worki…" at bounding box center [506, 344] width 792 height 50
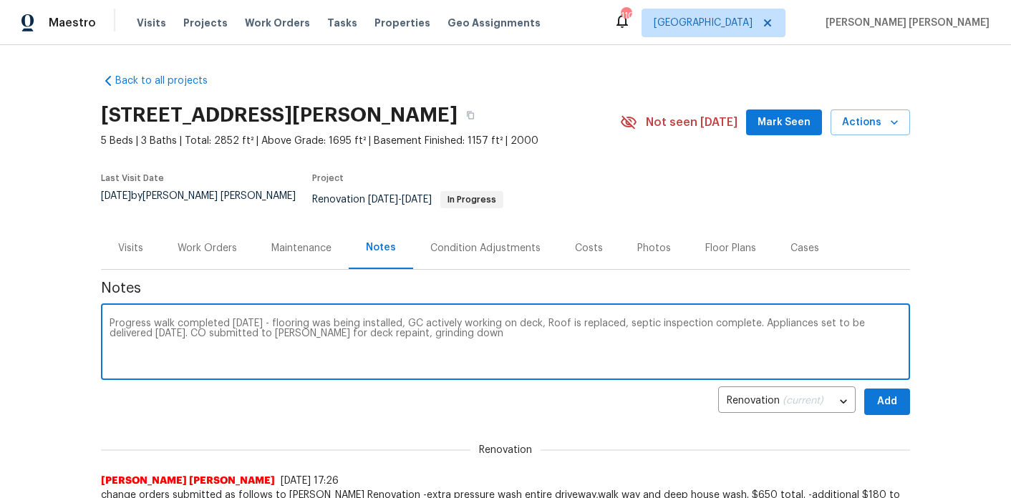
click at [444, 319] on textarea "Progress walk completed today - flooring was being installed, GC actively worki…" at bounding box center [506, 344] width 792 height 50
click at [444, 326] on textarea "Progress walk completed today - flooring was being installed, GC actively worki…" at bounding box center [506, 344] width 792 height 50
type textarea "Progress walk completed today - flooring was being installed, GC actively worki…"
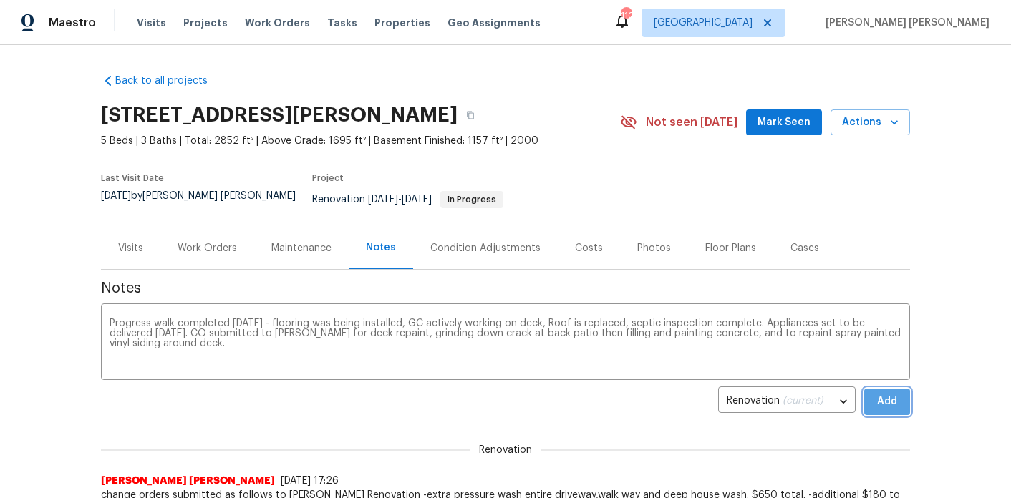
click at [899, 389] on button "Add" at bounding box center [887, 402] width 46 height 26
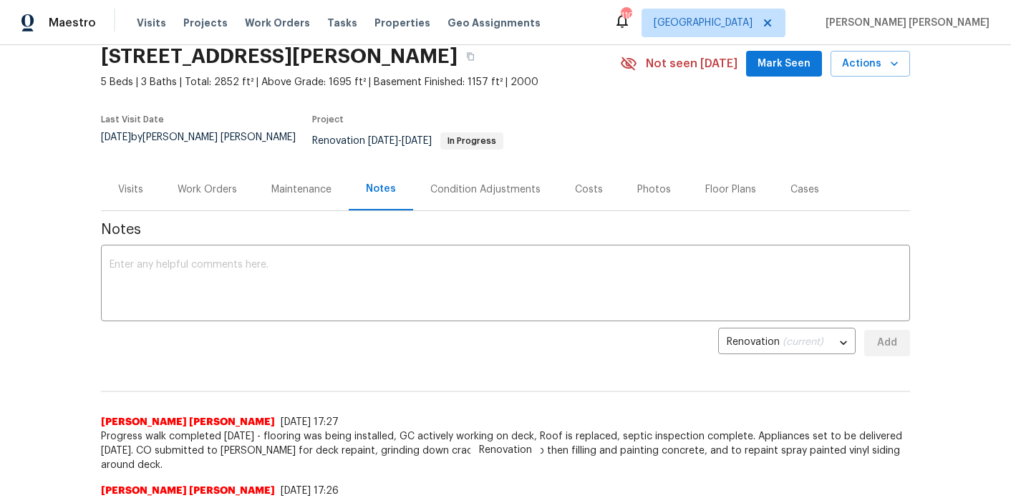
click at [215, 185] on div "Work Orders" at bounding box center [207, 190] width 59 height 14
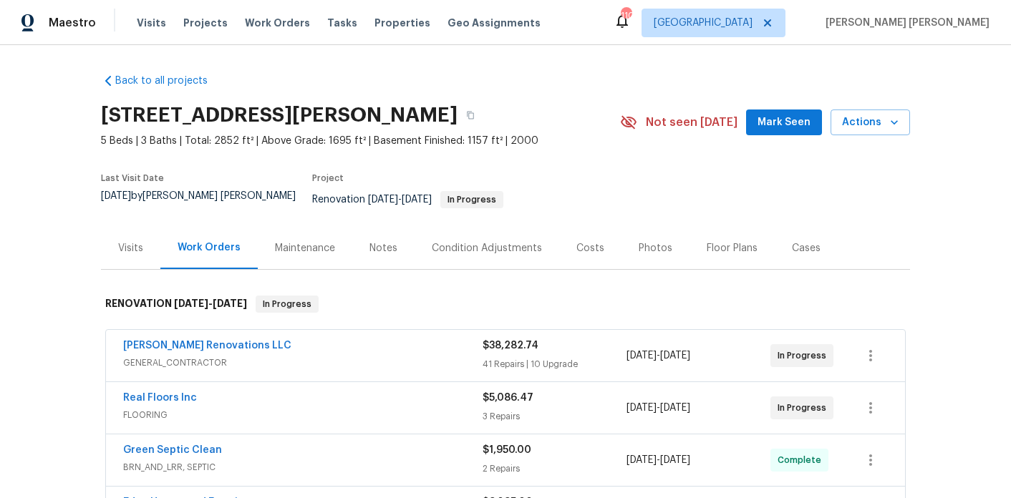
click at [778, 125] on span "Mark Seen" at bounding box center [783, 123] width 53 height 18
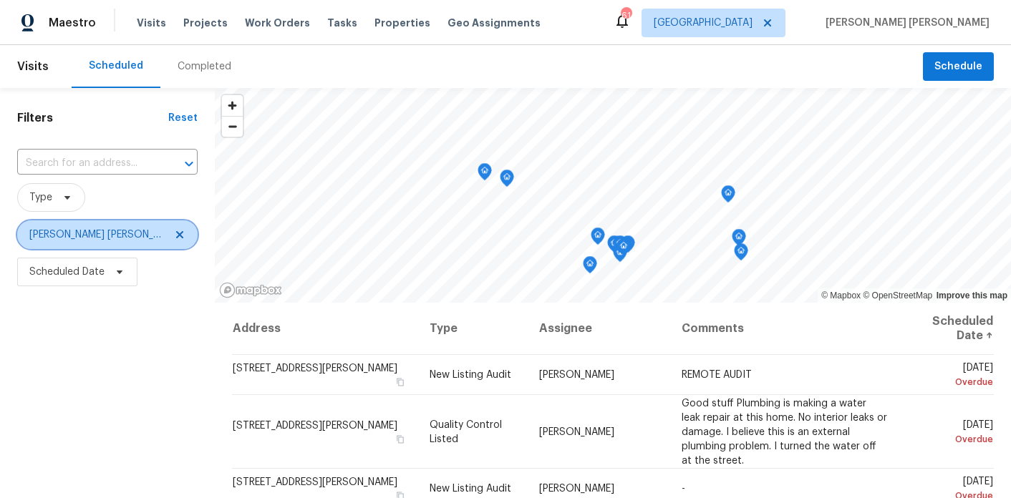
click at [136, 244] on span "[PERSON_NAME] [PERSON_NAME] + 1" at bounding box center [107, 234] width 180 height 29
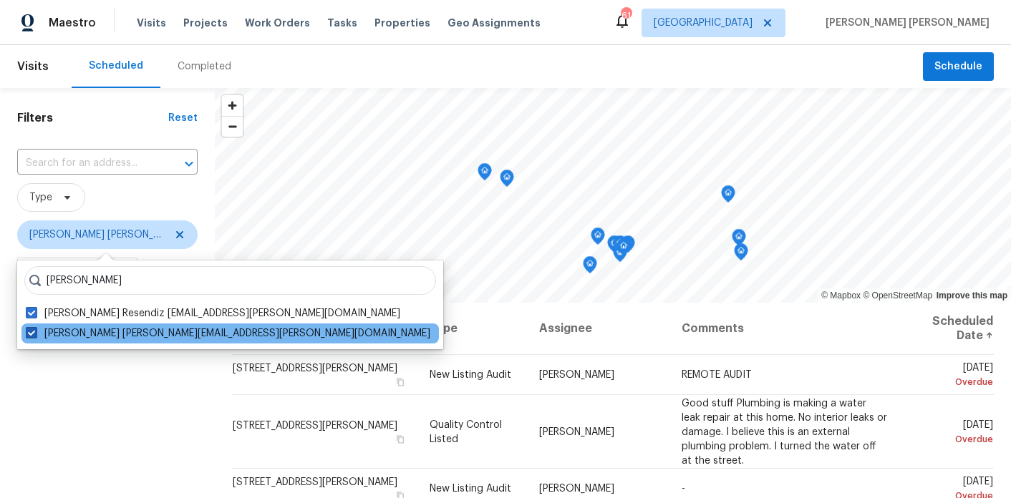
type input "[PERSON_NAME]"
click at [31, 336] on span at bounding box center [31, 332] width 11 height 11
click at [31, 336] on input "[PERSON_NAME] [PERSON_NAME][EMAIL_ADDRESS][PERSON_NAME][DOMAIN_NAME]" at bounding box center [30, 330] width 9 height 9
checkbox input "false"
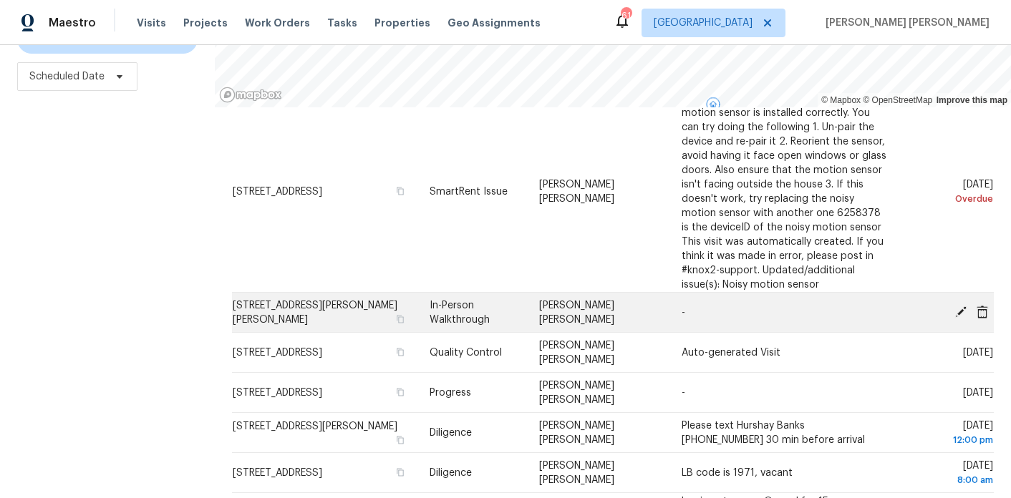
scroll to position [72, 0]
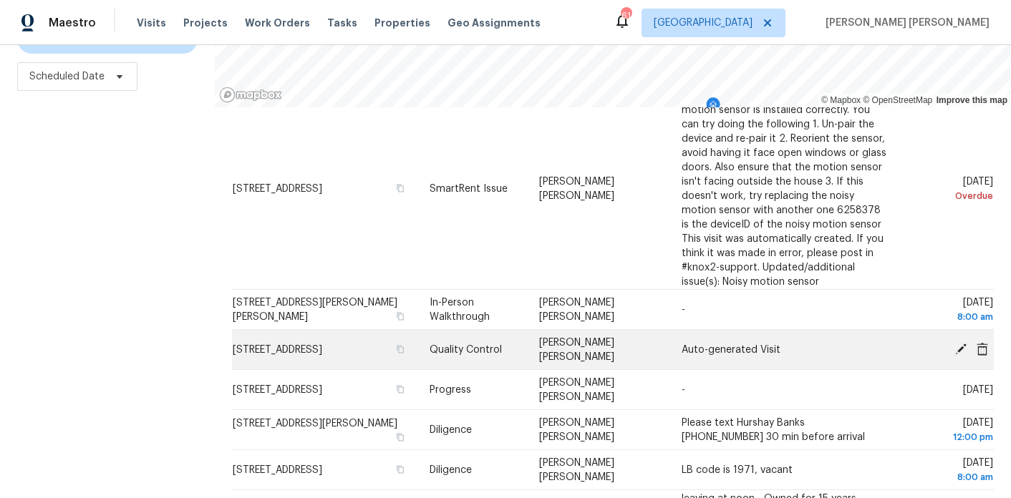
click at [959, 348] on icon at bounding box center [960, 348] width 11 height 11
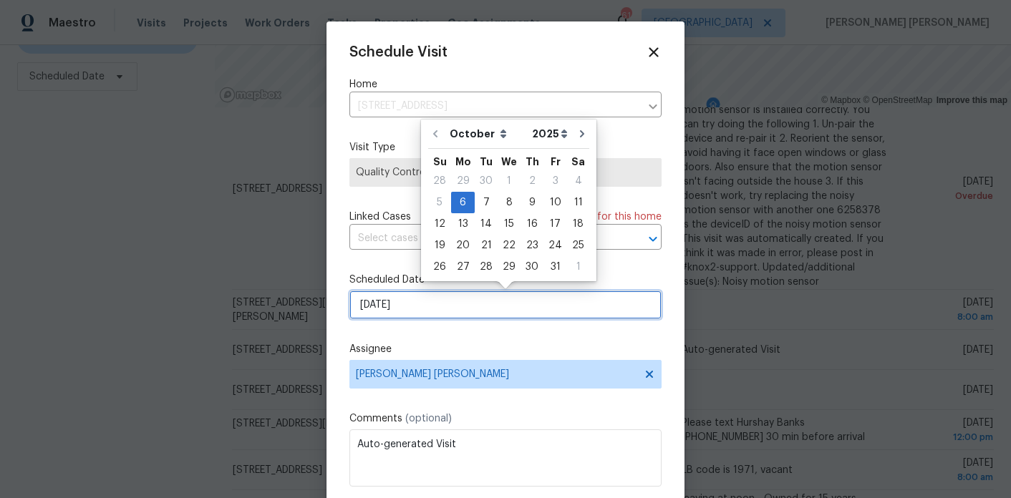
click at [452, 305] on input "[DATE]" at bounding box center [505, 305] width 312 height 29
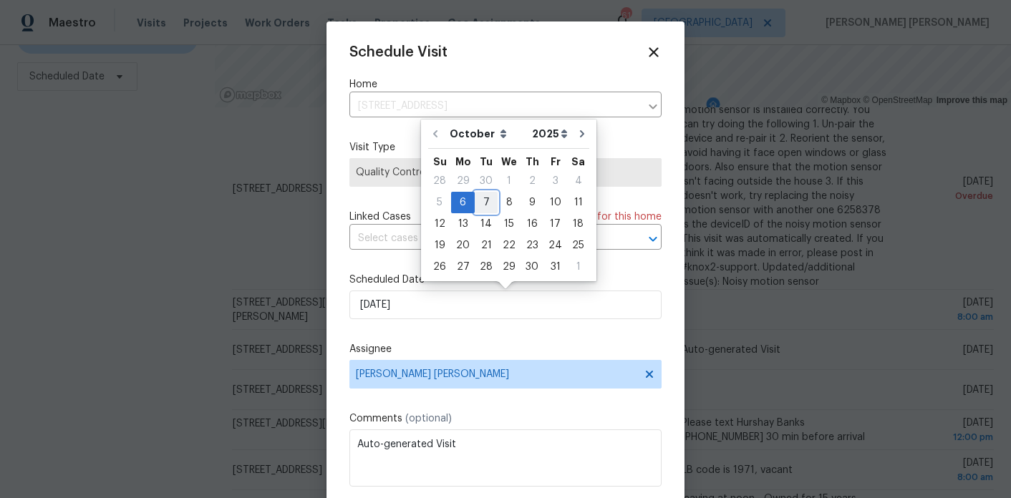
click at [485, 203] on div "7" at bounding box center [486, 203] width 23 height 20
type input "[DATE]"
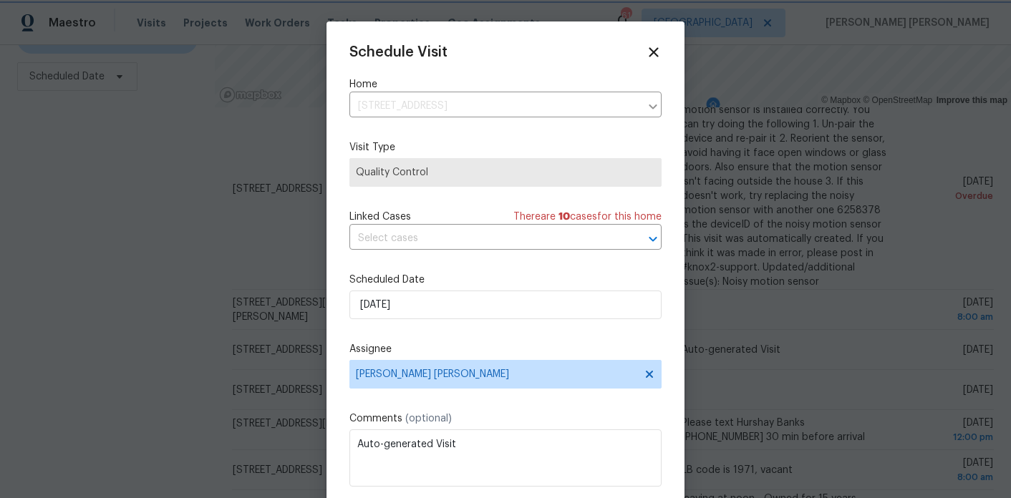
scroll to position [26, 0]
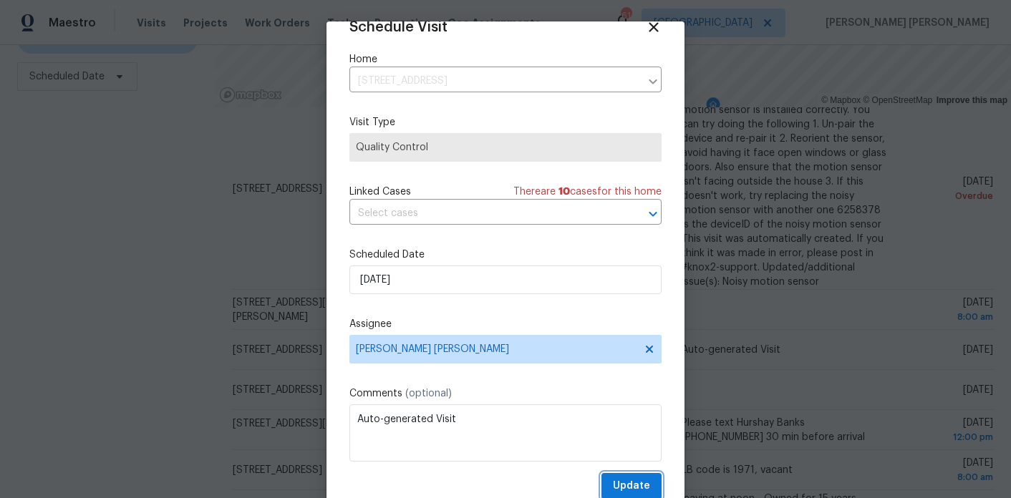
click at [637, 479] on span "Update" at bounding box center [631, 487] width 37 height 18
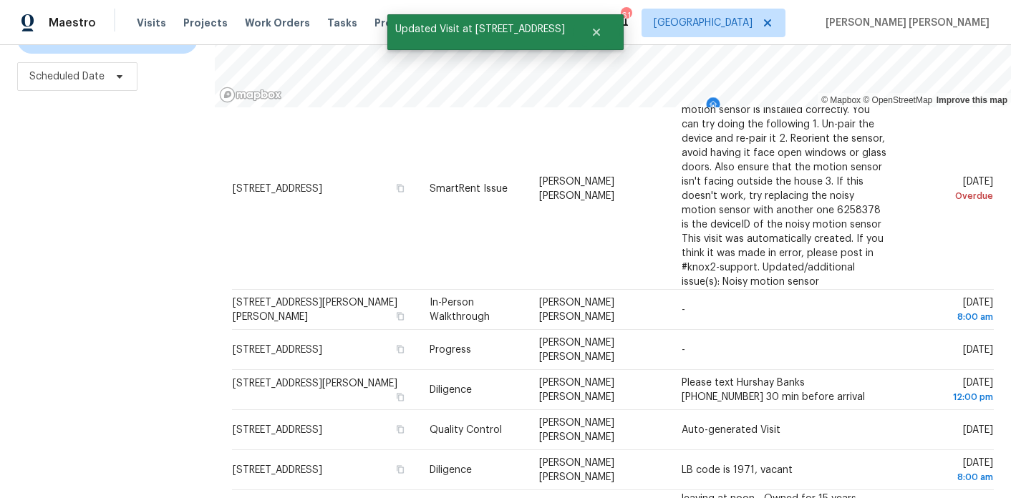
scroll to position [0, 0]
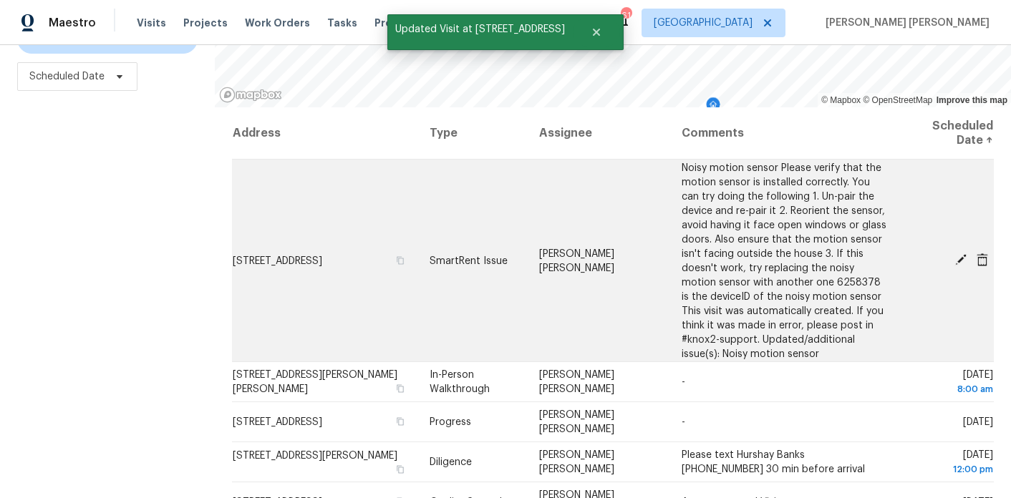
click at [962, 254] on icon at bounding box center [960, 259] width 13 height 13
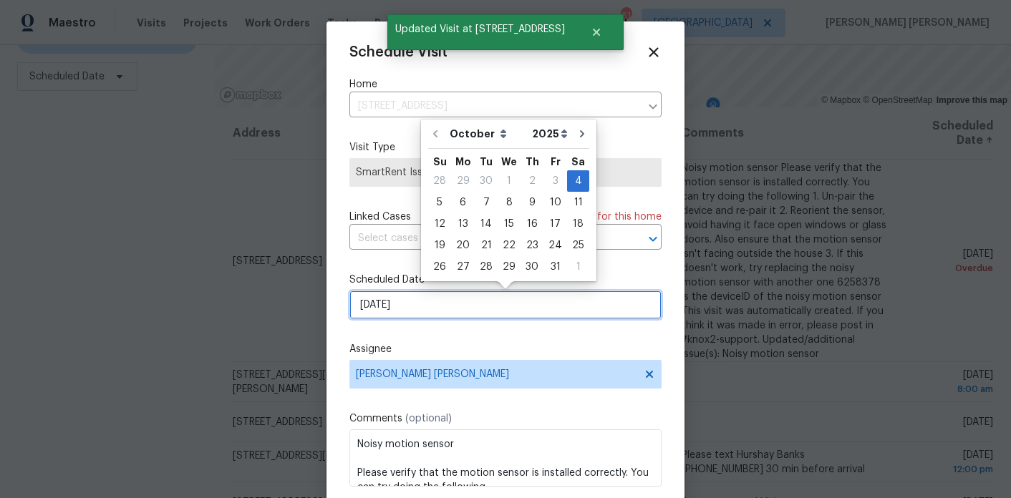
click at [425, 311] on input "[DATE]" at bounding box center [505, 305] width 312 height 29
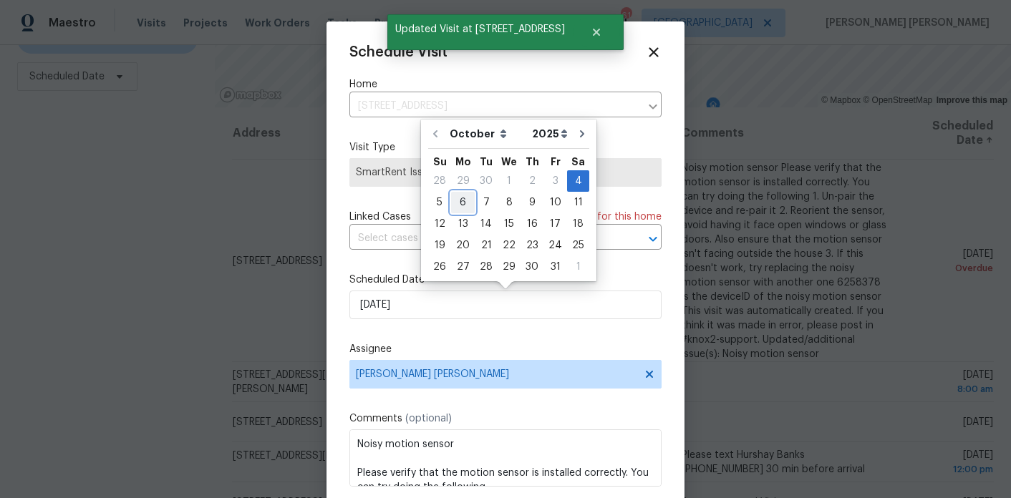
click at [462, 198] on div "6" at bounding box center [463, 203] width 24 height 20
type input "[DATE]"
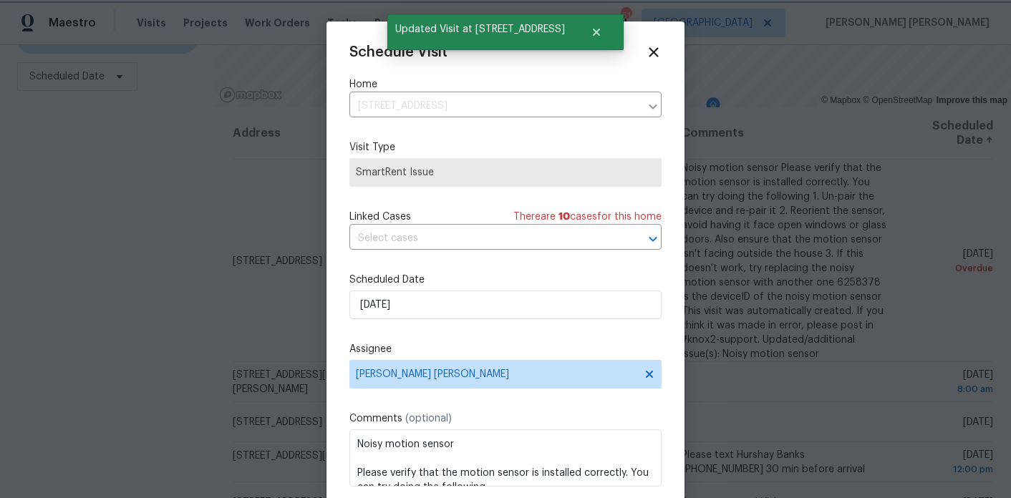
scroll to position [26, 0]
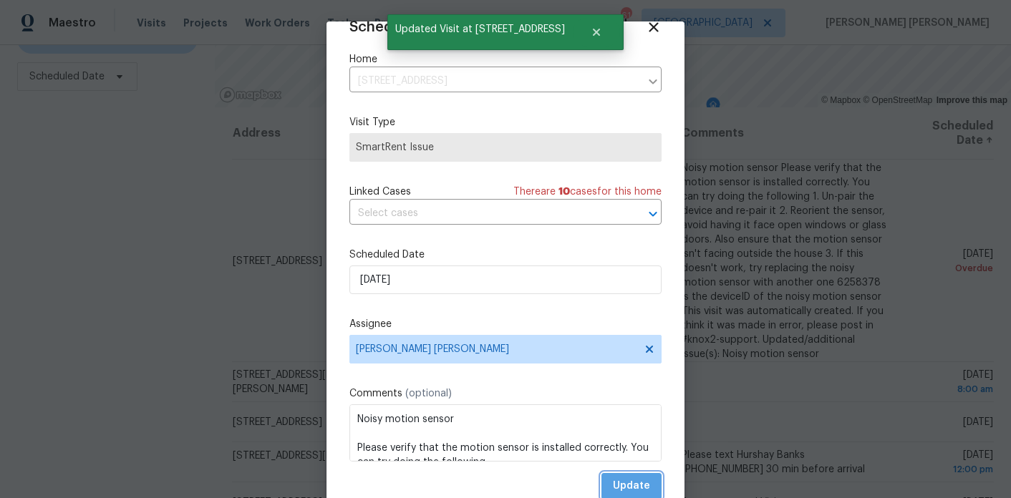
click at [638, 490] on span "Update" at bounding box center [631, 487] width 37 height 18
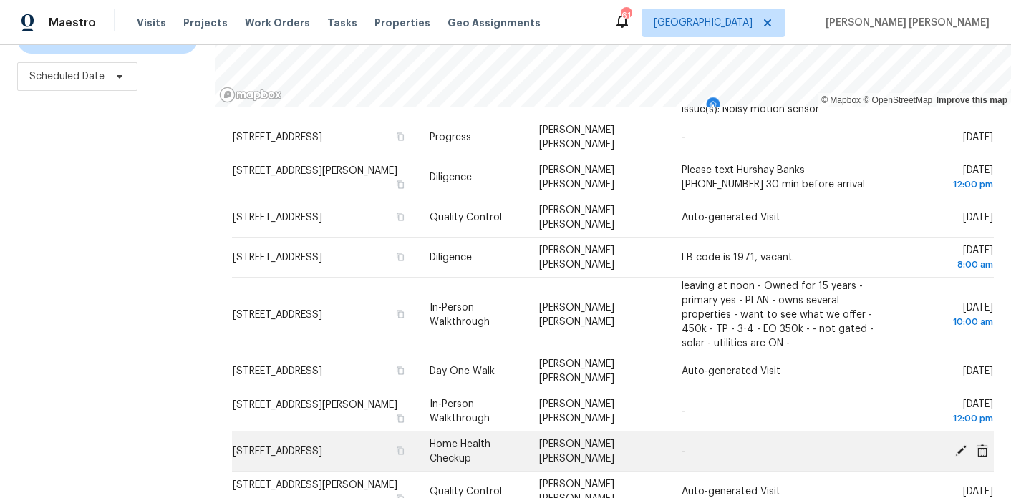
scroll to position [281, 0]
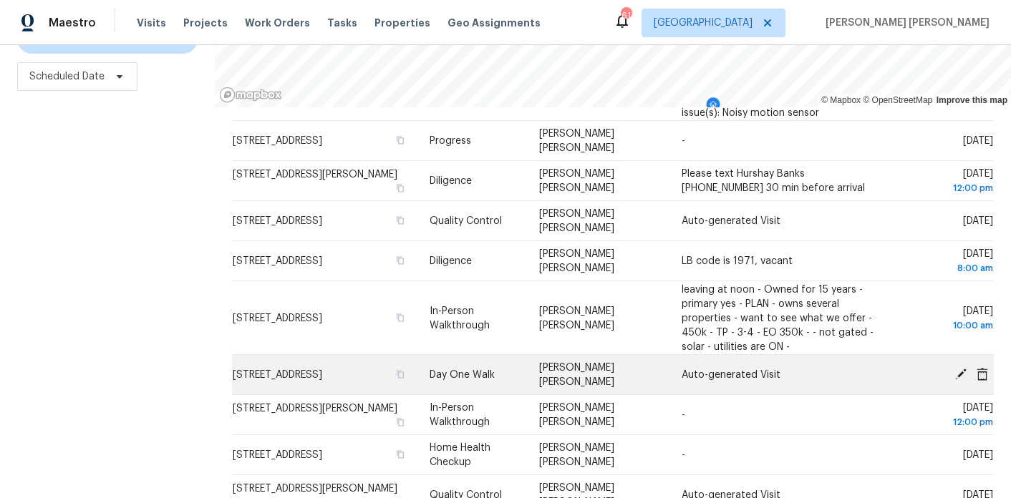
click at [957, 374] on icon at bounding box center [960, 373] width 11 height 11
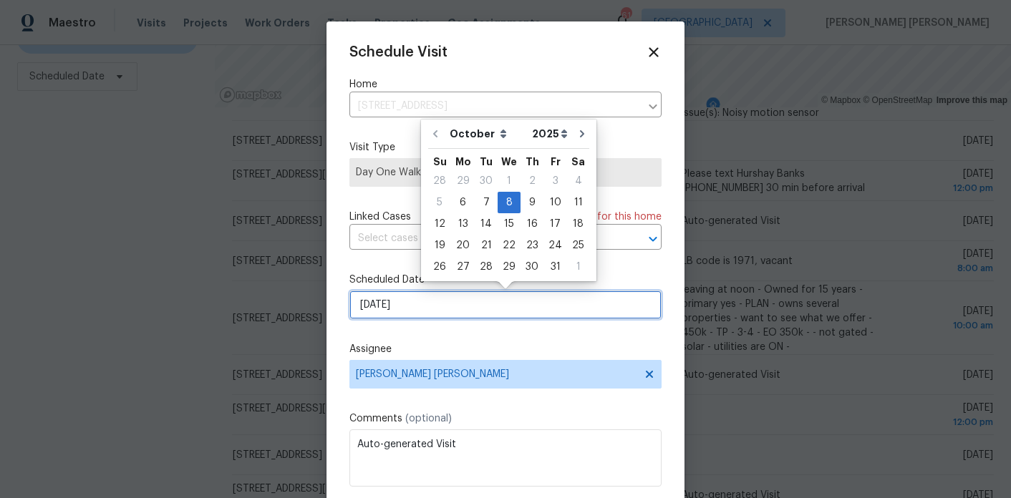
click at [441, 307] on input "10/8/2025" at bounding box center [505, 305] width 312 height 29
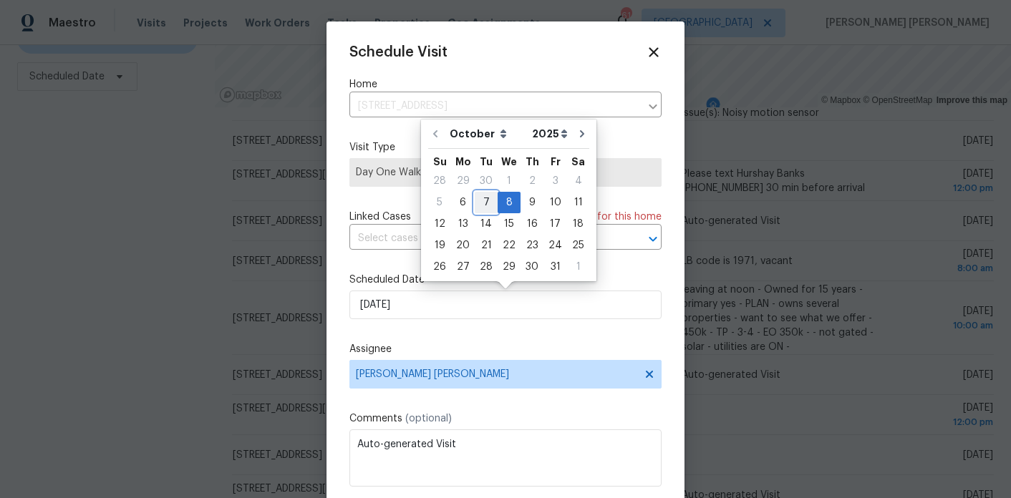
click at [483, 192] on div "7" at bounding box center [486, 202] width 23 height 21
type input "10/7/2025"
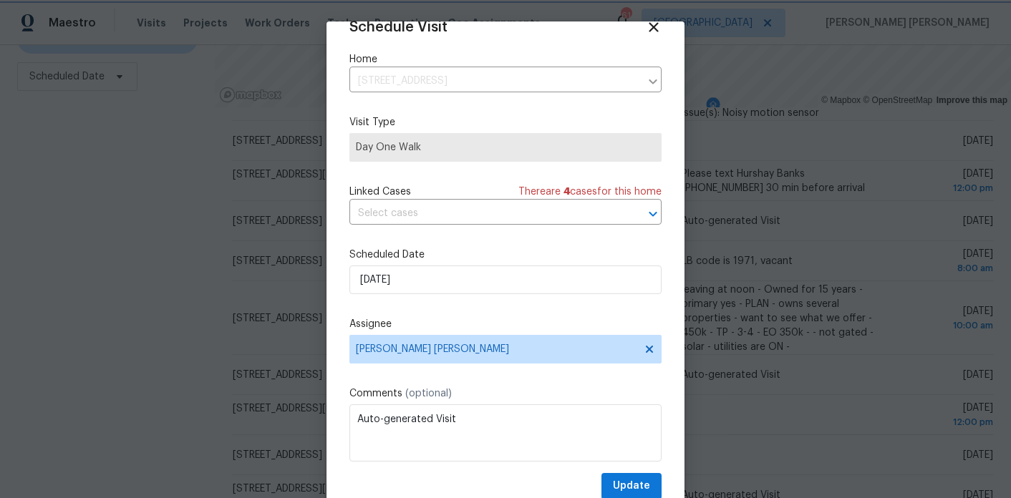
scroll to position [46, 0]
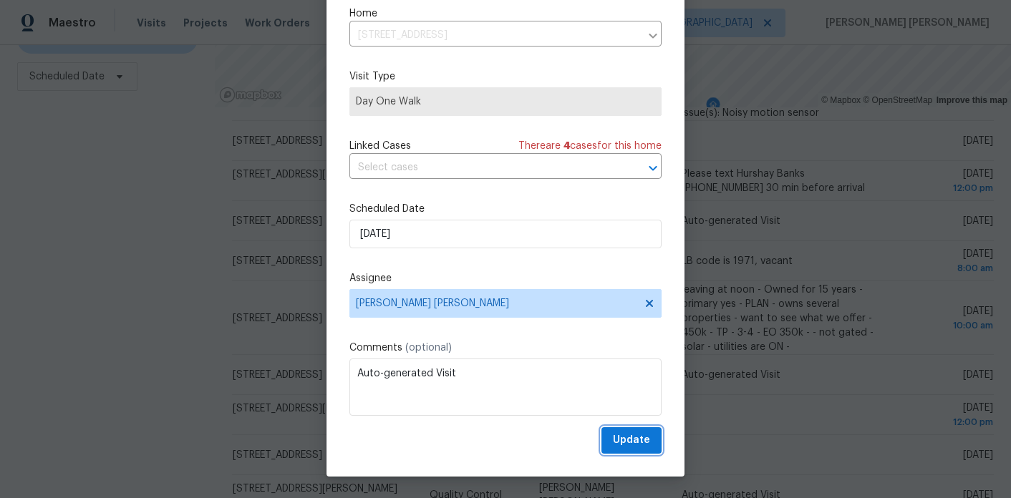
click at [651, 434] on button "Update" at bounding box center [631, 440] width 60 height 26
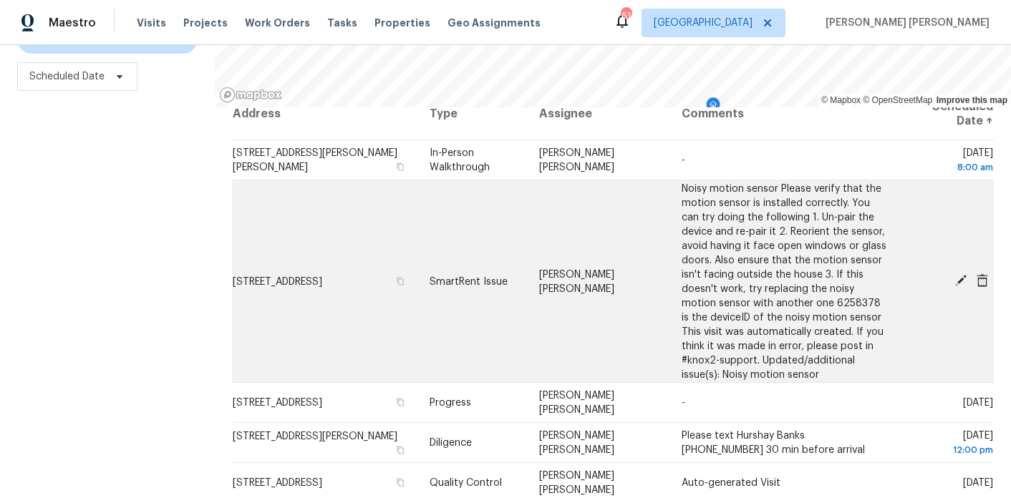
scroll to position [24, 0]
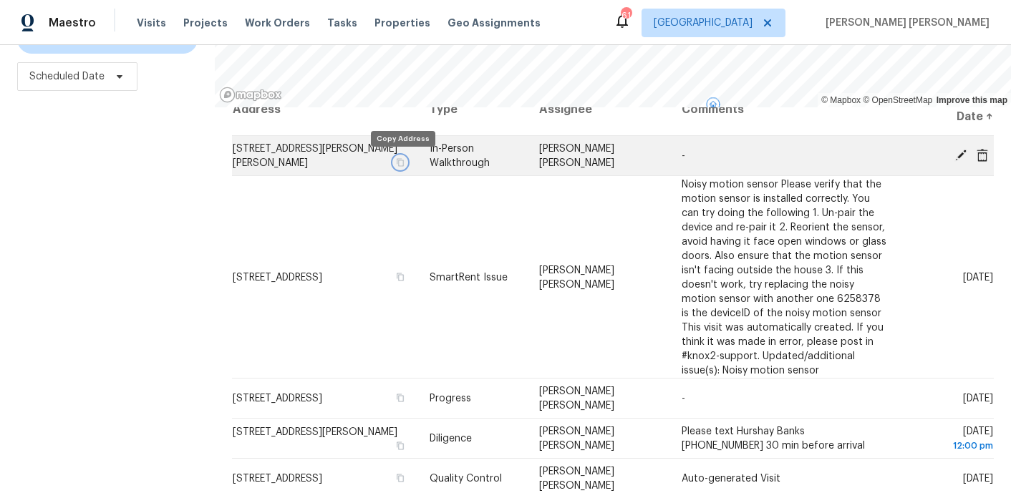
click at [402, 166] on icon "button" at bounding box center [400, 162] width 7 height 8
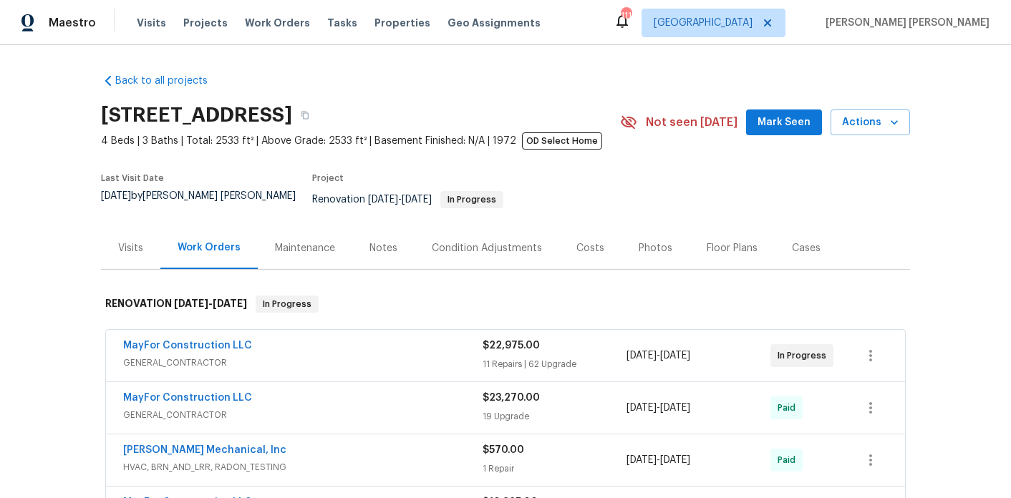
click at [385, 249] on div "Notes" at bounding box center [383, 248] width 62 height 42
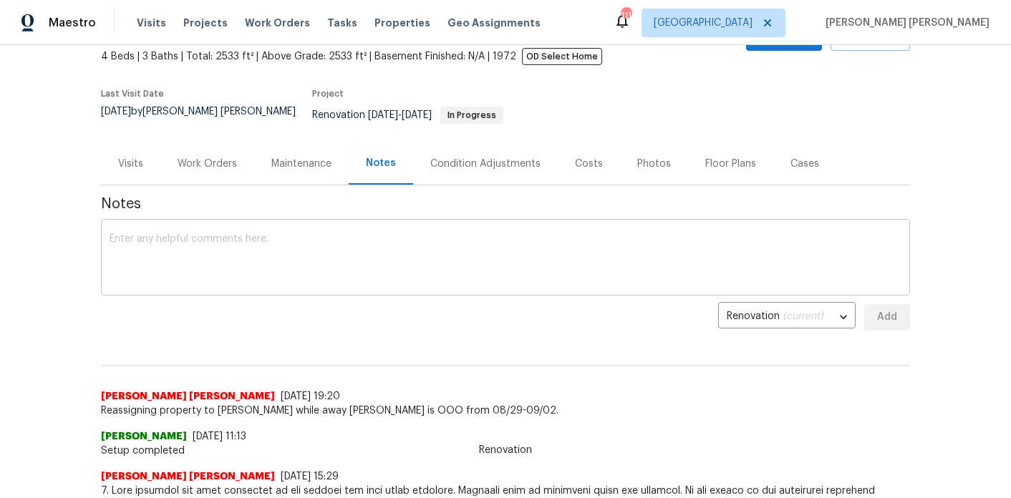
scroll to position [93, 0]
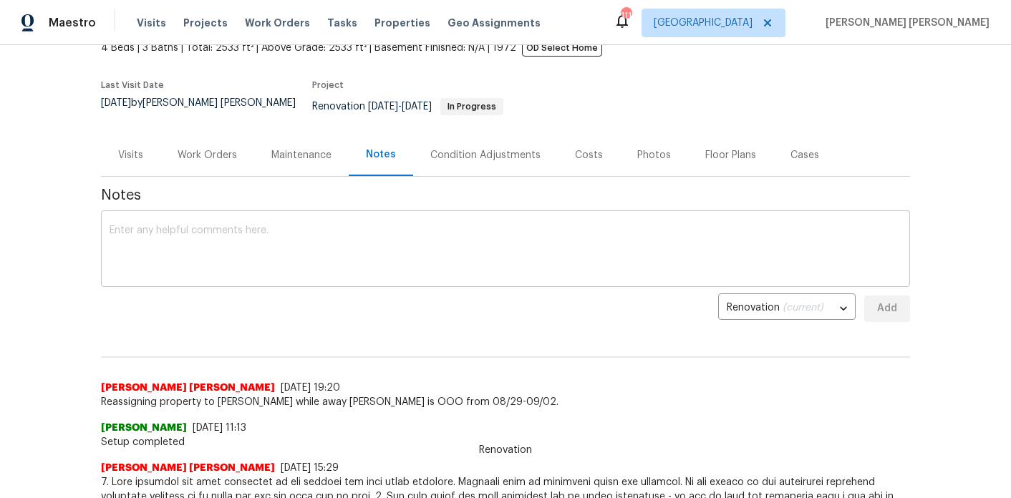
click at [360, 251] on textarea at bounding box center [506, 251] width 792 height 50
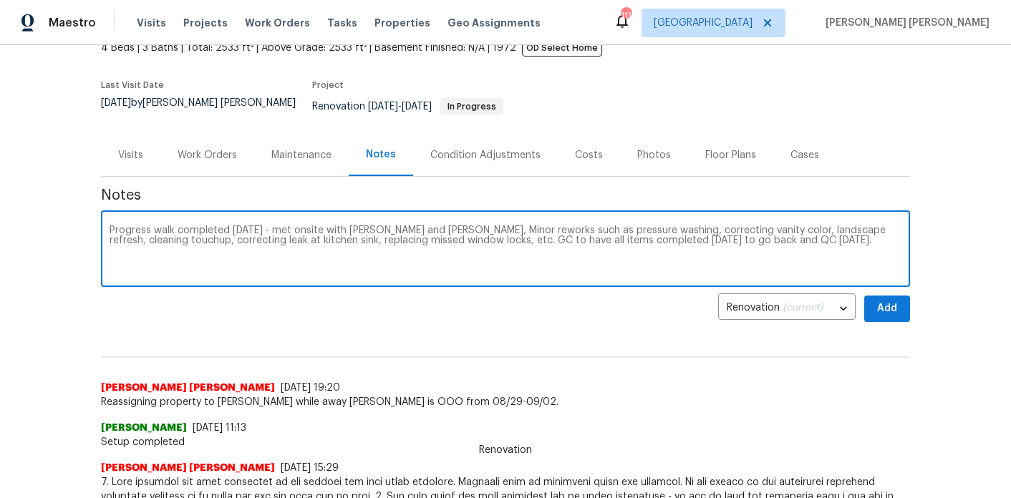
type textarea "Progress walk completed today - met onsite with Cynthia Herriott and MayFor, Mi…"
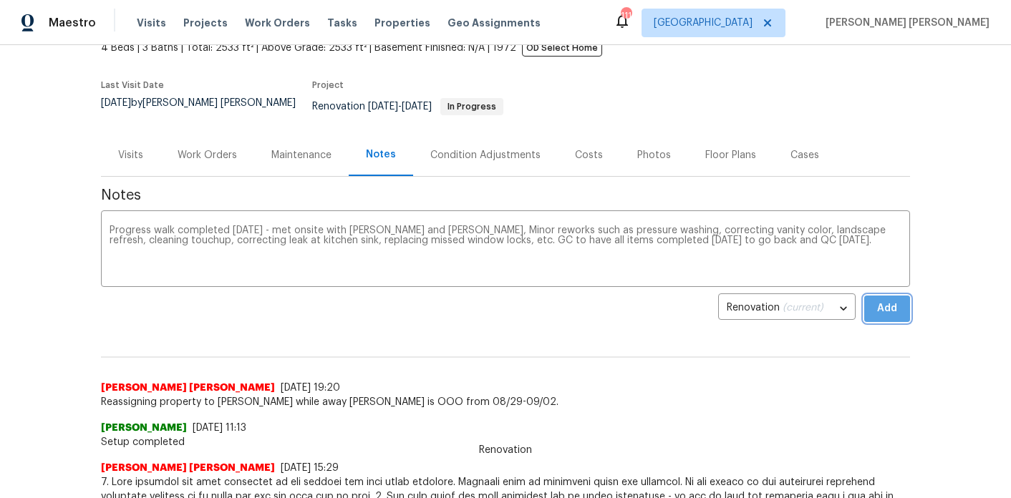
click at [906, 304] on button "Add" at bounding box center [887, 309] width 46 height 26
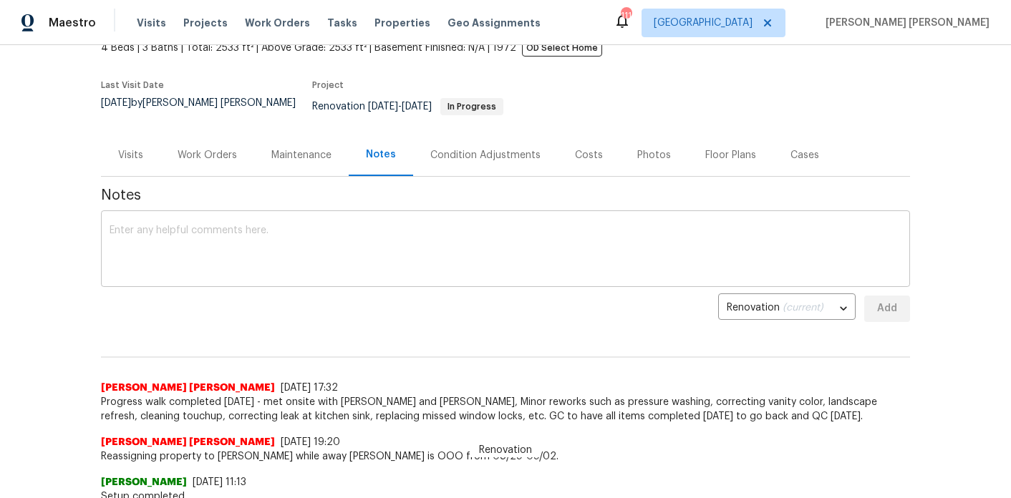
scroll to position [0, 0]
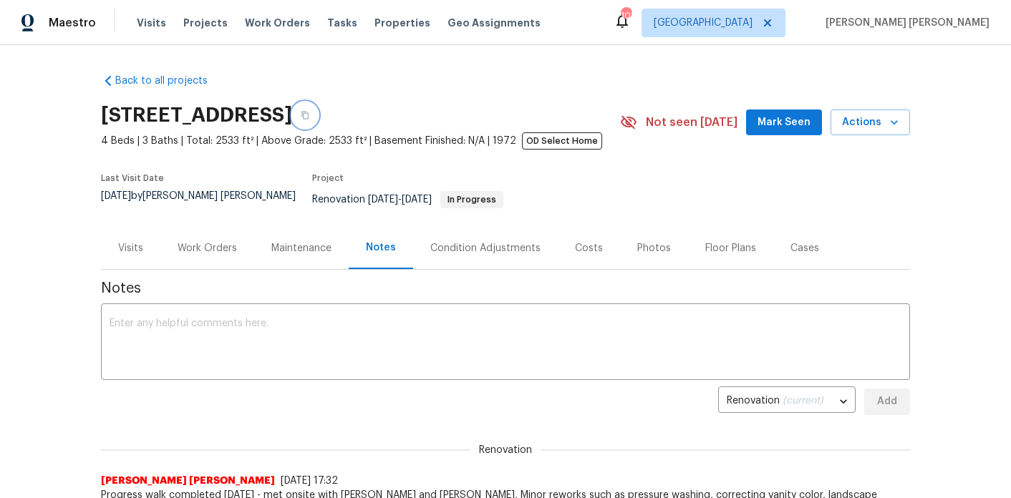
click at [318, 121] on button "button" at bounding box center [305, 115] width 26 height 26
click at [770, 130] on span "Mark Seen" at bounding box center [783, 123] width 53 height 18
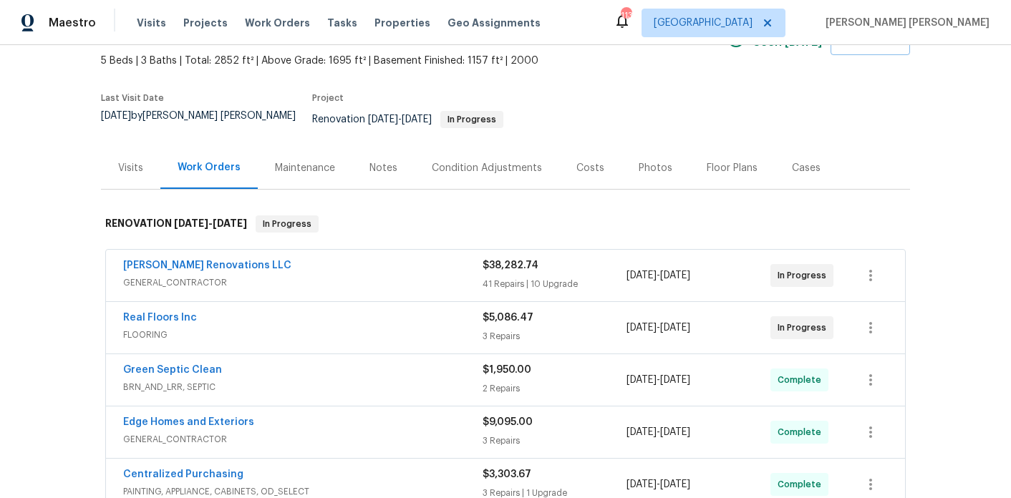
scroll to position [79, 0]
click at [586, 163] on div "Costs" at bounding box center [590, 169] width 28 height 14
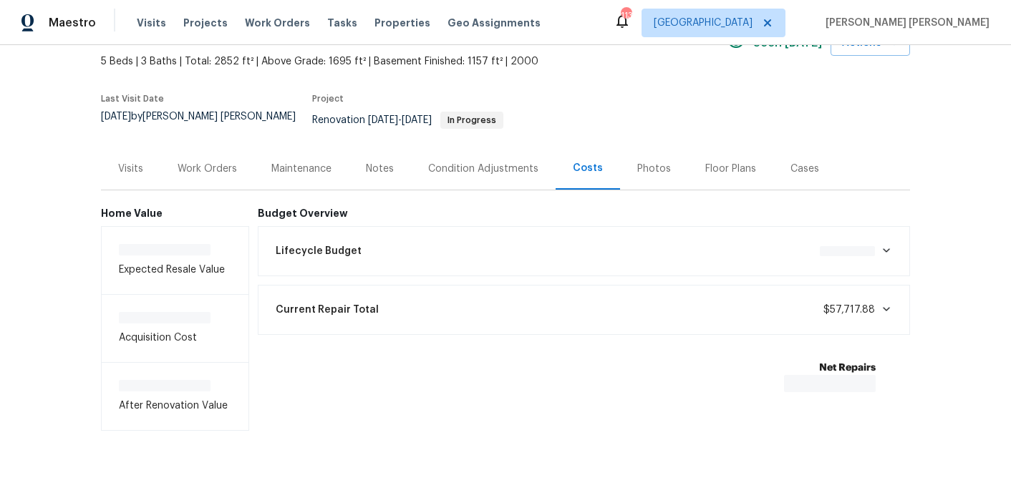
scroll to position [91, 0]
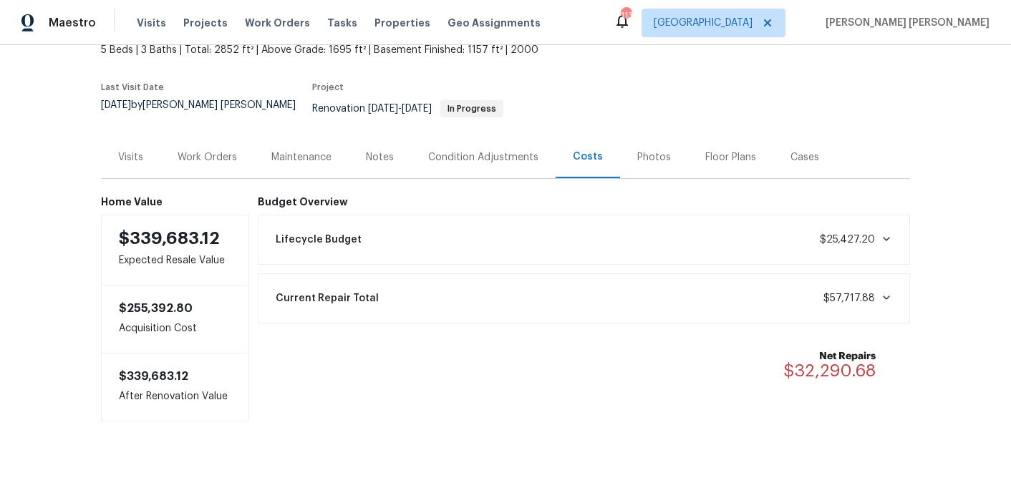
click at [218, 150] on div "Work Orders" at bounding box center [207, 157] width 59 height 14
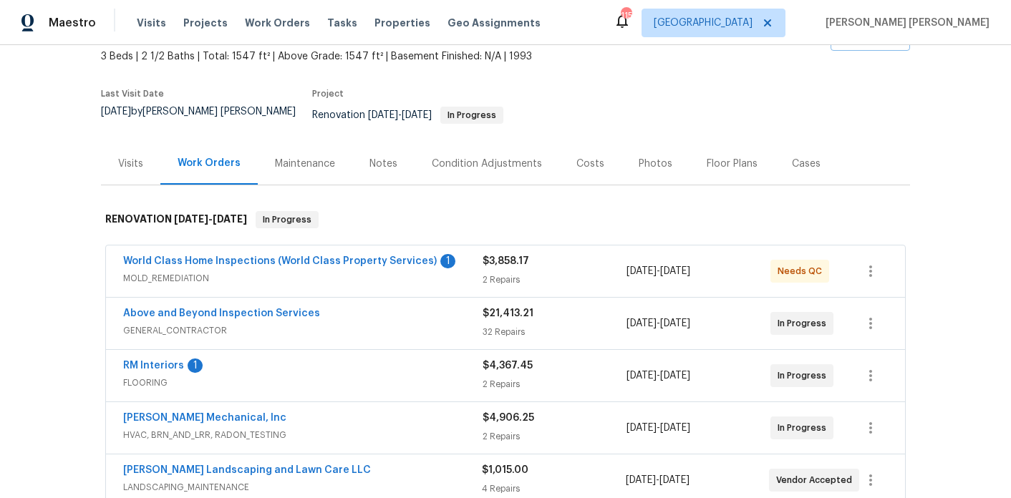
scroll to position [102, 0]
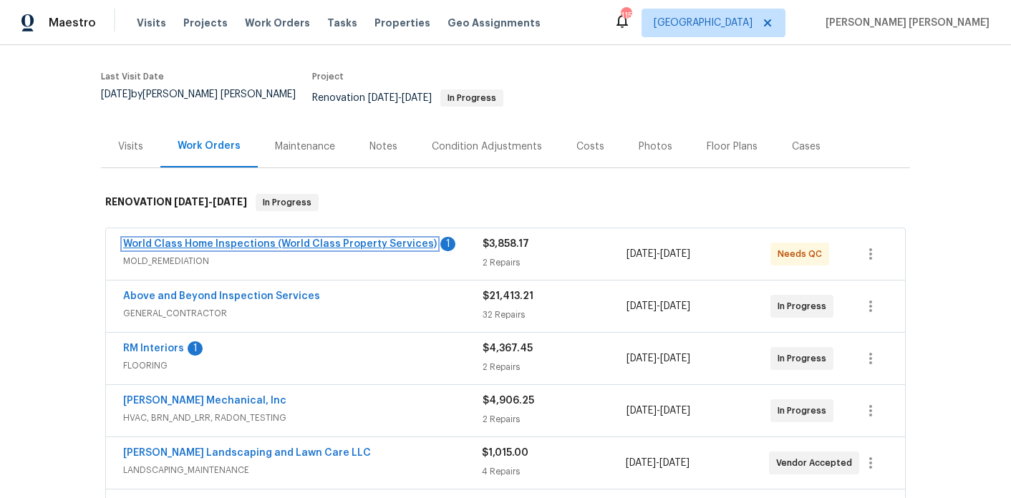
click at [316, 239] on link "World Class Home Inspections (World Class Property Services)" at bounding box center [280, 244] width 314 height 10
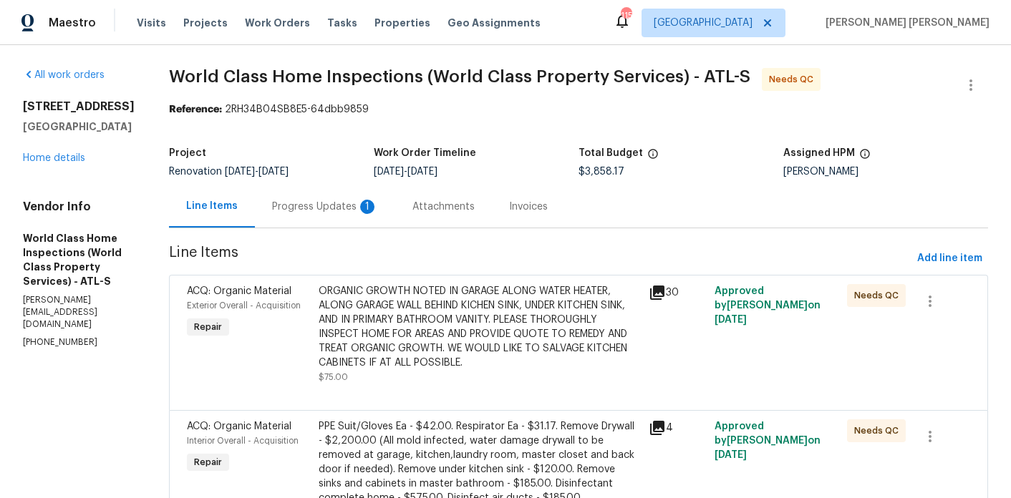
click at [331, 213] on div "Progress Updates 1" at bounding box center [325, 207] width 106 height 14
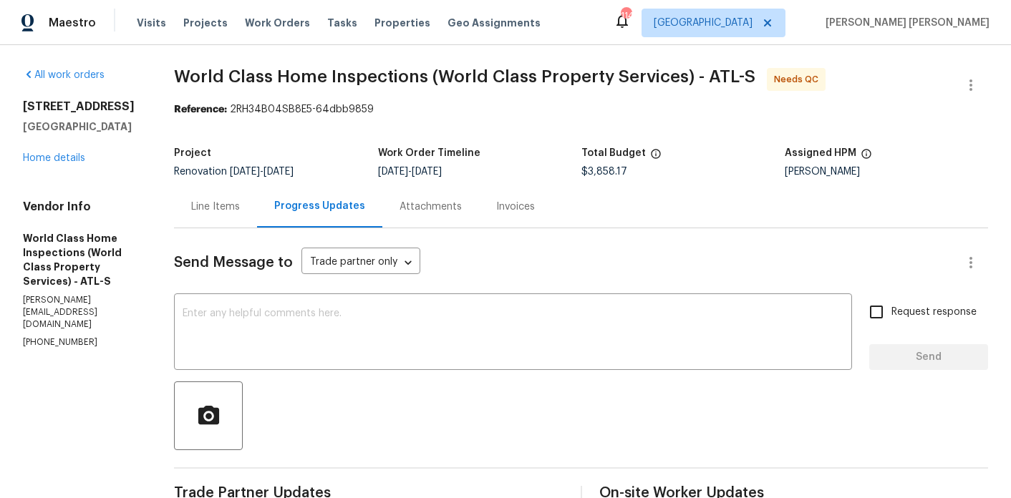
click at [228, 204] on div "Line Items" at bounding box center [215, 207] width 49 height 14
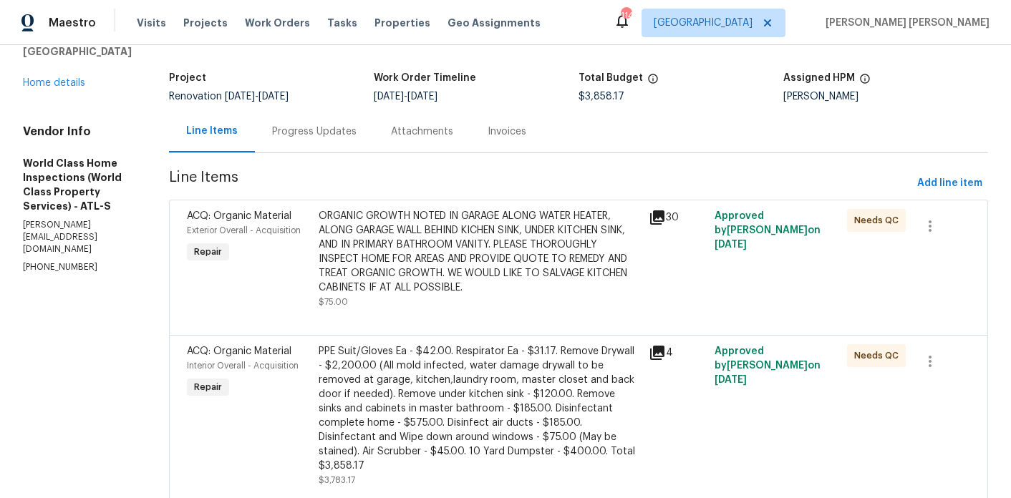
scroll to position [96, 0]
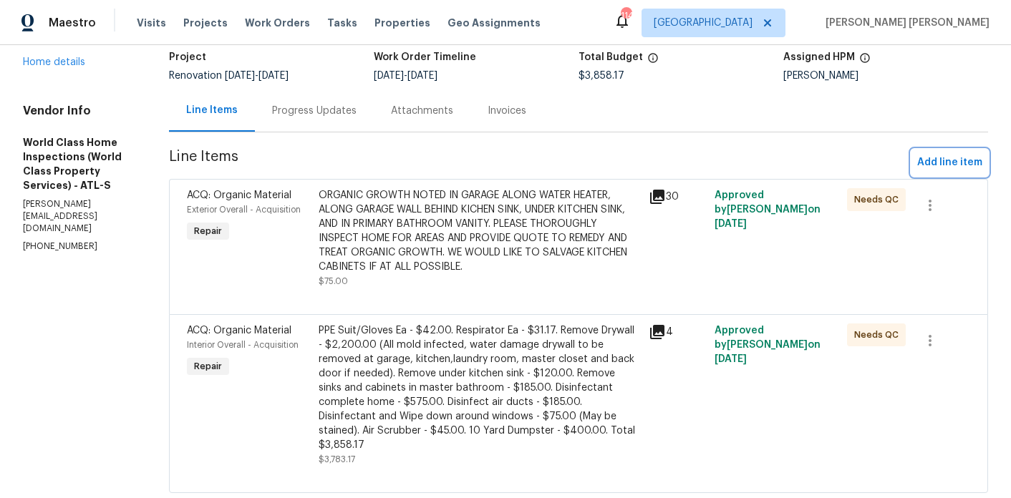
click at [935, 157] on span "Add line item" at bounding box center [949, 163] width 65 height 18
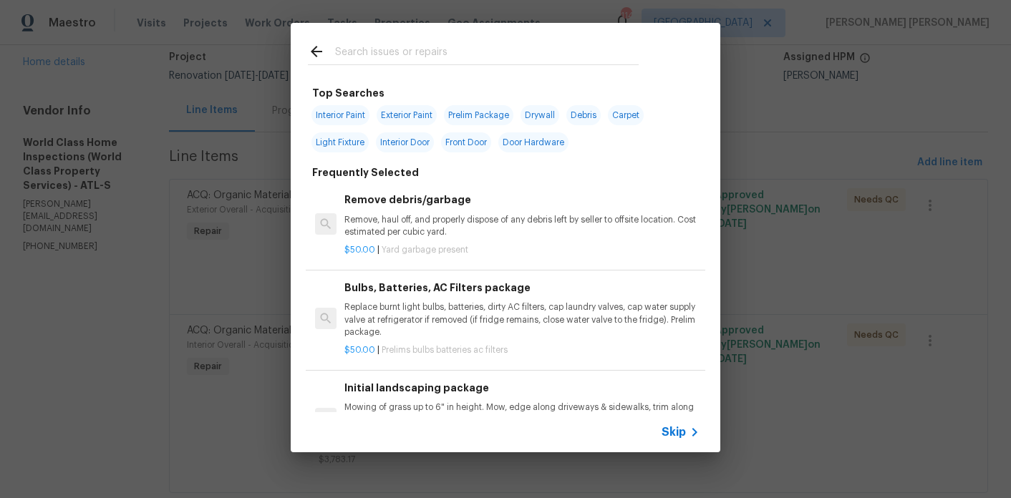
click at [475, 63] on input "text" at bounding box center [487, 53] width 304 height 21
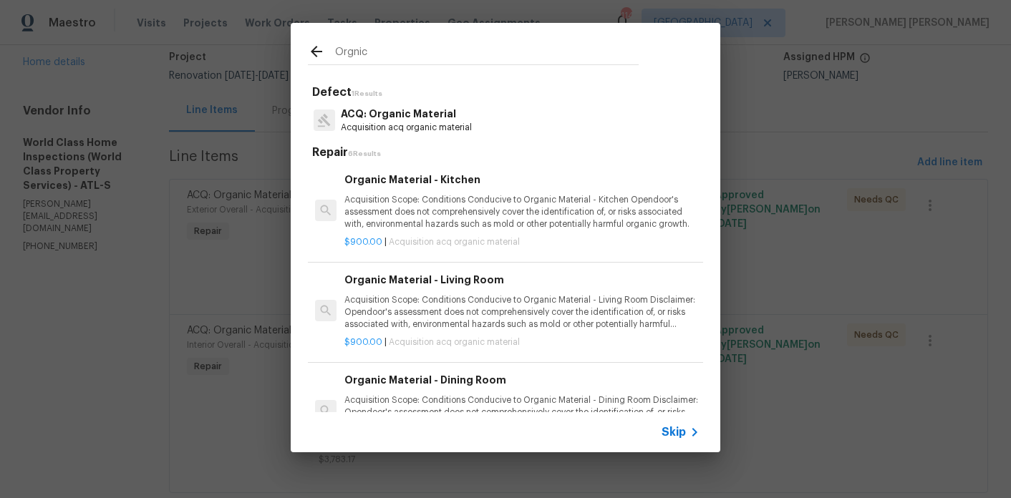
type input "Orgnic"
click at [438, 208] on p "Acquisition Scope: Conditions Conducive to Organic Material - Kitchen Opendoor'…" at bounding box center [521, 212] width 355 height 37
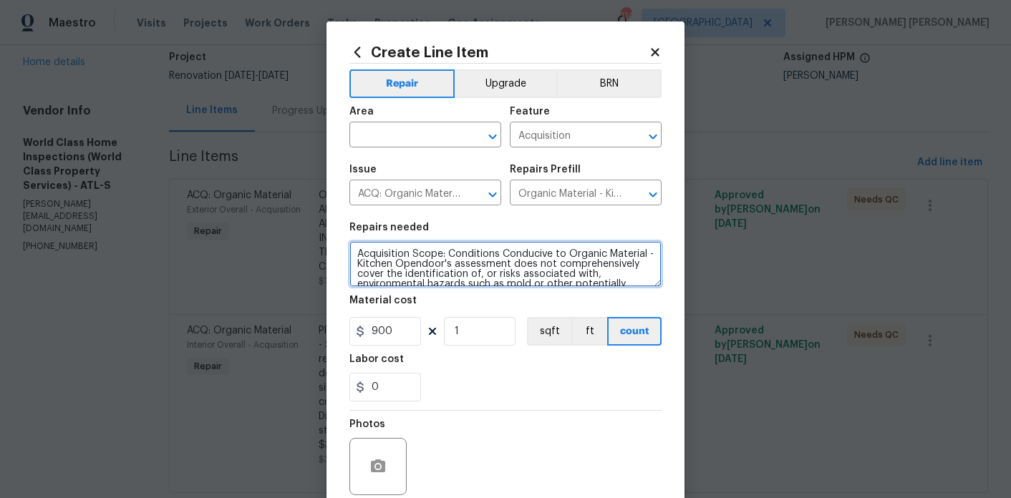
click at [437, 251] on textarea "Acquisition Scope: Conditions Conducive to Organic Material - Kitchen Opendoor'…" at bounding box center [505, 264] width 312 height 46
paste textarea "Remove kitchen countertops and cabinets and more drywall $900.0"
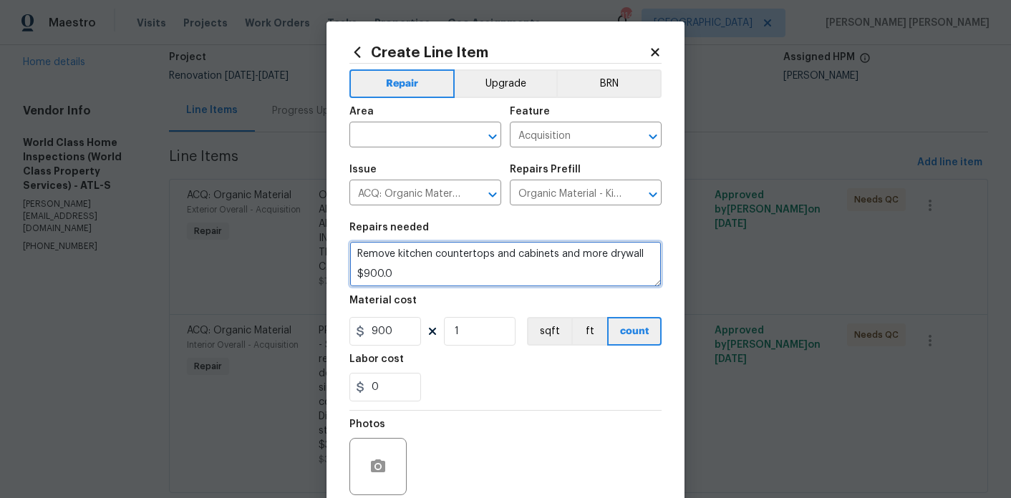
type textarea "Remove kitchen countertops and cabinets and more drywall $900.0"
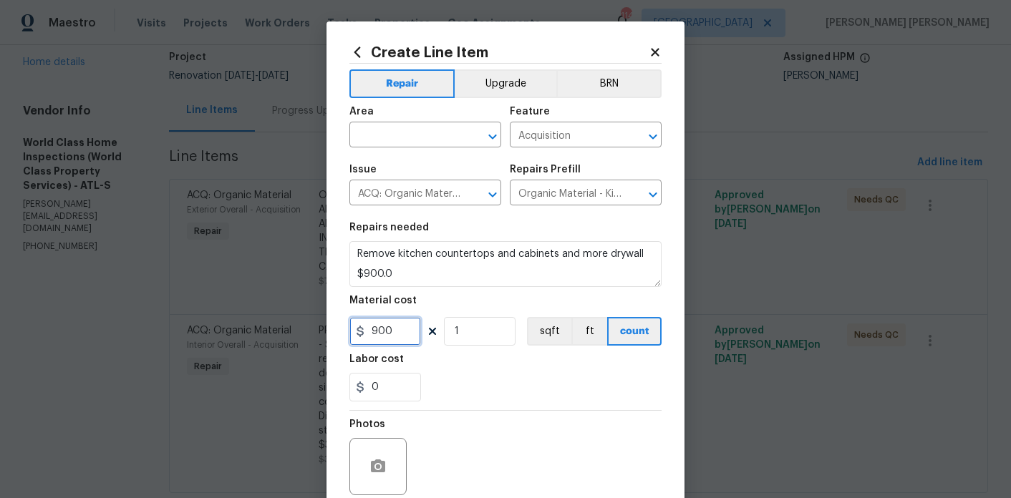
click at [398, 341] on input "900" at bounding box center [385, 331] width 72 height 29
click at [397, 128] on input "text" at bounding box center [405, 136] width 112 height 22
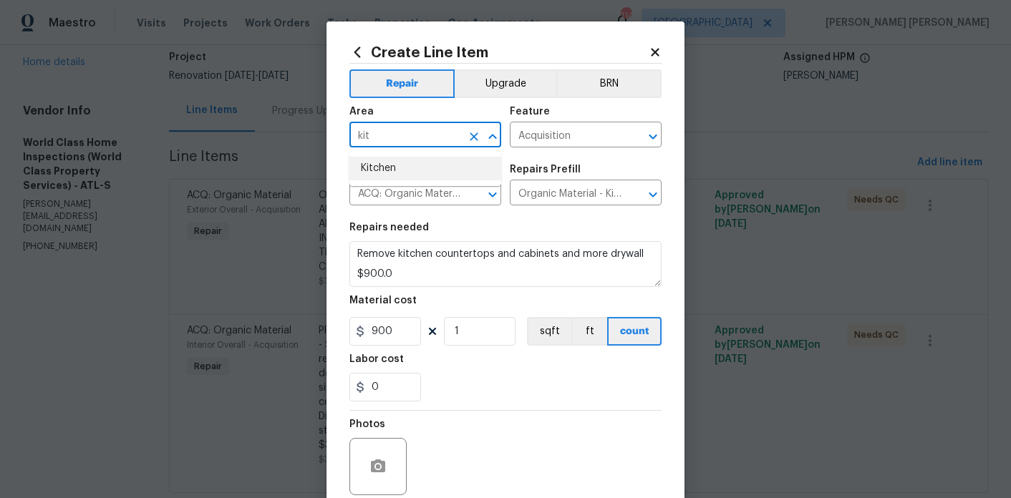
click at [397, 170] on li "Kitchen" at bounding box center [425, 169] width 152 height 24
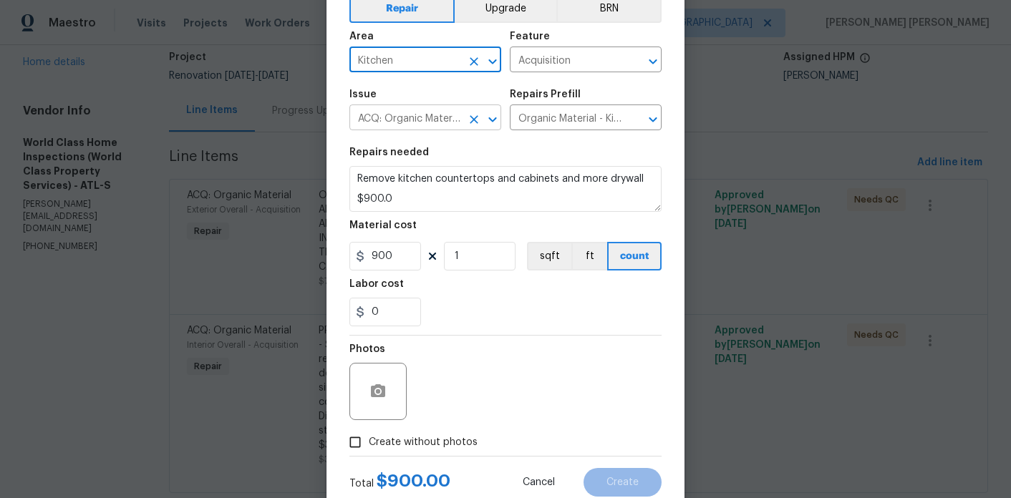
scroll to position [119, 0]
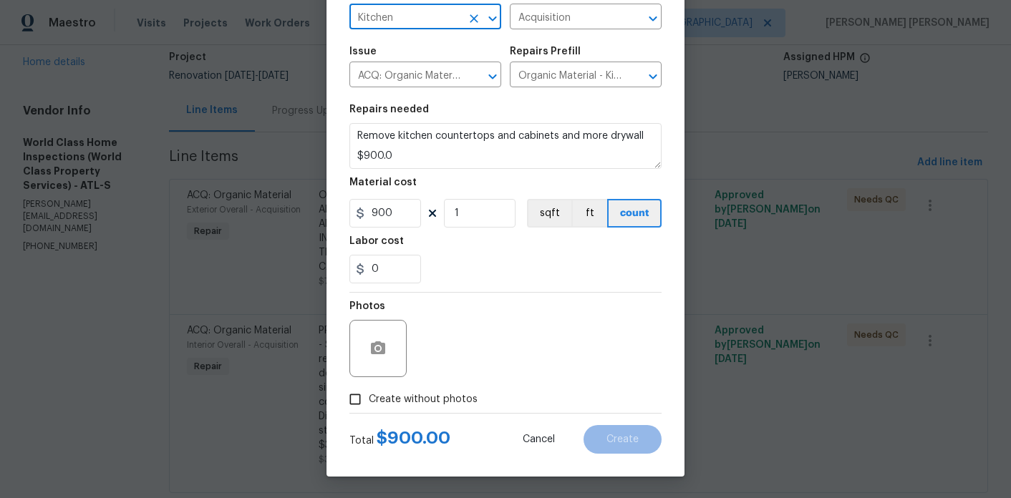
type input "Kitchen"
click at [447, 403] on span "Create without photos" at bounding box center [423, 399] width 109 height 15
click at [369, 403] on input "Create without photos" at bounding box center [354, 399] width 27 height 27
checkbox input "true"
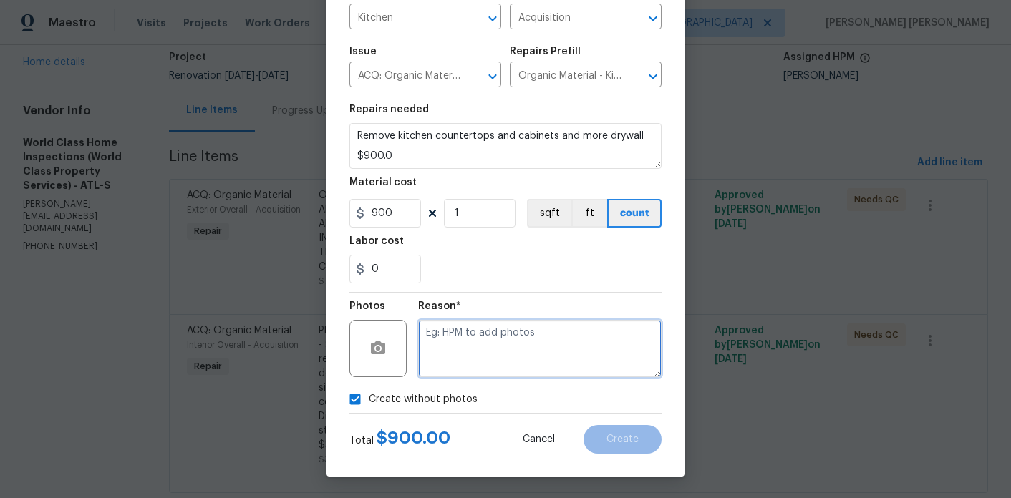
click at [516, 329] on textarea at bounding box center [539, 348] width 243 height 57
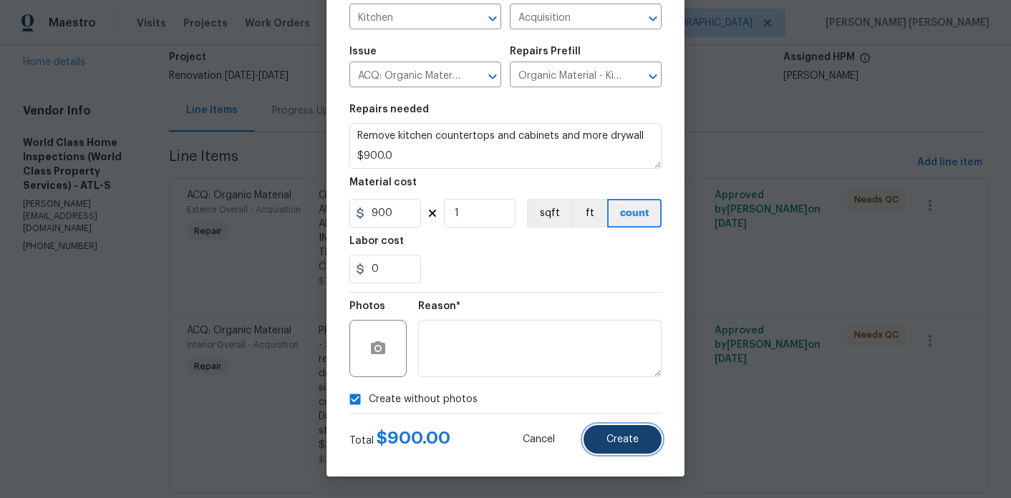
click at [604, 425] on button "Create" at bounding box center [622, 439] width 78 height 29
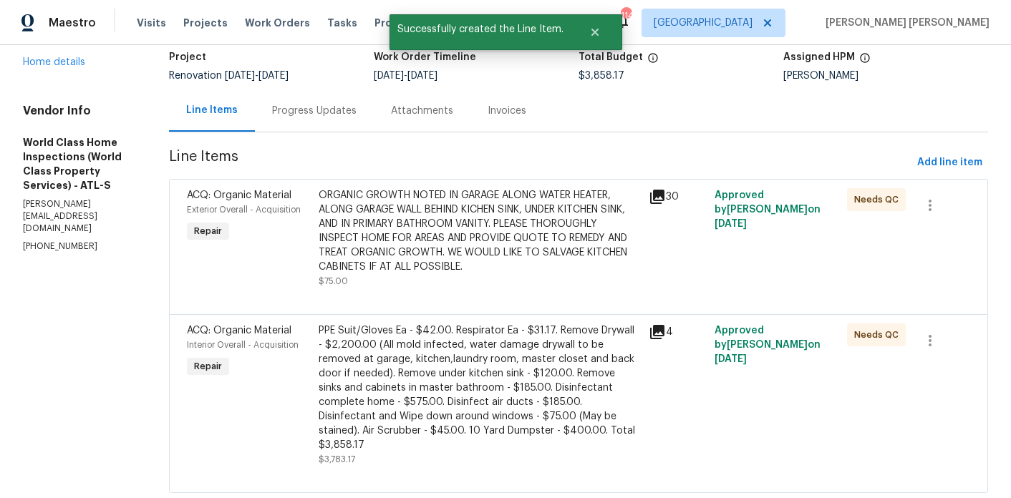
scroll to position [0, 0]
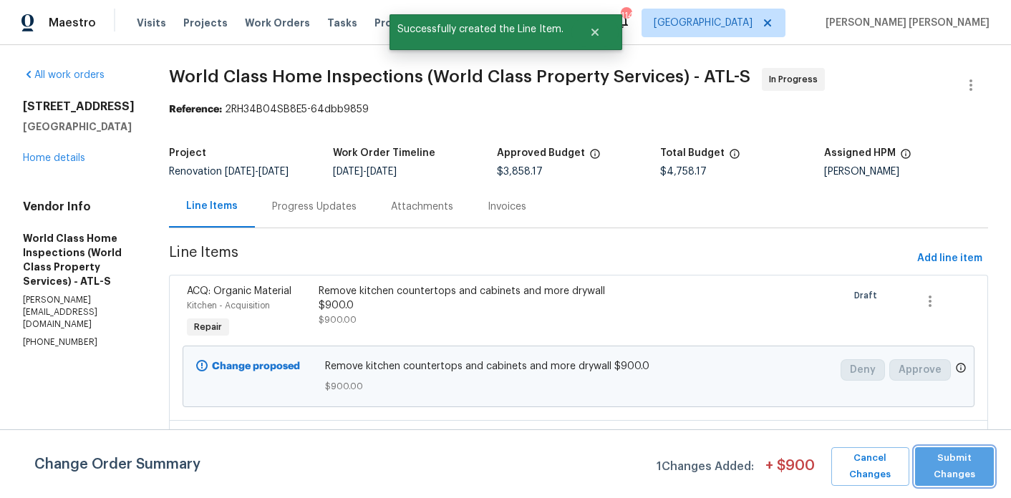
click at [941, 466] on span "Submit Changes" at bounding box center [954, 466] width 65 height 33
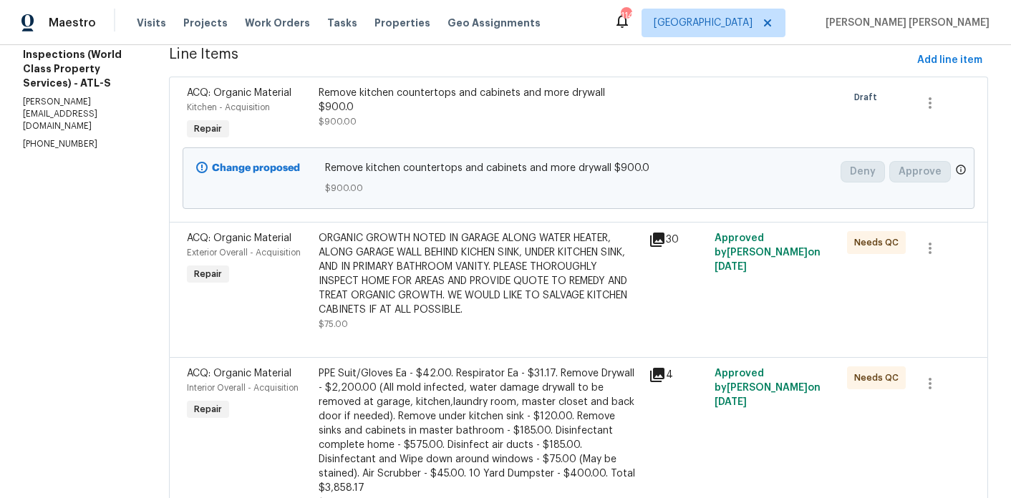
scroll to position [243, 0]
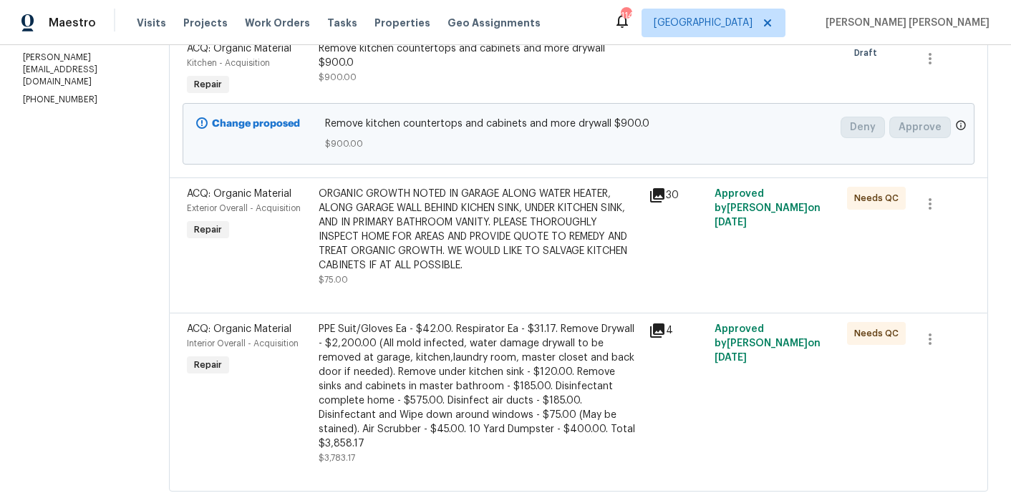
click at [470, 240] on div "ORGANIC GROWTH NOTED IN GARAGE ALONG WATER HEATER, ALONG GARAGE WALL BEHIND KIC…" at bounding box center [479, 230] width 321 height 86
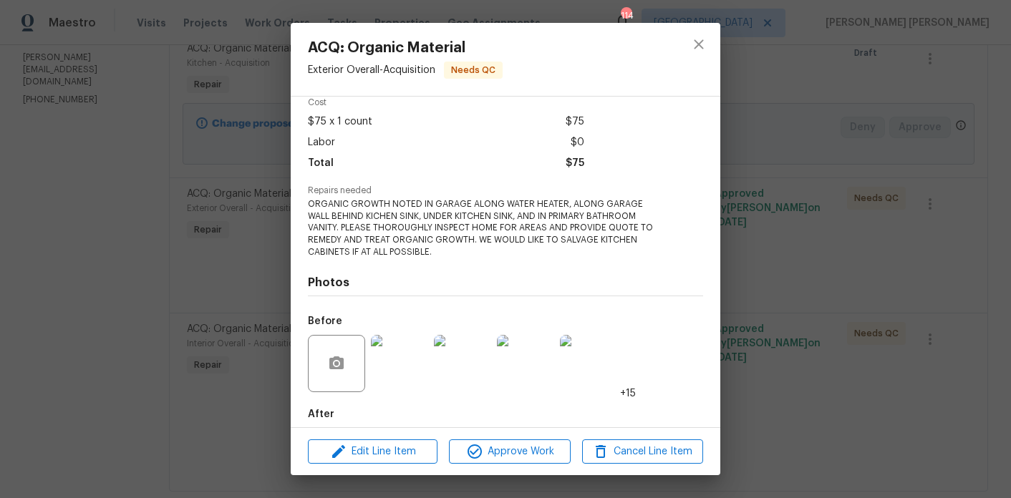
scroll to position [147, 0]
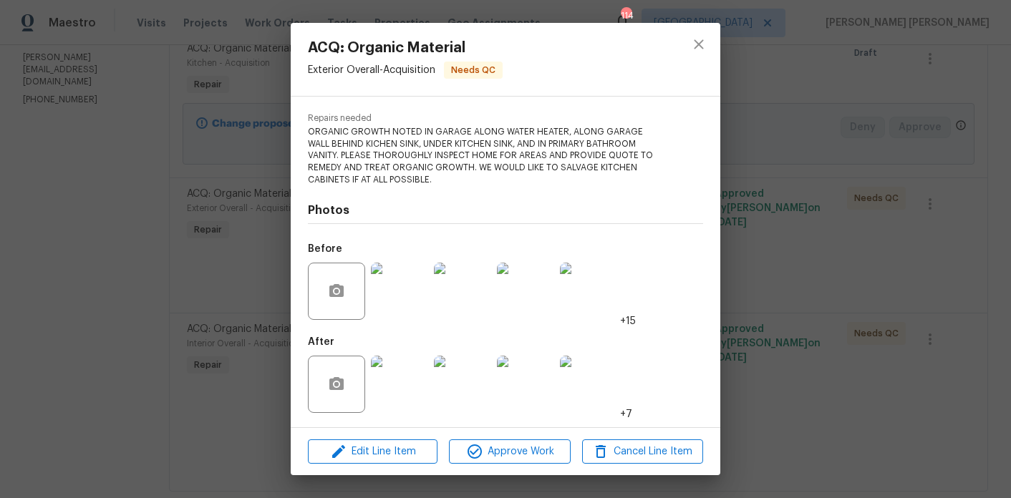
click at [405, 390] on img at bounding box center [399, 384] width 57 height 57
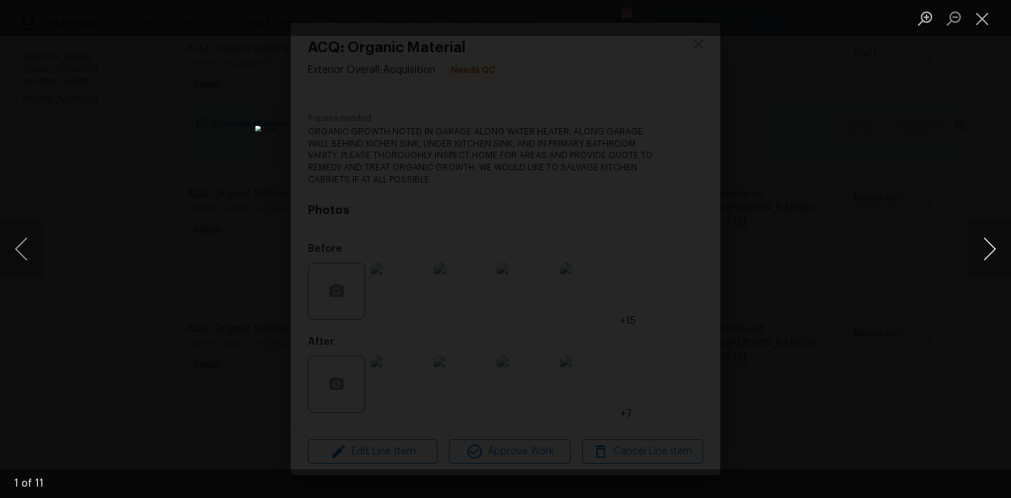
click at [987, 243] on button "Next image" at bounding box center [989, 248] width 43 height 57
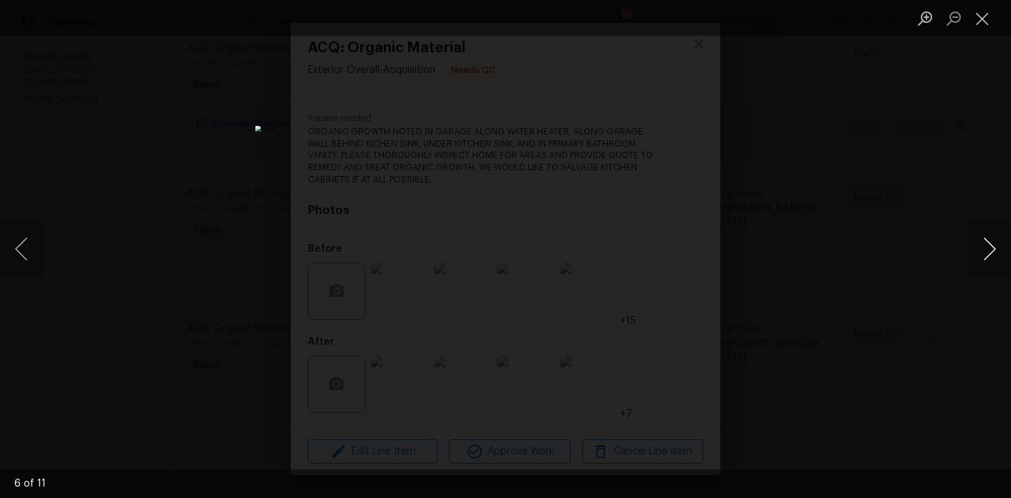
click at [987, 243] on button "Next image" at bounding box center [989, 248] width 43 height 57
click at [886, 185] on div "Lightbox" at bounding box center [505, 249] width 1011 height 498
click at [145, 117] on div "Lightbox" at bounding box center [505, 249] width 1011 height 498
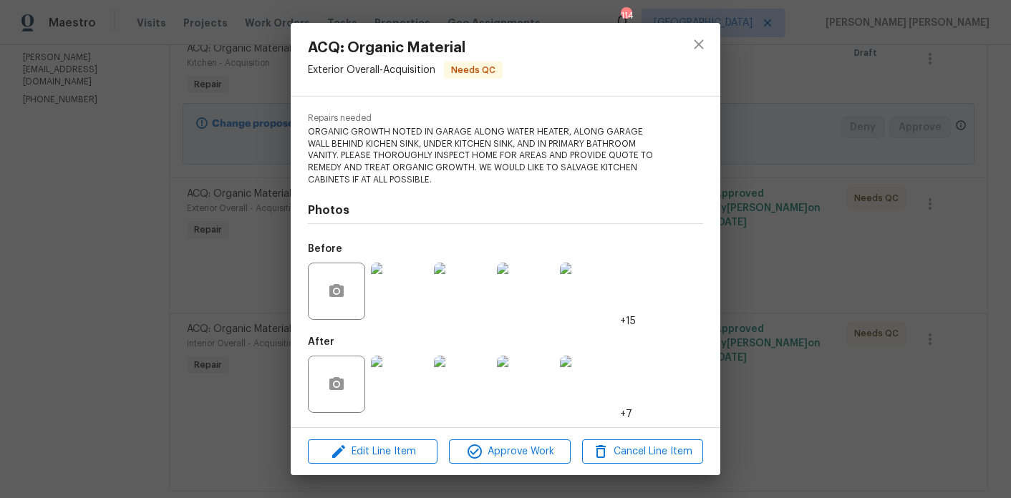
click at [145, 117] on div "ACQ: Organic Material Exterior Overall - Acquisition Needs QC Vendor World Clas…" at bounding box center [505, 249] width 1011 height 498
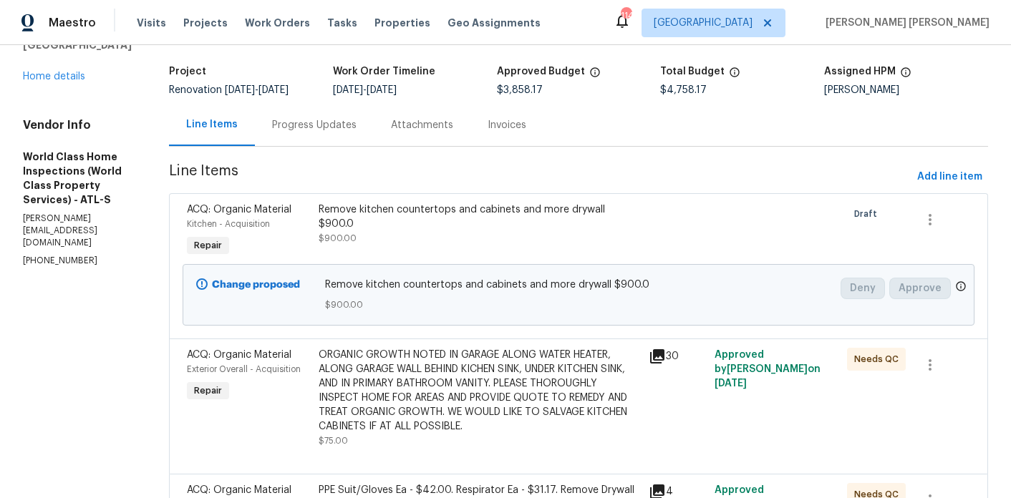
scroll to position [66, 0]
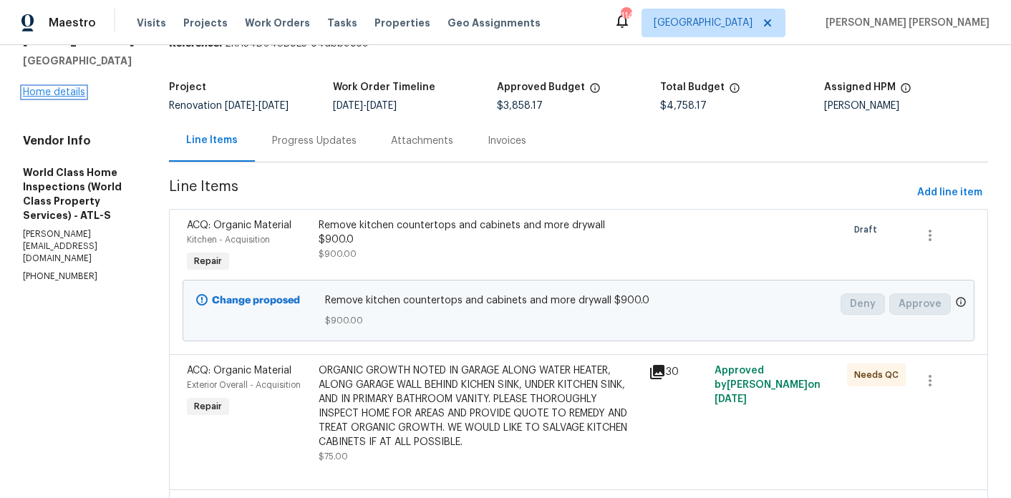
click at [78, 97] on link "Home details" at bounding box center [54, 92] width 62 height 10
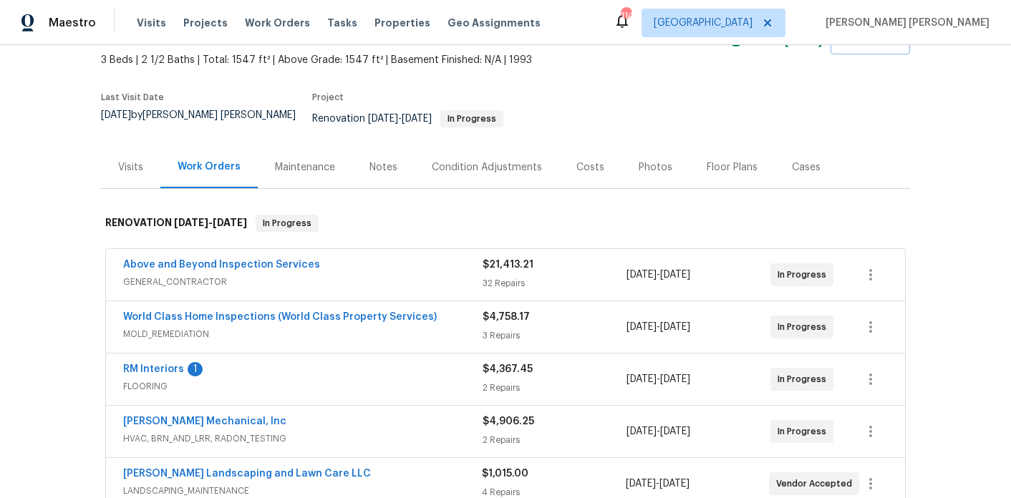
scroll to position [93, 0]
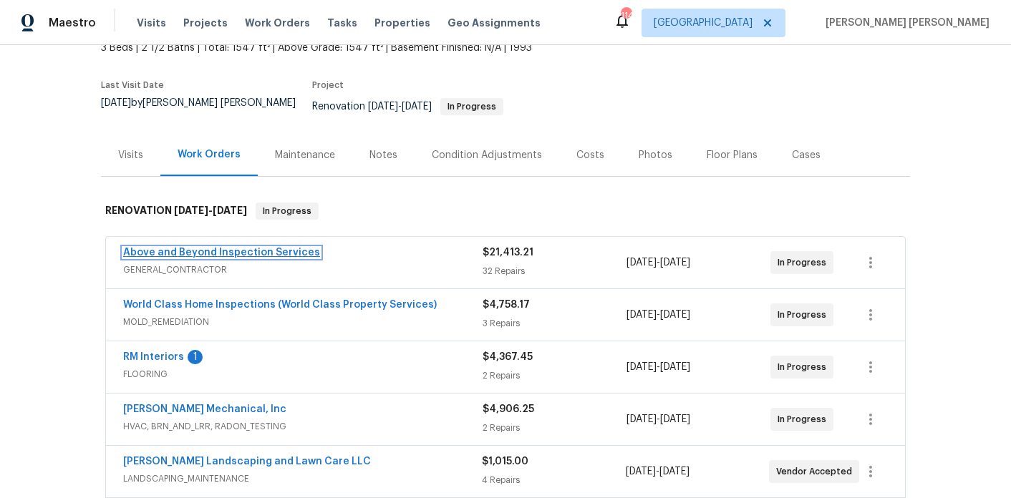
click at [164, 248] on link "Above and Beyond Inspection Services" at bounding box center [221, 253] width 197 height 10
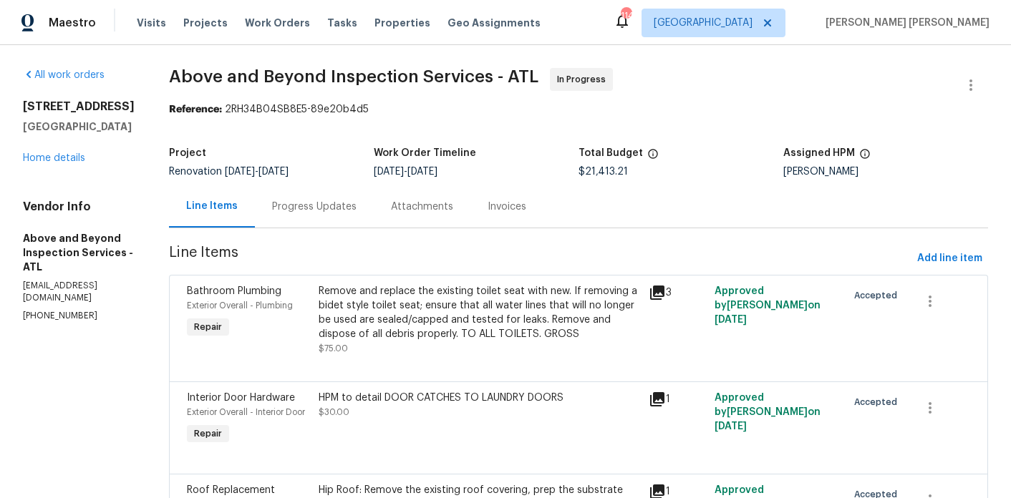
click at [357, 205] on div "Progress Updates" at bounding box center [314, 207] width 84 height 14
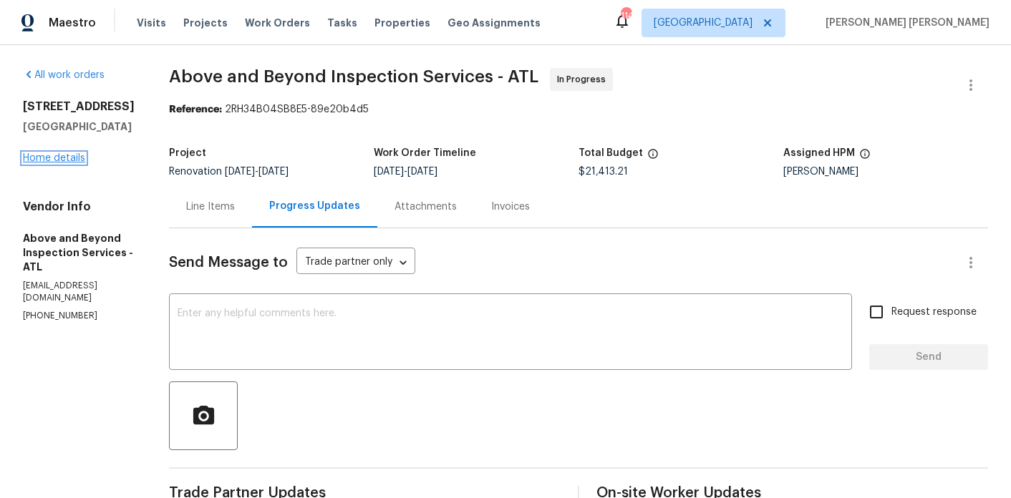
click at [81, 155] on link "Home details" at bounding box center [54, 158] width 62 height 10
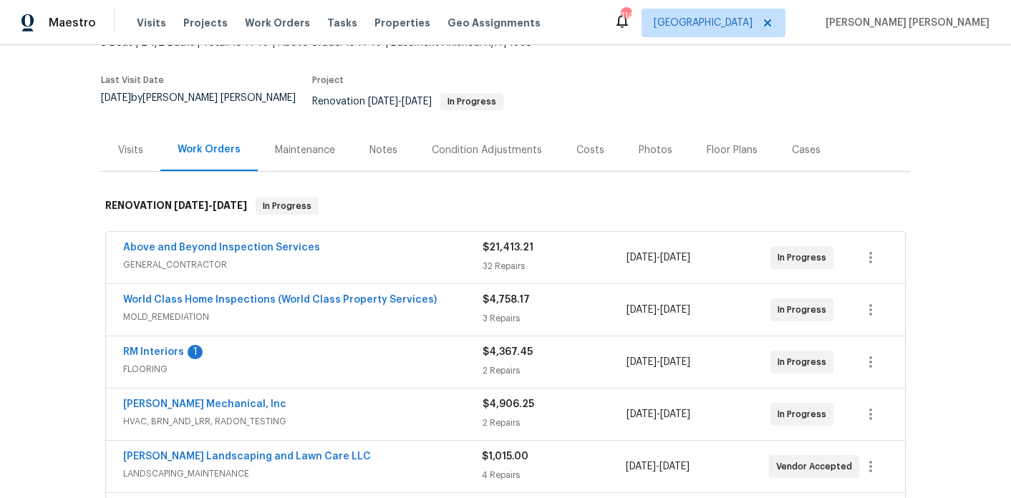
scroll to position [106, 0]
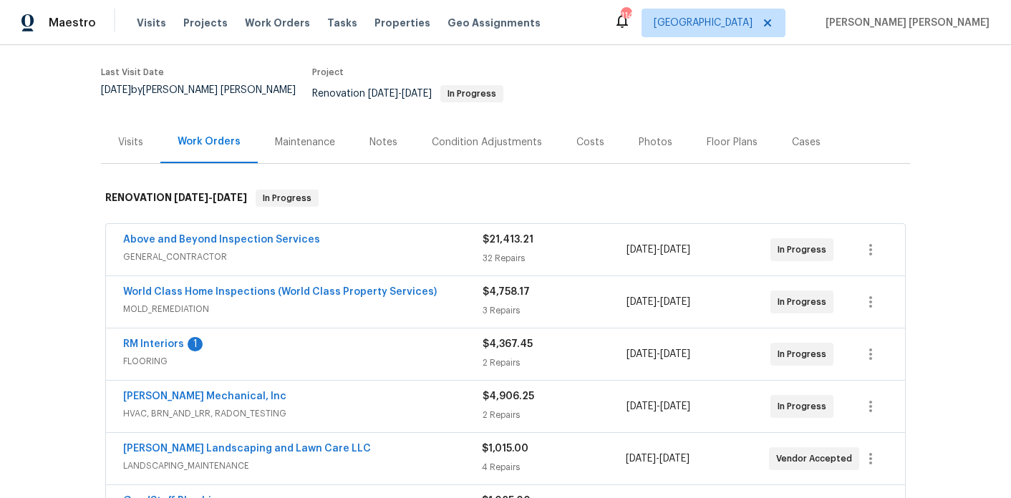
click at [382, 137] on div "Notes" at bounding box center [383, 142] width 28 height 14
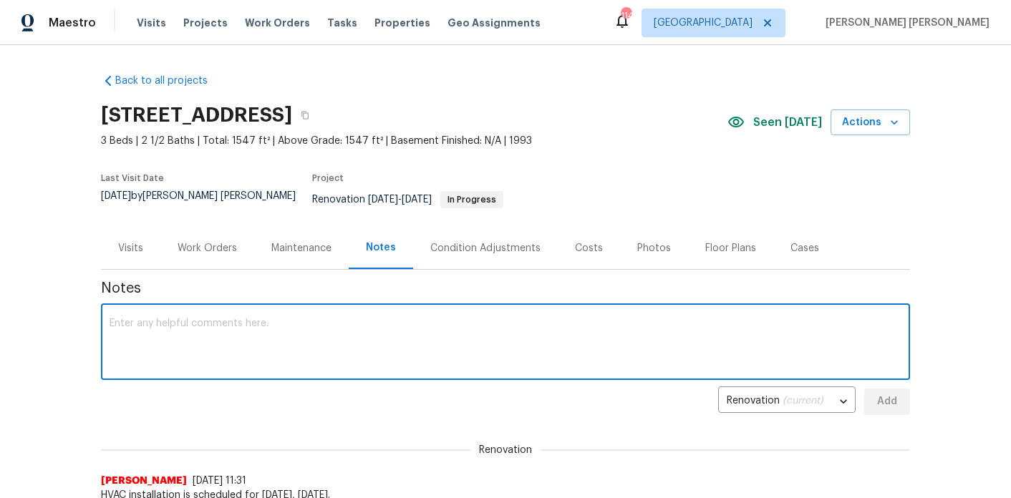
click at [310, 319] on textarea at bounding box center [506, 344] width 792 height 50
click at [416, 319] on textarea "WorldClass completed organic growth treatment today - Kitchen cabinets and dryw…" at bounding box center [506, 344] width 792 height 50
click at [539, 319] on textarea "WorldClass completed organic growth treatment today - Kitchen base cabinets and…" at bounding box center [506, 344] width 792 height 50
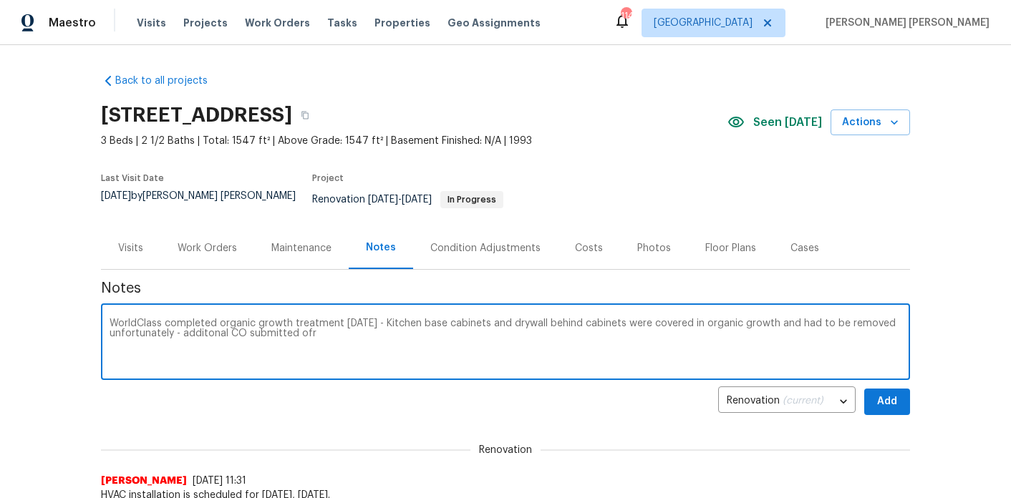
paste textarea "Remove kitchen countertops and cabinets and more drywall $900.0"
click at [299, 326] on textarea "WorldClass completed organic growth treatment today - Kitchen base cabinets and…" at bounding box center [506, 344] width 792 height 50
drag, startPoint x: 299, startPoint y: 326, endPoint x: 605, endPoint y: 332, distance: 305.7
click at [605, 332] on textarea "WorldClass completed organic growth treatment today - Kitchen base cabinets and…" at bounding box center [506, 344] width 792 height 50
click at [364, 326] on textarea "WorldClass completed organic growth treatment today - Kitchen base cabinets and…" at bounding box center [506, 344] width 792 height 50
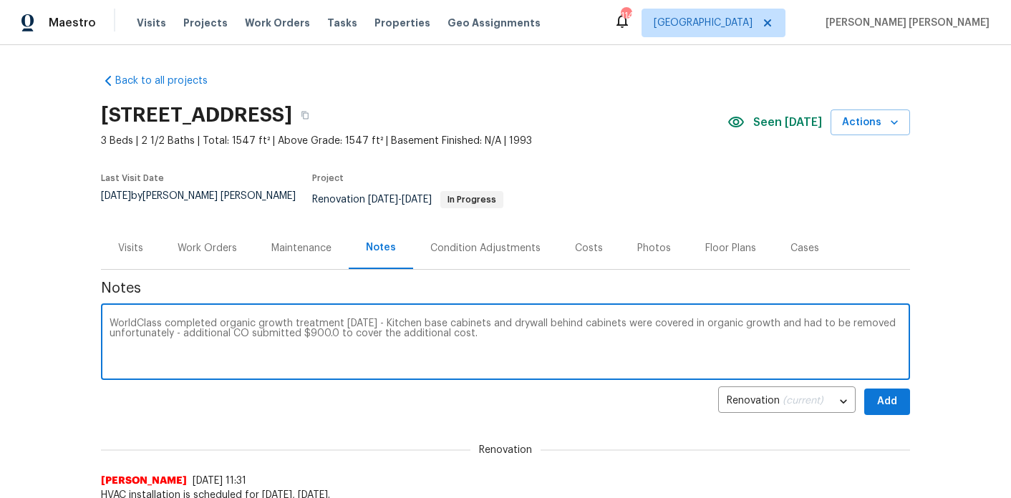
click at [504, 325] on textarea "WorldClass completed organic growth treatment today - Kitchen base cabinets and…" at bounding box center [506, 344] width 792 height 50
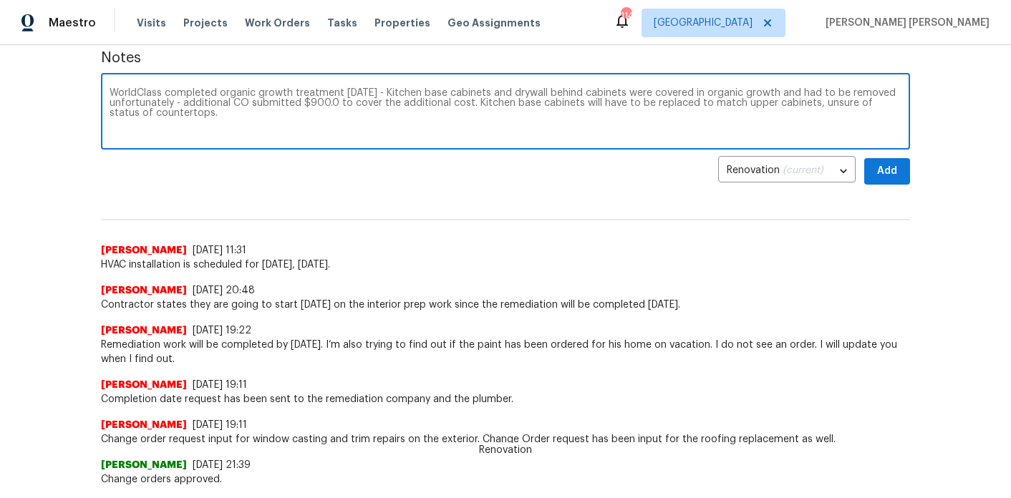
scroll to position [63, 0]
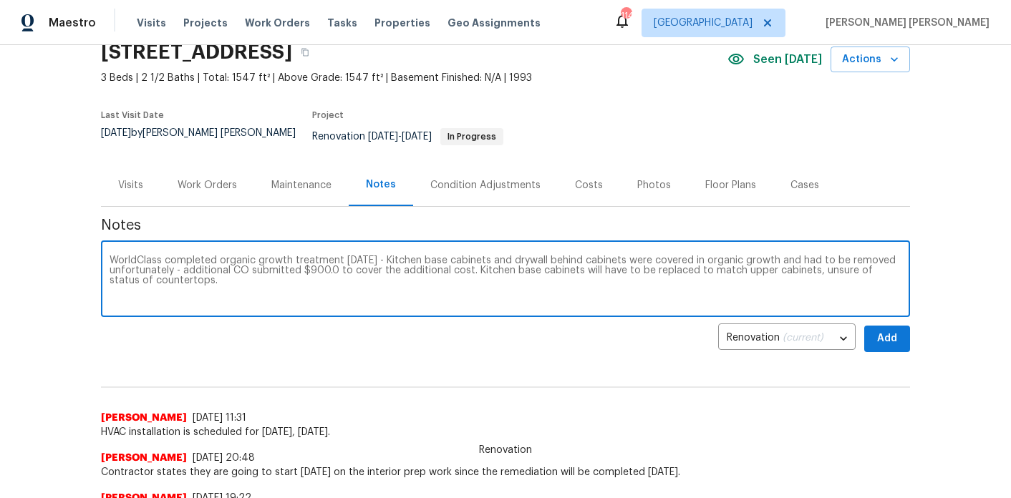
click at [719, 276] on textarea "WorldClass completed organic growth treatment today - Kitchen base cabinets and…" at bounding box center [506, 281] width 792 height 50
type textarea "WorldClass completed organic growth treatment today - Kitchen base cabinets and…"
click at [603, 174] on div "Costs" at bounding box center [589, 185] width 62 height 42
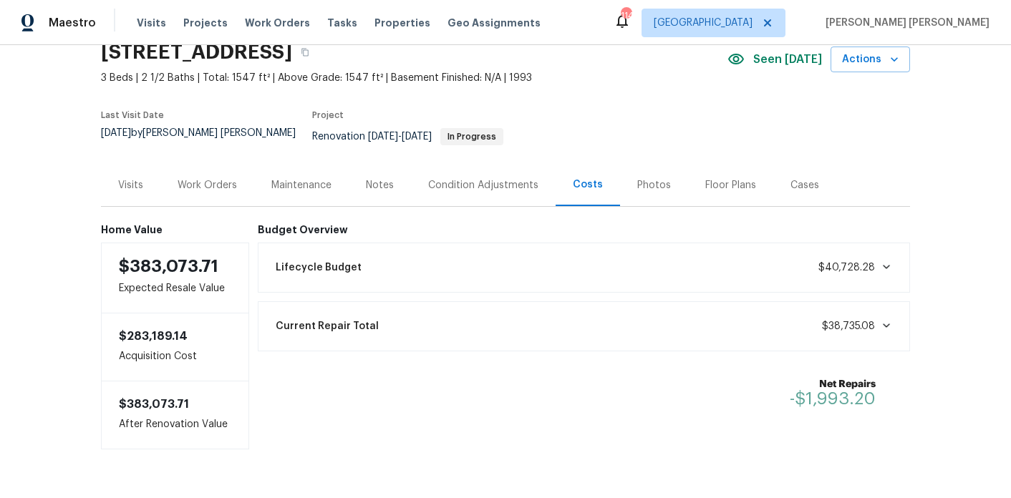
click at [377, 178] on div "Notes" at bounding box center [380, 185] width 28 height 14
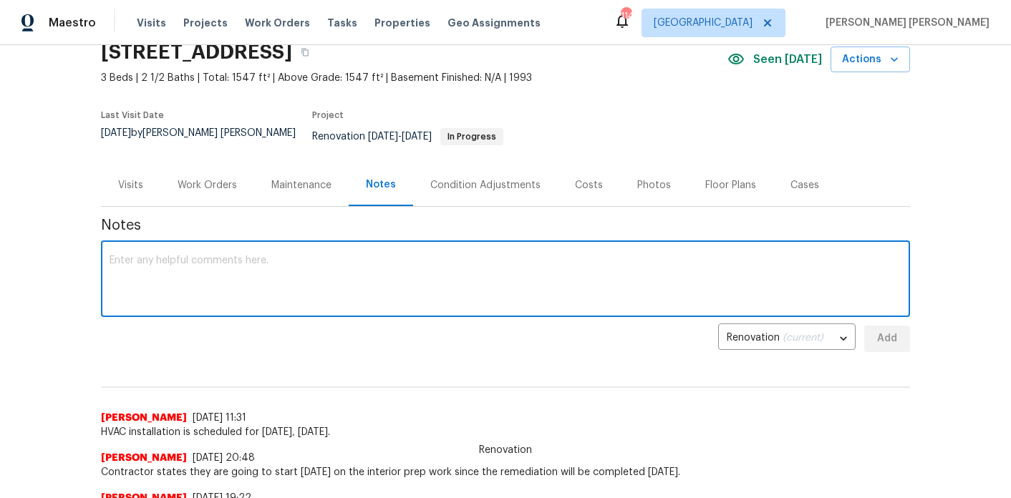
click at [296, 277] on textarea at bounding box center [506, 281] width 792 height 50
paste textarea "WorldClass completed organic growth treatment today - Kitchen base cabinets and…"
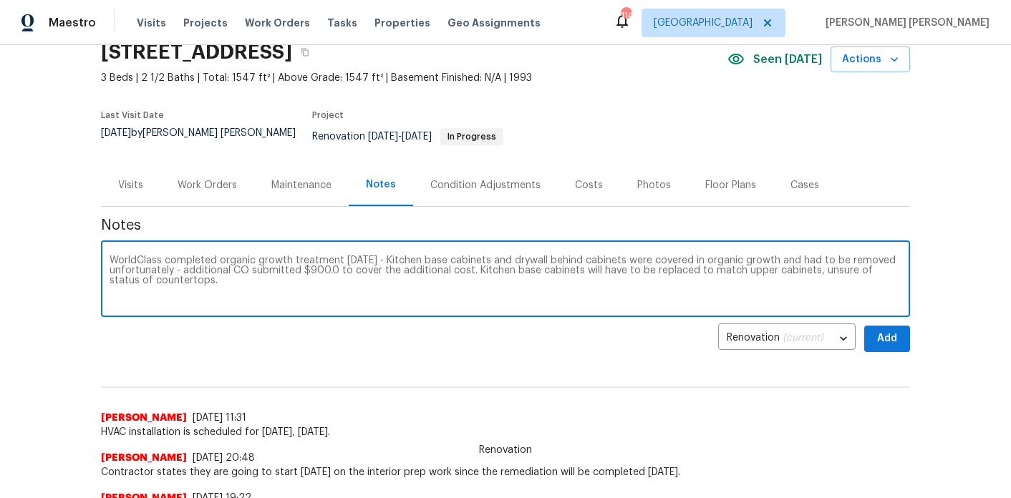
type textarea "WorldClass completed organic growth treatment today - Kitchen base cabinets and…"
click at [878, 330] on span "Add" at bounding box center [887, 339] width 23 height 18
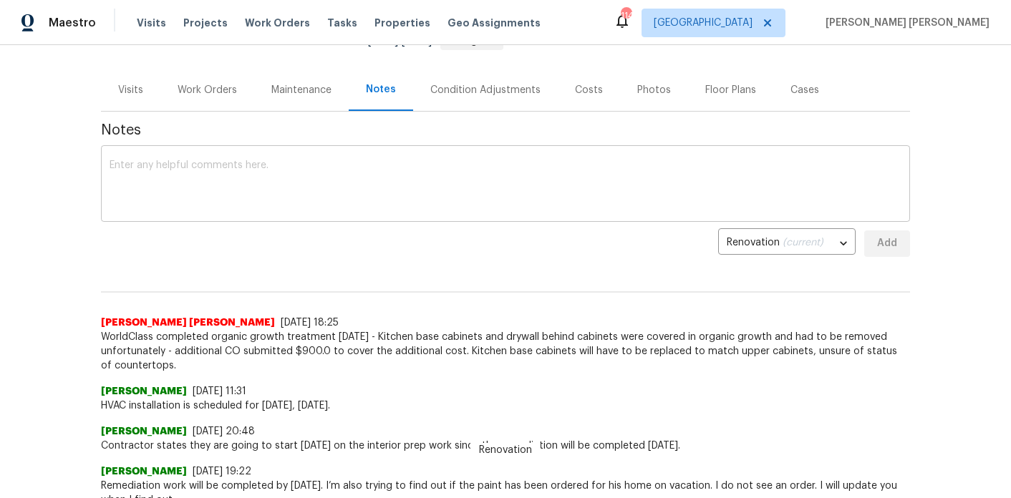
scroll to position [160, 0]
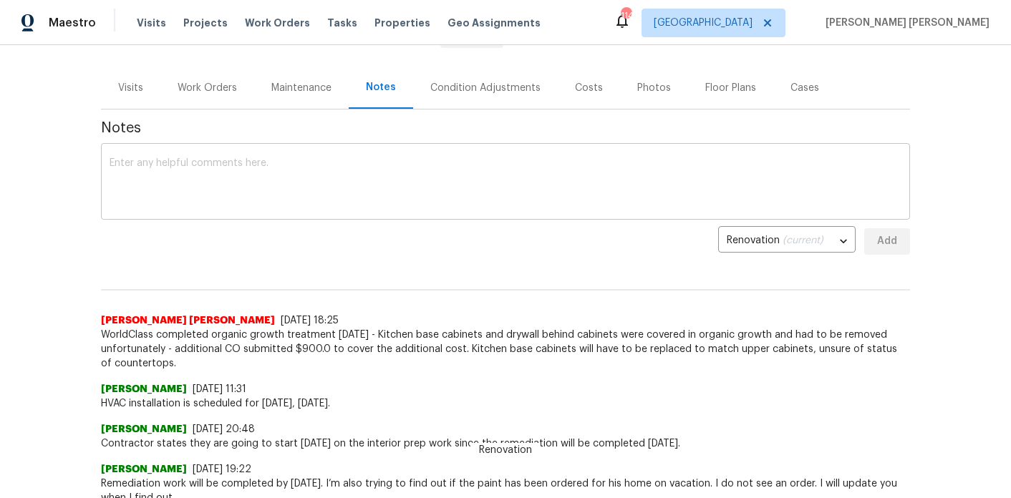
click at [329, 175] on textarea at bounding box center [506, 183] width 792 height 50
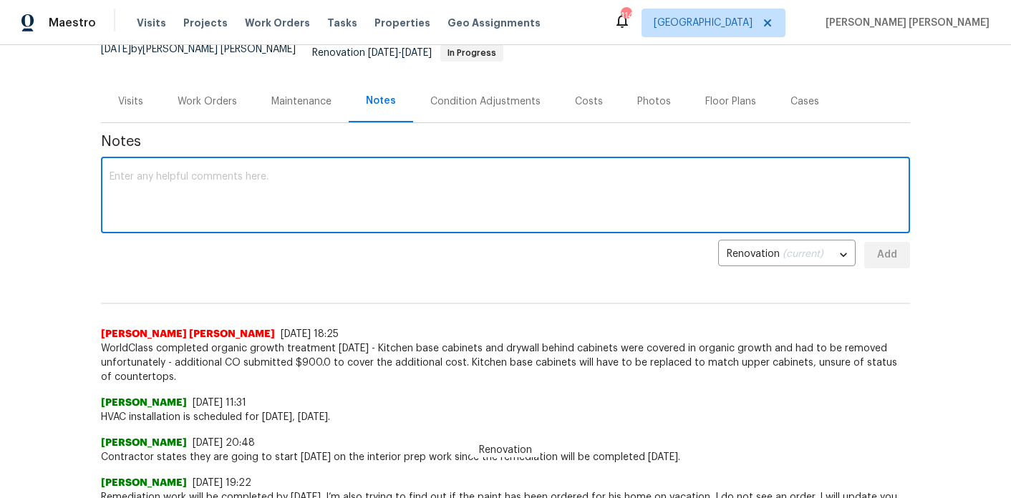
scroll to position [0, 0]
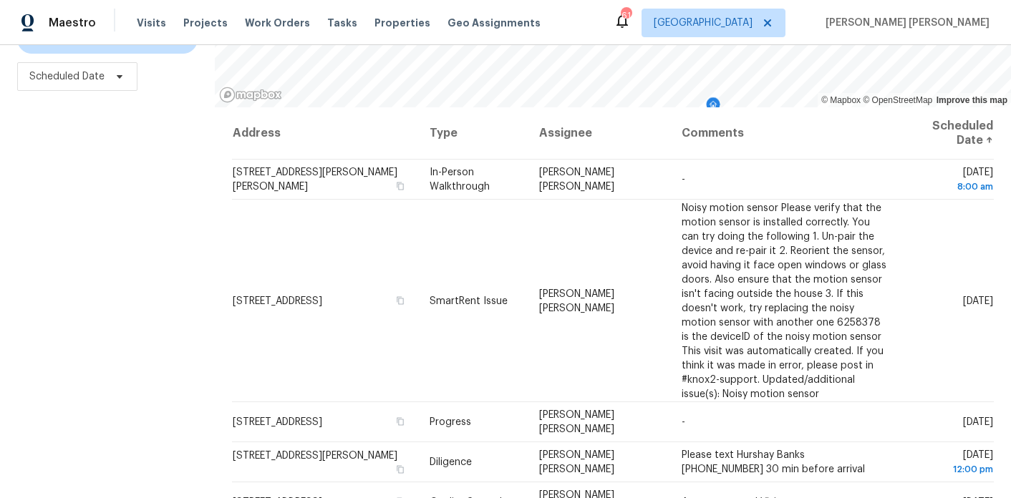
scroll to position [24, 0]
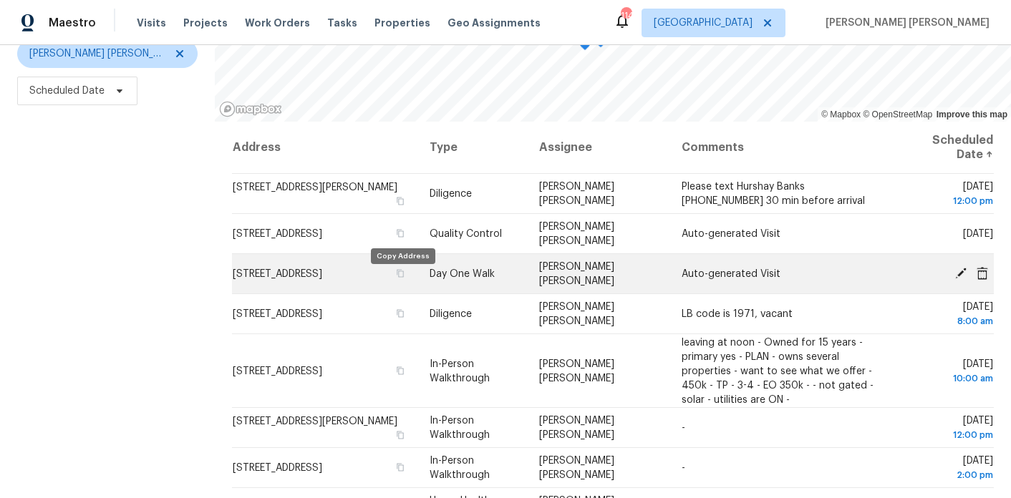
scroll to position [14, 0]
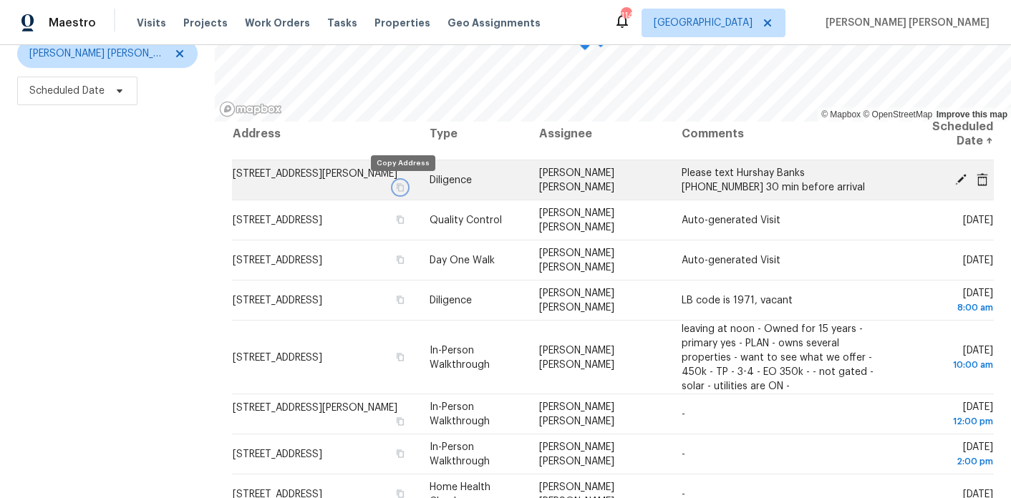
click at [403, 186] on icon "button" at bounding box center [400, 187] width 9 height 9
